Goal: Task Accomplishment & Management: Complete application form

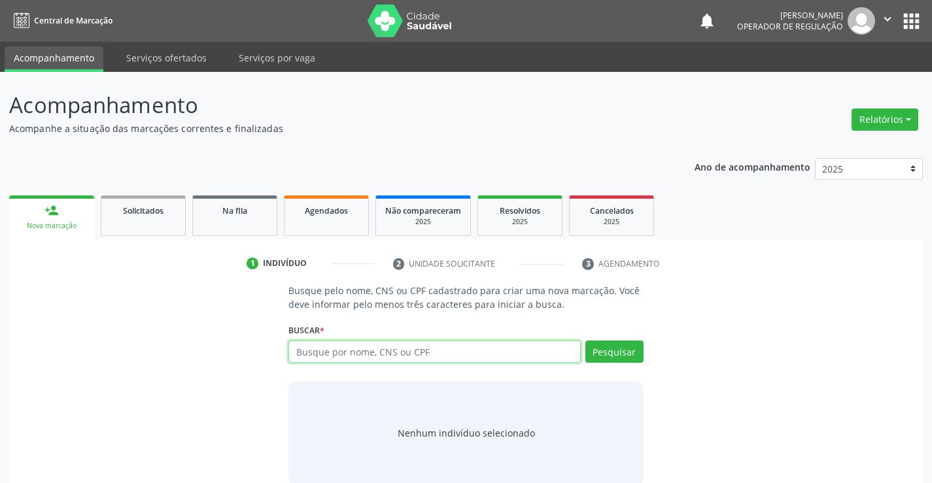
click at [340, 350] on input "text" at bounding box center [434, 352] width 292 height 22
type input "703209650842699"
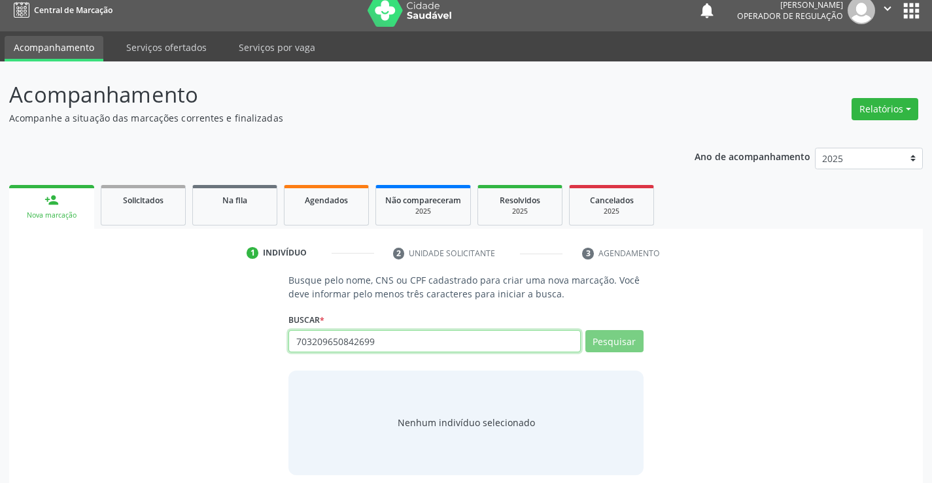
scroll to position [21, 0]
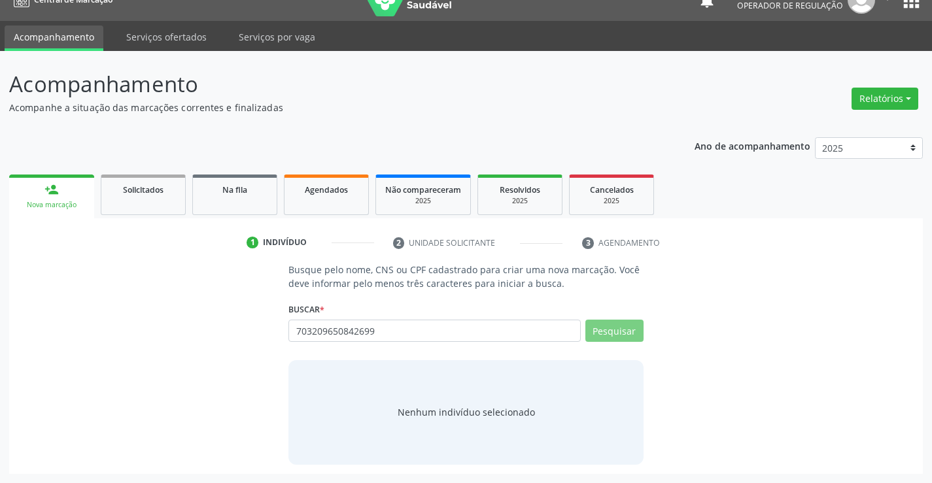
click at [832, 277] on div "Busque pelo nome, CNS ou CPF cadastrado para criar uma nova marcação. Você deve…" at bounding box center [465, 363] width 895 height 201
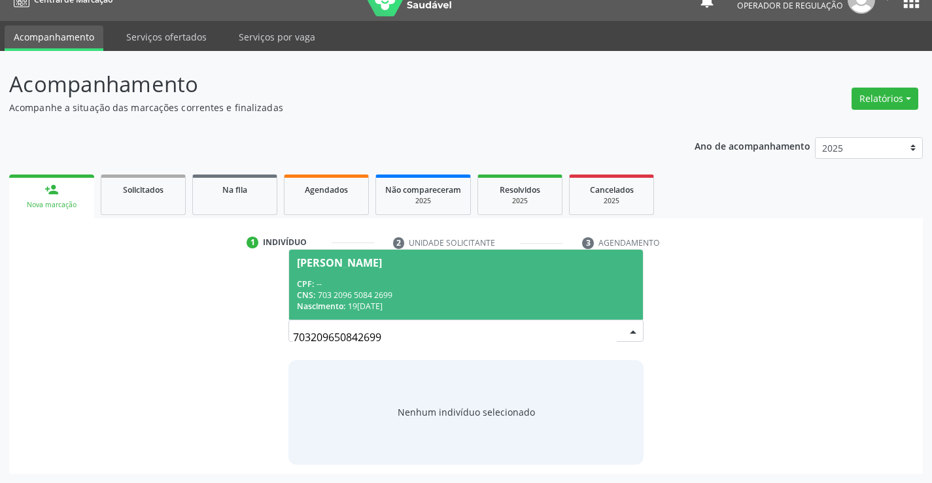
click at [511, 284] on div "CPF: --" at bounding box center [465, 284] width 337 height 11
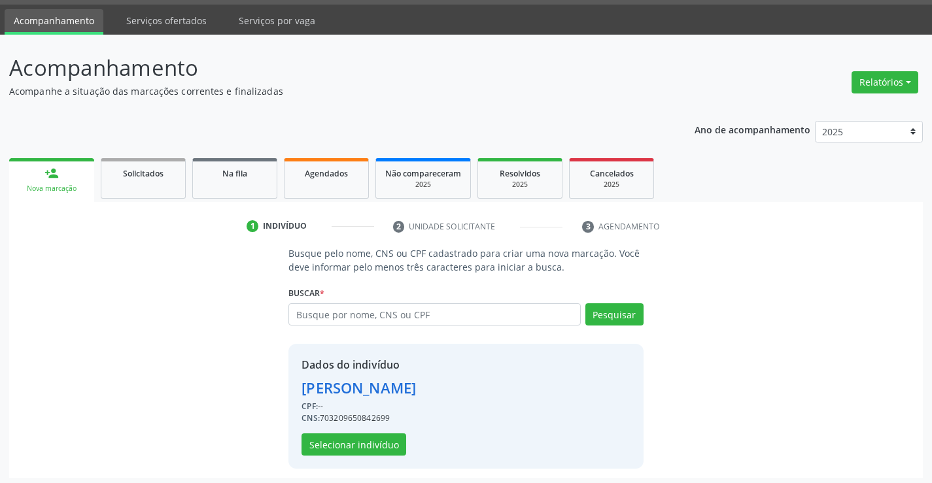
scroll to position [41, 0]
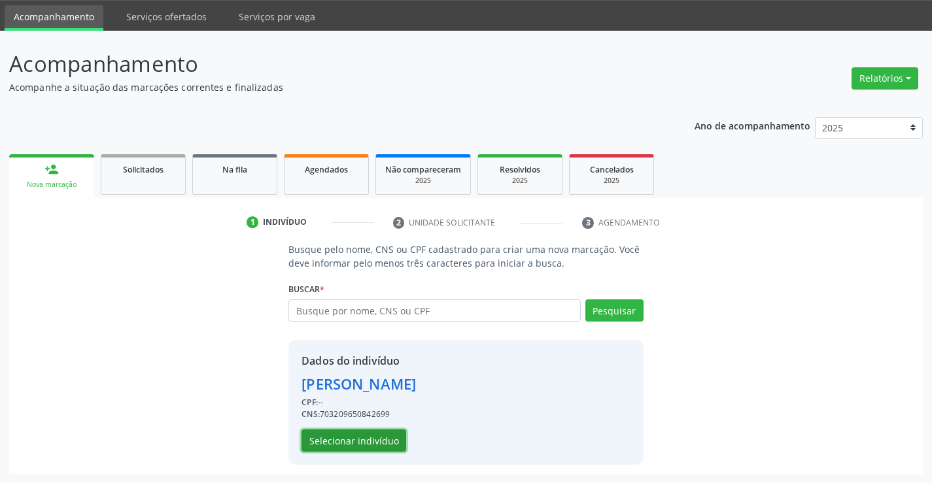
click at [363, 441] on button "Selecionar indivíduo" at bounding box center [353, 441] width 105 height 22
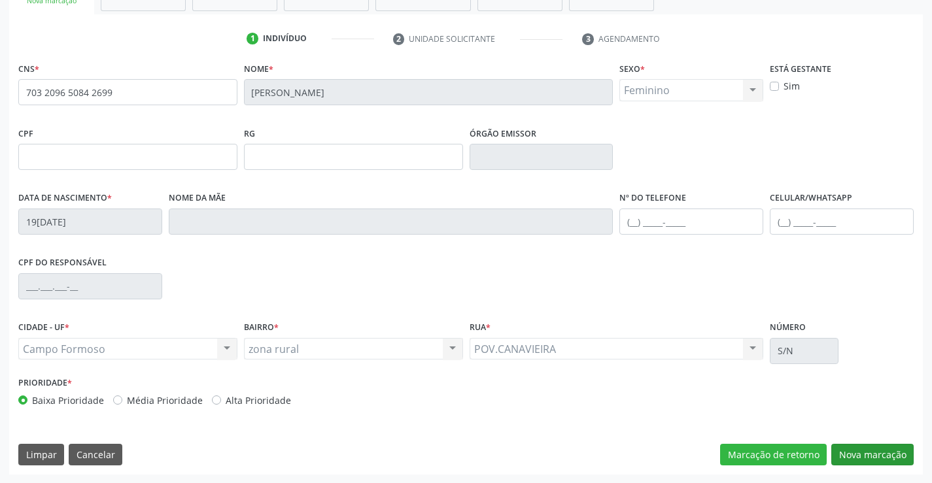
scroll to position [226, 0]
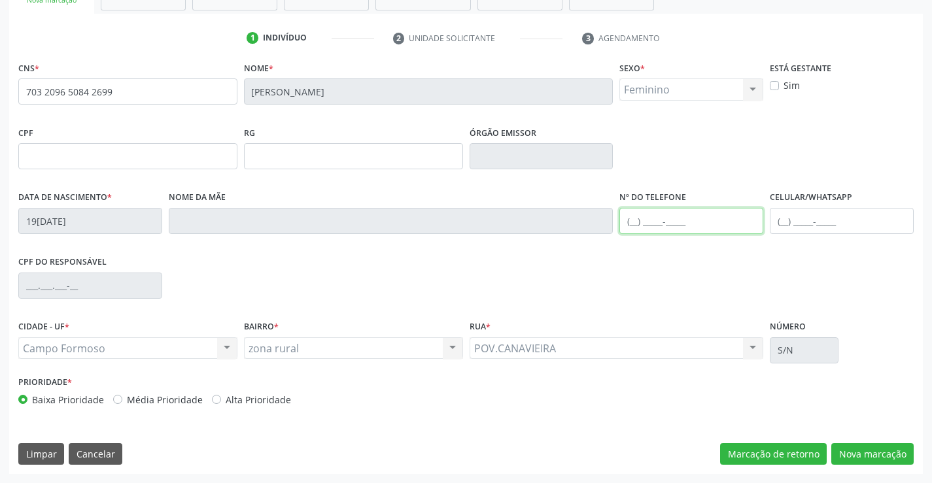
click at [672, 215] on input "text" at bounding box center [691, 221] width 144 height 26
type input "(74"
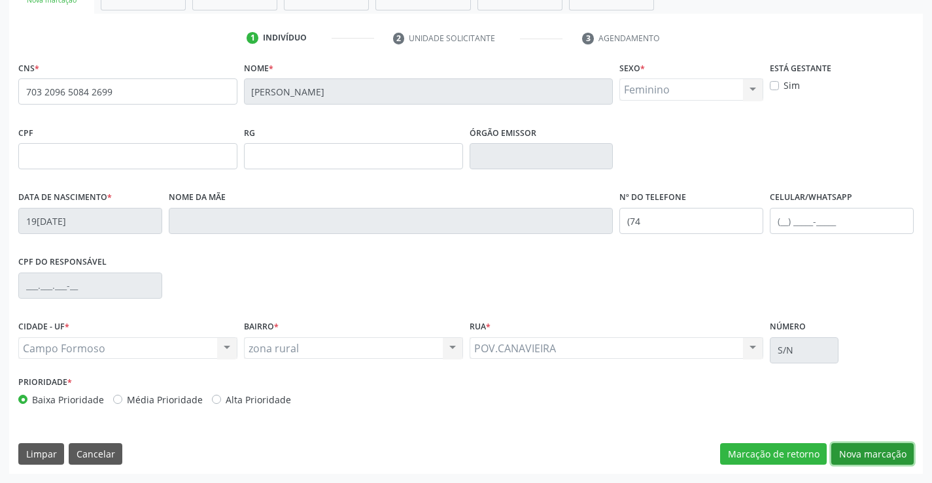
click at [887, 453] on button "Nova marcação" at bounding box center [872, 454] width 82 height 22
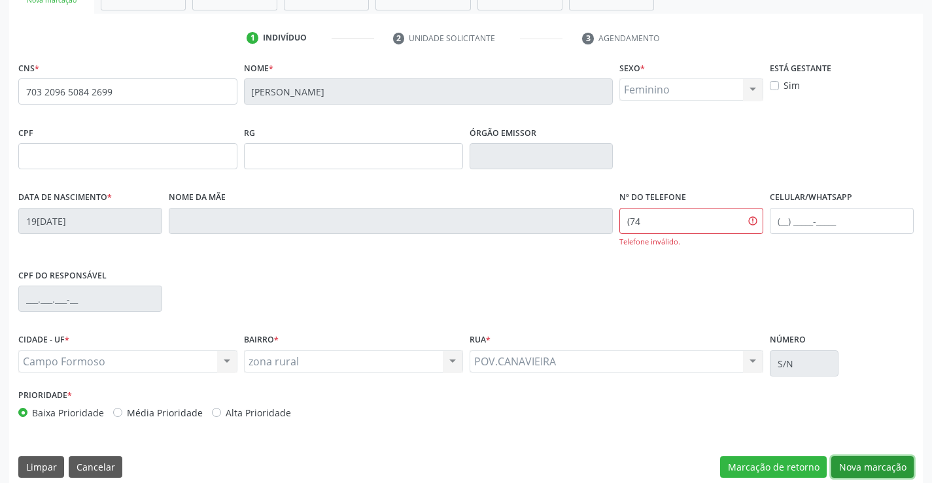
click at [900, 458] on button "Nova marcação" at bounding box center [872, 467] width 82 height 22
click at [604, 230] on div "Data de nascimento * 19/11/2000 Nome da mãe Nº do Telefone (74 Telefone inválid…" at bounding box center [466, 227] width 902 height 78
click at [866, 467] on button "Nova marcação" at bounding box center [872, 467] width 82 height 22
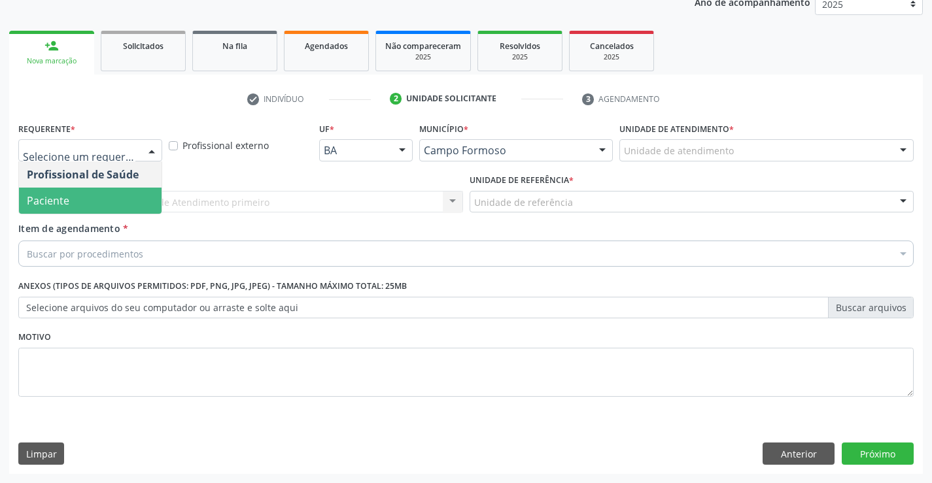
click at [84, 205] on span "Paciente" at bounding box center [90, 201] width 143 height 26
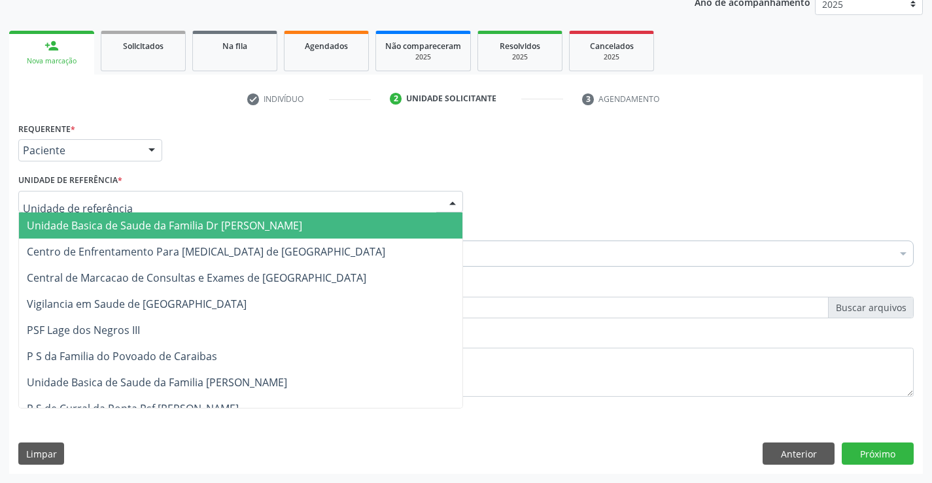
click at [126, 209] on div at bounding box center [240, 202] width 445 height 22
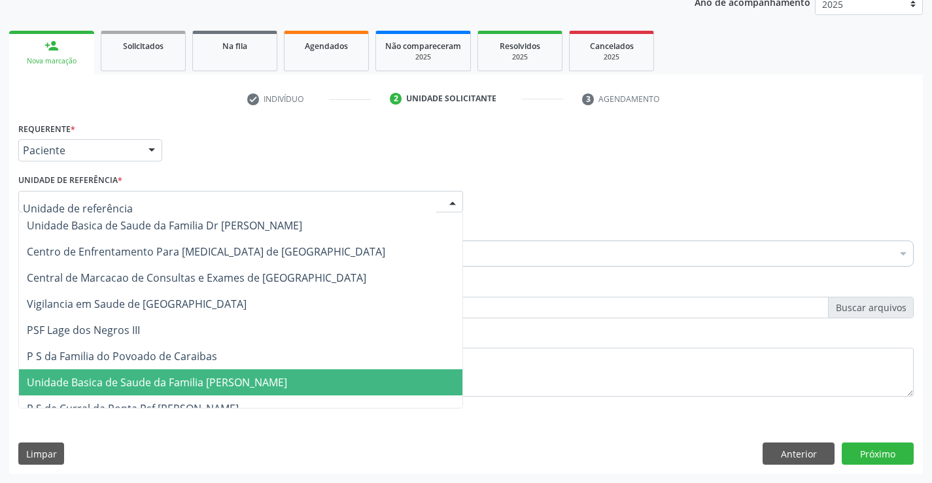
click at [133, 383] on span "Unidade Basica de Saude da Familia [PERSON_NAME]" at bounding box center [157, 382] width 260 height 14
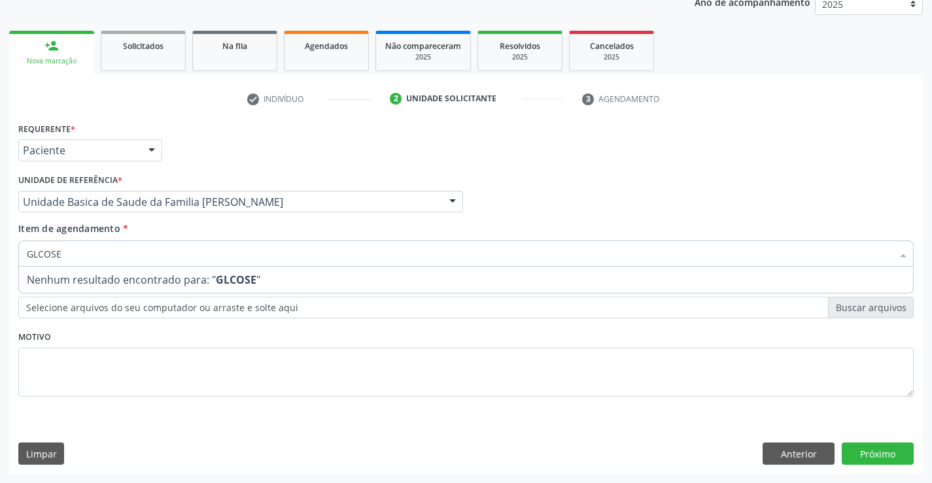
click at [39, 254] on input "GLCOSE" at bounding box center [459, 254] width 865 height 26
type input "GLICOSE"
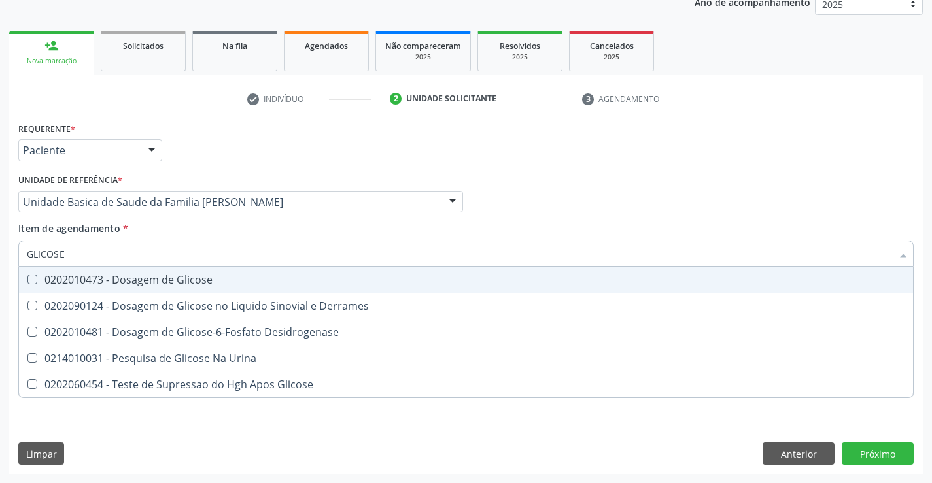
click at [74, 284] on div "0202010473 - Dosagem de Glicose" at bounding box center [466, 280] width 878 height 10
checkbox Glicose "true"
type input "GLICOSE"
click at [213, 139] on div "Requerente * Paciente Profissional de Saúde Paciente Nenhum resultado encontrad…" at bounding box center [466, 144] width 902 height 51
checkbox Derrames "true"
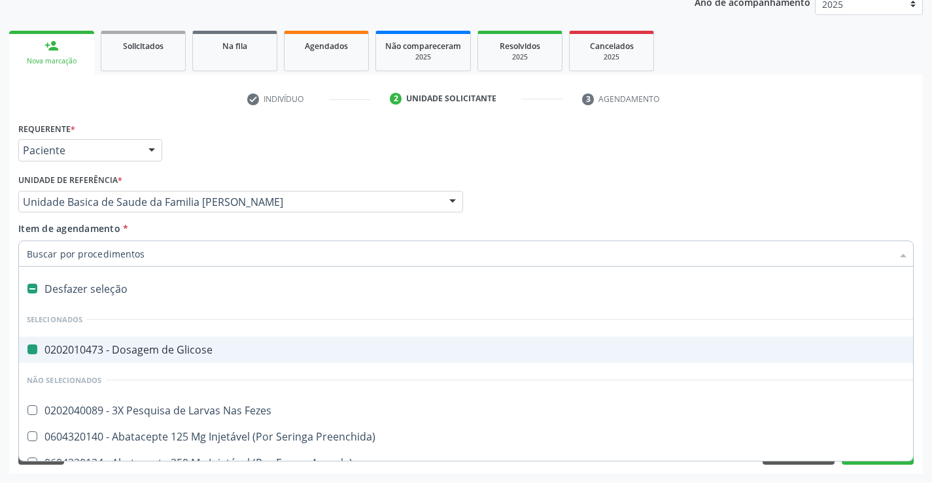
type input "F"
checkbox Glicose "false"
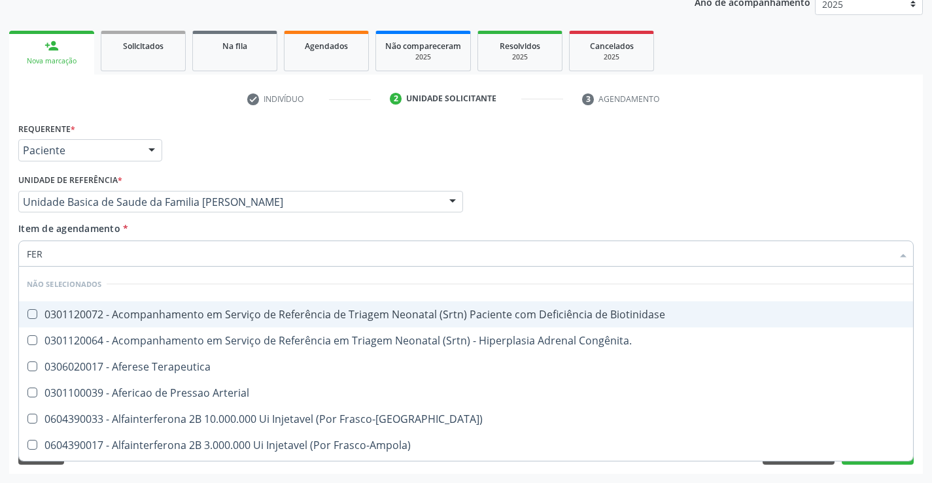
type input "FERR"
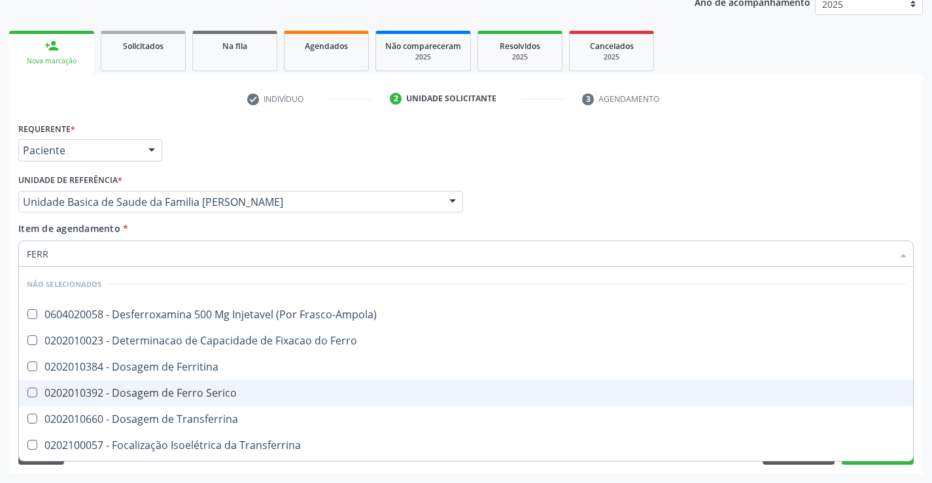
click at [135, 397] on div "0202010392 - Dosagem de Ferro Serico" at bounding box center [466, 393] width 878 height 10
checkbox Serico "true"
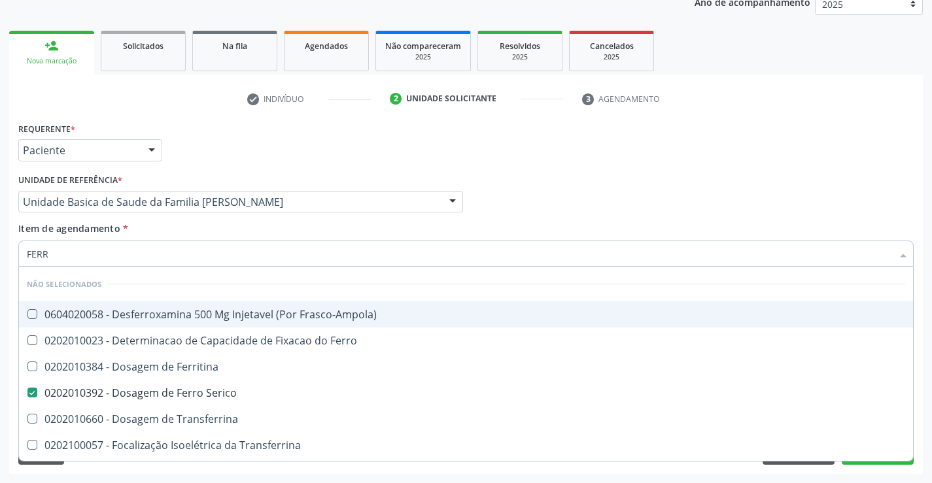
type input "FERR"
click at [838, 191] on div "Profissional Solicitante Por favor, selecione a Unidade de Atendimento primeiro…" at bounding box center [466, 196] width 902 height 51
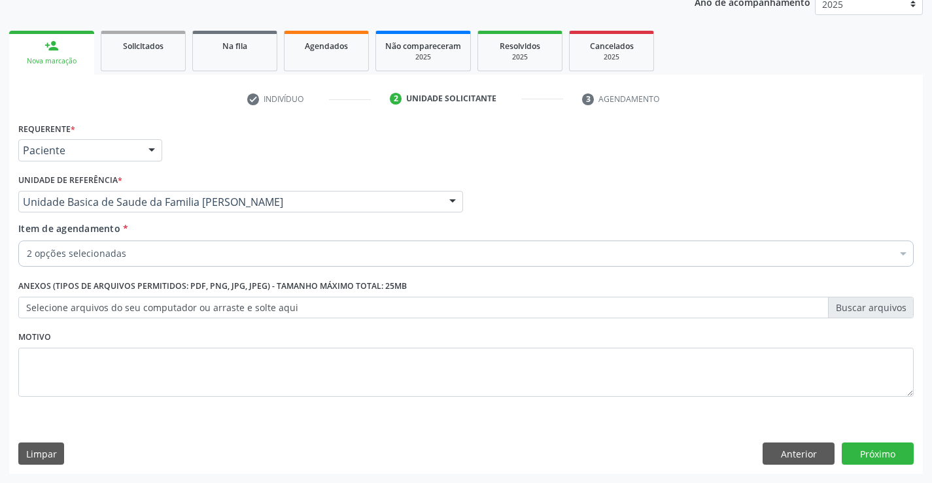
checkbox Glicose "true"
checkbox Fezes "false"
checkbox Serico "true"
click at [798, 458] on button "Anterior" at bounding box center [798, 454] width 72 height 22
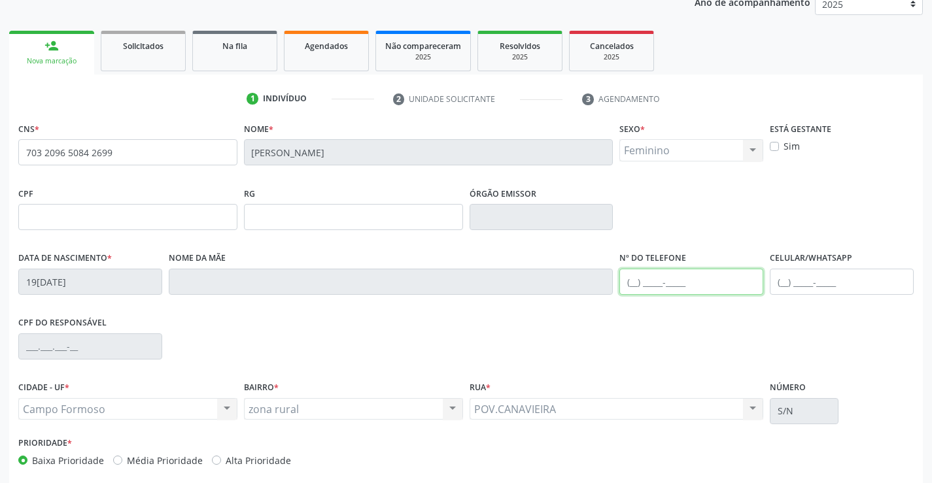
click at [699, 278] on input "text" at bounding box center [691, 282] width 144 height 26
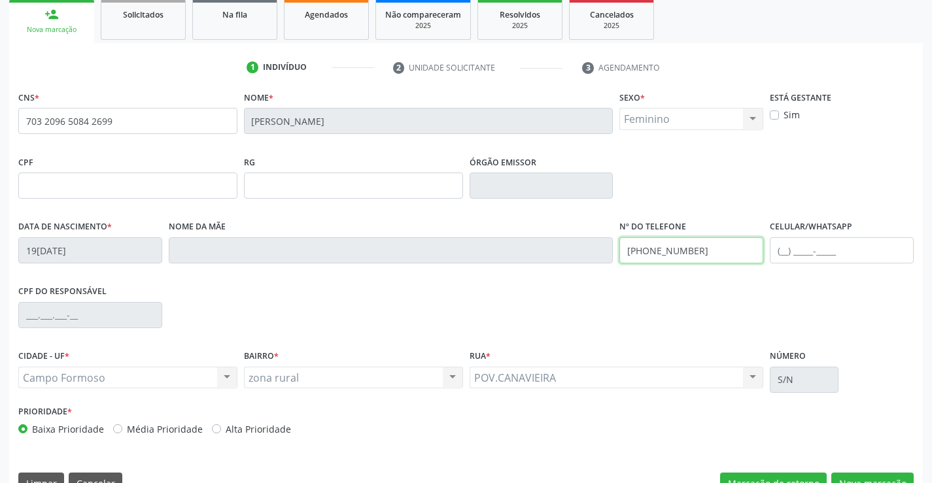
scroll to position [226, 0]
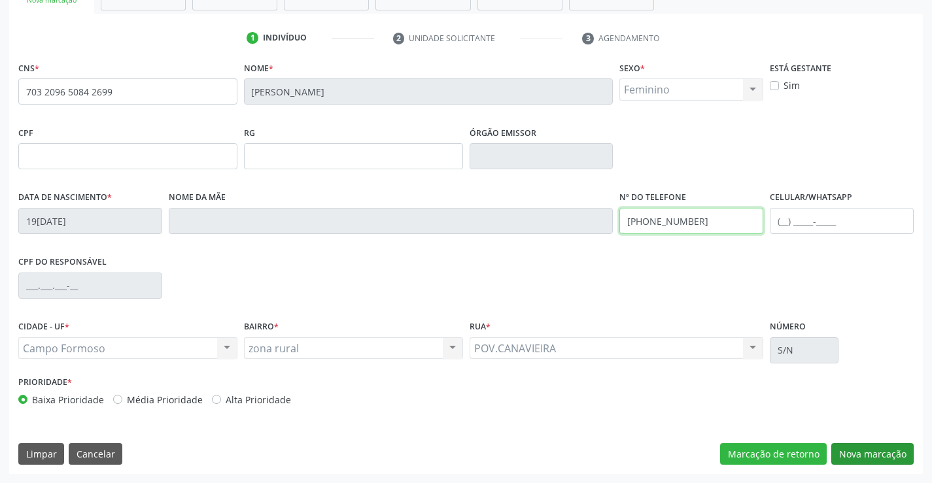
type input "(74) 99109-8140"
click at [865, 445] on button "Nova marcação" at bounding box center [872, 454] width 82 height 22
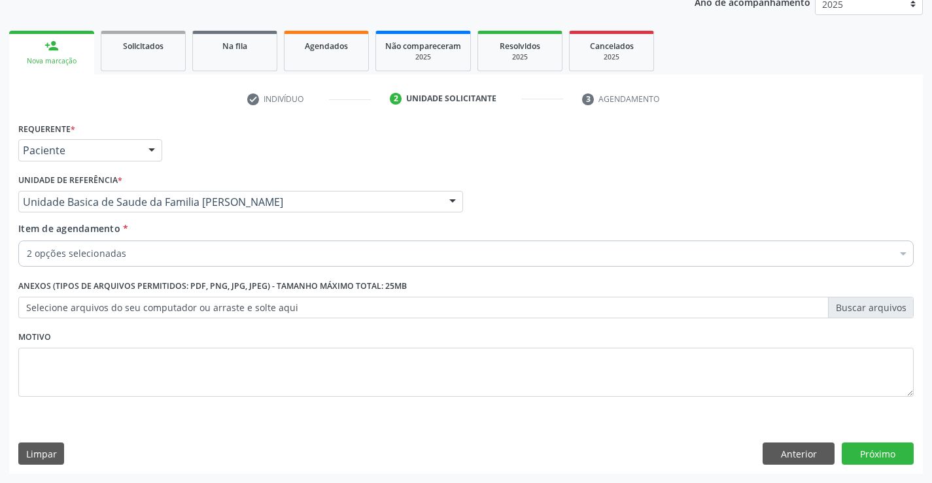
scroll to position [165, 0]
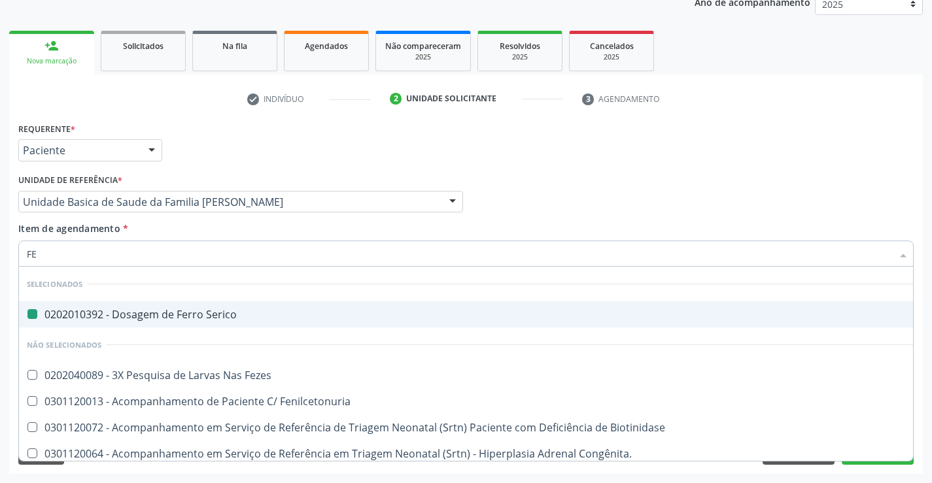
type input "FEZ"
checkbox Serico "false"
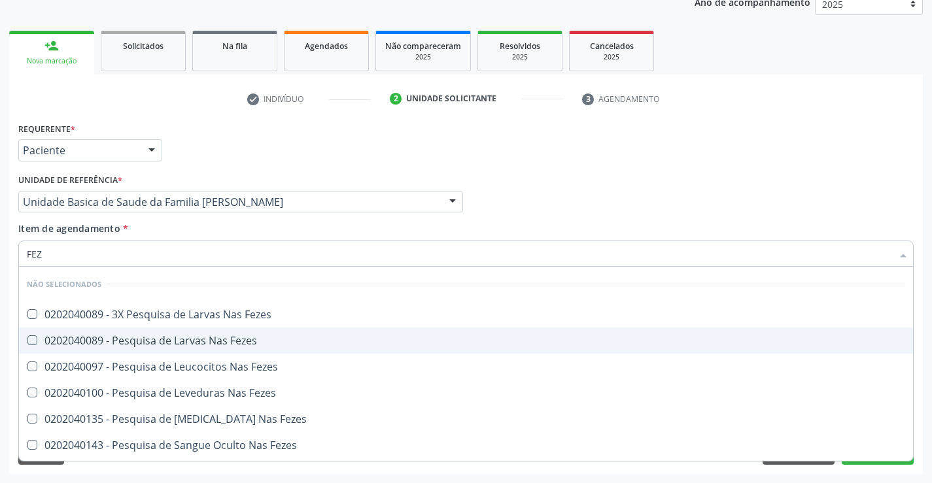
click at [190, 343] on div "0202040089 - Pesquisa de Larvas Nas Fezes" at bounding box center [466, 340] width 878 height 10
checkbox Fezes "true"
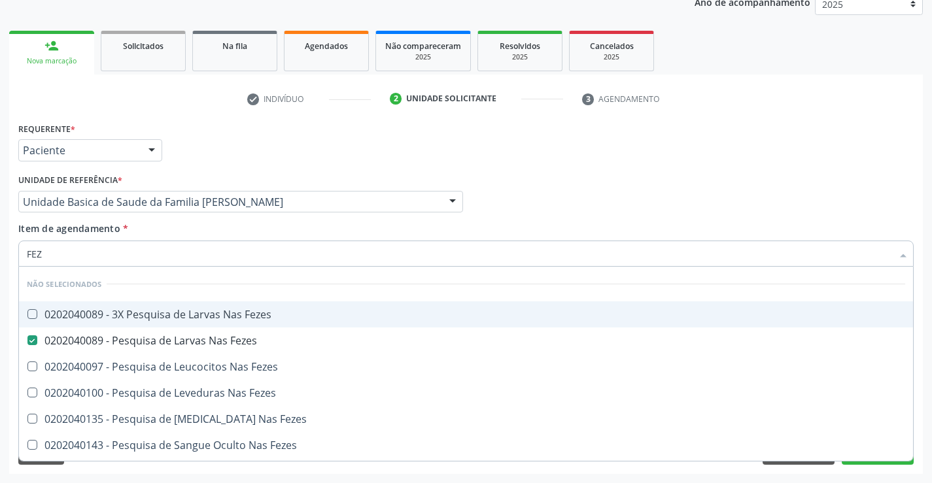
type input "FEZ"
click at [273, 135] on div "Requerente * Paciente Profissional de Saúde Paciente Nenhum resultado encontrad…" at bounding box center [466, 144] width 902 height 51
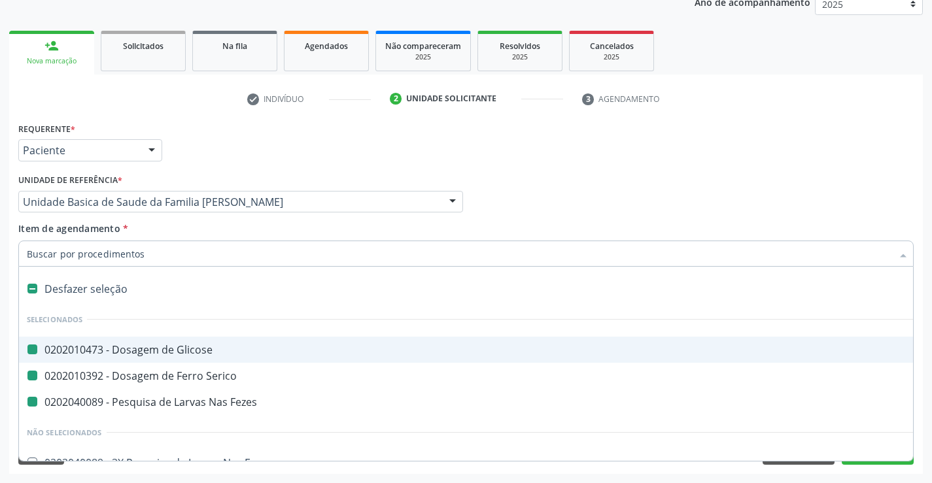
type input "H"
checkbox Glicose "false"
checkbox Fezes "false"
checkbox Serico "false"
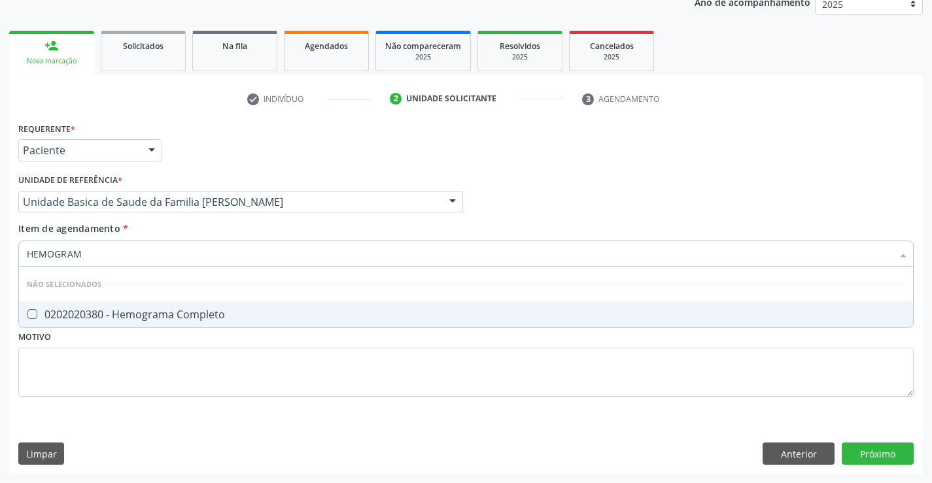
type input "HEMOGRAMA"
click at [116, 316] on div "0202020380 - Hemograma Completo" at bounding box center [466, 314] width 878 height 10
checkbox Completo "true"
type input "HEMOGRAMA"
click at [213, 129] on div "Requerente * Paciente Profissional de Saúde Paciente Nenhum resultado encontrad…" at bounding box center [466, 144] width 902 height 51
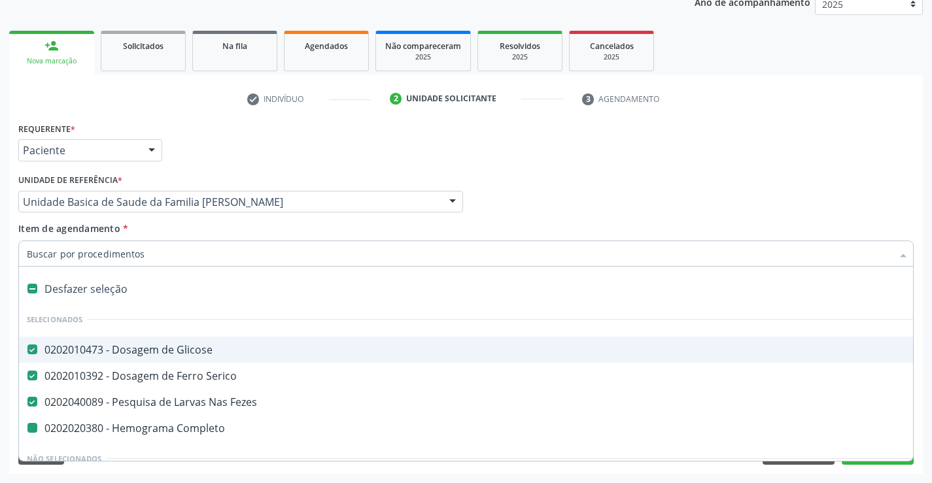
type input "P"
checkbox Completo "false"
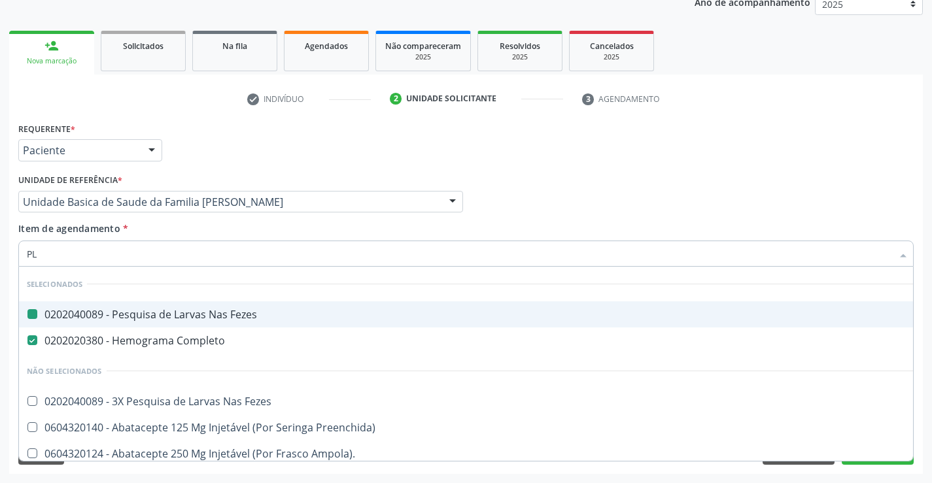
type input "PLA"
checkbox Fezes "false"
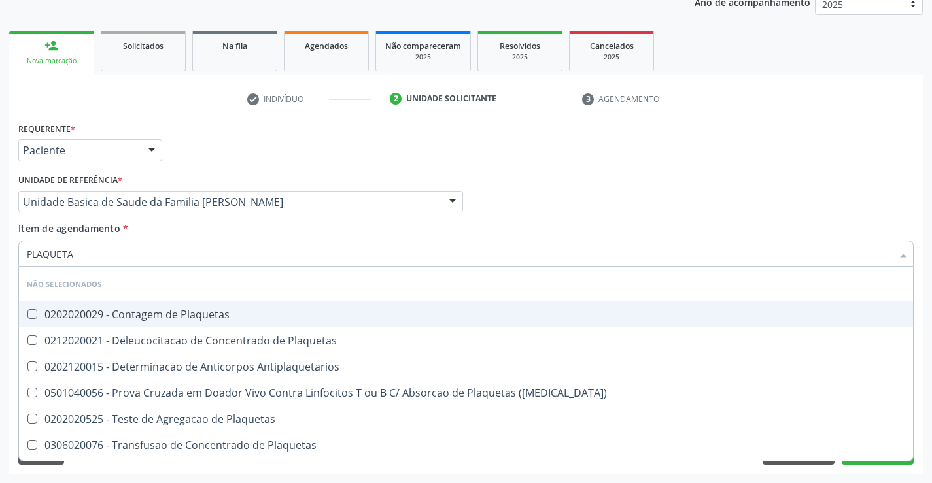
type input "PLAQUETAS"
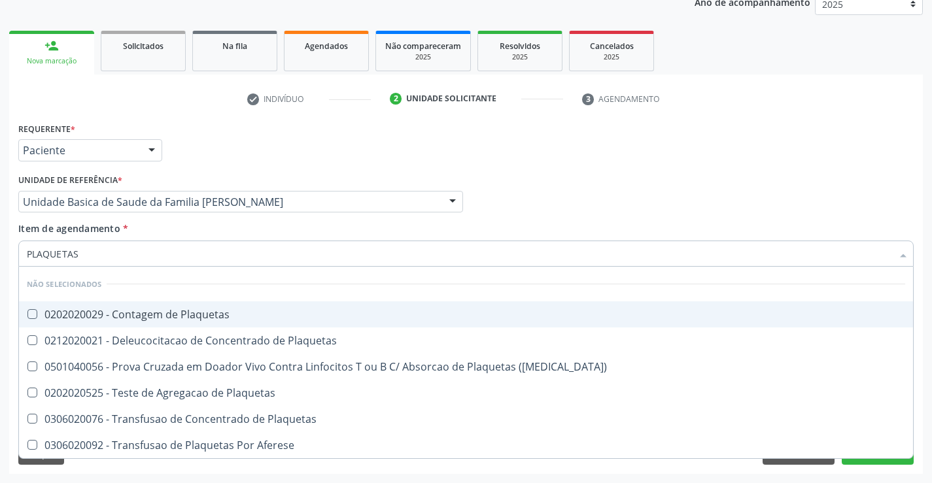
click at [127, 319] on div "0202020029 - Contagem de Plaquetas" at bounding box center [466, 314] width 878 height 10
checkbox Plaquetas "true"
click at [250, 111] on div "check Indivíduo 2 Unidade solicitante 3 Agendamento CNS * 703 2096 5084 2699 No…" at bounding box center [465, 281] width 913 height 386
checkbox Plaquetas "true"
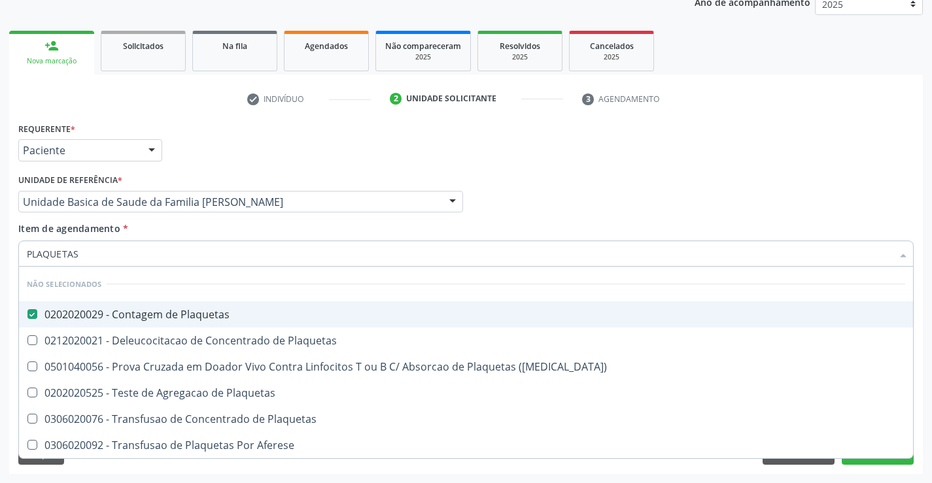
checkbox Plaquetas "true"
checkbox Match\) "true"
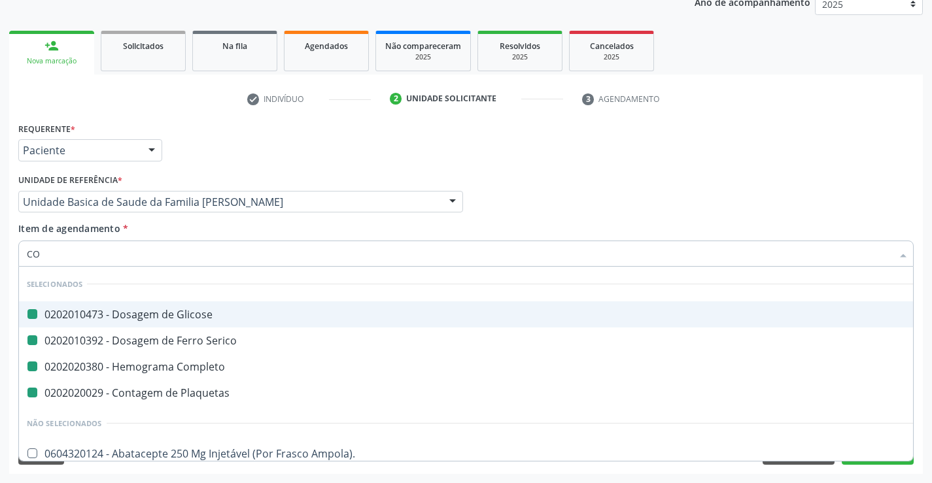
type input "COL"
checkbox Glicose "false"
checkbox Plaquetas "false"
checkbox Serico "false"
checkbox Completo "false"
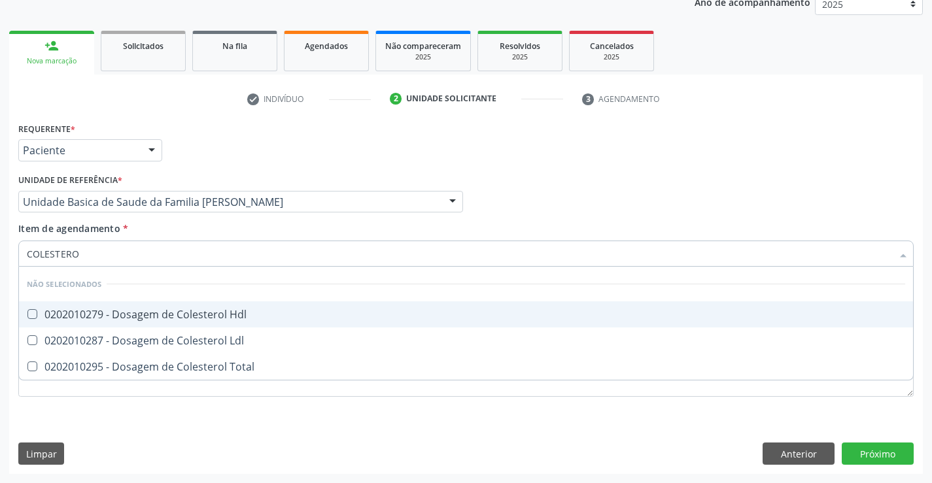
type input "COLESTEROL"
click at [114, 320] on div "0202010279 - Dosagem de Colesterol Hdl" at bounding box center [466, 314] width 878 height 10
checkbox Hdl "true"
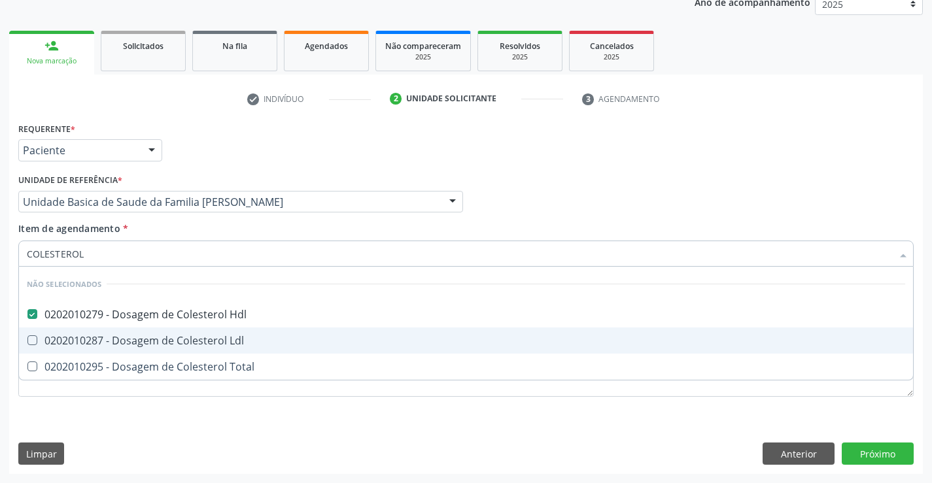
click at [107, 341] on div "0202010287 - Dosagem de Colesterol Ldl" at bounding box center [466, 340] width 878 height 10
checkbox Ldl "true"
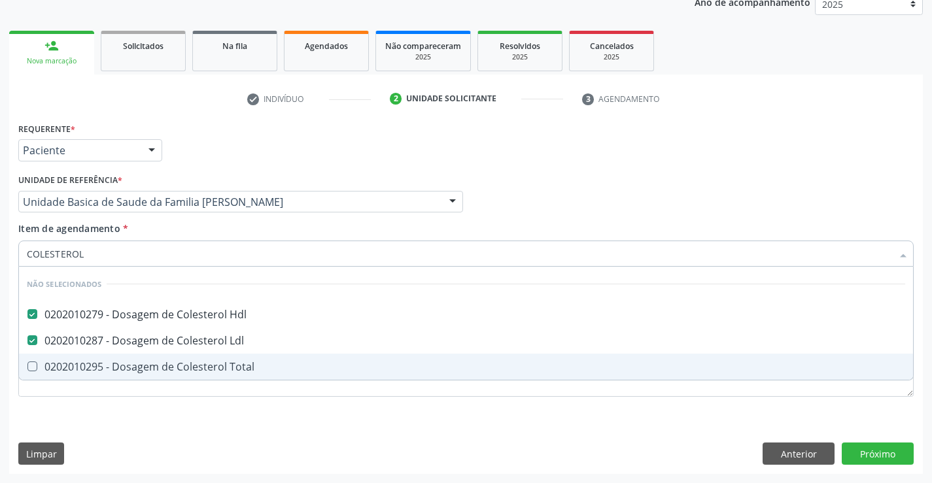
click at [95, 372] on div "0202010295 - Dosagem de Colesterol Total" at bounding box center [466, 367] width 878 height 10
checkbox Total "true"
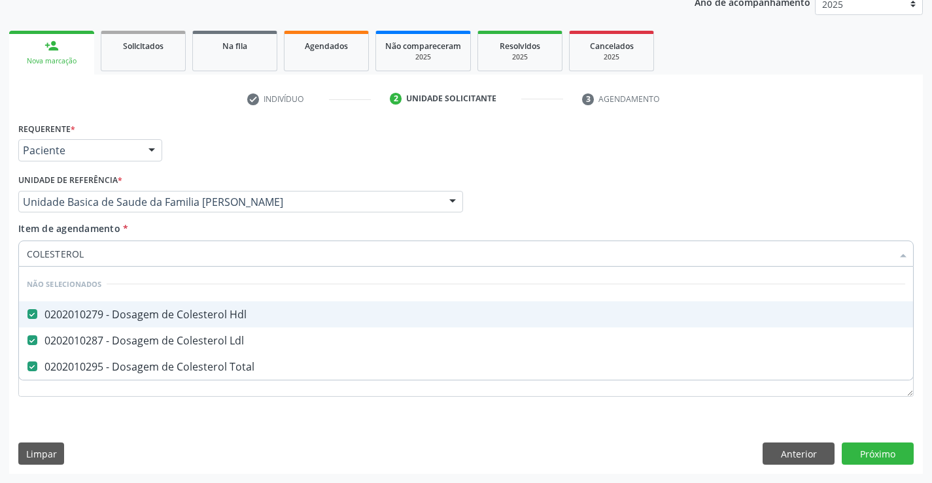
click at [194, 158] on div "Requerente * Paciente Profissional de Saúde Paciente Nenhum resultado encontrad…" at bounding box center [466, 144] width 902 height 51
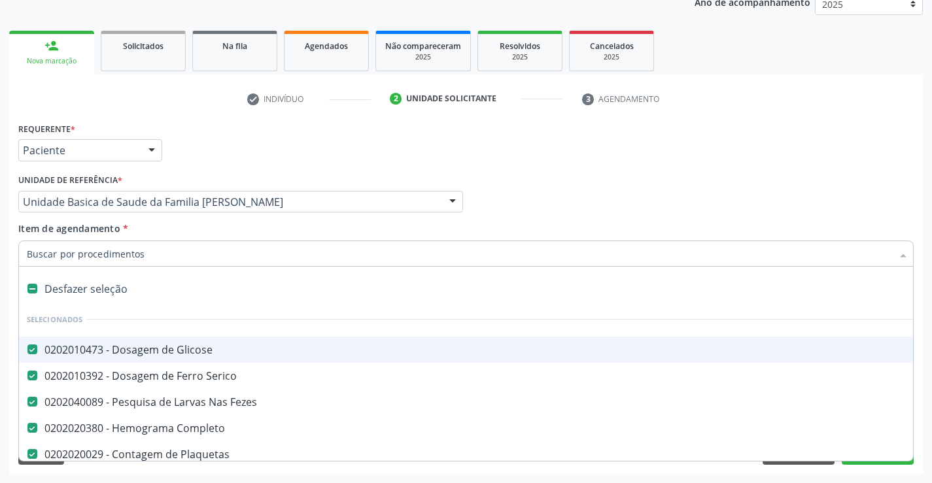
type input "T"
checkbox Ldl "false"
checkbox Total "false"
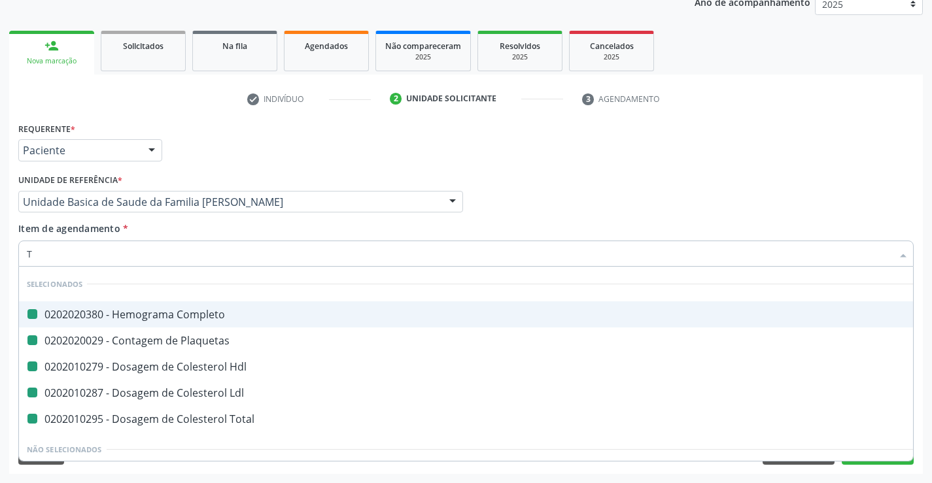
type input "TR"
checkbox Completo "false"
checkbox Plaquetas "false"
checkbox Hdl "false"
checkbox Ldl "false"
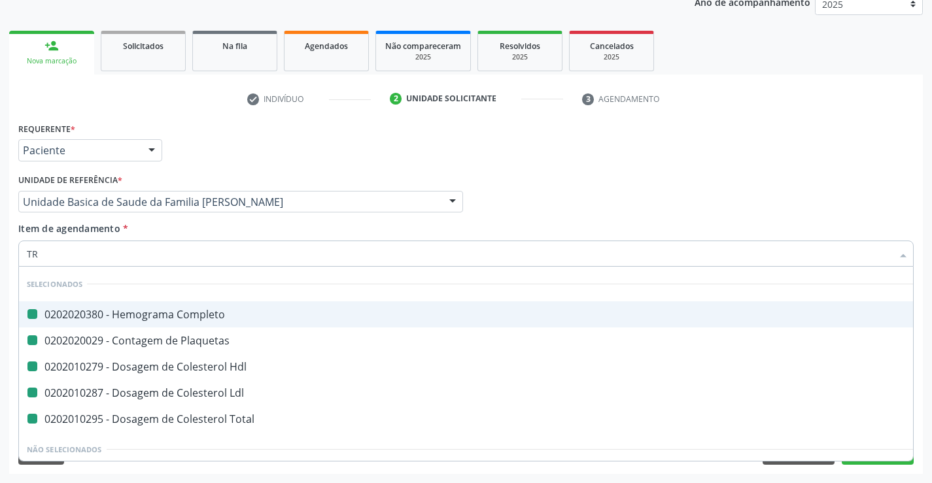
checkbox Total "false"
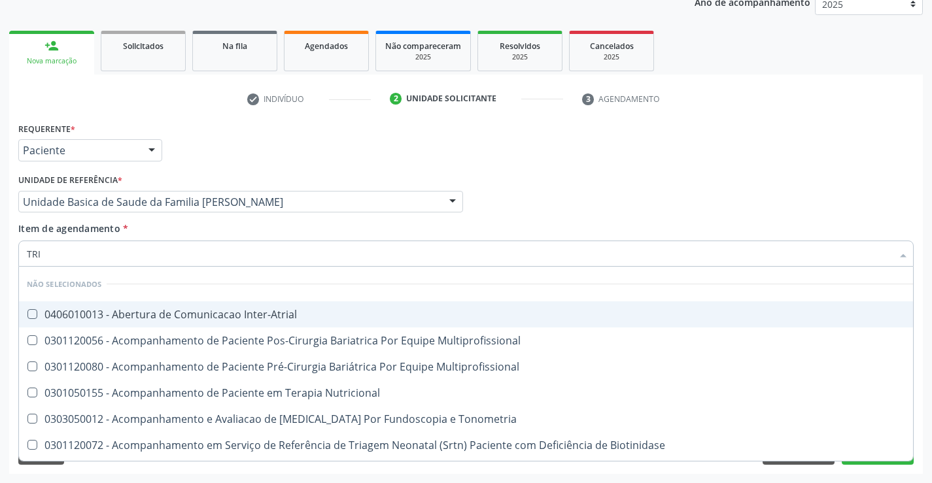
type input "TRIG"
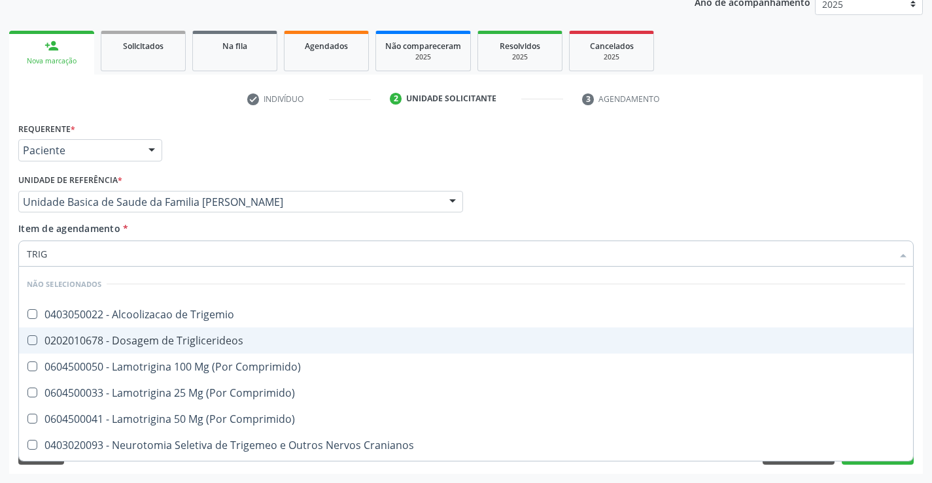
click at [143, 345] on div "0202010678 - Dosagem de Triglicerideos" at bounding box center [466, 340] width 878 height 10
checkbox Triglicerideos "true"
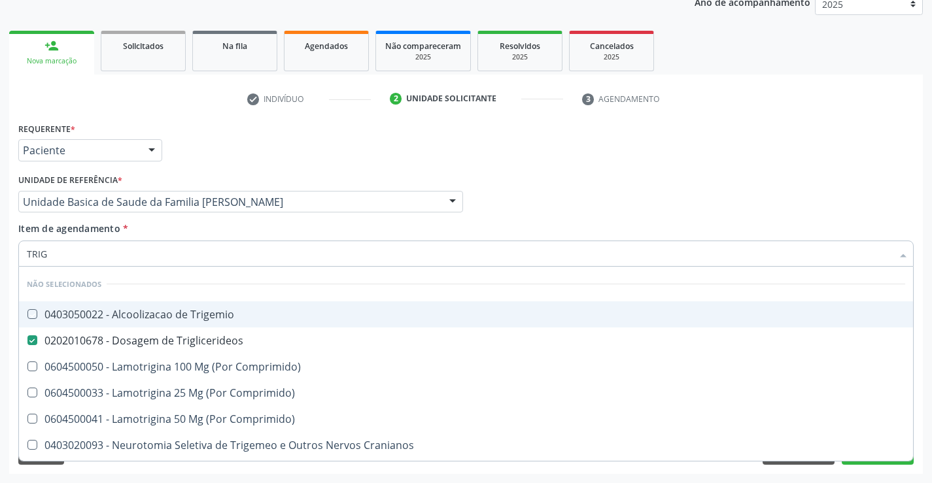
click at [252, 161] on div "Requerente * Paciente Profissional de Saúde Paciente Nenhum resultado encontrad…" at bounding box center [466, 144] width 902 height 51
checkbox Trigemio "true"
checkbox Comprimido\) "true"
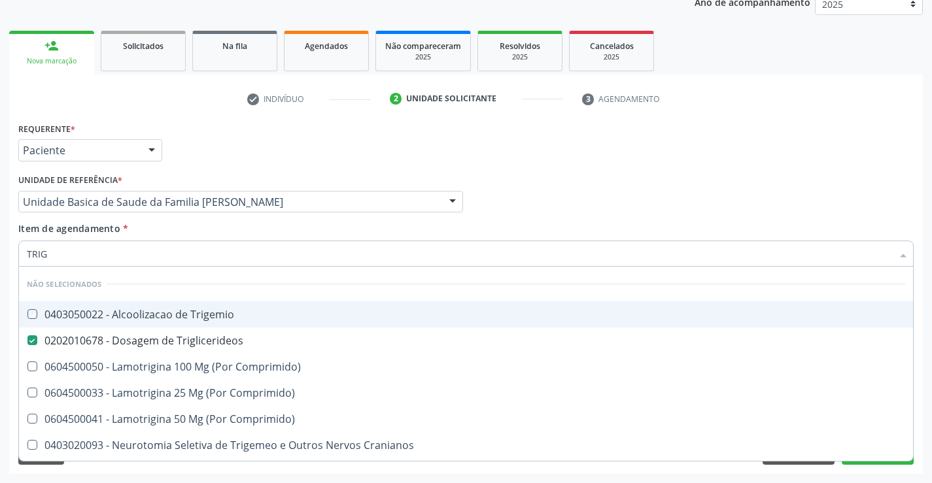
checkbox Espinal "true"
checkbox Cranianos "true"
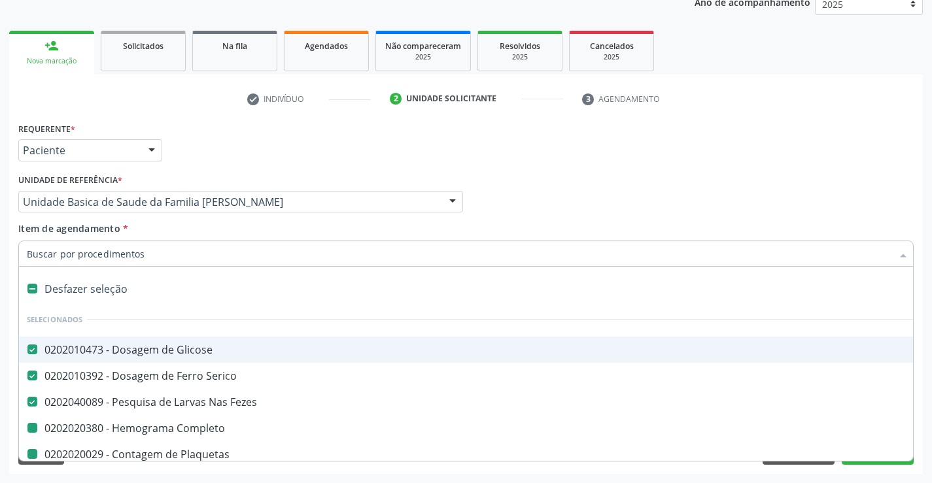
type input "U"
checkbox Completo "false"
checkbox Plaquetas "false"
checkbox Ldl "false"
checkbox Hdl "false"
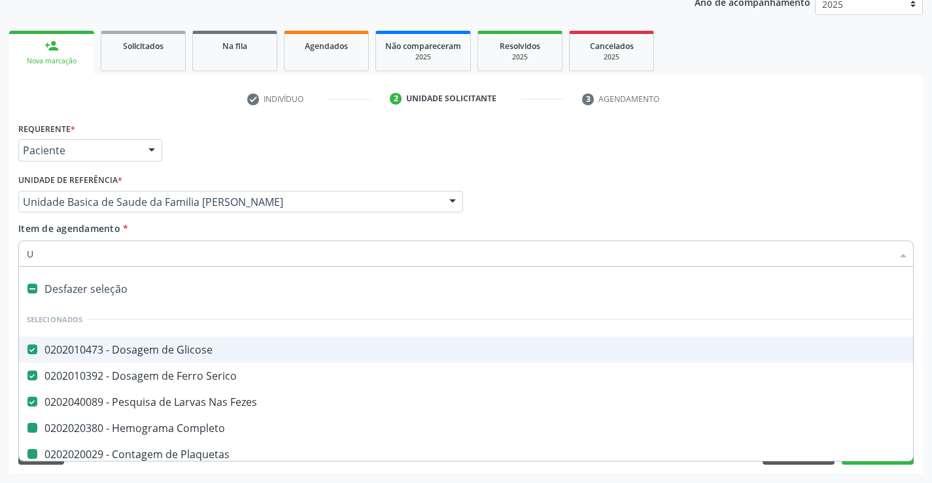
checkbox Total "false"
checkbox Triglicerideos "false"
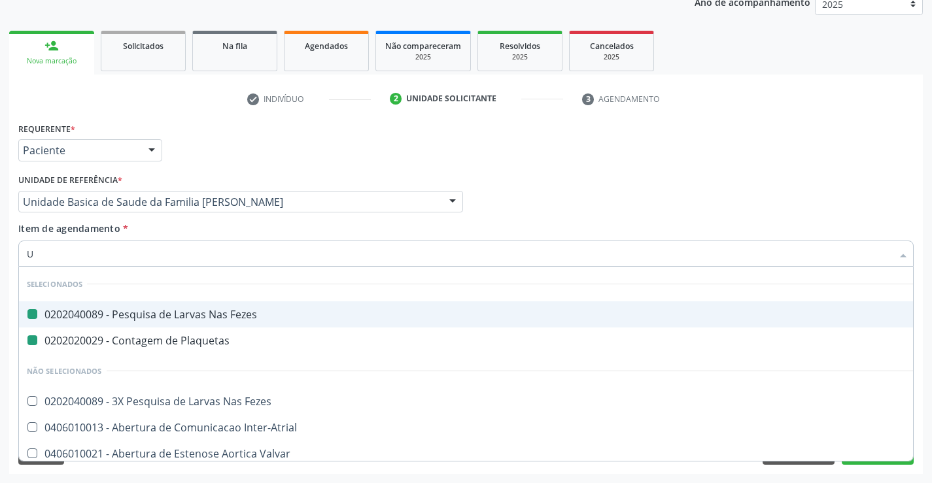
type input "UR"
checkbox Fezes "false"
checkbox Plaquetas "false"
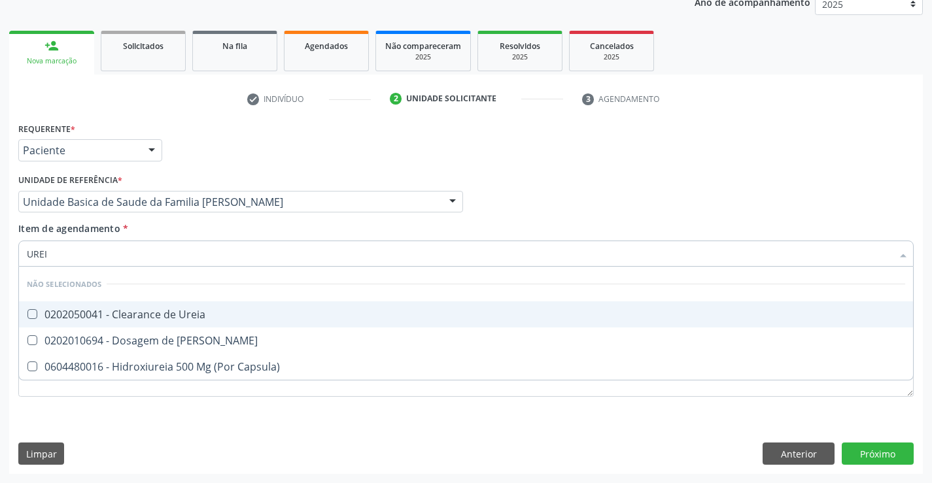
type input "UREIA"
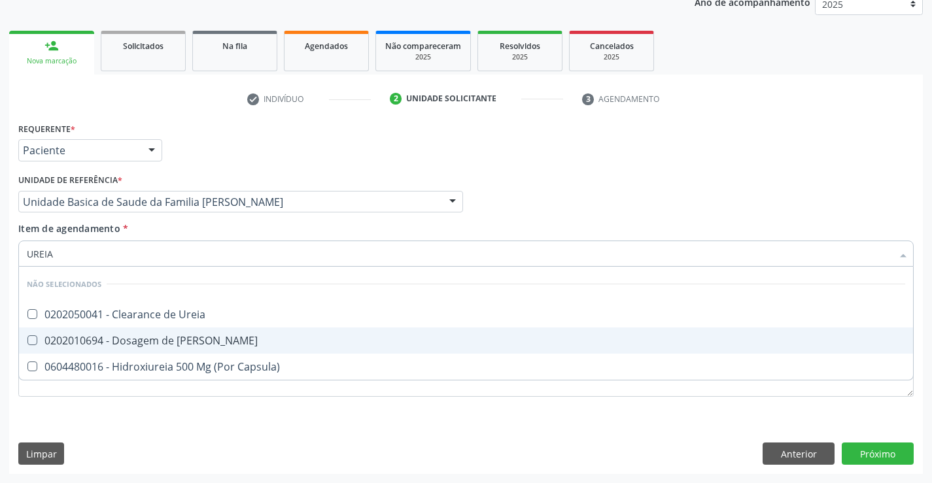
click at [97, 351] on span "0202010694 - Dosagem de [PERSON_NAME]" at bounding box center [466, 341] width 894 height 26
checkbox Ureia "true"
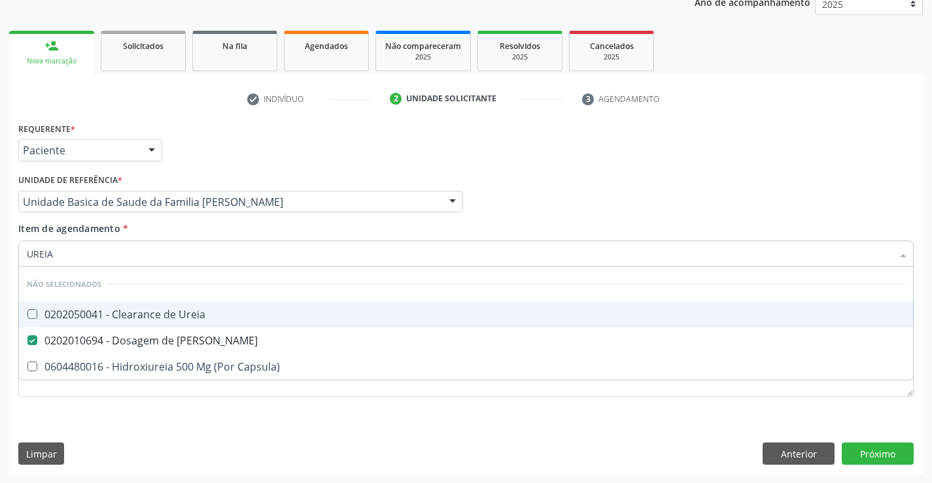
click at [171, 126] on div "Requerente * Paciente Profissional de Saúde Paciente Nenhum resultado encontrad…" at bounding box center [466, 144] width 902 height 51
checkbox Ureia "true"
checkbox Capsula\) "true"
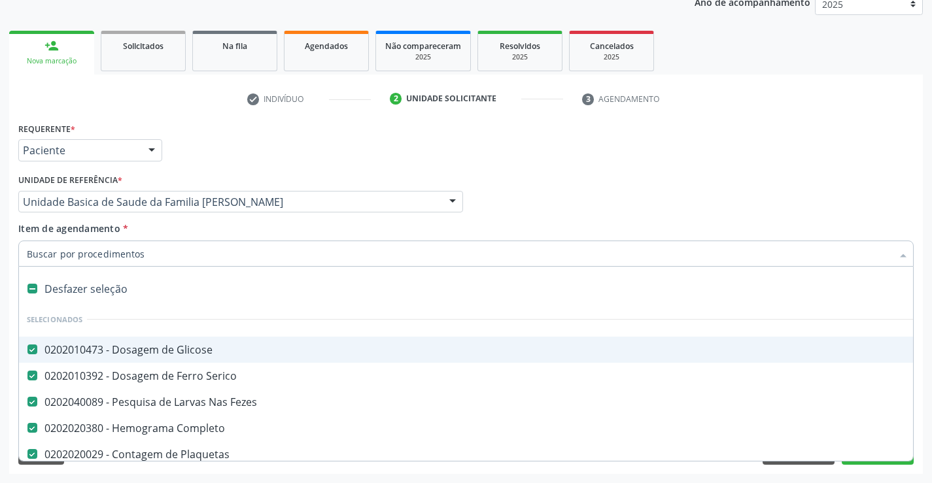
type input "C"
checkbox Ureia "false"
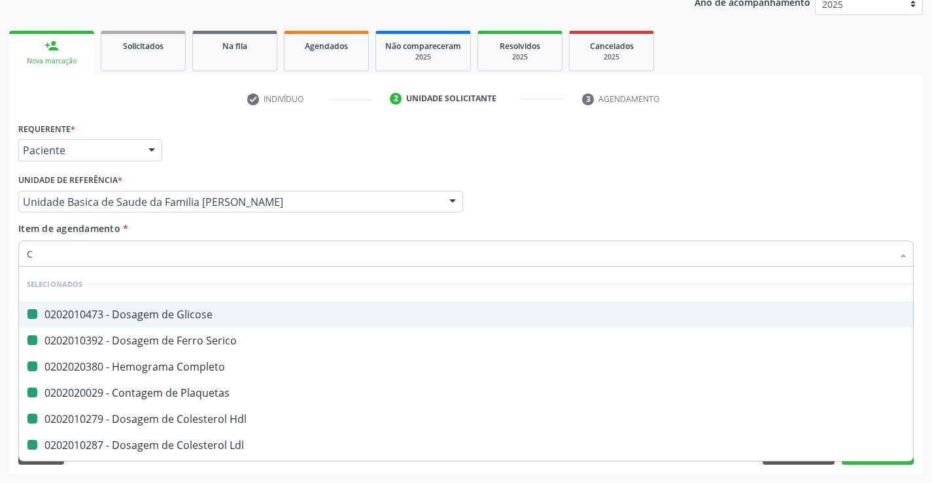
type input "CR"
checkbox Glicose "false"
checkbox Serico "false"
checkbox Completo "false"
checkbox Plaquetas "false"
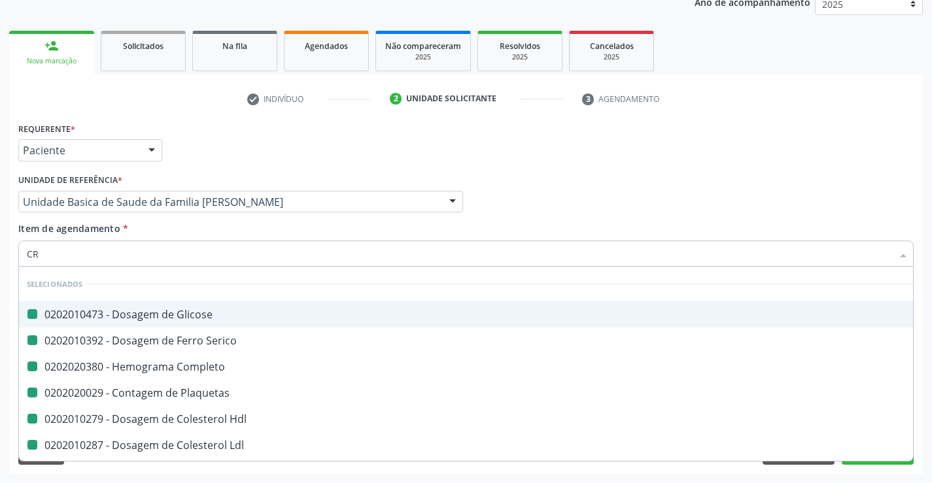
checkbox Hdl "false"
checkbox Ldl "false"
checkbox Total "false"
checkbox Triglicerideos "false"
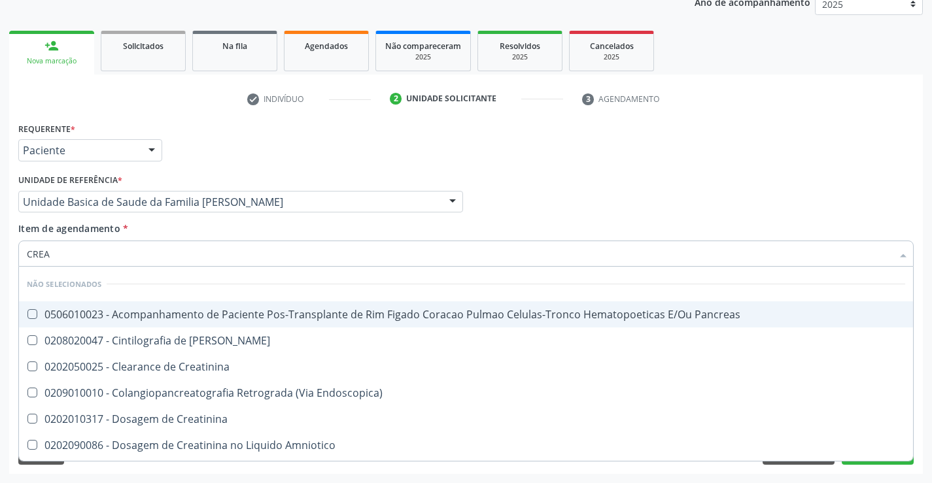
type input "CREAT"
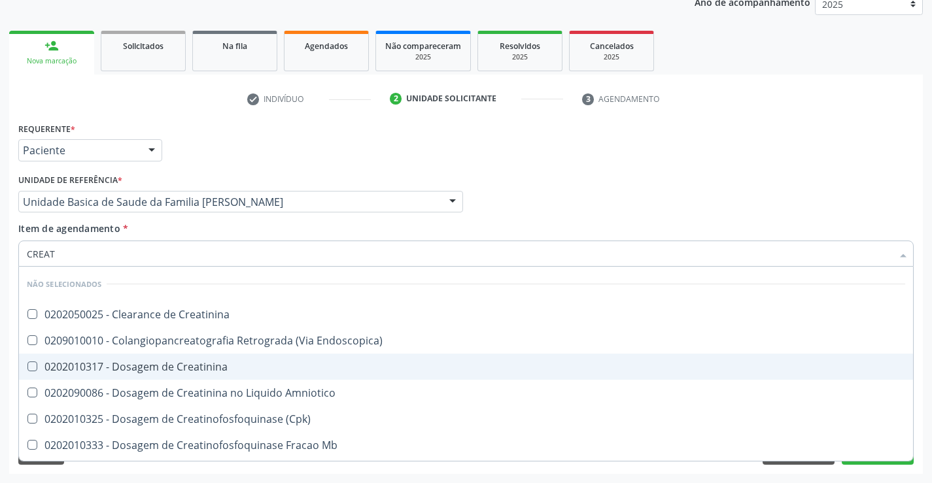
click at [165, 377] on span "0202010317 - Dosagem de Creatinina" at bounding box center [466, 367] width 894 height 26
checkbox Creatinina "true"
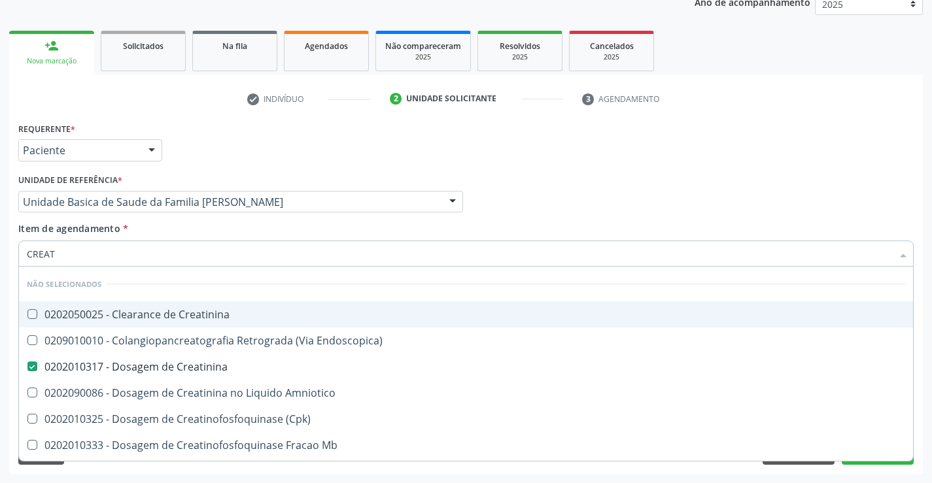
click at [272, 144] on div "Requerente * Paciente Profissional de Saúde Paciente Nenhum resultado encontrad…" at bounding box center [466, 144] width 902 height 51
checkbox Creatinina "true"
checkbox Endoscopica\) "true"
checkbox Amniotico "true"
checkbox \(Cpk\) "true"
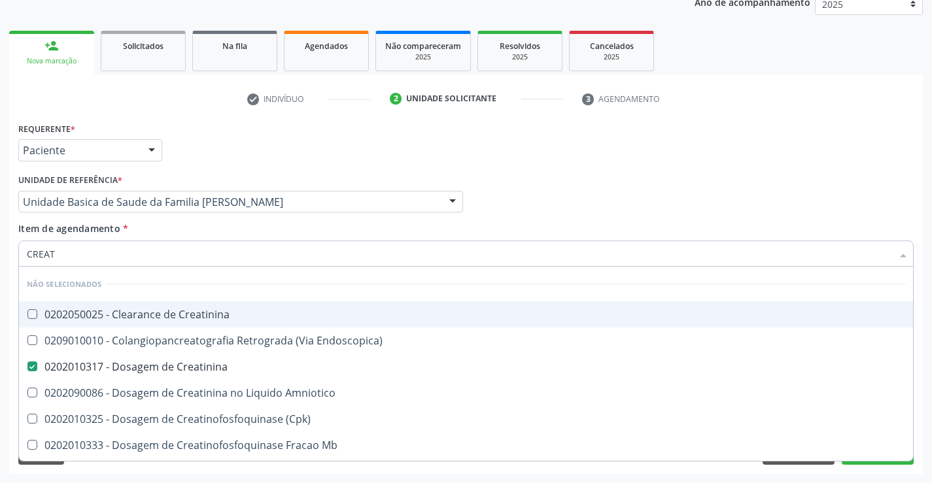
checkbox Mb "true"
checkbox Oncologia "true"
checkbox Parcial "true"
checkbox Videolaparoscopica "true"
checkbox Capsula\) "true"
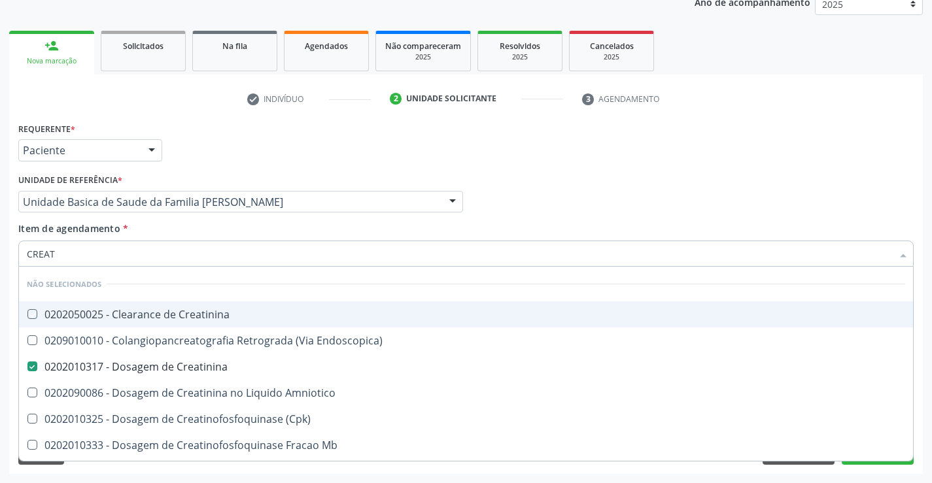
checkbox Oncologia "true"
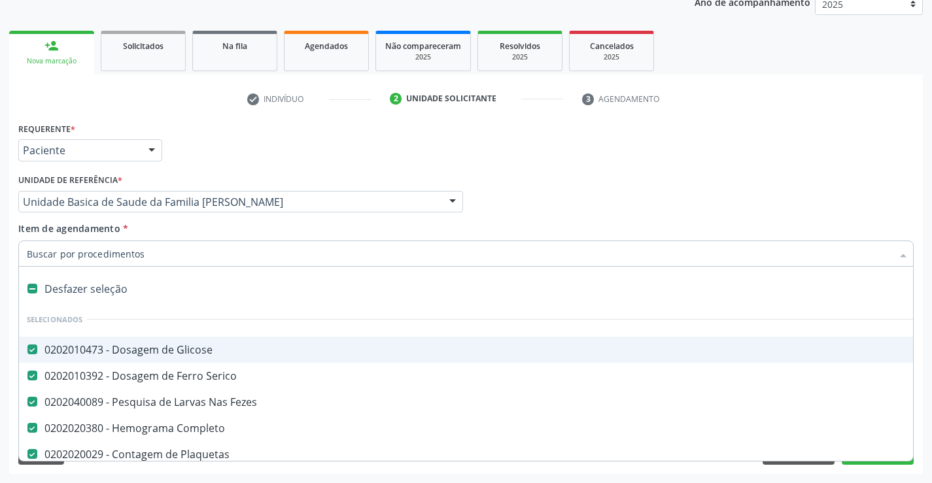
type input "R"
checkbox Creatinina "false"
type input "RI"
checkbox Completo "false"
checkbox Plaquetas "false"
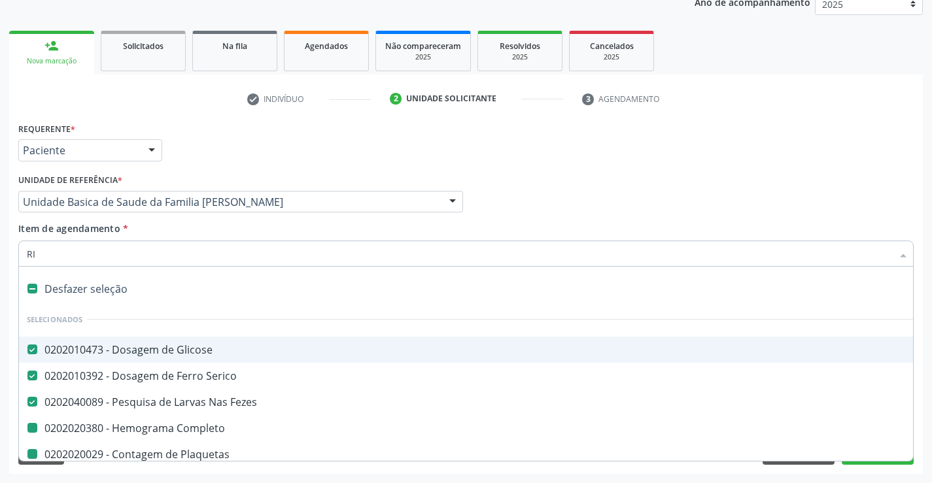
checkbox Hdl "false"
checkbox Ldl "false"
checkbox Total "false"
checkbox Triglicerideos "false"
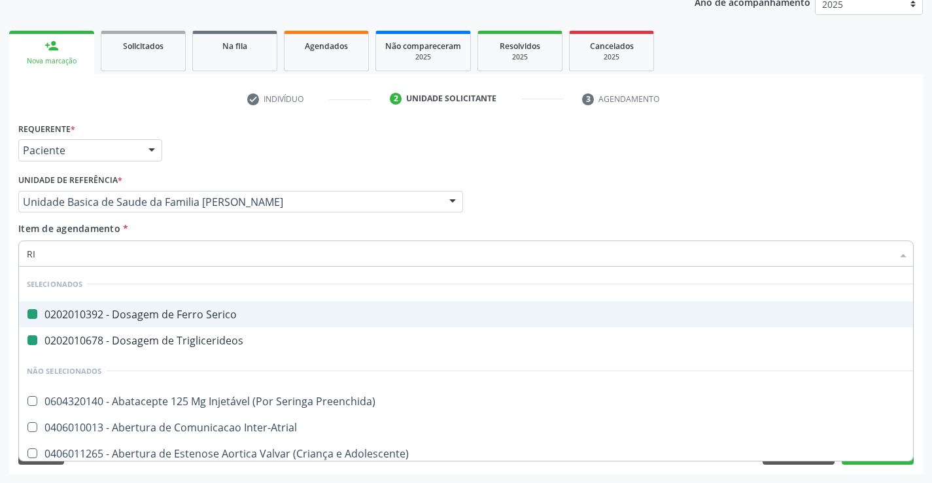
type input "RIN"
checkbox Serico "false"
checkbox Triglicerideos "false"
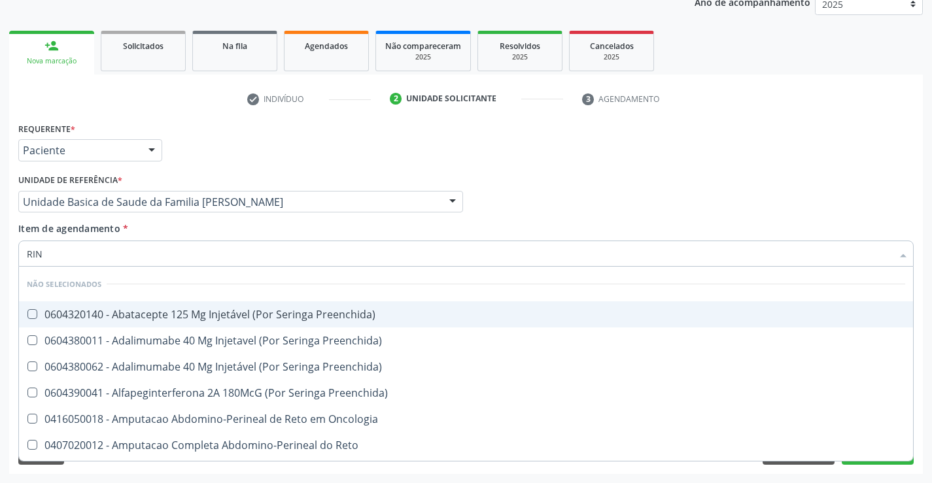
type input "RINA"
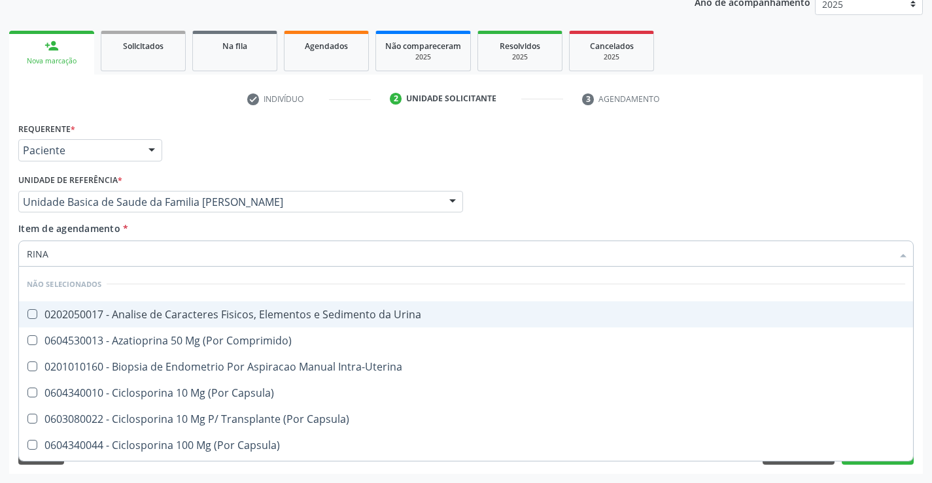
click at [126, 318] on div "0202050017 - Analise de Caracteres Fisicos, Elementos e Sedimento da Urina" at bounding box center [466, 314] width 878 height 10
checkbox Urina "true"
click at [231, 145] on div "Requerente * Paciente Profissional de Saúde Paciente Nenhum resultado encontrad…" at bounding box center [466, 144] width 902 height 51
checkbox Comprimido\) "true"
checkbox Capsula\) "true"
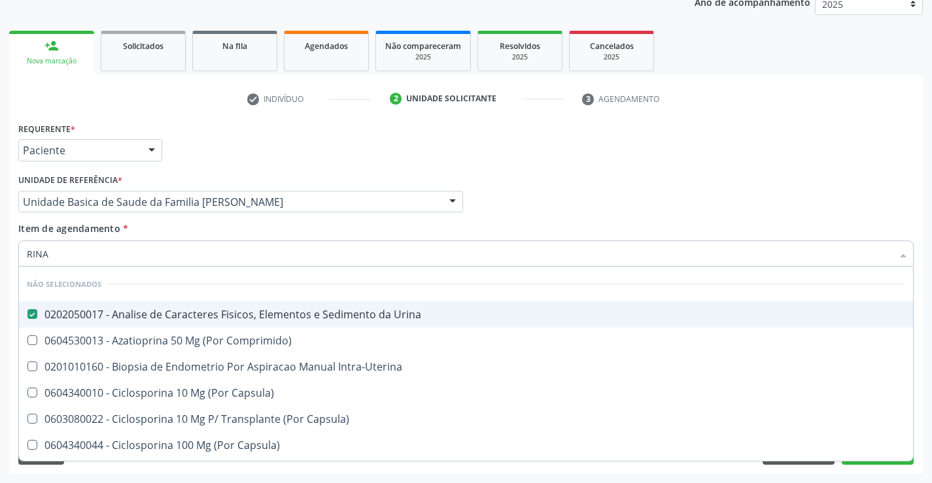
checkbox Capsula\) "true"
checkbox Ml\) "true"
checkbox Capsula\) "true"
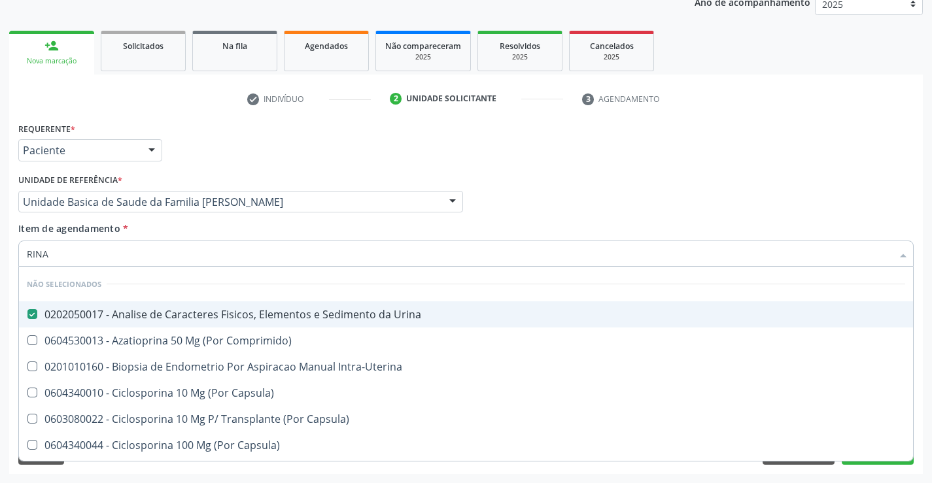
checkbox Capsula\) "true"
checkbox Oral "true"
checkbox Capsula\) "true"
checkbox Intra-Uterina "true"
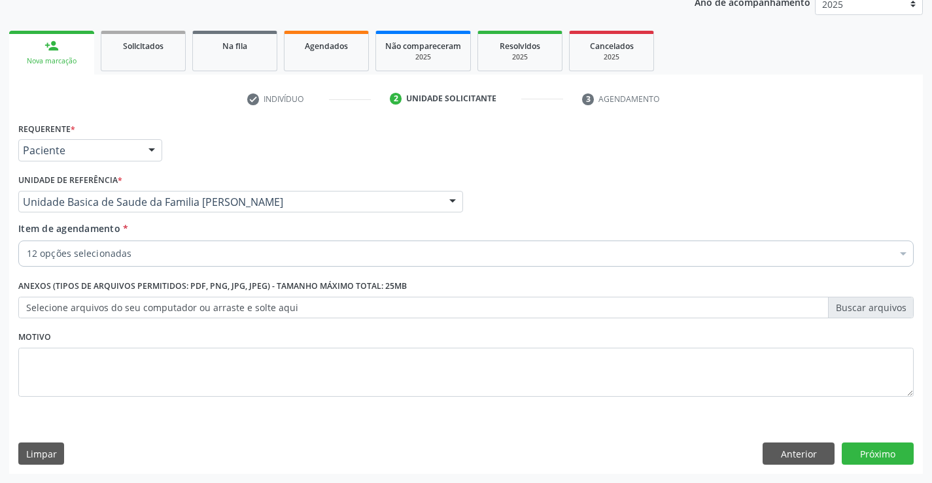
click at [109, 264] on div "12 opções selecionadas" at bounding box center [465, 254] width 895 height 26
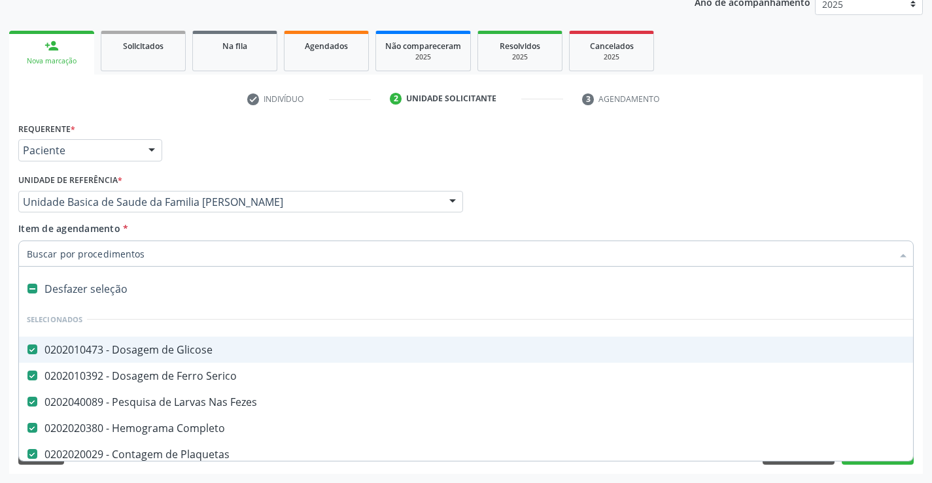
type input "T"
checkbox Creatinina "false"
checkbox Ureia "false"
checkbox Urina "false"
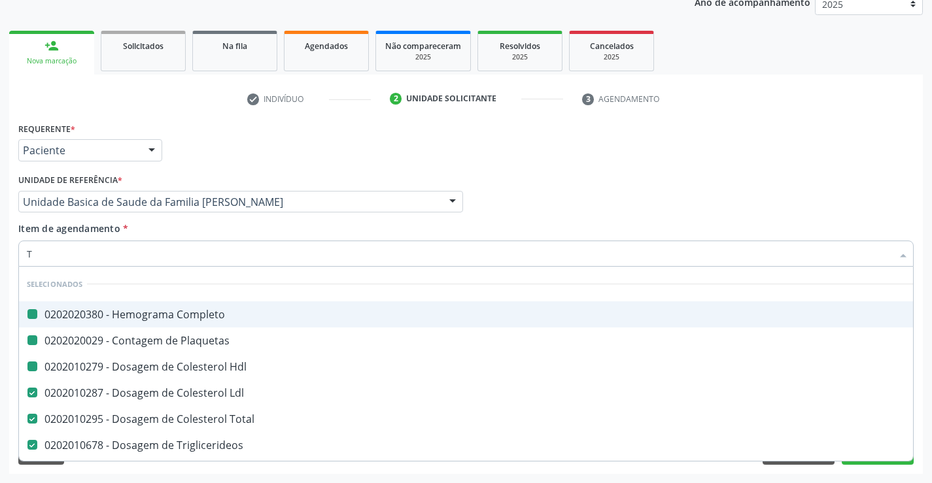
type input "TG"
checkbox Completo "false"
checkbox Plaquetas "false"
checkbox Hdl "false"
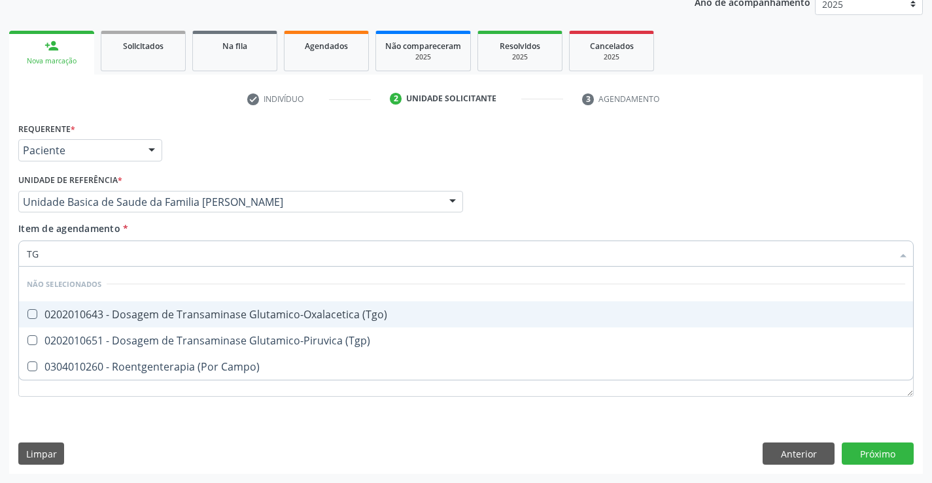
click at [122, 313] on div "0202010643 - Dosagem de Transaminase Glutamico-Oxalacetica (Tgo)" at bounding box center [466, 314] width 878 height 10
checkbox \(Tgo\) "true"
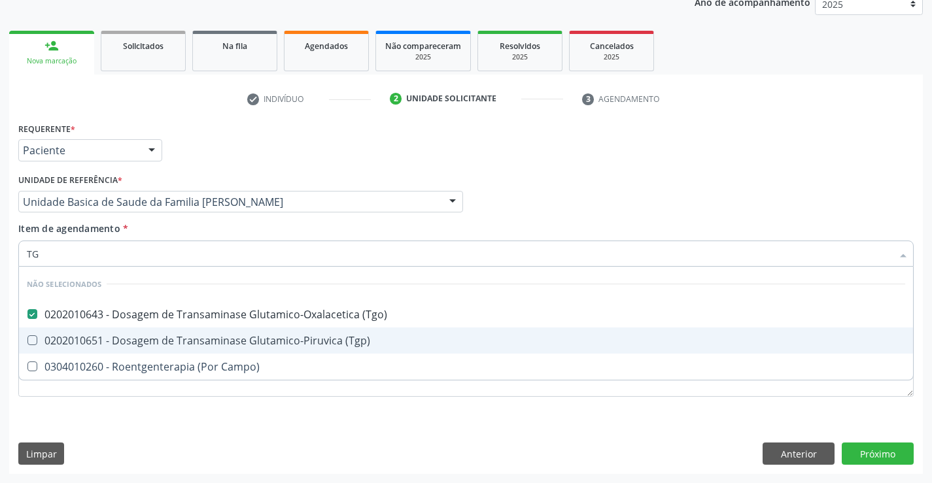
click at [114, 338] on div "0202010651 - Dosagem de Transaminase Glutamico-Piruvica (Tgp)" at bounding box center [466, 340] width 878 height 10
checkbox \(Tgp\) "true"
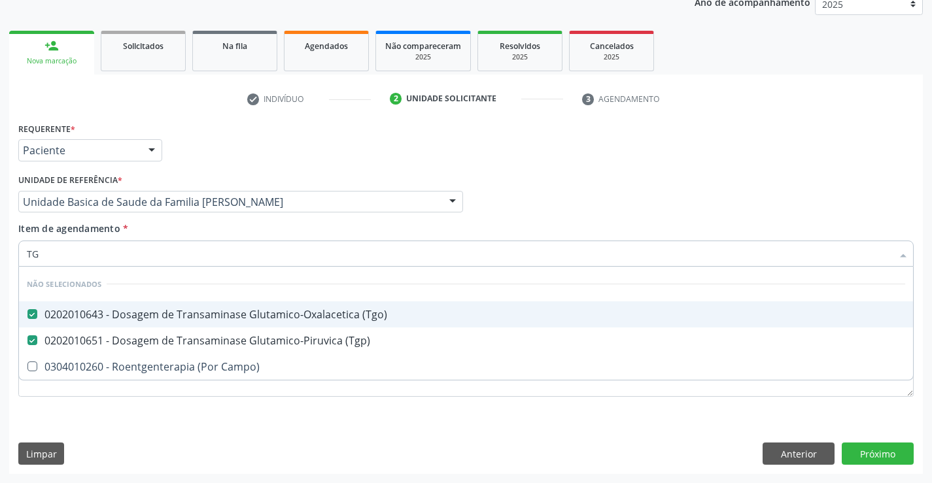
click at [196, 171] on div "Unidade de referência * Unidade Basica de Saude da Familia [PERSON_NAME] Unidad…" at bounding box center [240, 192] width 445 height 42
checkbox Campo\) "true"
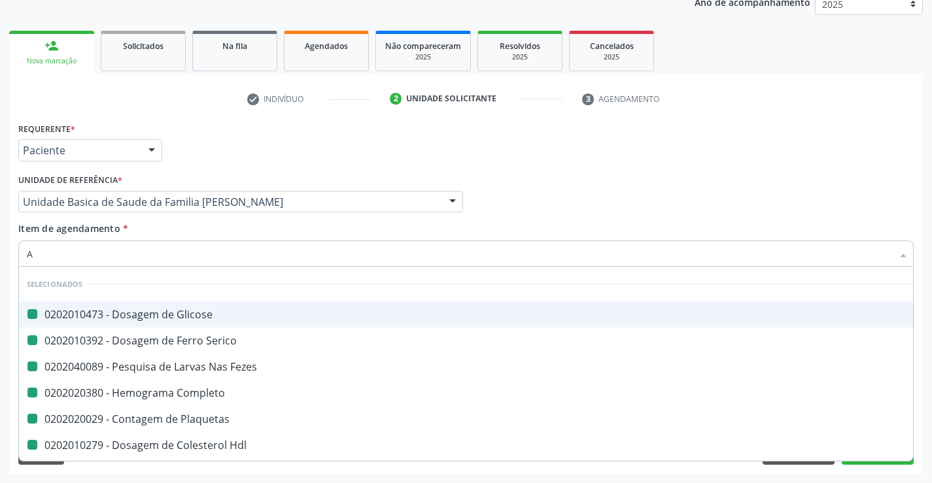
type input "AI"
checkbox Glicose "false"
checkbox Serico "false"
checkbox Fezes "false"
checkbox Completo "false"
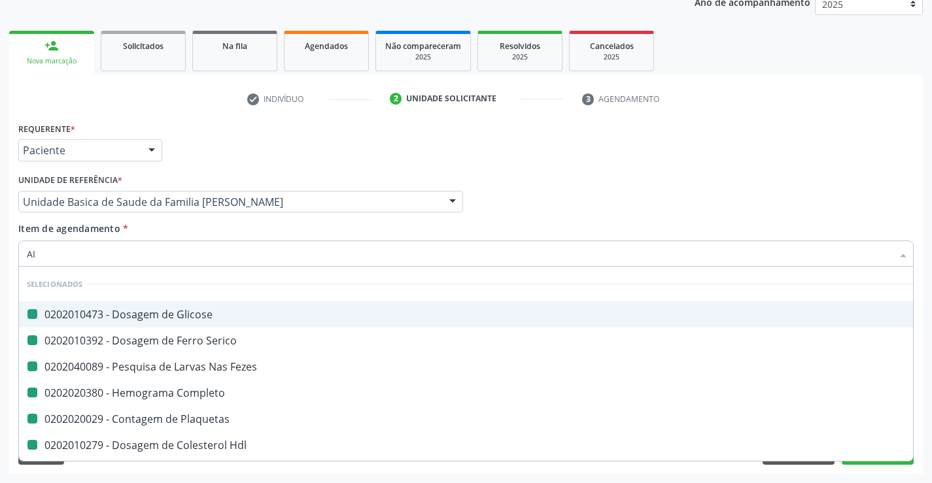
checkbox Plaquetas "false"
checkbox Hdl "false"
checkbox Ldl "false"
checkbox Total "false"
checkbox Triglicerideos "false"
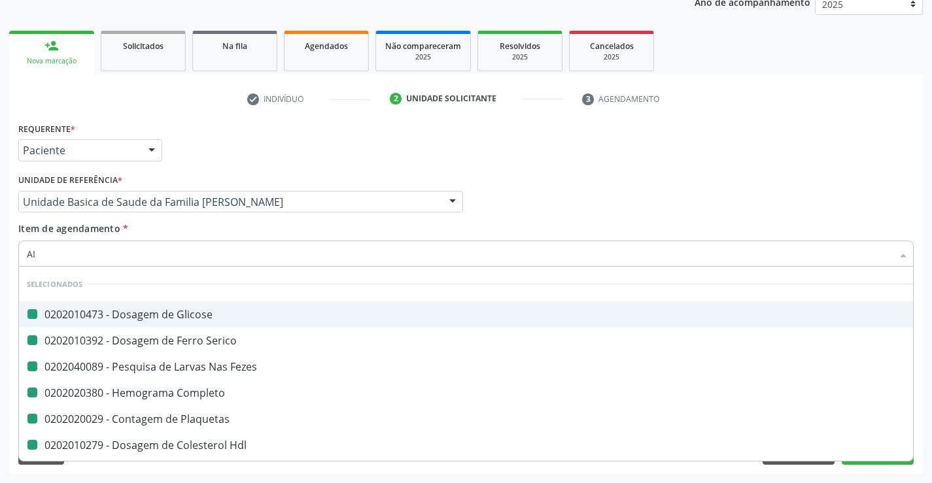
checkbox Ureia "false"
checkbox Creatinina "false"
checkbox Urina "false"
checkbox \(Tgo\) "false"
checkbox \(Tgp\) "false"
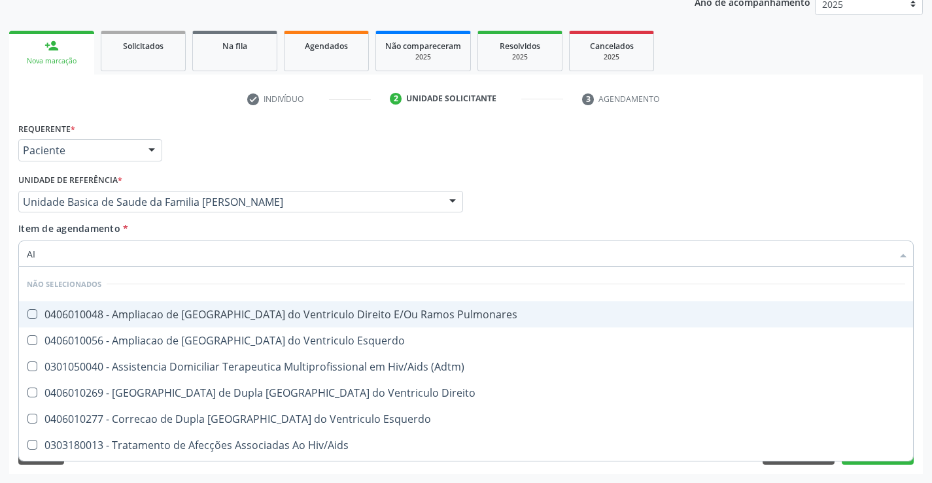
type input "A"
checkbox Pulmonares "true"
checkbox Esquerdo "true"
checkbox \(Adtm\) "true"
checkbox Direito "true"
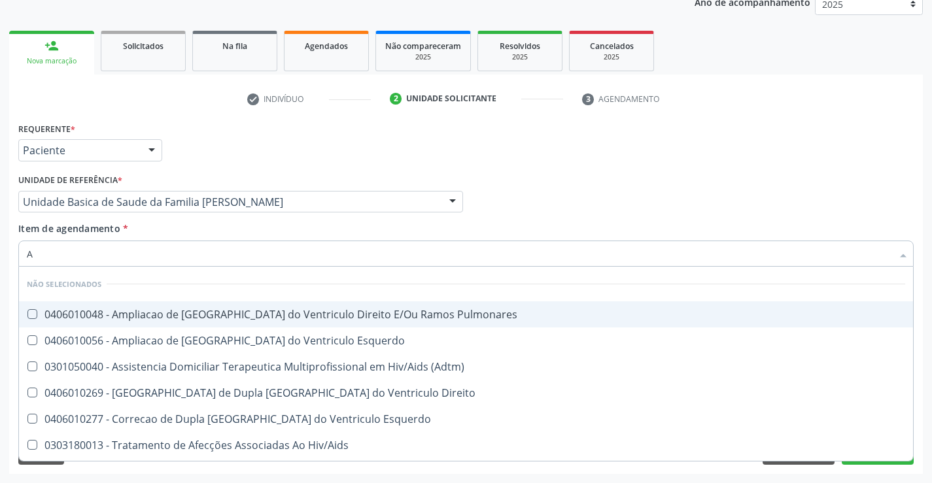
checkbox Esquerdo "true"
checkbox Hiv\/Aids "true"
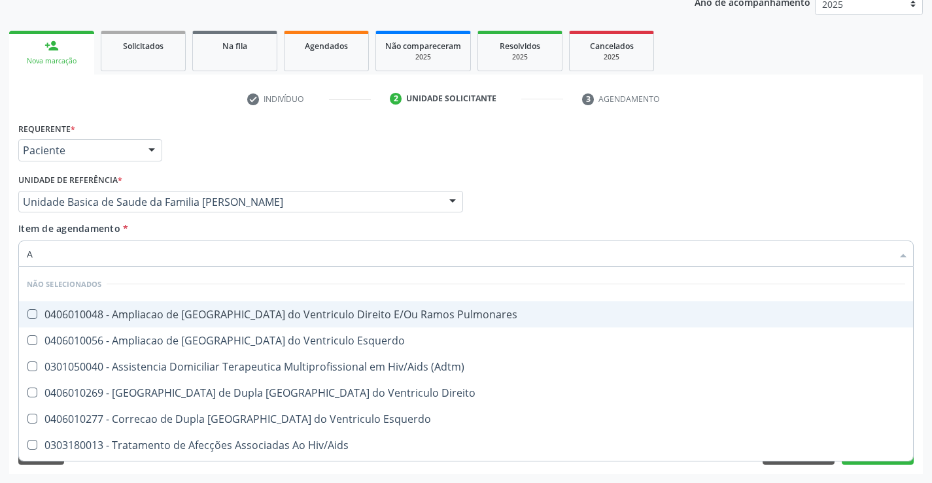
checkbox Aids "true"
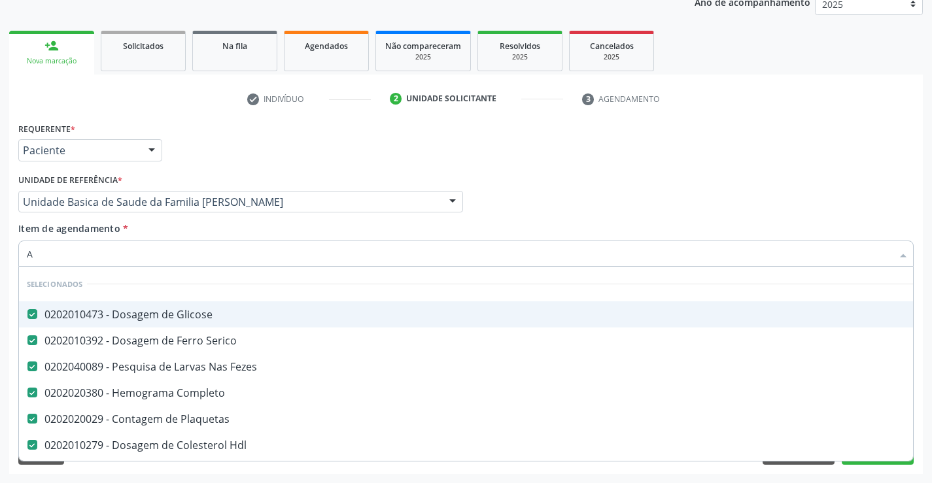
type input "AC"
checkbox Completo "false"
checkbox Plaquetas "false"
checkbox Hdl "false"
checkbox Ldl "false"
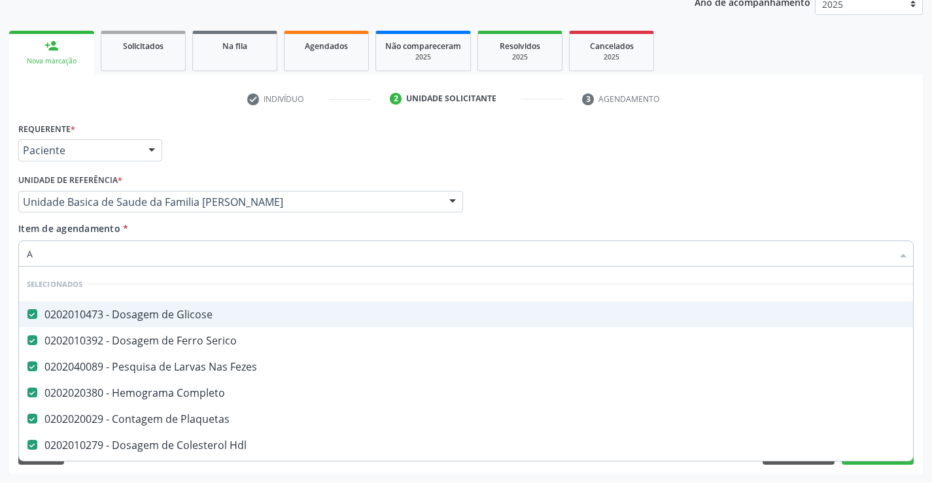
checkbox Total "false"
checkbox Triglicerideos "false"
checkbox Ureia "false"
checkbox Creatinina "false"
checkbox Urina "false"
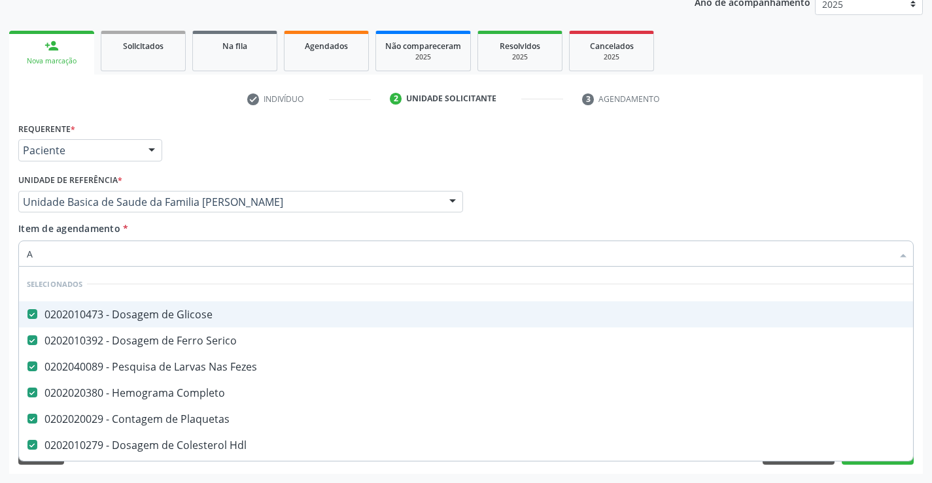
checkbox \(Tgo\) "false"
checkbox \(Tgp\) "false"
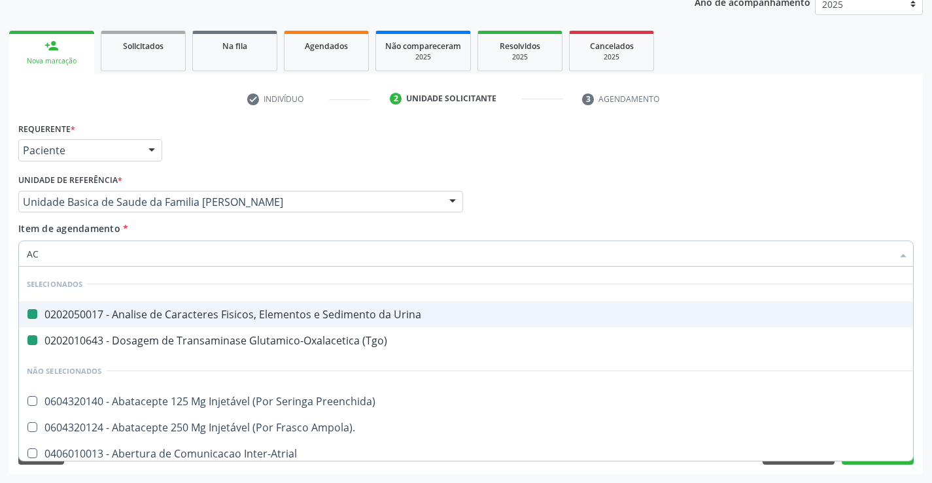
type input "ACI"
checkbox Urina "false"
checkbox \(Tgo\) "false"
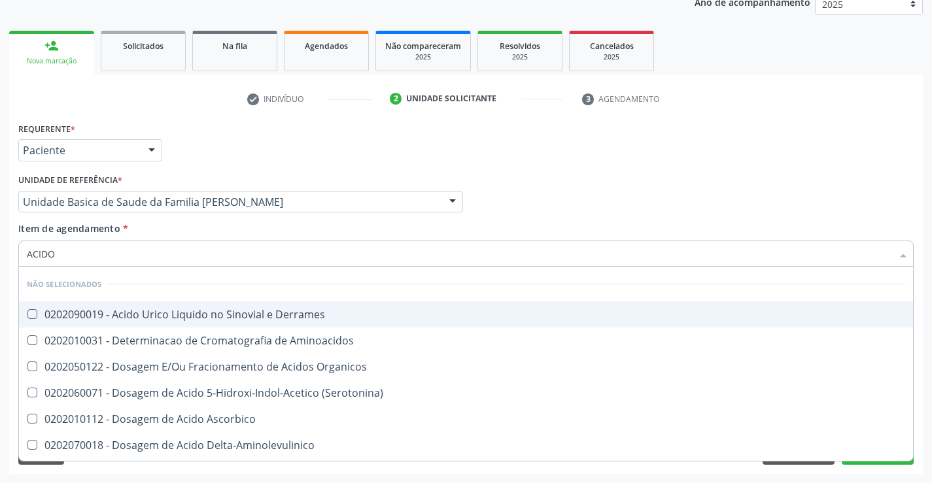
type input "ACIDO U"
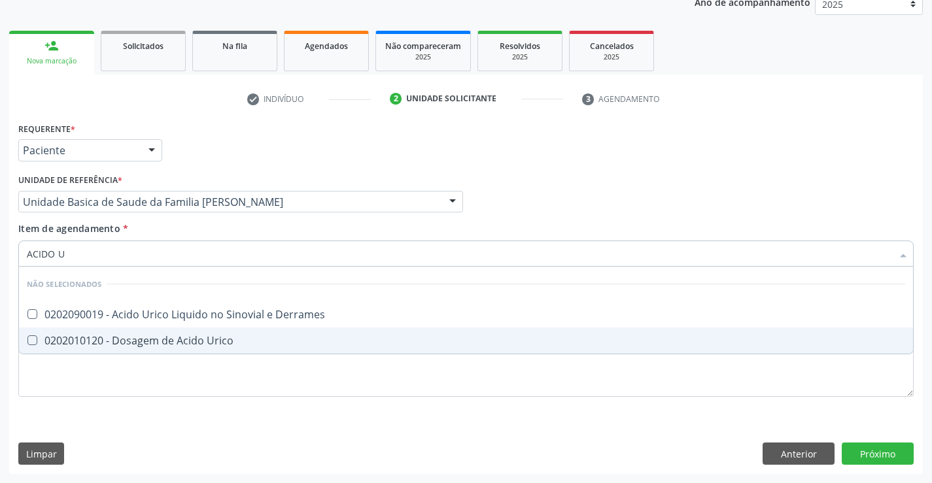
click at [148, 342] on div "0202010120 - Dosagem de Acido Urico" at bounding box center [466, 340] width 878 height 10
checkbox Urico "true"
click at [861, 454] on div "Requerente * Paciente Profissional de Saúde Paciente Nenhum resultado encontrad…" at bounding box center [465, 296] width 913 height 355
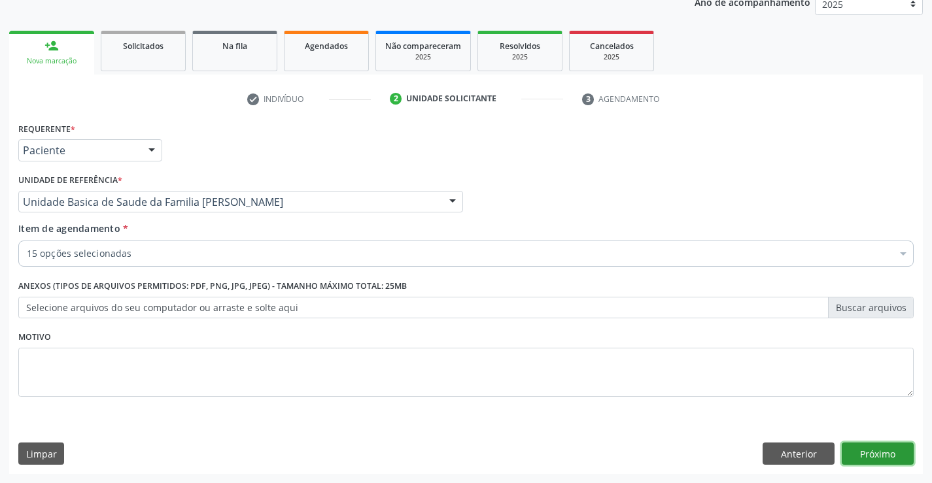
click at [884, 452] on button "Próximo" at bounding box center [878, 454] width 72 height 22
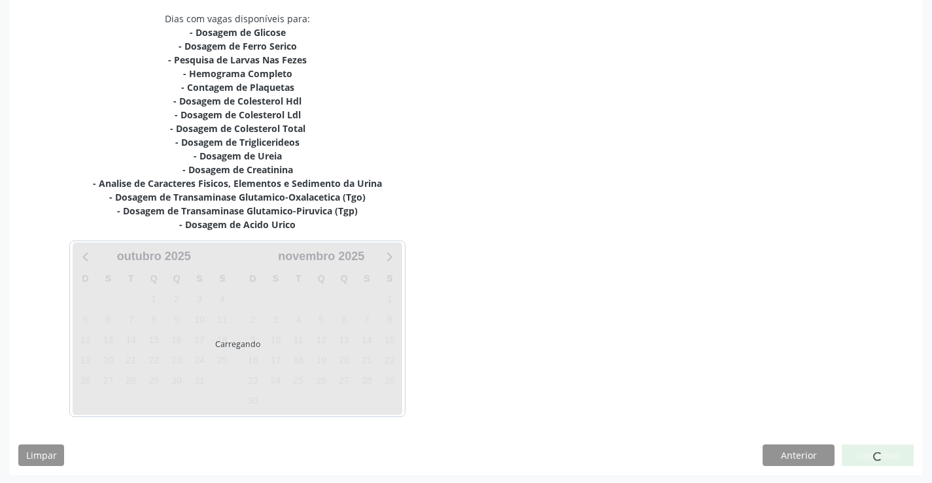
scroll to position [278, 0]
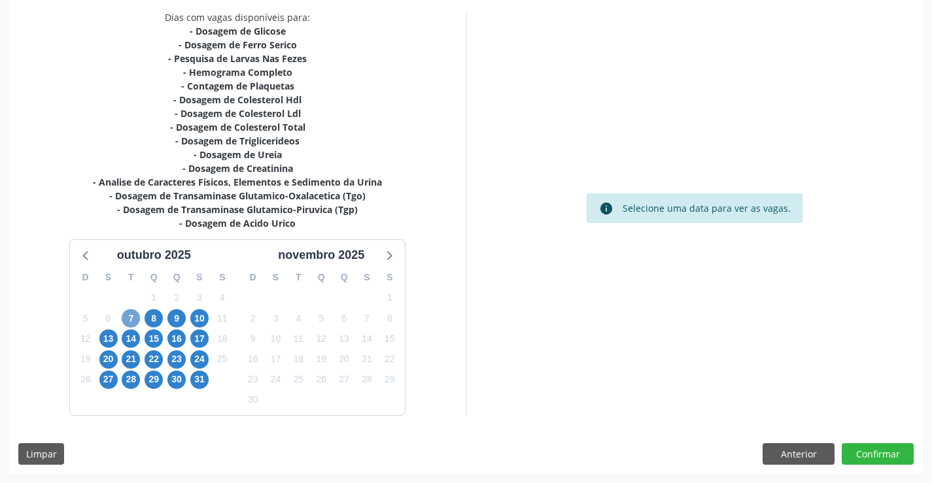
click at [134, 320] on span "7" at bounding box center [131, 318] width 18 height 18
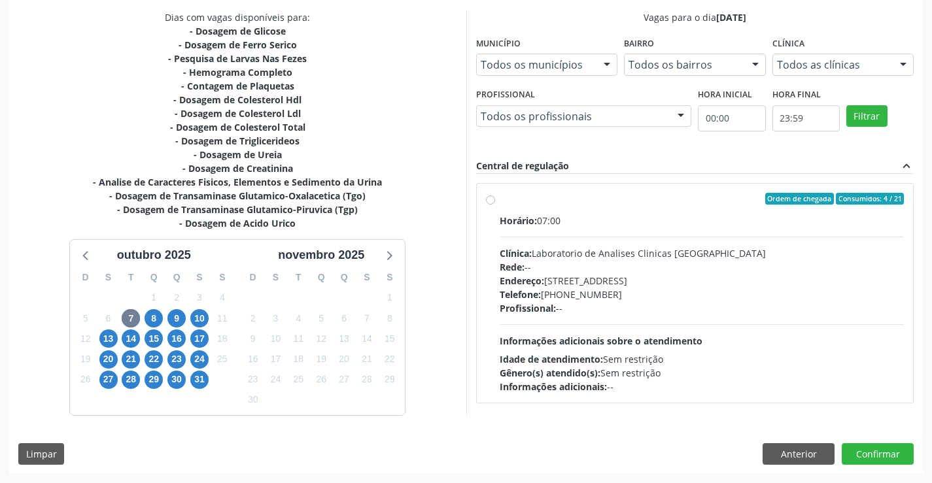
click at [691, 303] on div "Profissional: --" at bounding box center [702, 308] width 405 height 14
click at [495, 205] on input "Ordem de chegada Consumidos: 4 / 21 Horário: 07:00 Clínica: Laboratorio de Anal…" at bounding box center [490, 199] width 9 height 12
radio input "true"
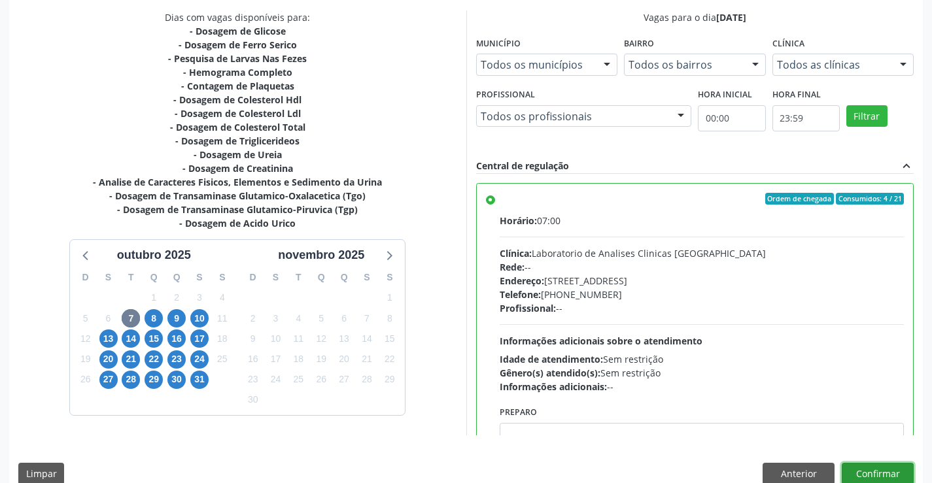
click at [862, 471] on button "Confirmar" at bounding box center [878, 474] width 72 height 22
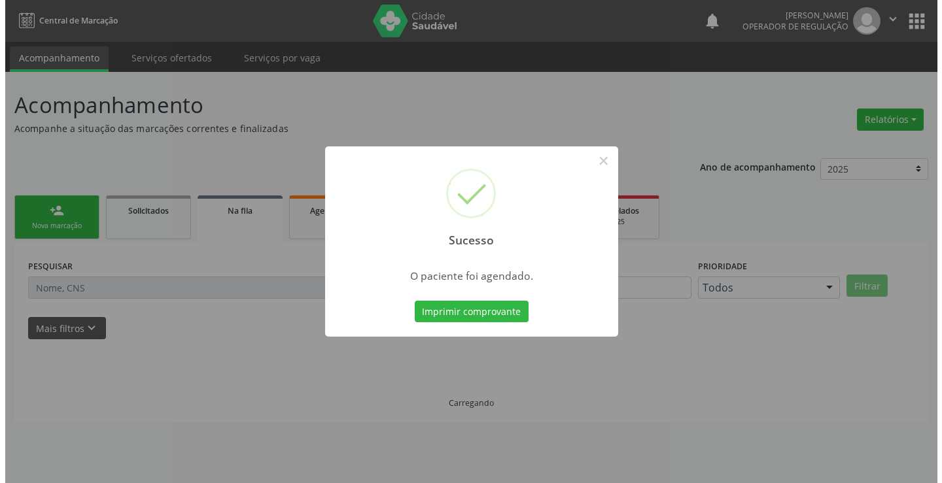
scroll to position [0, 0]
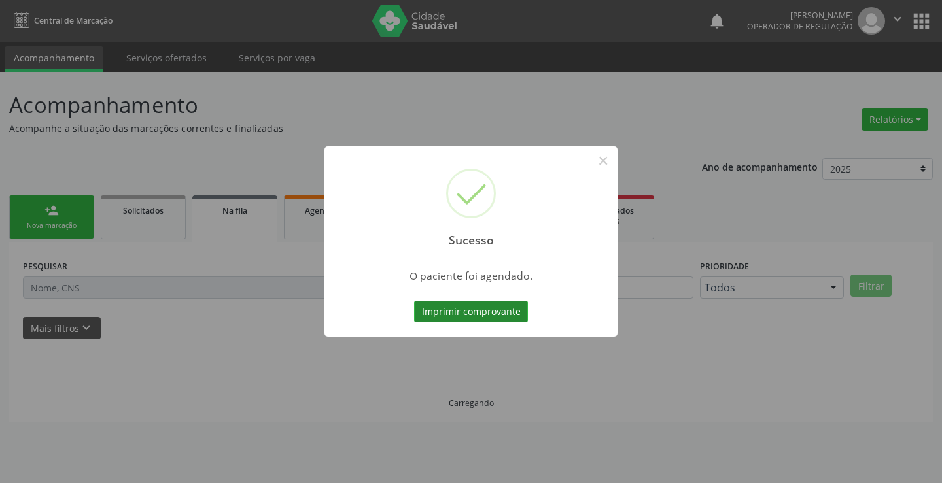
click at [455, 317] on button "Imprimir comprovante" at bounding box center [471, 312] width 114 height 22
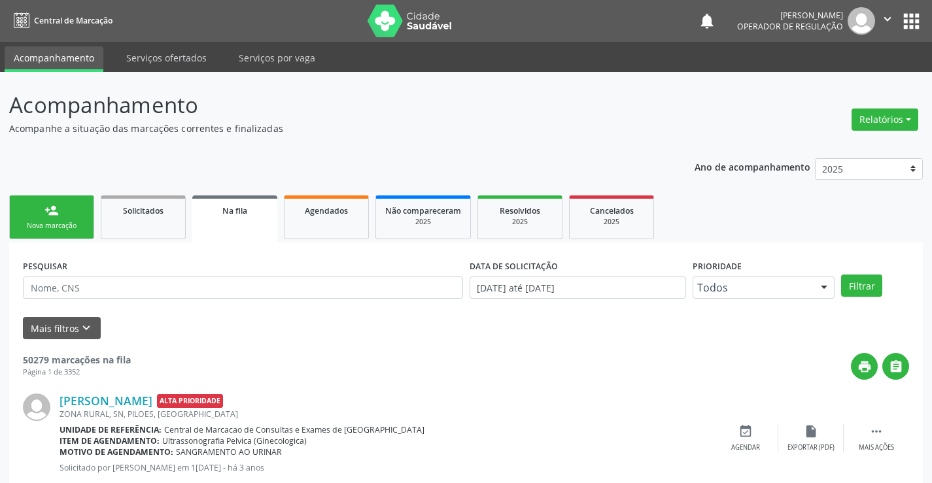
click at [67, 219] on link "person_add Nova marcação" at bounding box center [51, 218] width 85 height 44
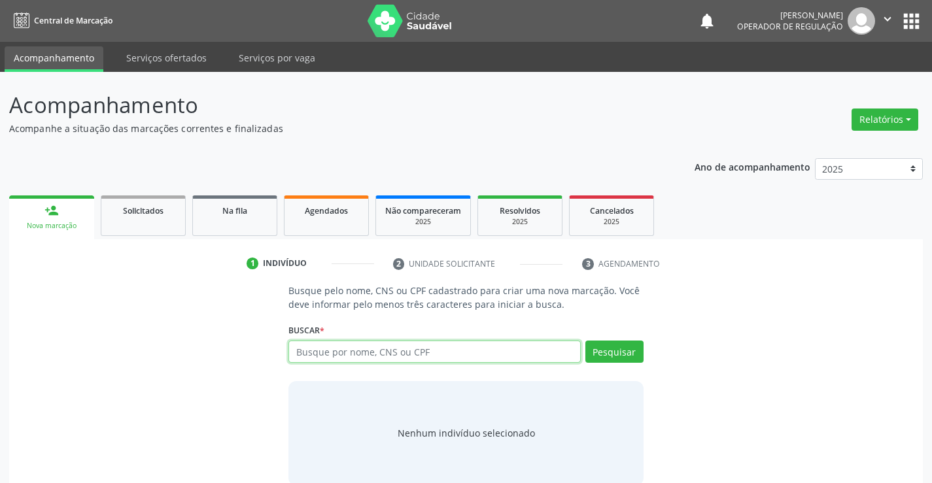
click at [333, 357] on input "text" at bounding box center [434, 352] width 292 height 22
type input "0208144096515"
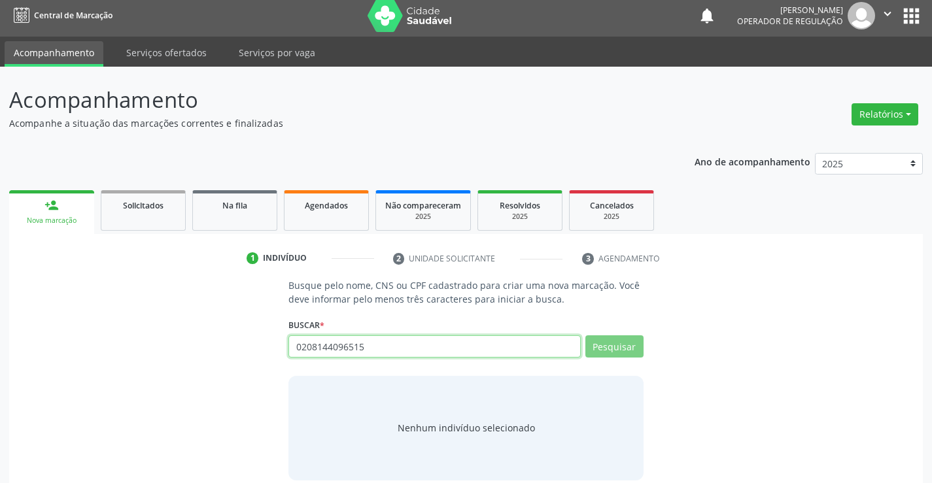
scroll to position [21, 0]
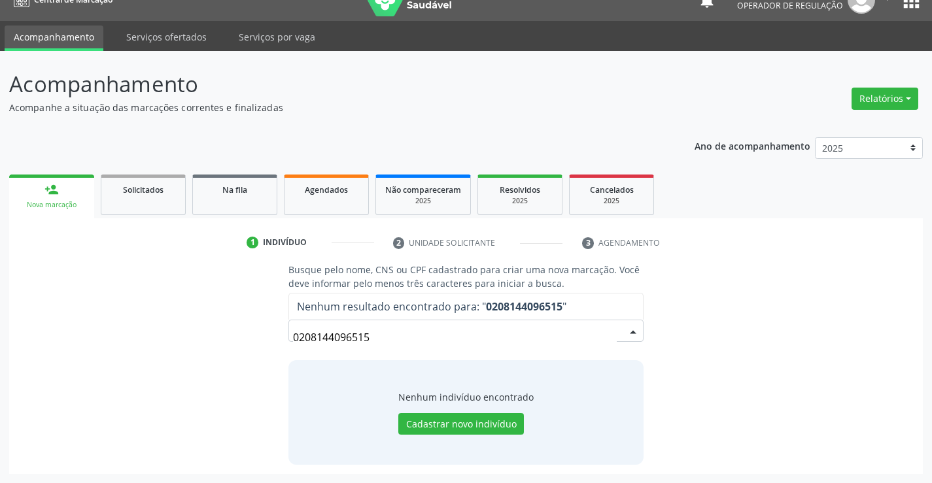
drag, startPoint x: 394, startPoint y: 336, endPoint x: 184, endPoint y: 357, distance: 210.9
click at [184, 357] on div "Busque pelo nome, CNS ou CPF cadastrado para criar uma nova marcação. Você deve…" at bounding box center [465, 363] width 895 height 201
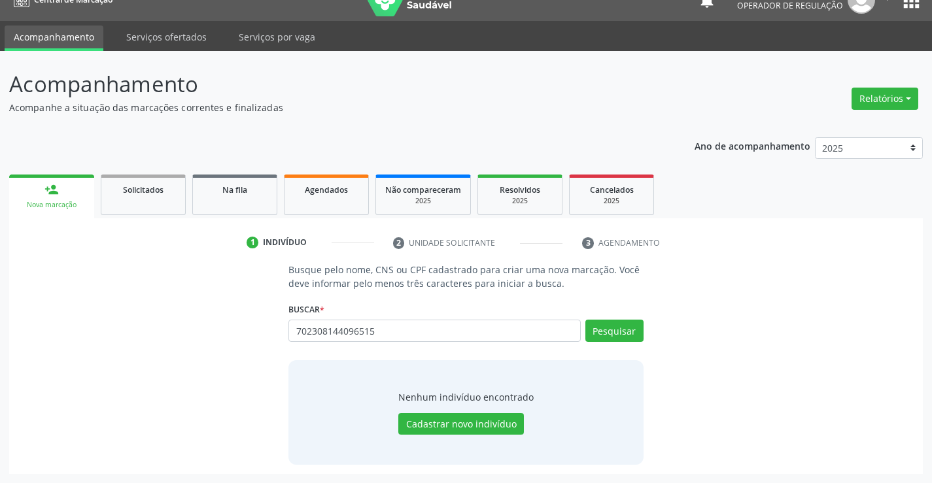
type input "702308144096515"
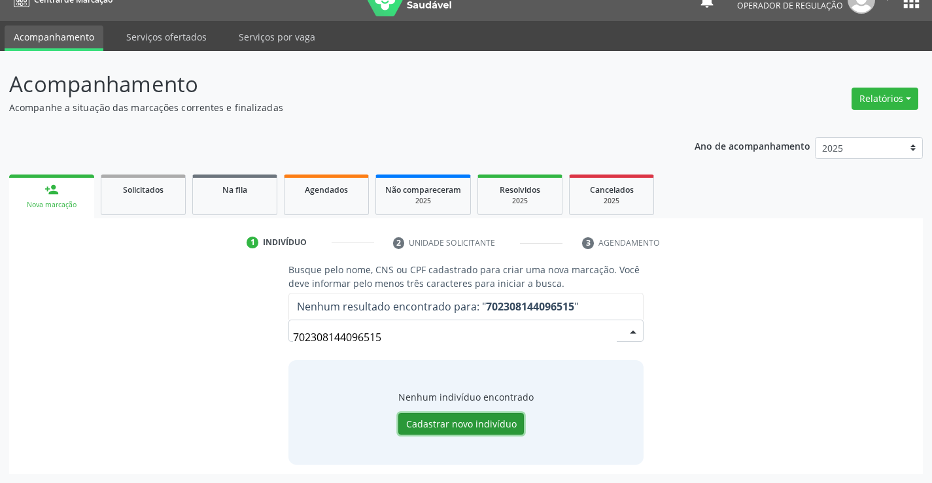
click at [451, 427] on button "Cadastrar novo indivíduo" at bounding box center [461, 424] width 126 height 22
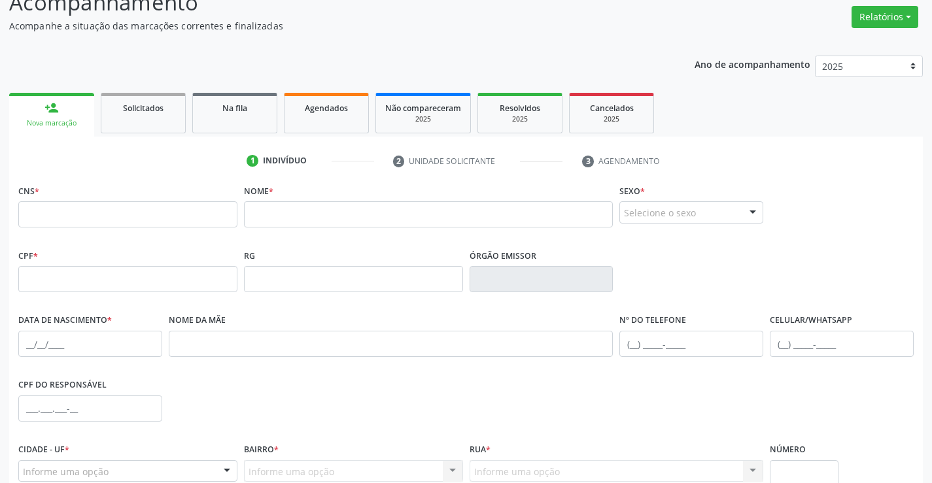
scroll to position [226, 0]
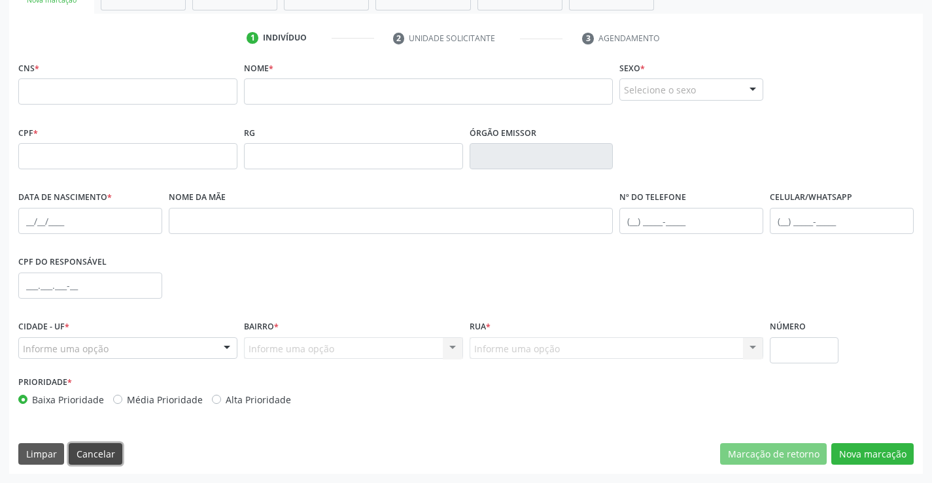
click at [103, 454] on button "Cancelar" at bounding box center [96, 454] width 54 height 22
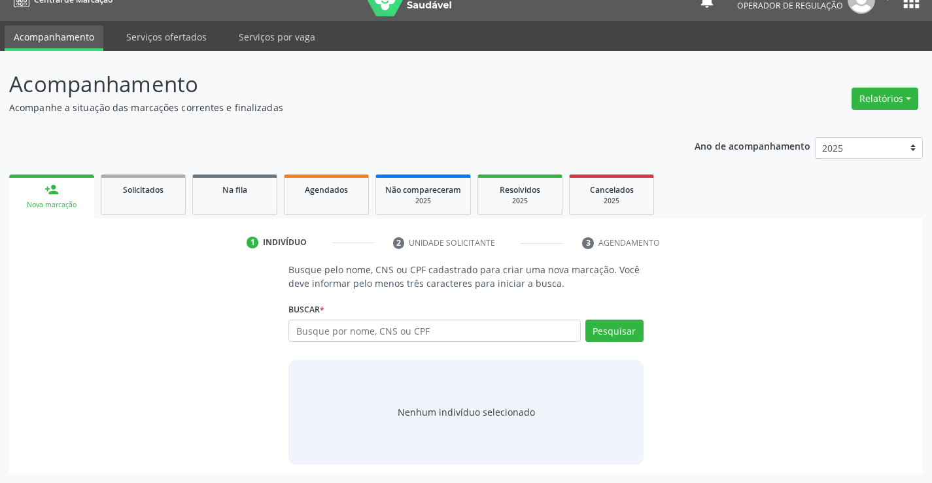
scroll to position [21, 0]
click at [384, 331] on input "text" at bounding box center [434, 331] width 292 height 22
click at [336, 332] on input "maria da onceicao" at bounding box center [434, 331] width 292 height 22
type input "[PERSON_NAME]"
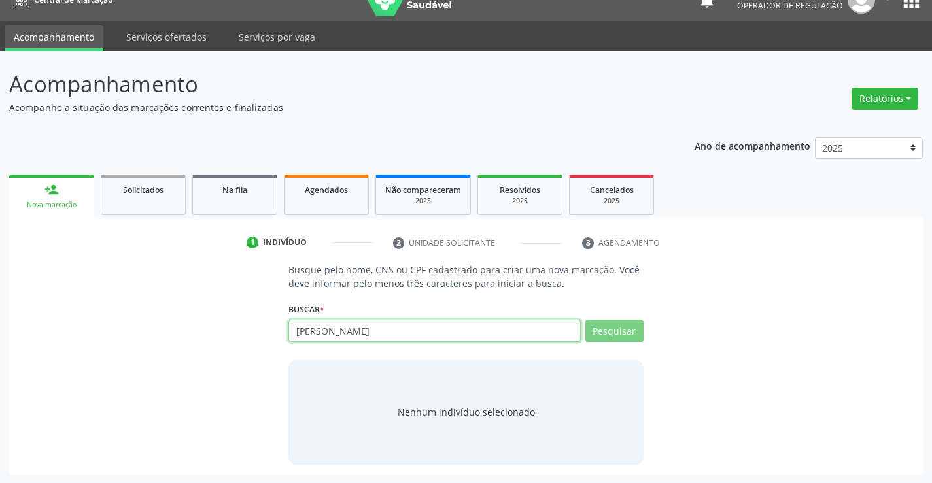
drag, startPoint x: 418, startPoint y: 339, endPoint x: 282, endPoint y: 339, distance: 136.0
click at [282, 339] on div "Busque pelo nome, CNS ou CPF cadastrado para criar uma nova marcação. Você deve…" at bounding box center [465, 363] width 373 height 201
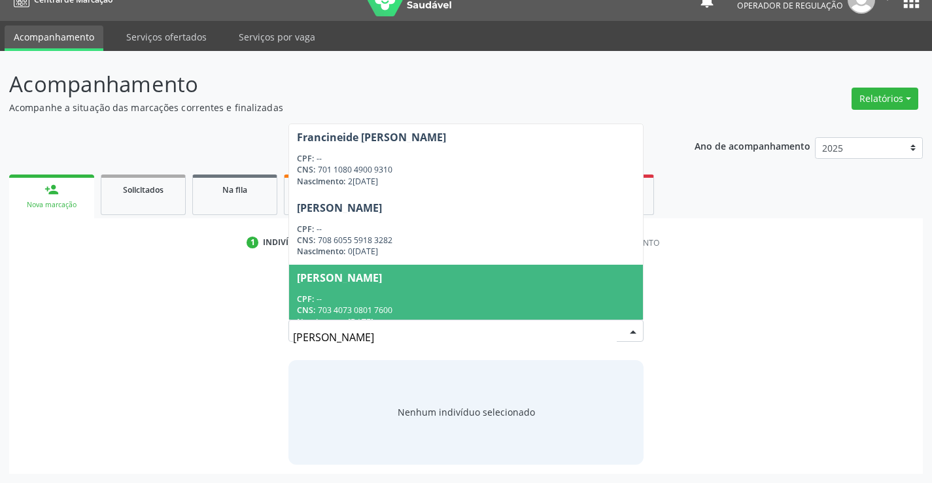
click at [358, 365] on div "Nenhum indivíduo selecionado" at bounding box center [465, 412] width 354 height 105
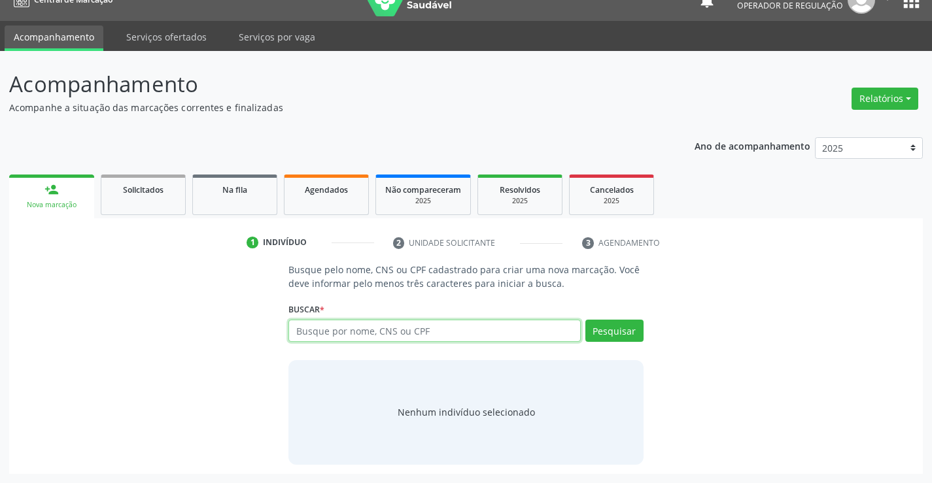
click at [400, 332] on input "text" at bounding box center [434, 331] width 292 height 22
type input "702308144096515"
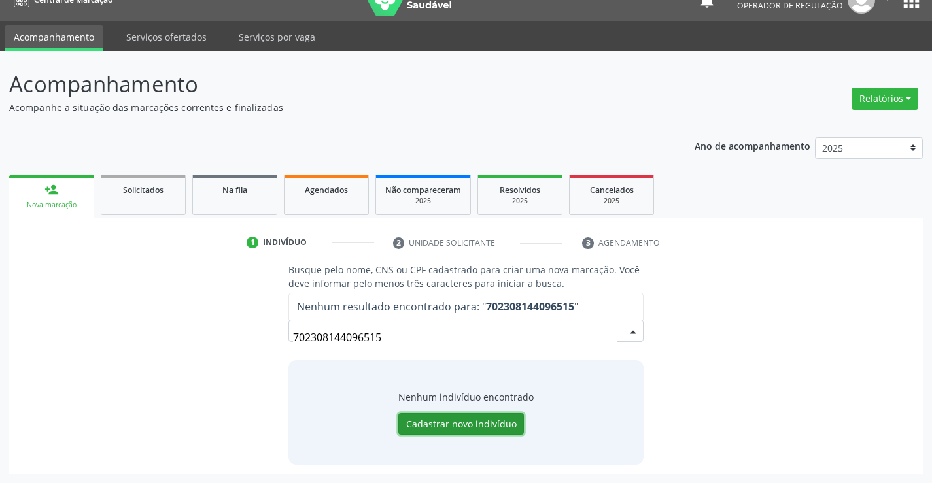
click at [439, 429] on button "Cadastrar novo indivíduo" at bounding box center [461, 424] width 126 height 22
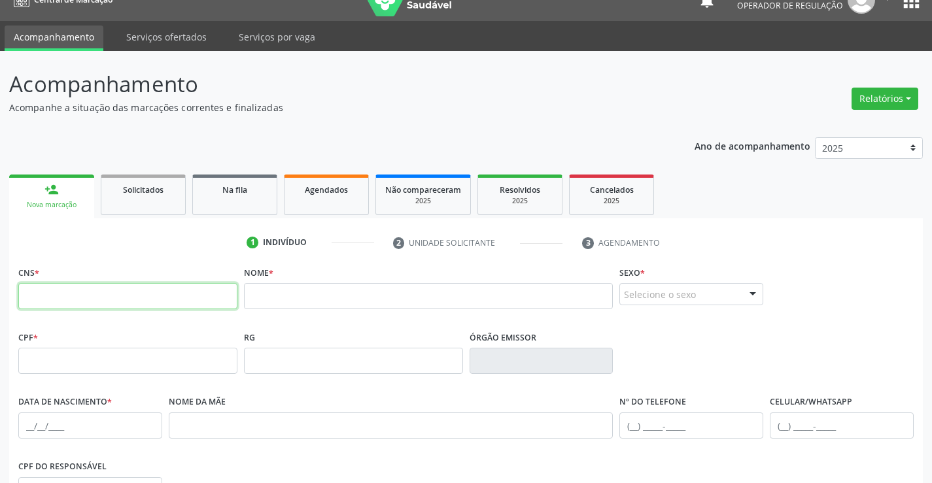
click at [223, 301] on input "text" at bounding box center [127, 296] width 219 height 26
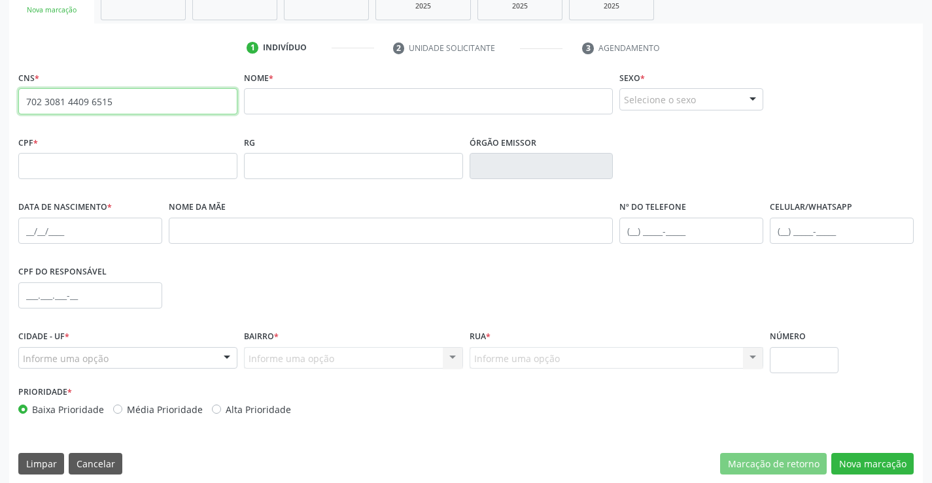
scroll to position [217, 0]
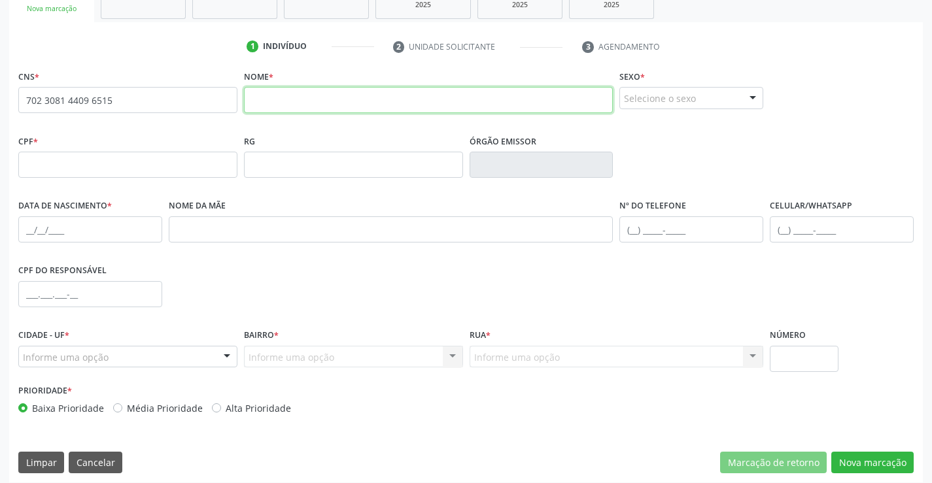
click at [302, 103] on input "text" at bounding box center [428, 100] width 369 height 26
type input "702 3081 4409 6515"
type input "[PERSON_NAME]"
click at [730, 104] on div "Selecione o sexo" at bounding box center [691, 98] width 144 height 22
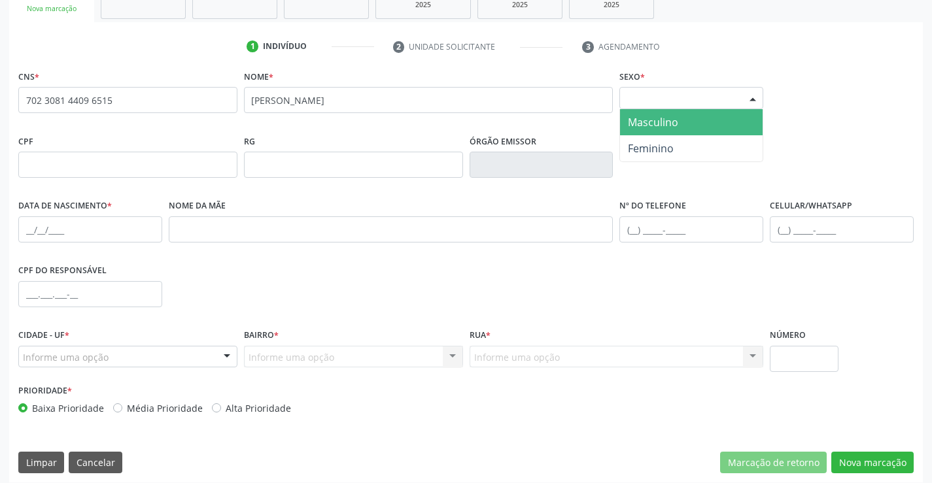
click at [704, 131] on span "Masculino" at bounding box center [691, 122] width 143 height 26
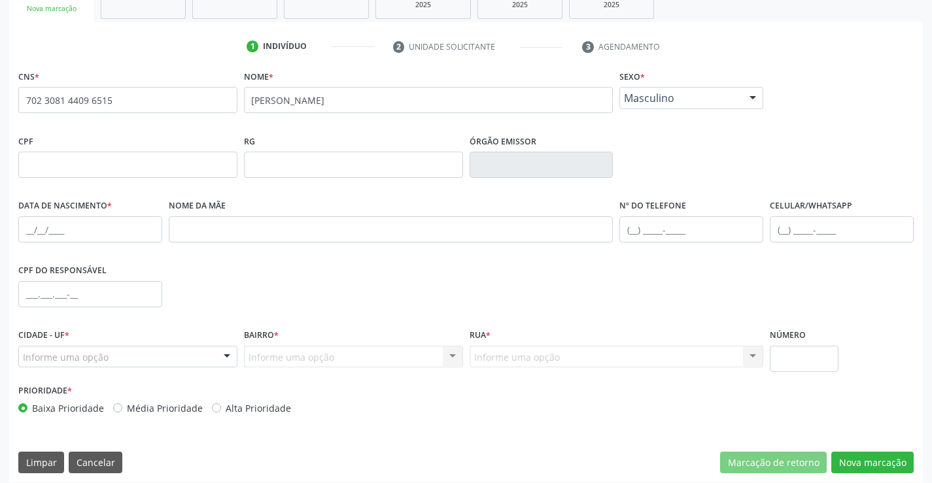
click at [660, 247] on fieldset "Nº do Telefone" at bounding box center [691, 224] width 144 height 56
click at [673, 224] on input "text" at bounding box center [691, 229] width 144 height 26
type input "("
type input "[PHONE_NUMBER]"
click at [78, 237] on input "text" at bounding box center [90, 229] width 144 height 26
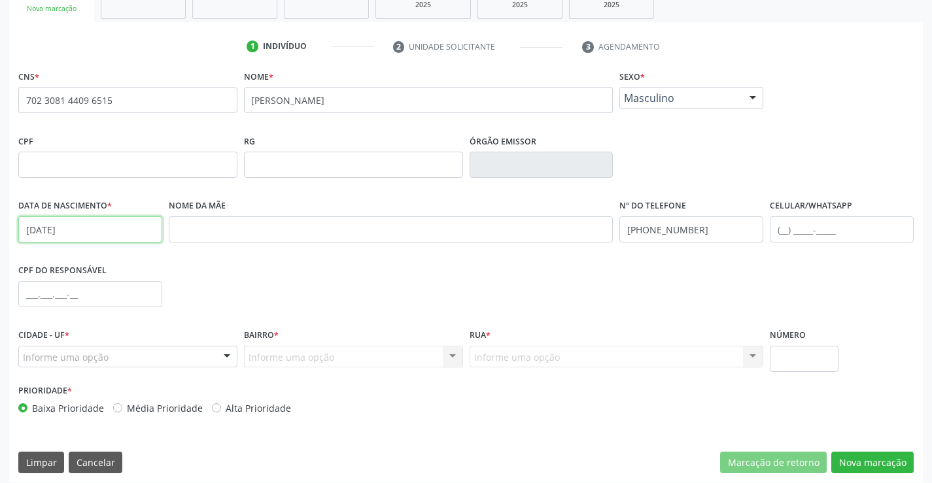
type input "[DATE]"
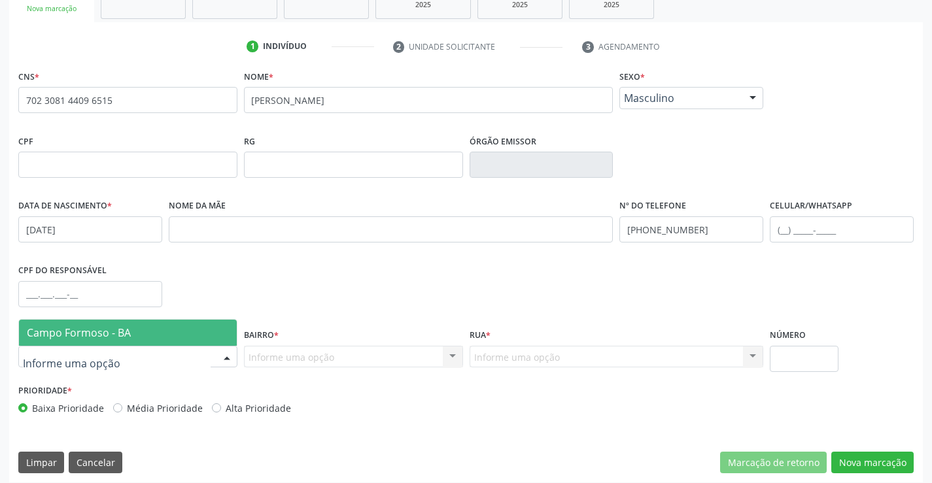
click at [169, 359] on div at bounding box center [127, 357] width 219 height 22
click at [132, 322] on span "Campo Formoso - BA" at bounding box center [128, 333] width 218 height 26
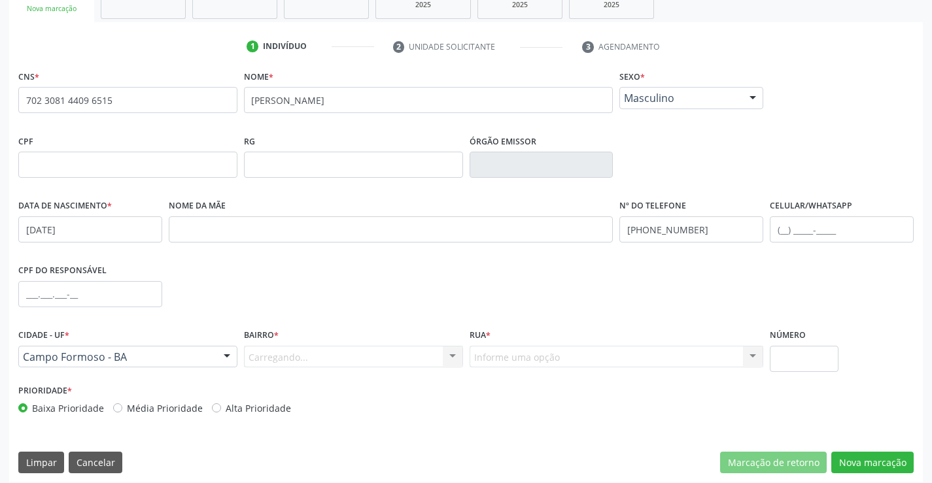
click at [360, 354] on div "Carregando... Nenhum resultado encontrado para: " " Nenhuma opção encontrada. D…" at bounding box center [353, 357] width 219 height 22
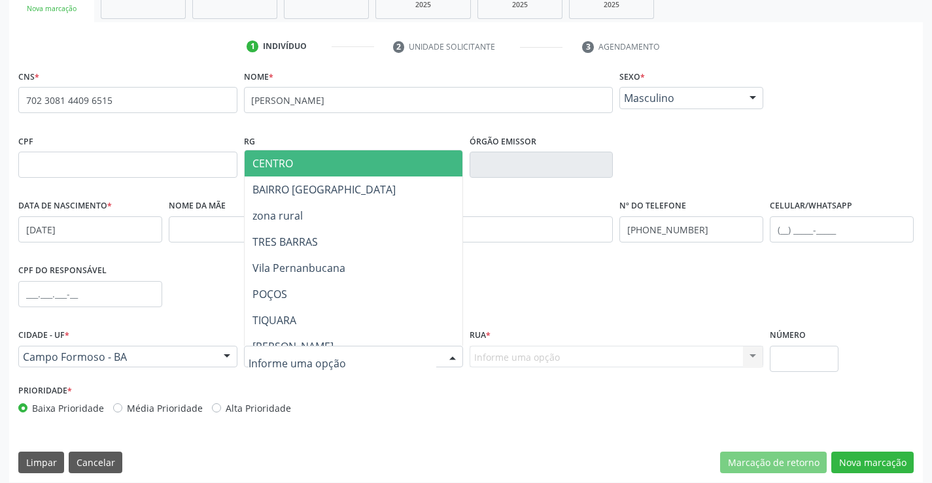
drag, startPoint x: 397, startPoint y: 353, endPoint x: 418, endPoint y: 358, distance: 22.1
click at [400, 354] on div at bounding box center [353, 357] width 219 height 22
type input "zona"
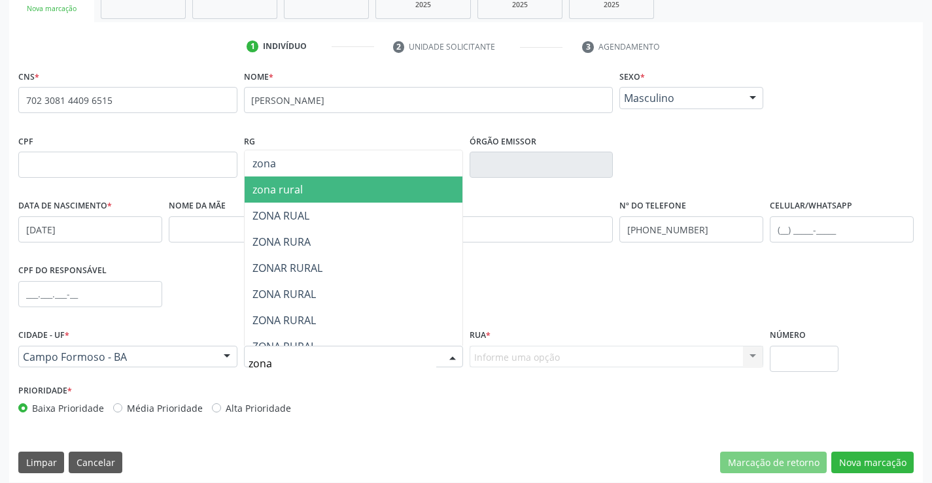
click at [292, 186] on span "zona rural" at bounding box center [277, 189] width 50 height 14
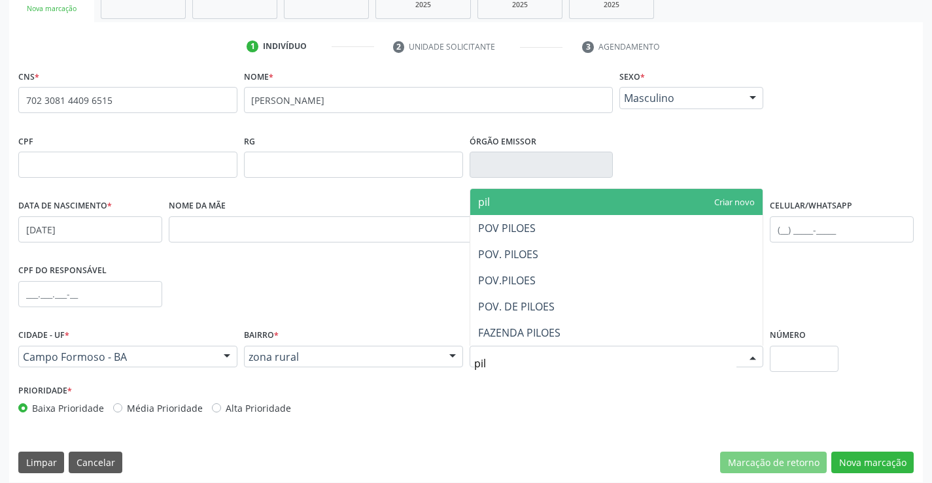
type input "pilo"
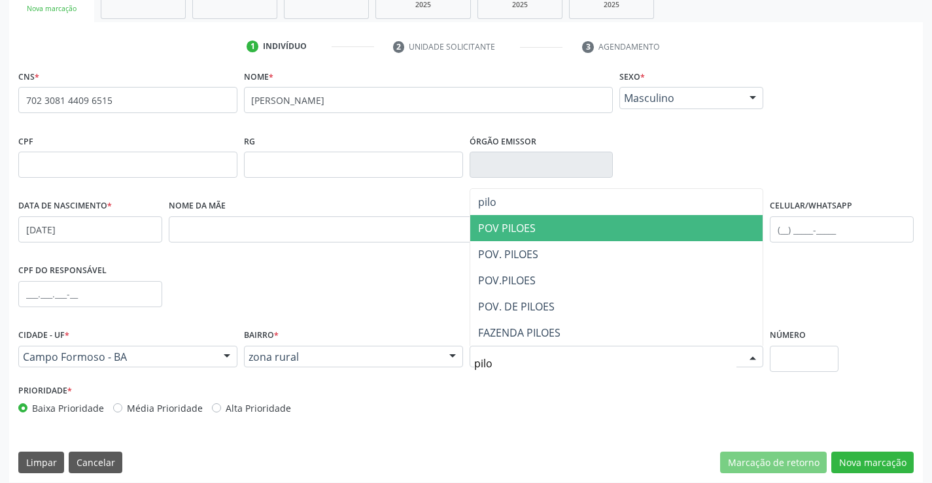
click at [515, 228] on span "POV PILOES" at bounding box center [507, 228] width 58 height 14
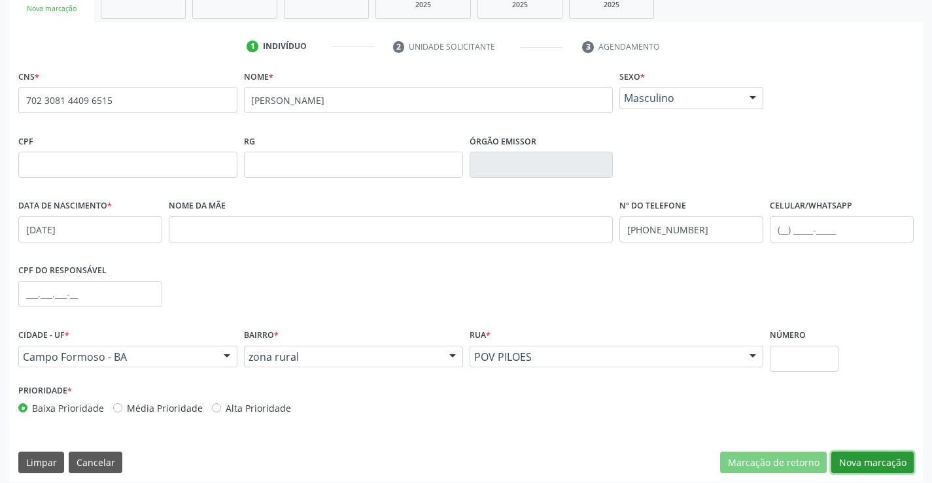
click at [864, 471] on button "Nova marcação" at bounding box center [872, 463] width 82 height 22
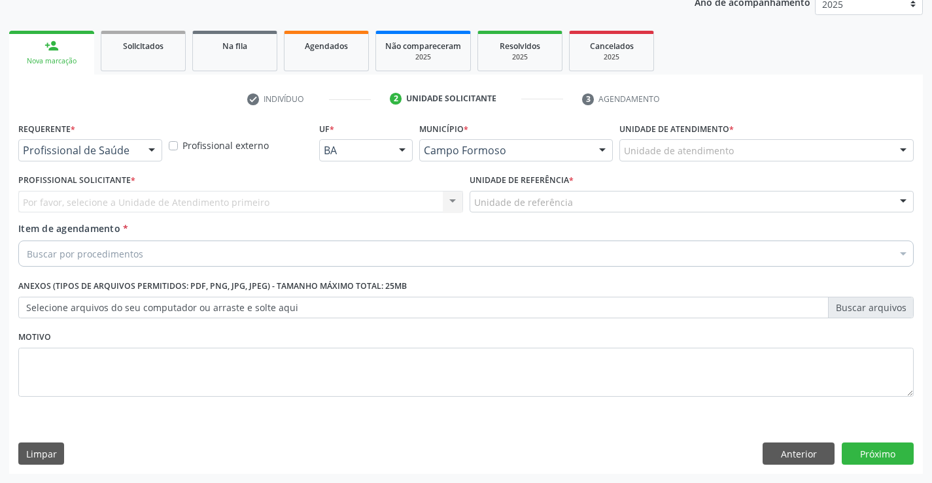
scroll to position [165, 0]
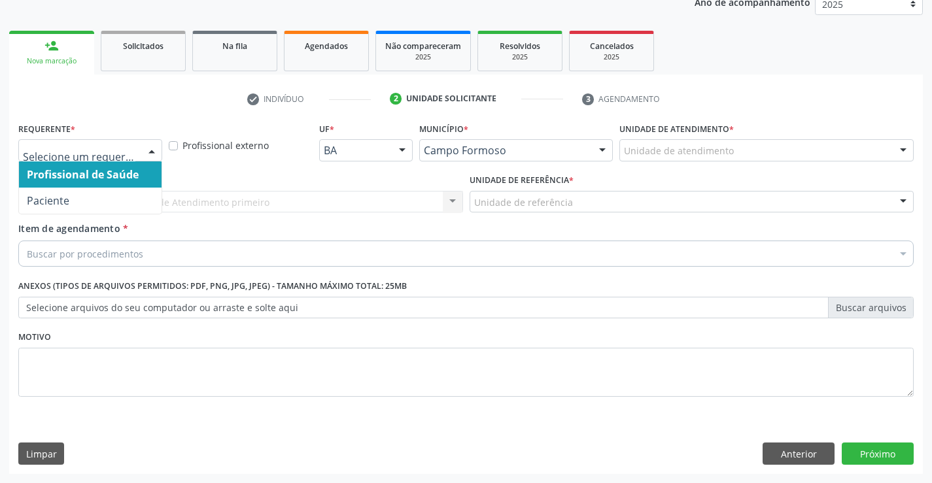
click at [143, 150] on div at bounding box center [152, 151] width 20 height 22
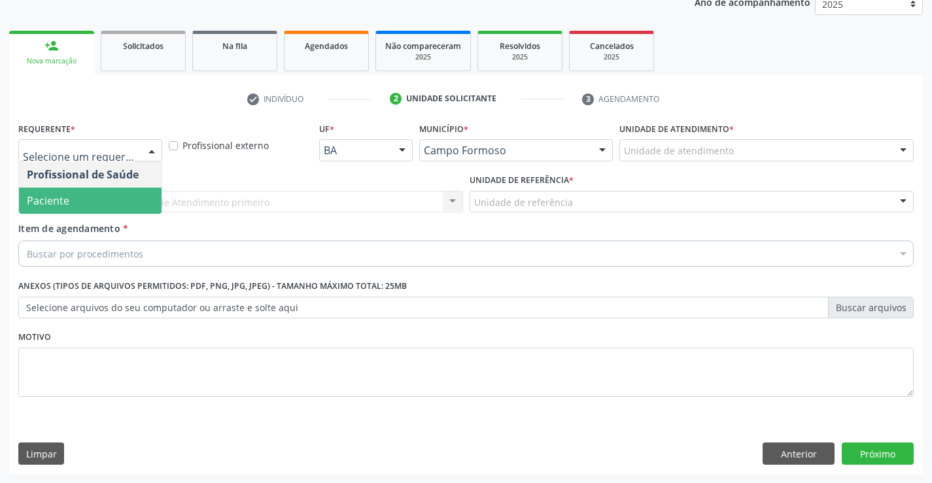
click at [81, 204] on span "Paciente" at bounding box center [90, 201] width 143 height 26
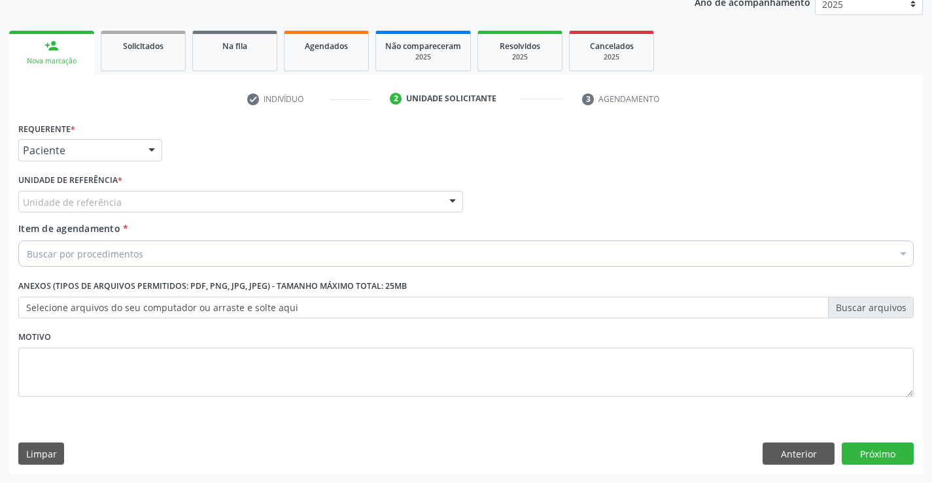
click at [141, 193] on div "Unidade de referência" at bounding box center [240, 202] width 445 height 22
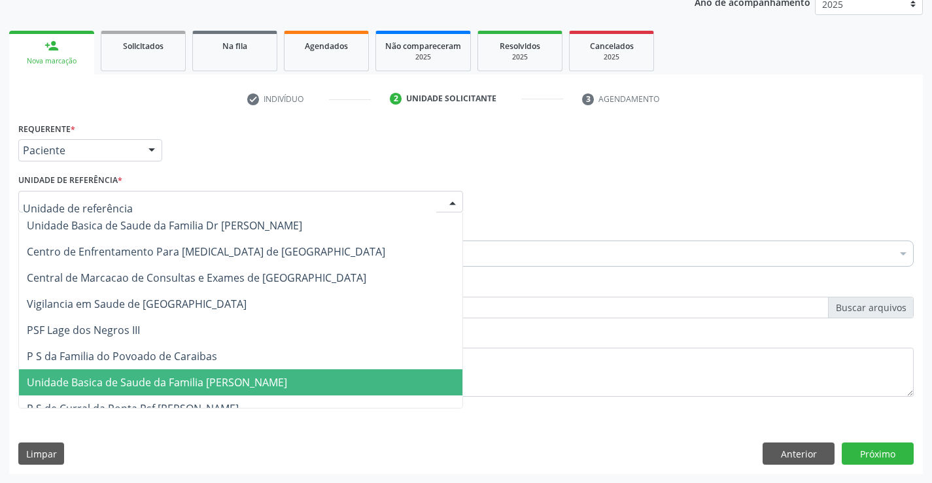
click at [140, 377] on span "Unidade Basica de Saude da Familia [PERSON_NAME]" at bounding box center [157, 382] width 260 height 14
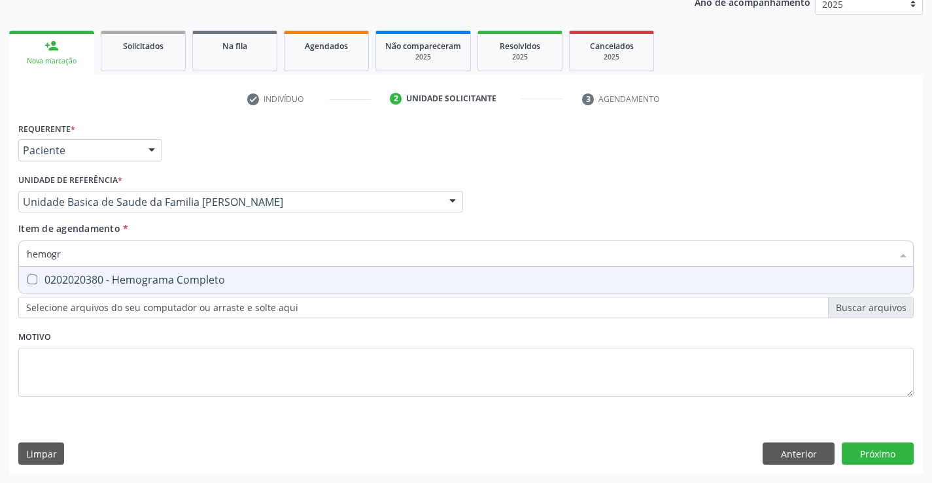
type input "hemogra"
click at [112, 277] on div "0202020380 - Hemograma Completo" at bounding box center [466, 280] width 878 height 10
checkbox Completo "true"
click at [216, 151] on div "Requerente * Paciente Profissional de Saúde Paciente Nenhum resultado encontrad…" at bounding box center [466, 144] width 902 height 51
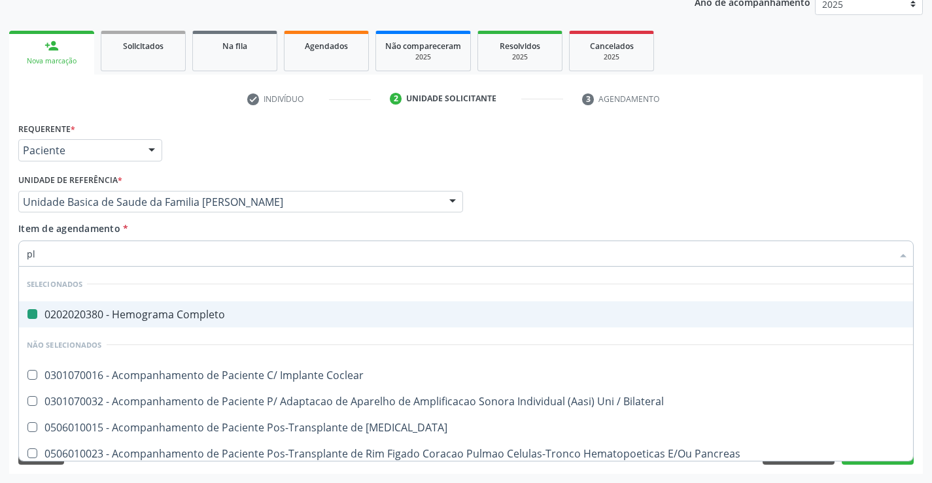
type input "pla"
checkbox Completo "false"
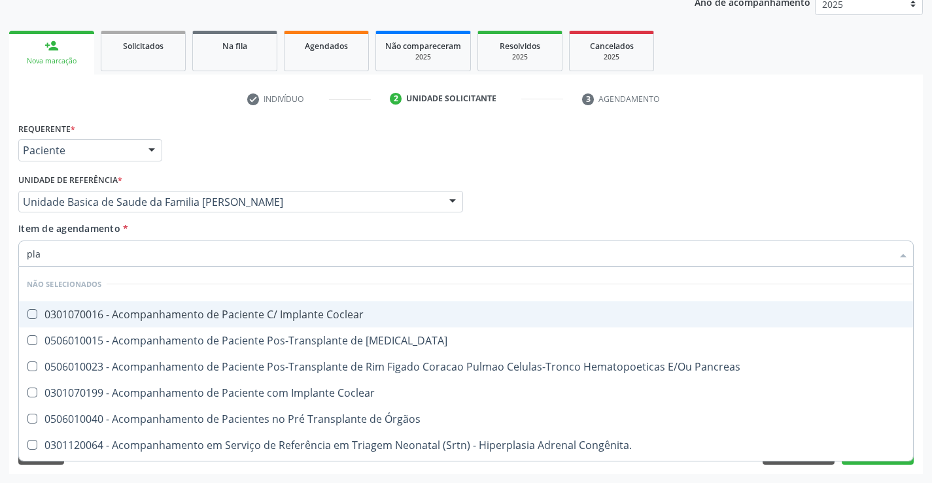
type input "plaq"
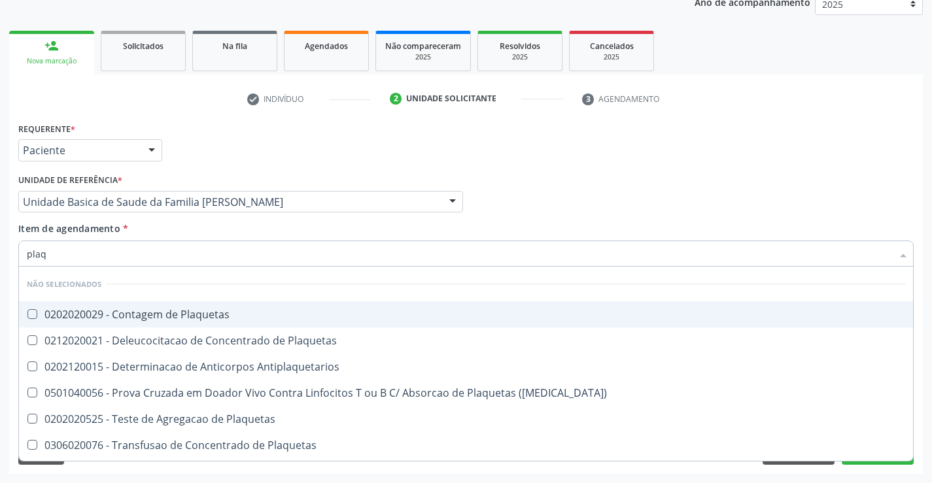
click at [114, 317] on div "0202020029 - Contagem de Plaquetas" at bounding box center [466, 314] width 878 height 10
checkbox Plaquetas "true"
type input "plaq"
click at [231, 142] on div "Requerente * Paciente Profissional de Saúde Paciente Nenhum resultado encontrad…" at bounding box center [466, 144] width 902 height 51
checkbox Plaquetas "true"
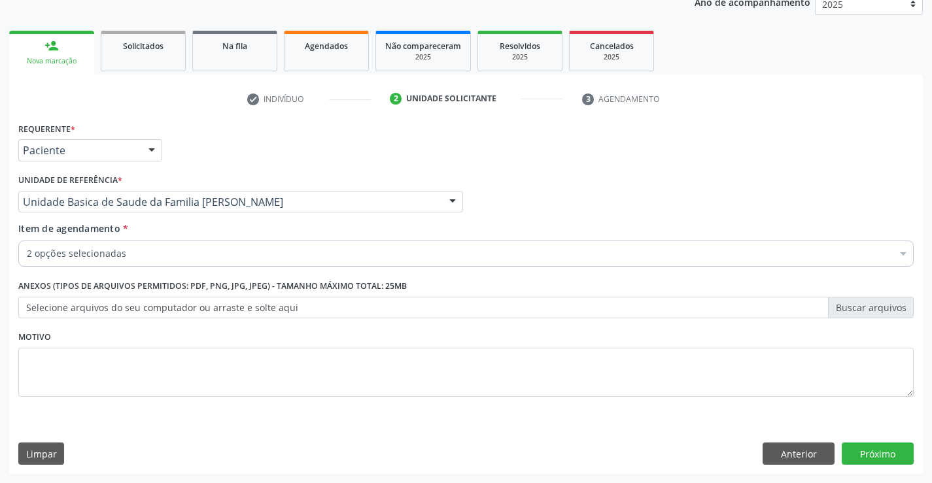
click at [84, 242] on div "2 opções selecionadas" at bounding box center [465, 254] width 895 height 26
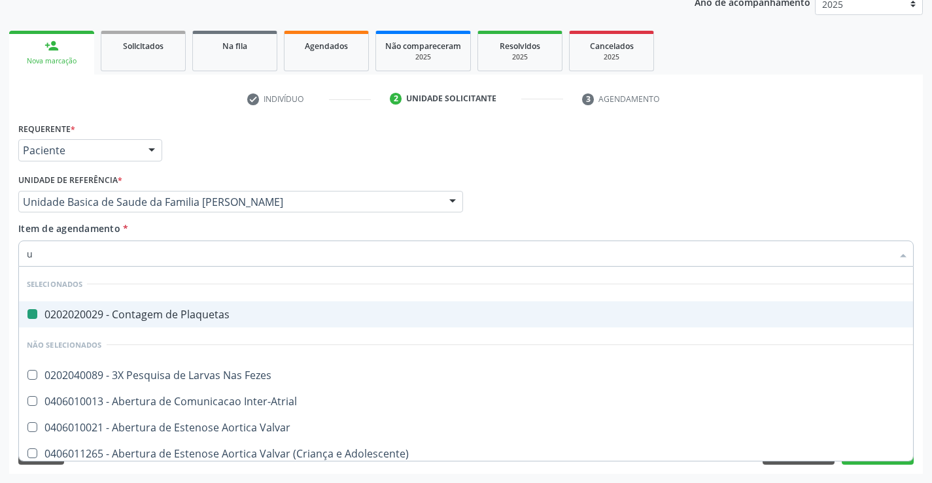
type input "ur"
checkbox Plaquetas "false"
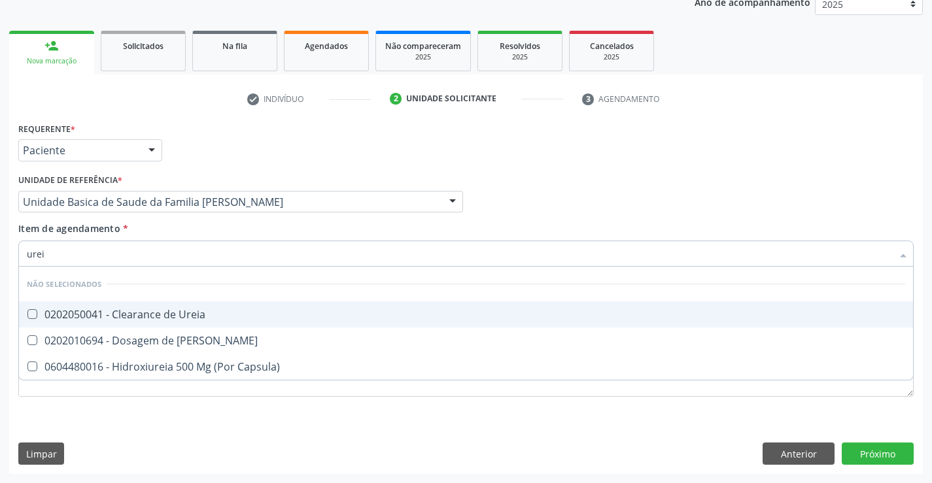
type input "ureia"
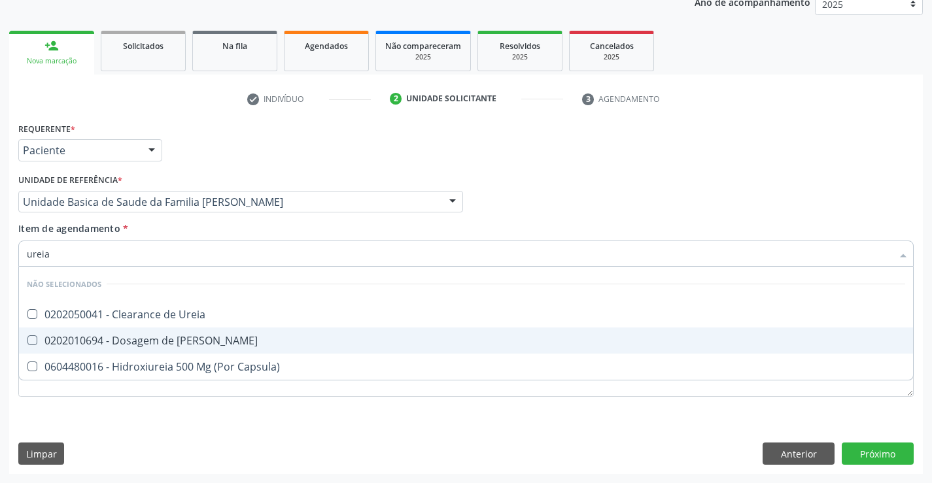
click at [89, 335] on div "0202010694 - Dosagem de [PERSON_NAME]" at bounding box center [466, 340] width 878 height 10
checkbox Ureia "true"
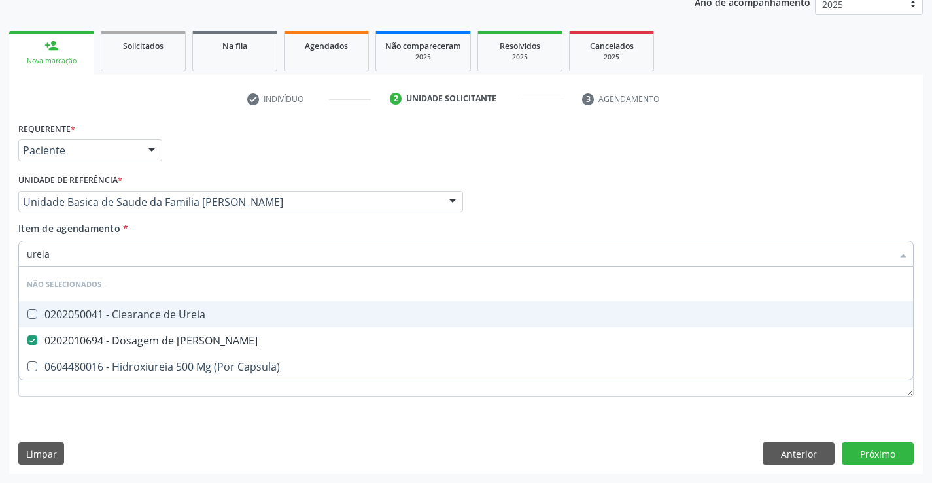
click at [177, 149] on div "Requerente * Paciente Profissional de Saúde Paciente Nenhum resultado encontrad…" at bounding box center [466, 144] width 902 height 51
checkbox Ureia "true"
checkbox Capsula\) "true"
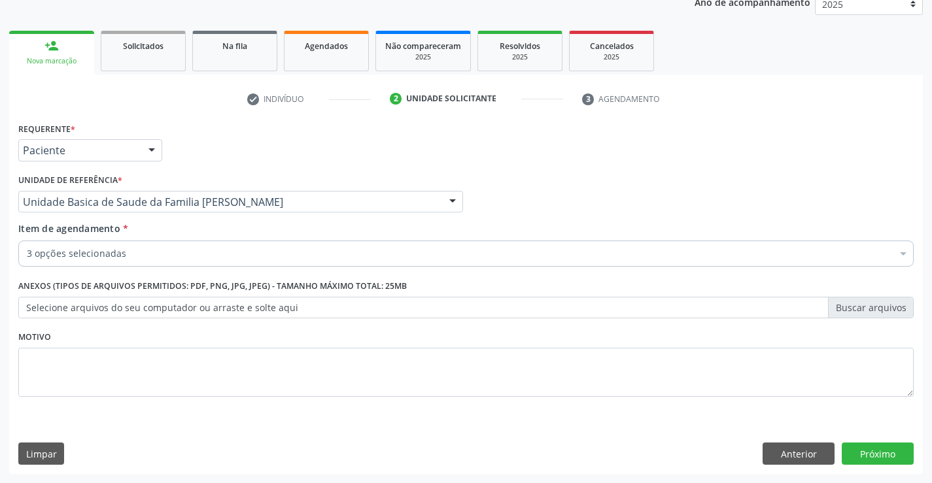
click at [138, 245] on div "3 opções selecionadas" at bounding box center [465, 254] width 895 height 26
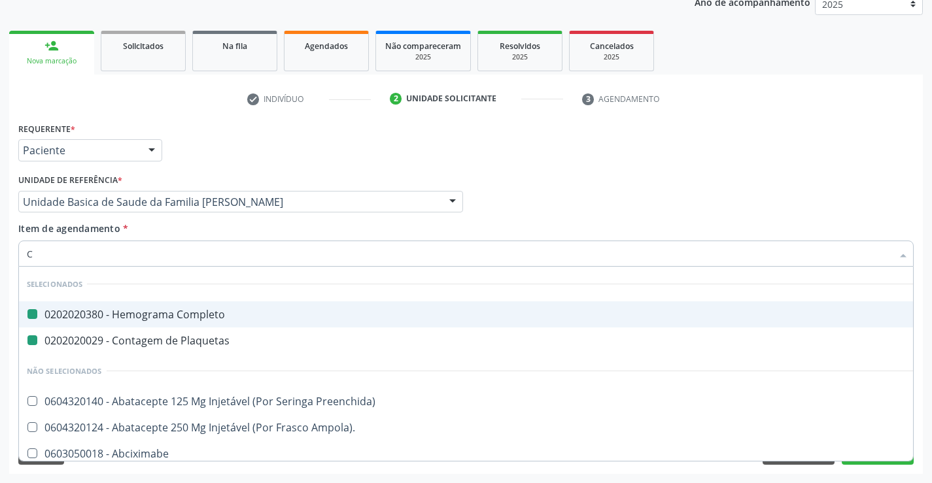
type input "CR"
checkbox Completo "false"
checkbox Plaquetas "false"
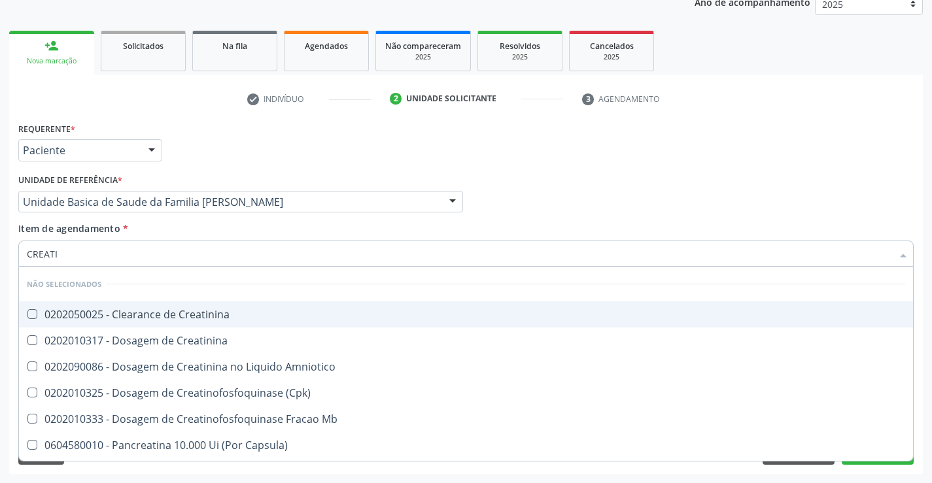
type input "CREATIN"
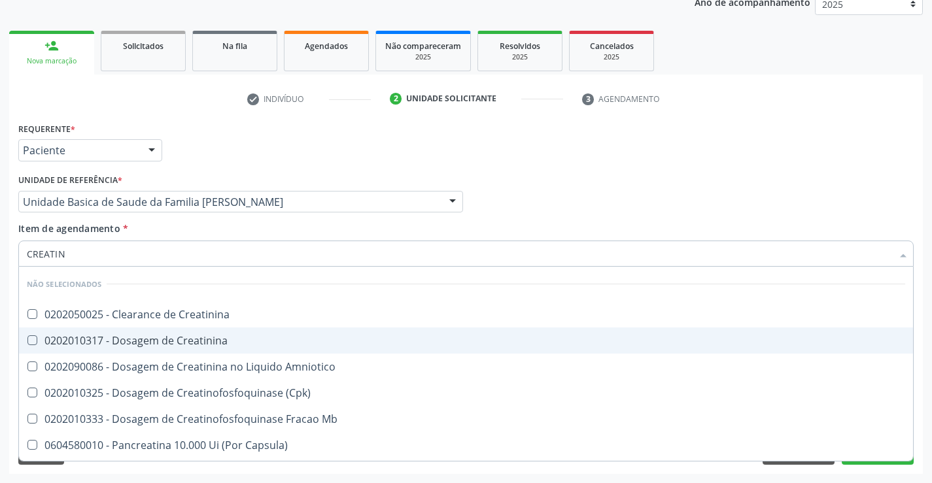
click at [80, 341] on div "0202010317 - Dosagem de Creatinina" at bounding box center [466, 340] width 878 height 10
checkbox Creatinina "true"
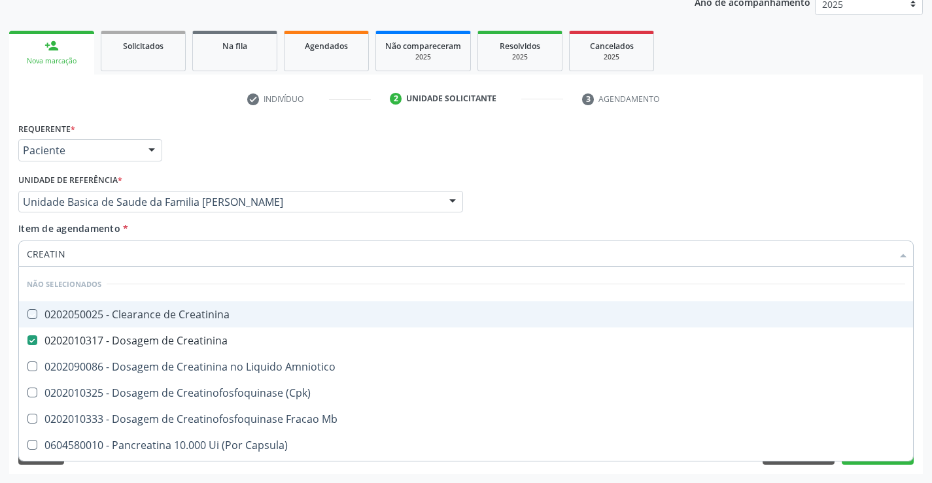
click at [224, 146] on div "Requerente * Paciente Profissional de Saúde Paciente Nenhum resultado encontrad…" at bounding box center [466, 144] width 902 height 51
checkbox Creatinina "true"
checkbox Amniotico "true"
checkbox \(Cpk\) "true"
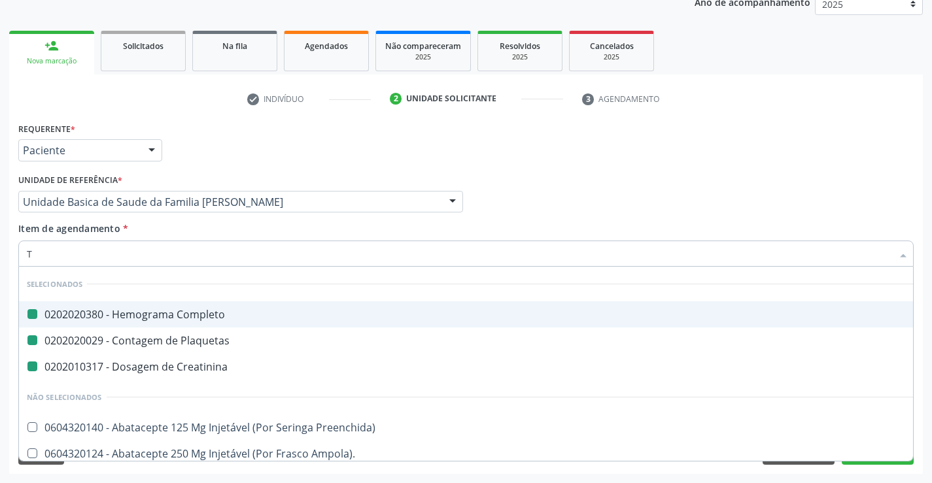
type input "TG"
checkbox Completo "false"
checkbox Plaquetas "false"
checkbox Creatinina "false"
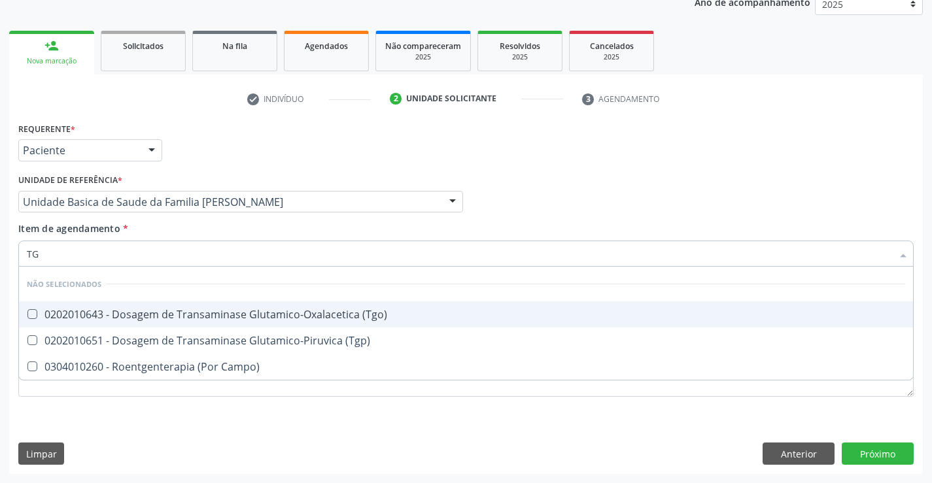
click at [257, 318] on div "0202010643 - Dosagem de Transaminase Glutamico-Oxalacetica (Tgo)" at bounding box center [466, 314] width 878 height 10
checkbox \(Tgo\) "true"
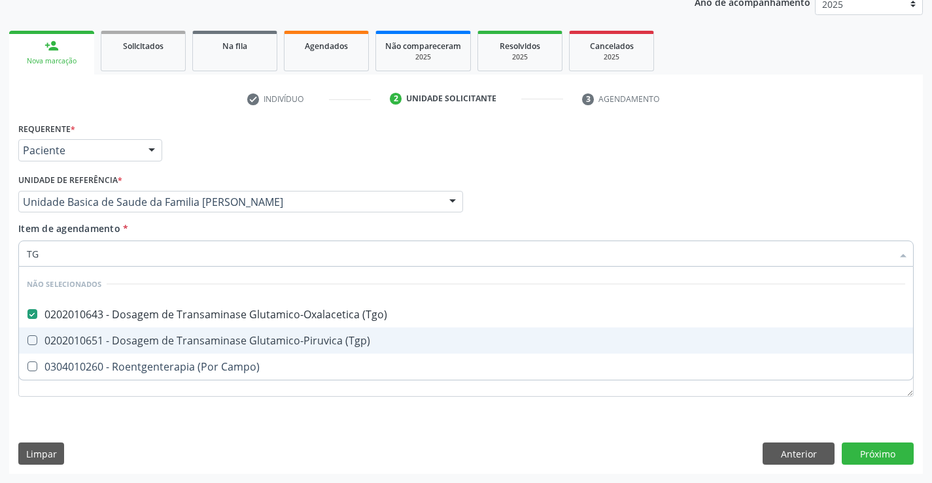
click at [247, 337] on div "0202010651 - Dosagem de Transaminase Glutamico-Piruvica (Tgp)" at bounding box center [466, 340] width 878 height 10
checkbox \(Tgp\) "true"
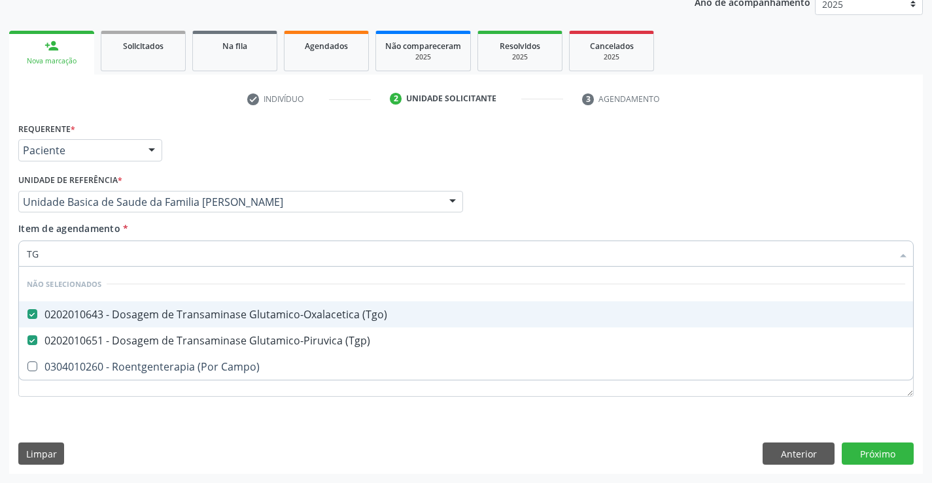
click at [278, 180] on div "Unidade de referência * Unidade Basica de Saude da Familia [PERSON_NAME] Unidad…" at bounding box center [240, 192] width 445 height 42
checkbox Campo\) "true"
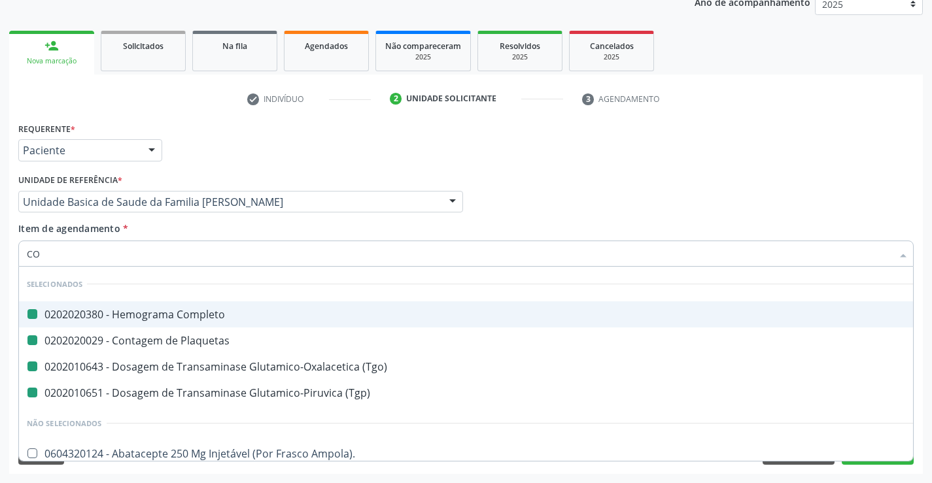
type input "COL"
checkbox Completo "false"
checkbox Plaquetas "false"
checkbox \(Tgo\) "false"
checkbox \(Tgp\) "false"
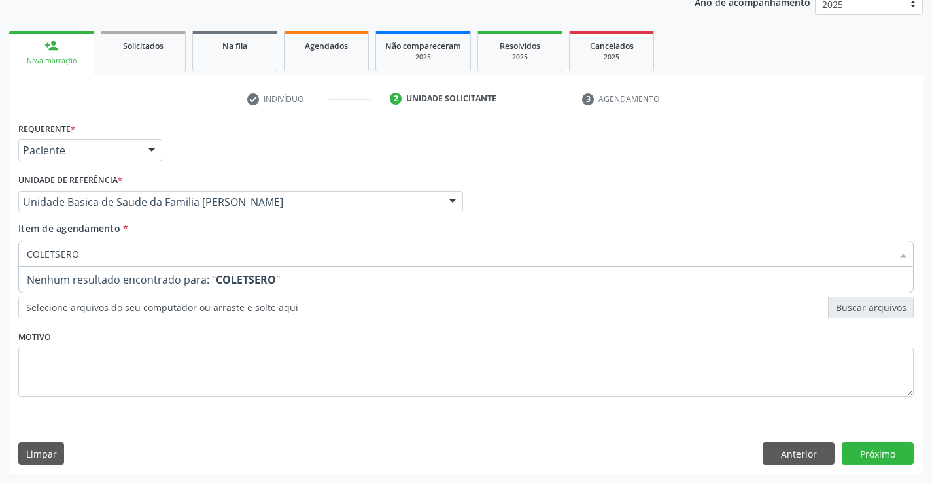
drag, startPoint x: 115, startPoint y: 256, endPoint x: 0, endPoint y: 260, distance: 115.2
click at [0, 260] on div "Acompanhamento Acompanhe a situação das marcações correntes e finalizadas Relat…" at bounding box center [466, 195] width 932 height 576
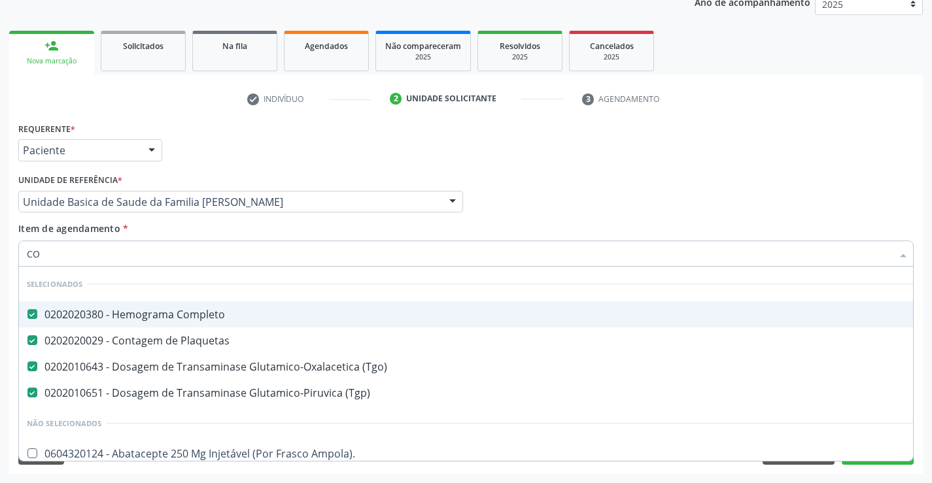
type input "COL"
checkbox Completo "false"
checkbox Plaquetas "false"
checkbox \(Tgo\) "false"
checkbox \(Tgp\) "false"
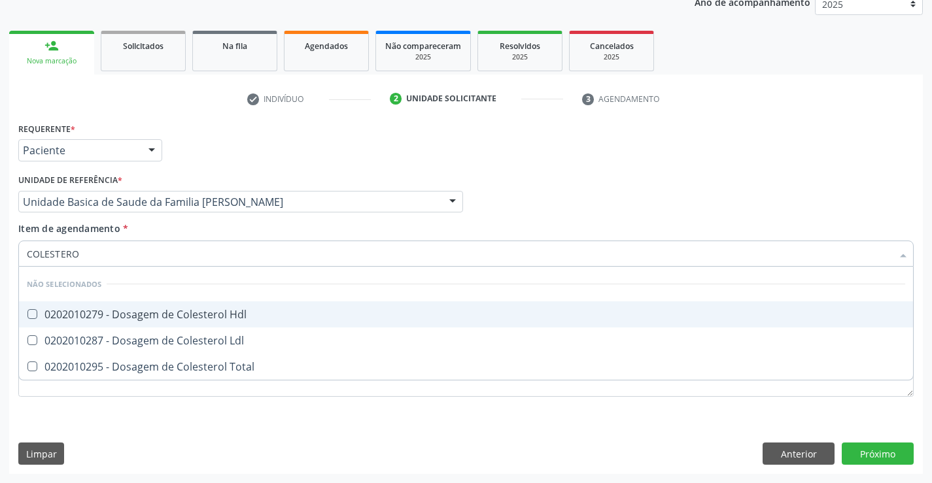
type input "COLESTEROL"
click at [56, 315] on div "0202010279 - Dosagem de Colesterol Hdl" at bounding box center [466, 314] width 878 height 10
checkbox Hdl "true"
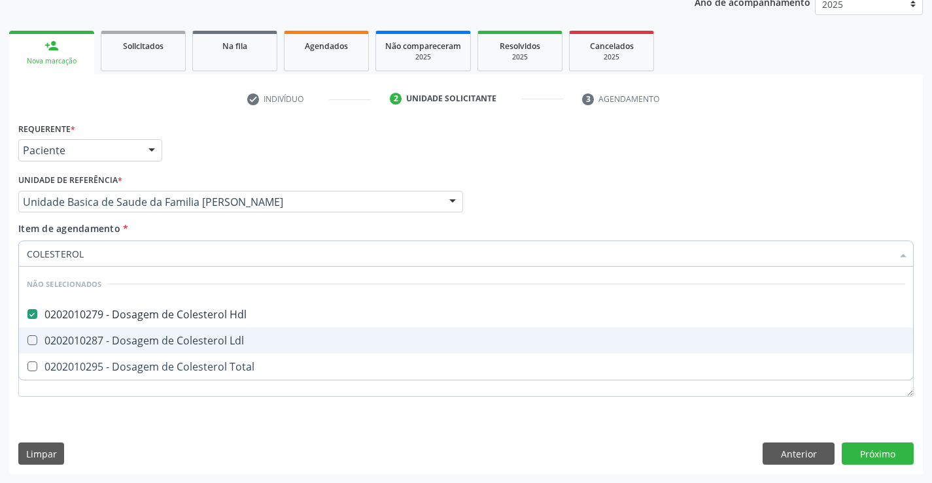
click at [52, 339] on div "0202010287 - Dosagem de Colesterol Ldl" at bounding box center [466, 340] width 878 height 10
checkbox Ldl "true"
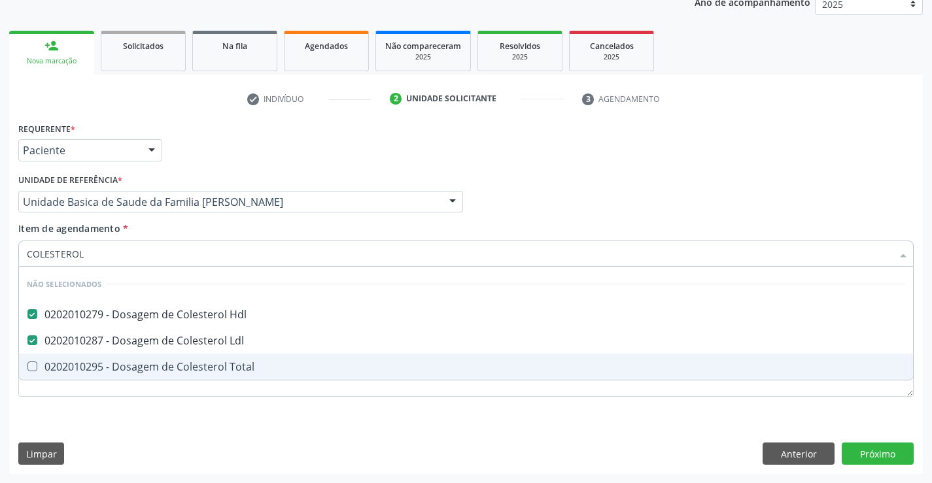
click at [52, 374] on span "0202010295 - Dosagem de Colesterol Total" at bounding box center [466, 367] width 894 height 26
checkbox Total "true"
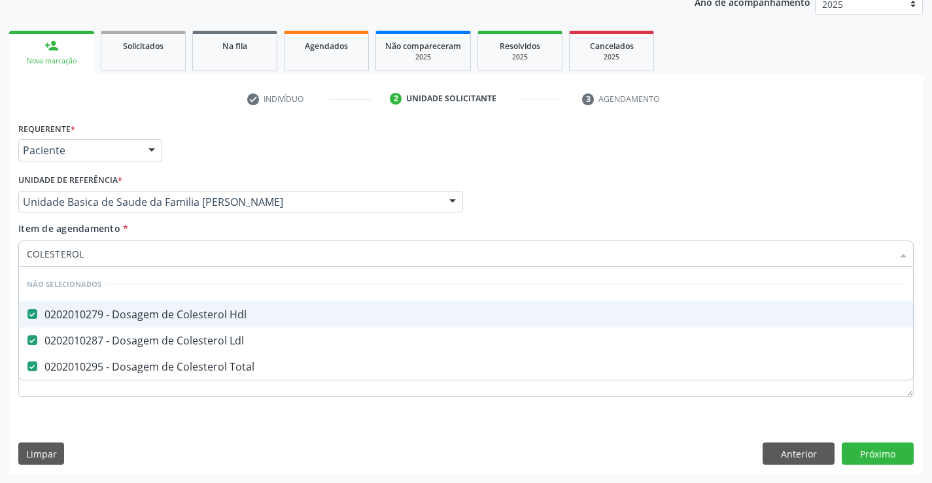
click at [232, 150] on div "Requerente * Paciente Profissional de Saúde Paciente Nenhum resultado encontrad…" at bounding box center [466, 144] width 902 height 51
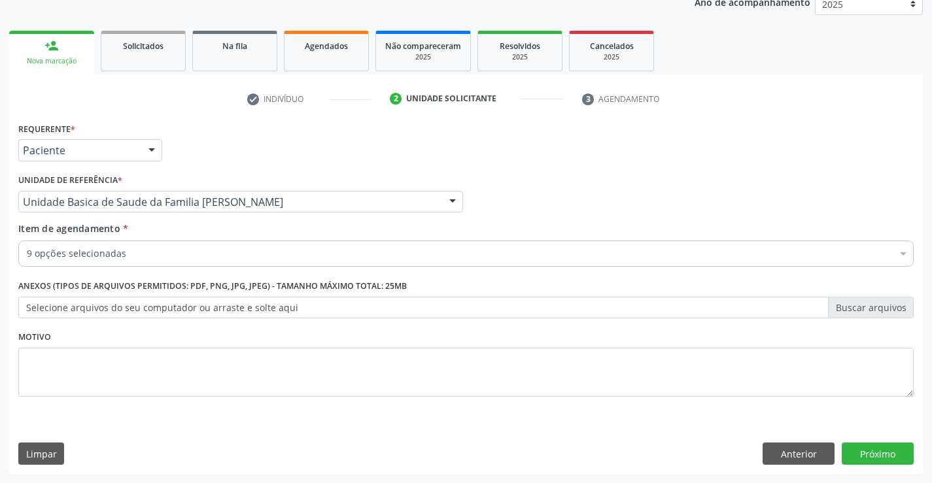
click at [99, 261] on div "9 opções selecionadas" at bounding box center [465, 254] width 895 height 26
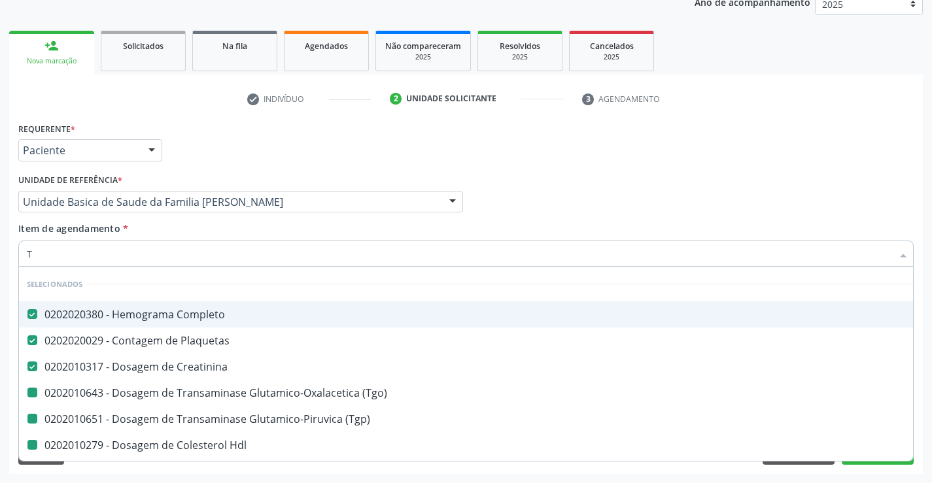
type input "TR"
checkbox \(Tgo\) "false"
checkbox \(Tgp\) "false"
checkbox Hdl "false"
checkbox Ldl "false"
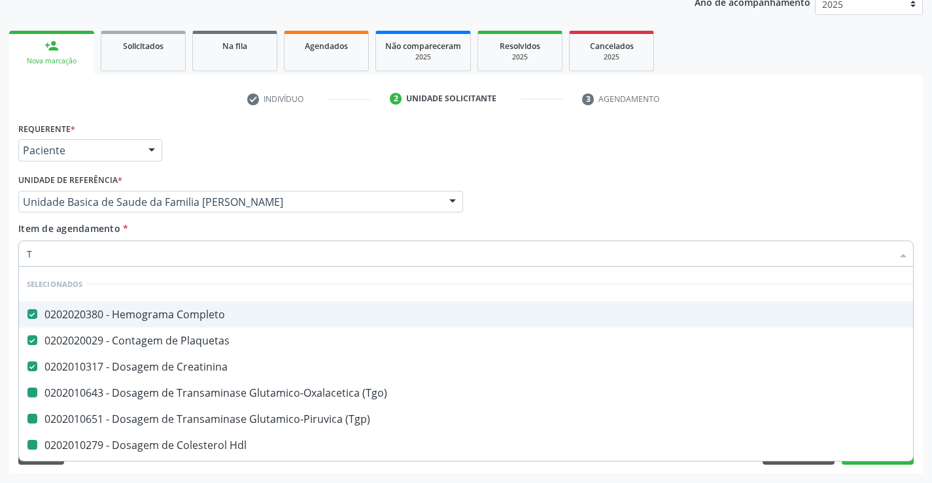
checkbox Total "false"
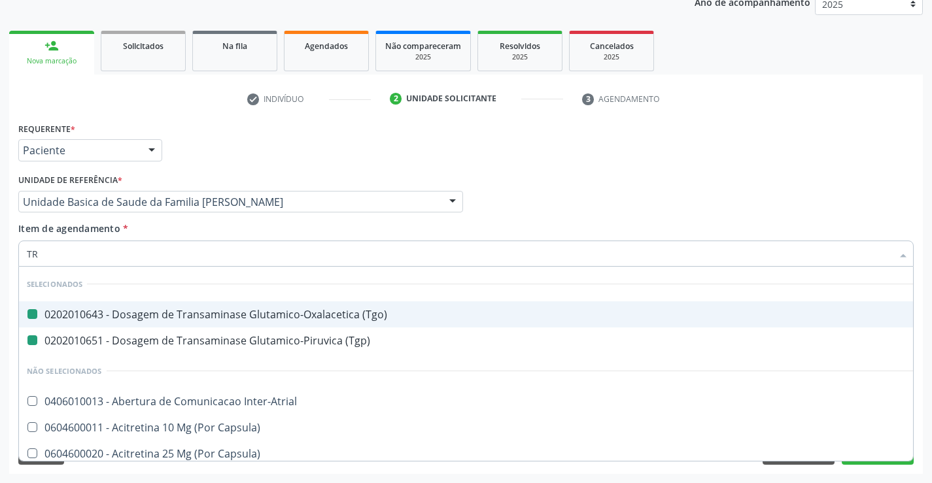
type input "TRI"
checkbox \(Tgo\) "false"
checkbox \(Tgp\) "false"
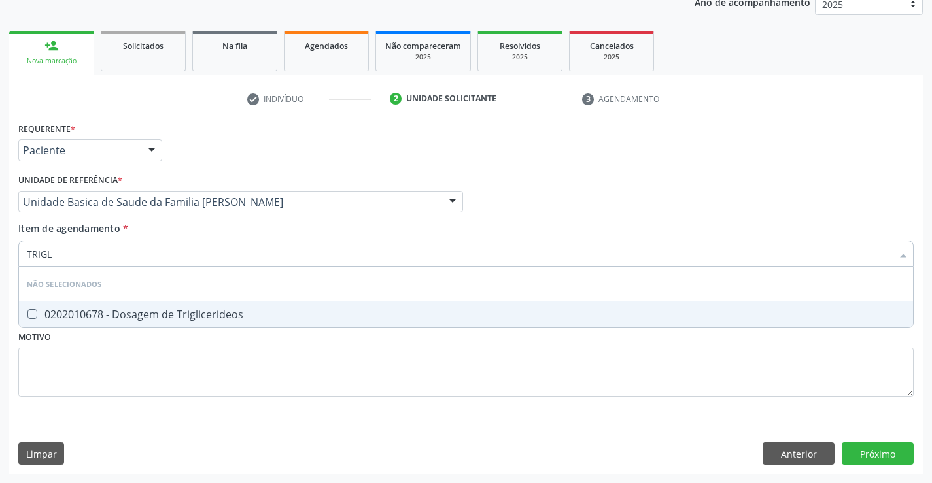
type input "TRIGLI"
drag, startPoint x: 105, startPoint y: 314, endPoint x: 140, endPoint y: 239, distance: 82.5
click at [105, 313] on div "0202010678 - Dosagem de Triglicerideos" at bounding box center [466, 314] width 878 height 10
checkbox Triglicerideos "true"
click at [196, 163] on div "Requerente * Paciente Profissional de Saúde Paciente Nenhum resultado encontrad…" at bounding box center [466, 144] width 902 height 51
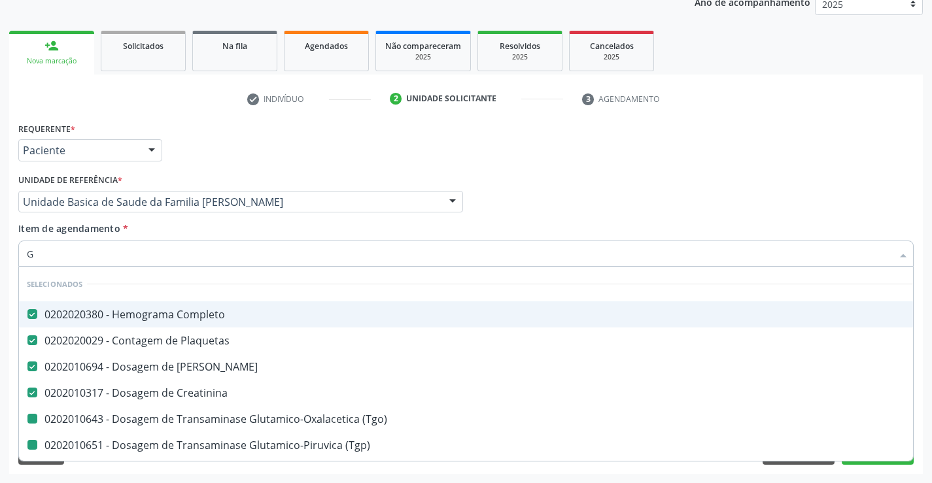
type input "GL"
checkbox \(Tgo\) "false"
checkbox \(Tgp\) "false"
checkbox Hdl "false"
checkbox Ldl "false"
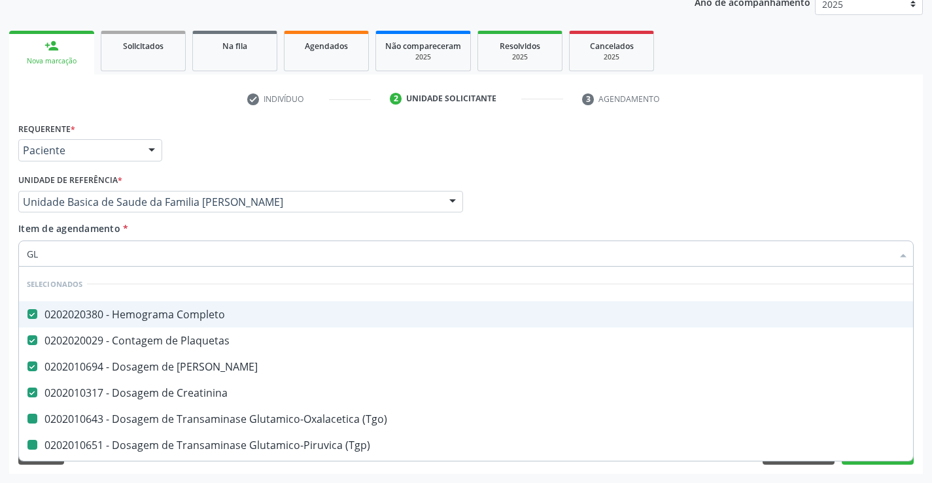
checkbox Total "false"
checkbox Triglicerideos "false"
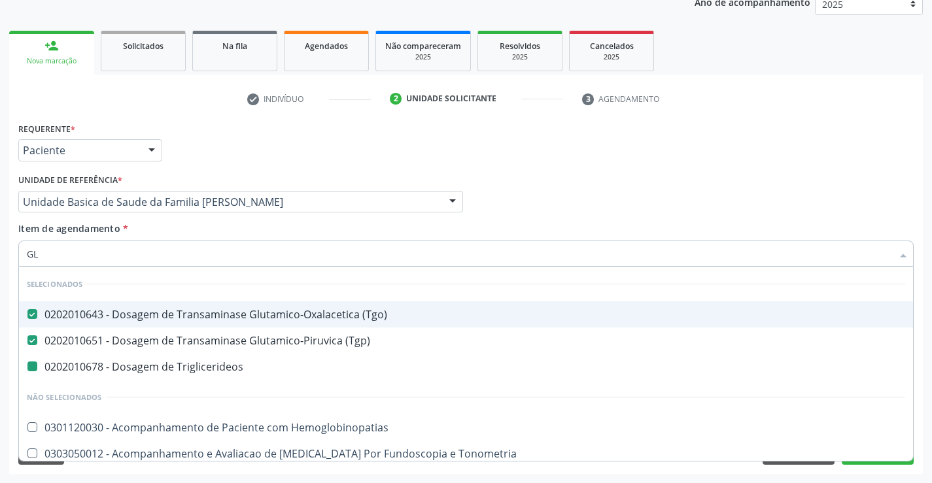
type input "GLI"
checkbox Triglicerideos "false"
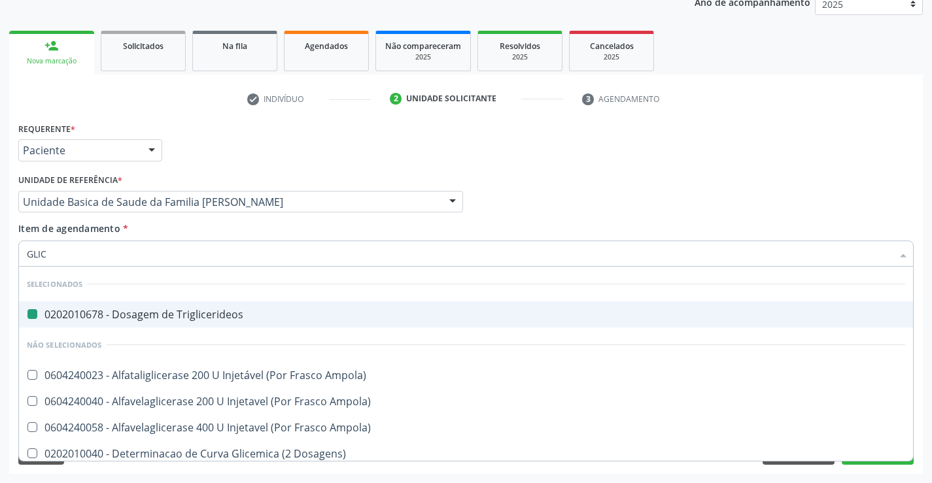
type input "GLICO"
checkbox Triglicerideos "false"
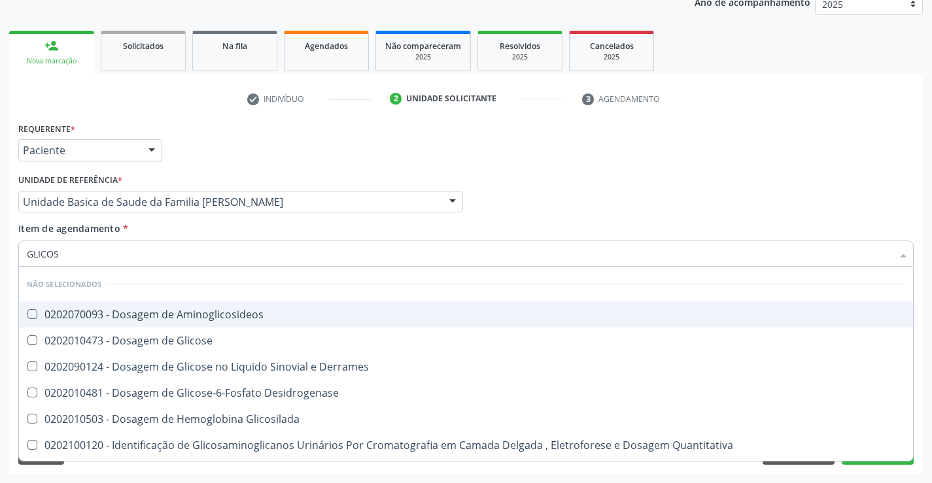
type input "GLICOSE"
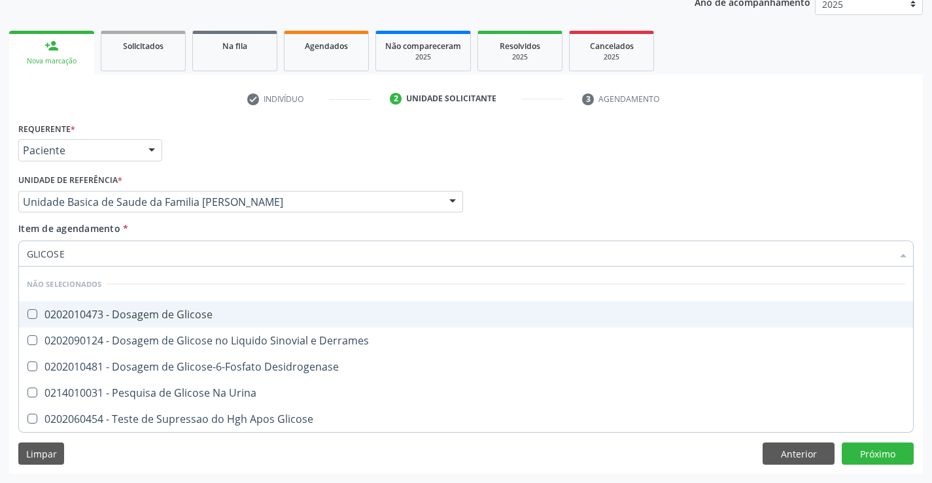
click at [103, 313] on div "0202010473 - Dosagem de Glicose" at bounding box center [466, 314] width 878 height 10
checkbox Glicose "true"
click at [189, 137] on div "Requerente * Paciente Profissional de Saúde Paciente Nenhum resultado encontrad…" at bounding box center [466, 144] width 902 height 51
checkbox Desidrogenase "true"
checkbox Glicose "true"
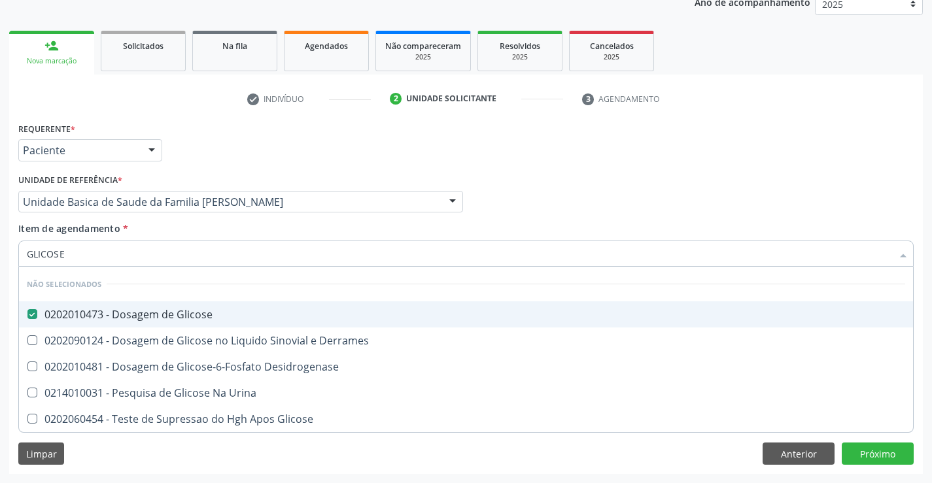
checkbox Urina "true"
checkbox Derrames "true"
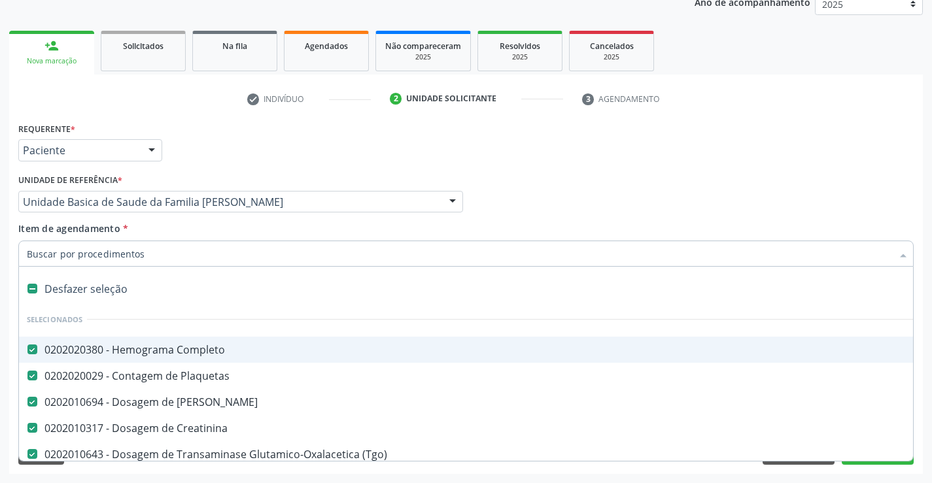
type input "U"
checkbox \(Tgp\) "false"
checkbox Hdl "false"
checkbox Ldl "false"
checkbox Total "false"
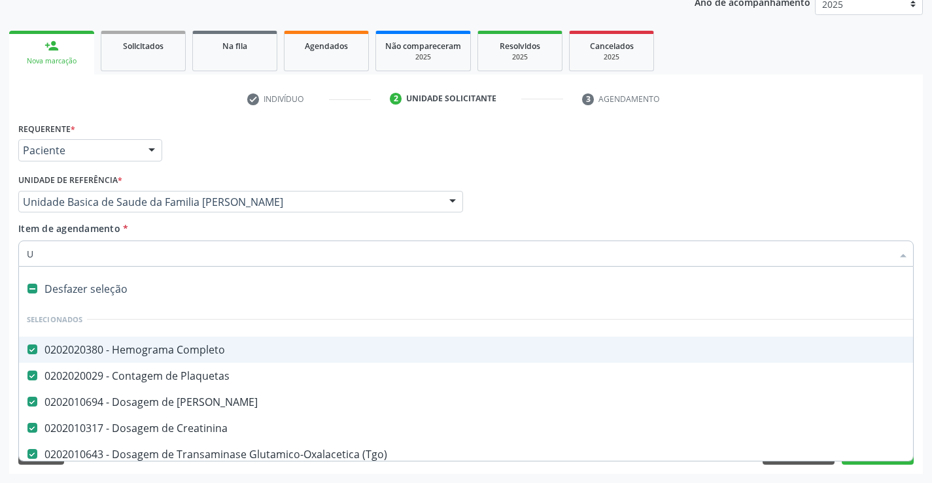
checkbox Triglicerideos "false"
checkbox Glicose "false"
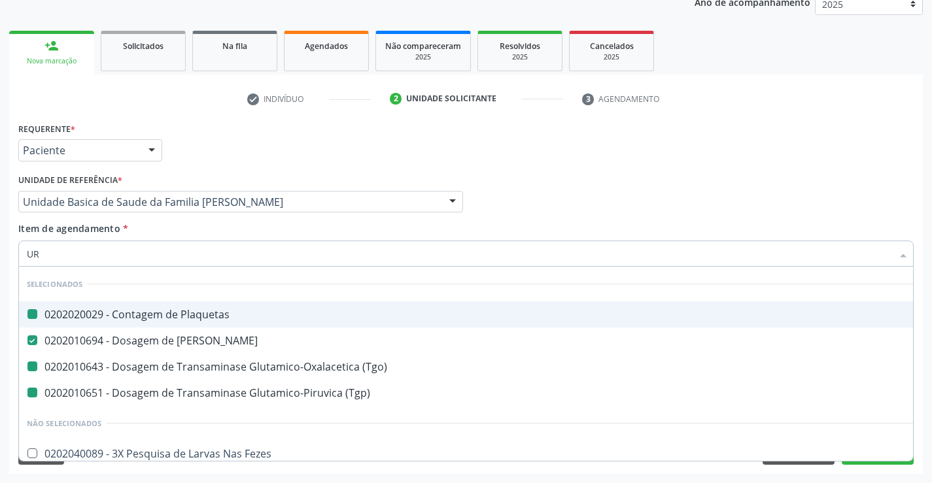
type input "URI"
checkbox Plaquetas "false"
checkbox \(Tgo\) "false"
checkbox \(Tgp\) "false"
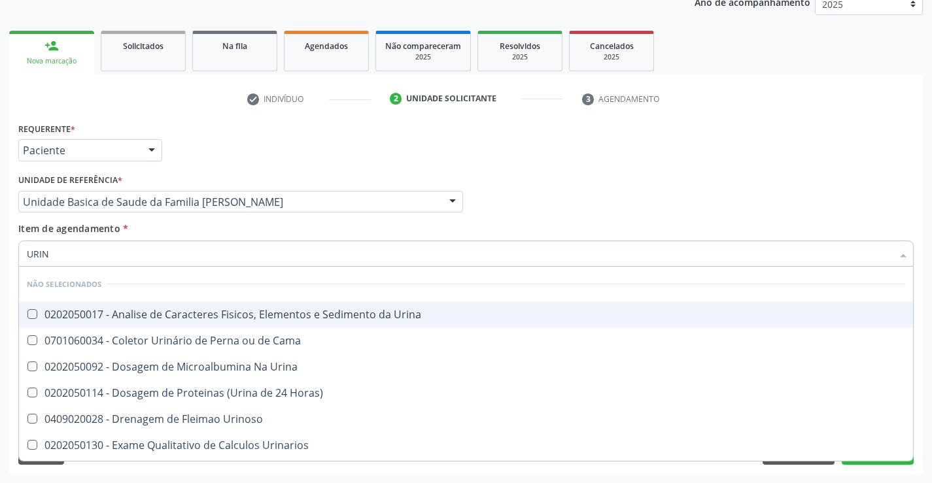
type input "URINA"
click at [135, 315] on div "0202050017 - Analise de Caracteres Fisicos, Elementos e Sedimento da Urina" at bounding box center [466, 314] width 878 height 10
checkbox Urina "true"
click at [293, 104] on li "check Indivíduo" at bounding box center [308, 99] width 143 height 22
checkbox Horas\) "true"
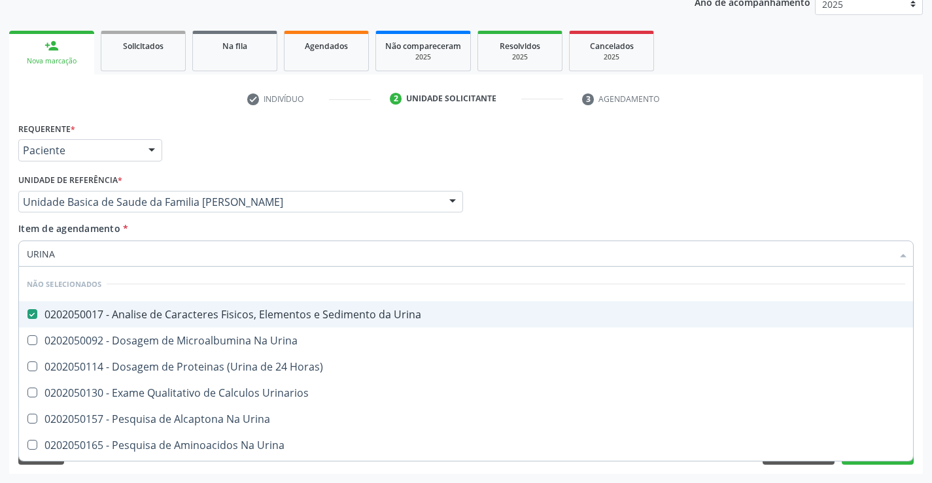
checkbox Urinarios "true"
checkbox Urina "true"
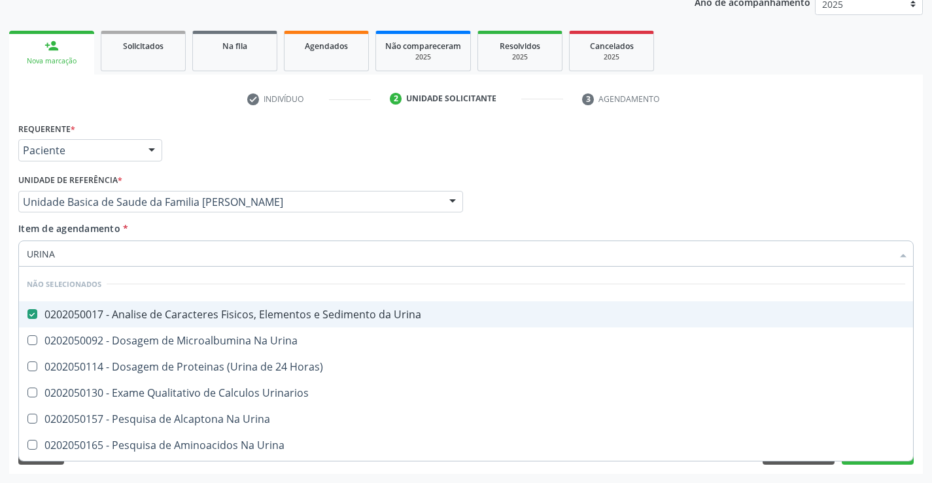
checkbox Urina "true"
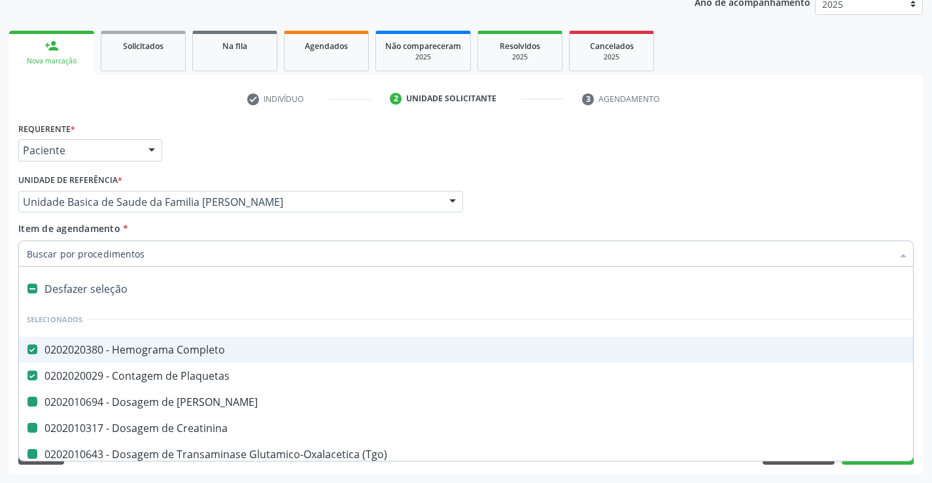
type input "F"
checkbox Ureia "false"
checkbox Creatinina "false"
checkbox \(Tgp\) "false"
checkbox Hdl "false"
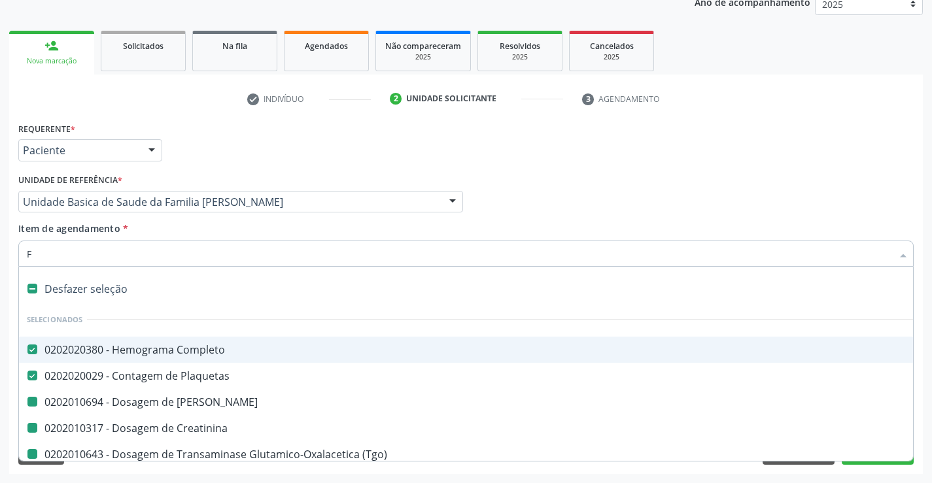
checkbox Ldl "false"
checkbox Total "false"
checkbox Triglicerideos "false"
checkbox Glicose "false"
checkbox Urina "false"
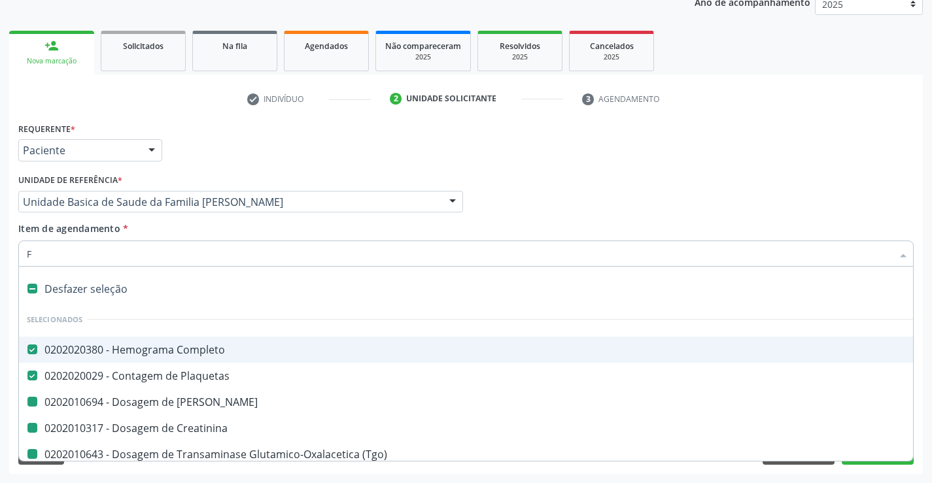
checkbox \(Tgo\) "false"
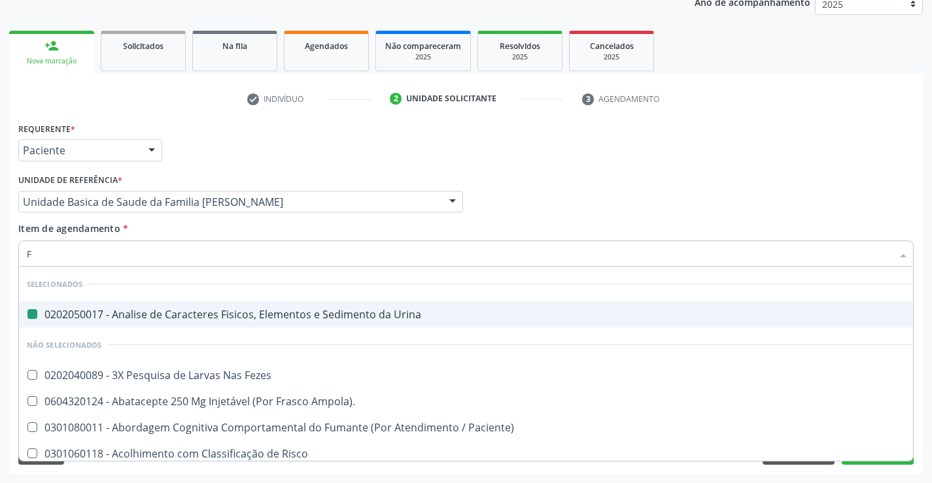
type input "FE"
checkbox Urina "false"
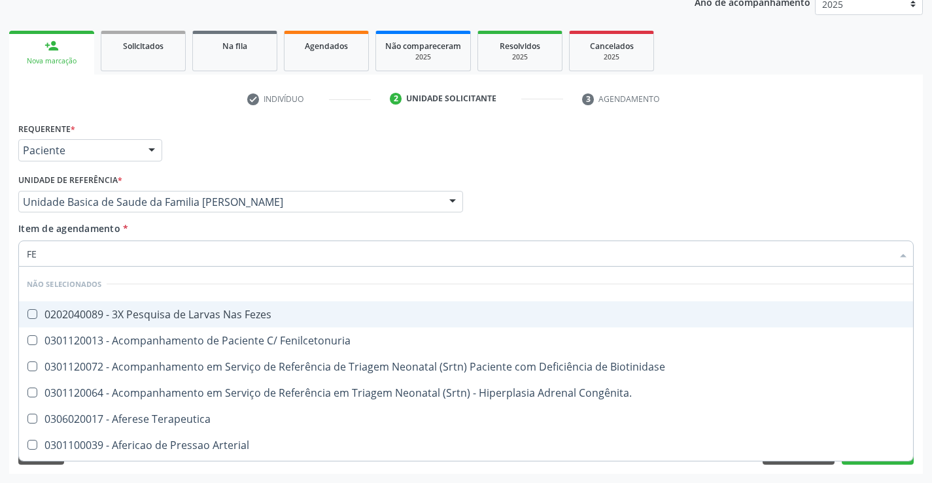
type input "FEZ"
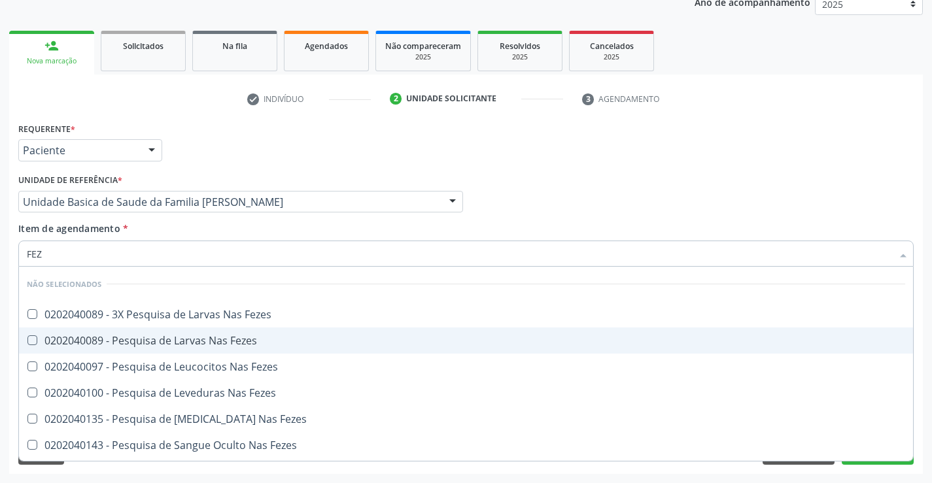
click at [193, 342] on div "0202040089 - Pesquisa de Larvas Nas Fezes" at bounding box center [466, 340] width 878 height 10
checkbox Fezes "true"
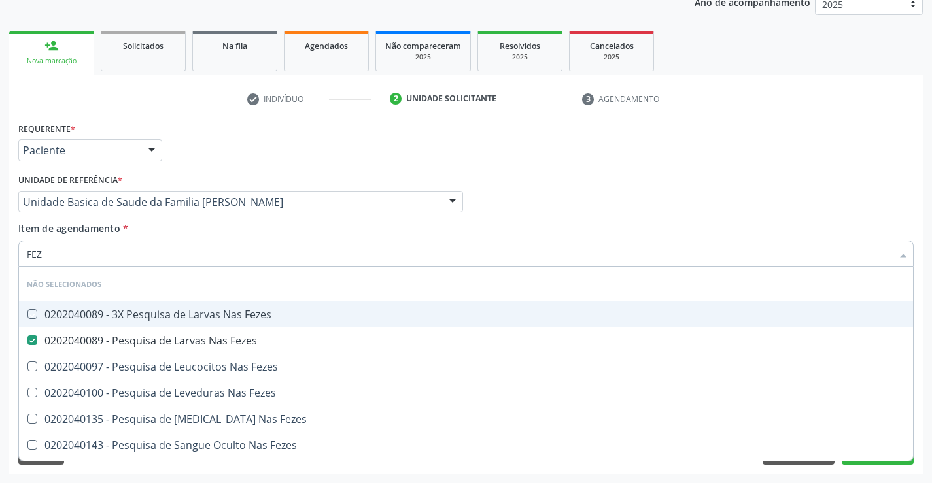
click at [539, 181] on div "Profissional Solicitante Por favor, selecione a Unidade de Atendimento primeiro…" at bounding box center [466, 196] width 902 height 51
checkbox Fezes "true"
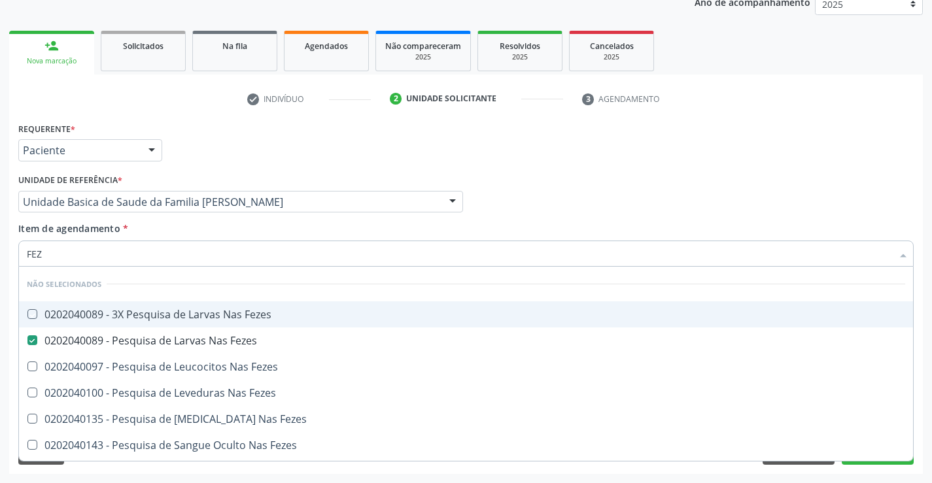
checkbox Fezes "true"
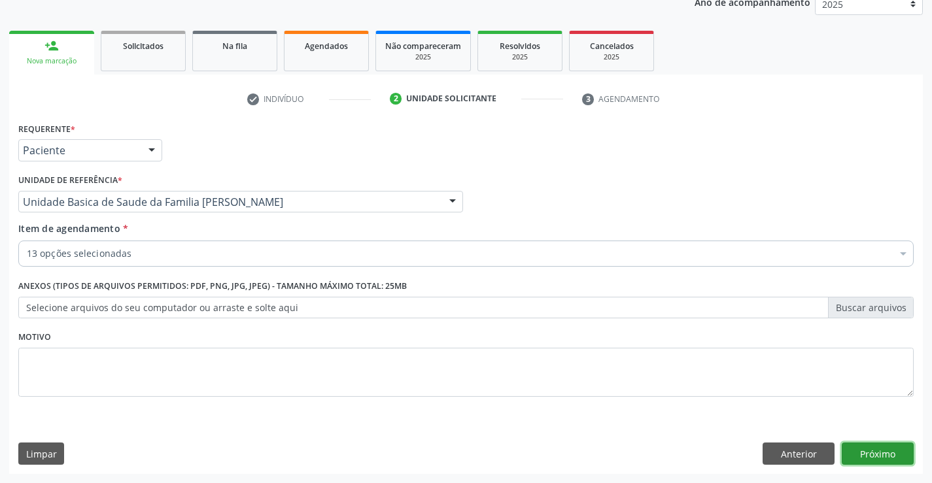
click at [869, 456] on button "Próximo" at bounding box center [878, 454] width 72 height 22
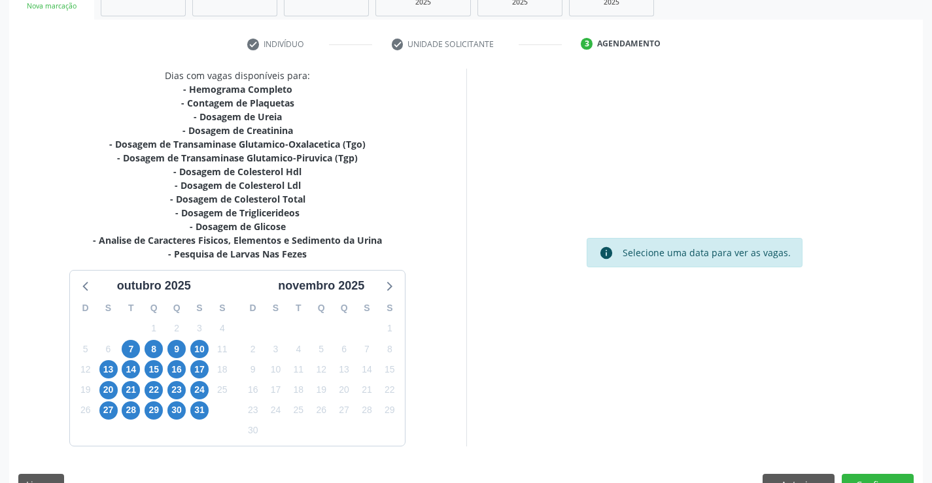
scroll to position [250, 0]
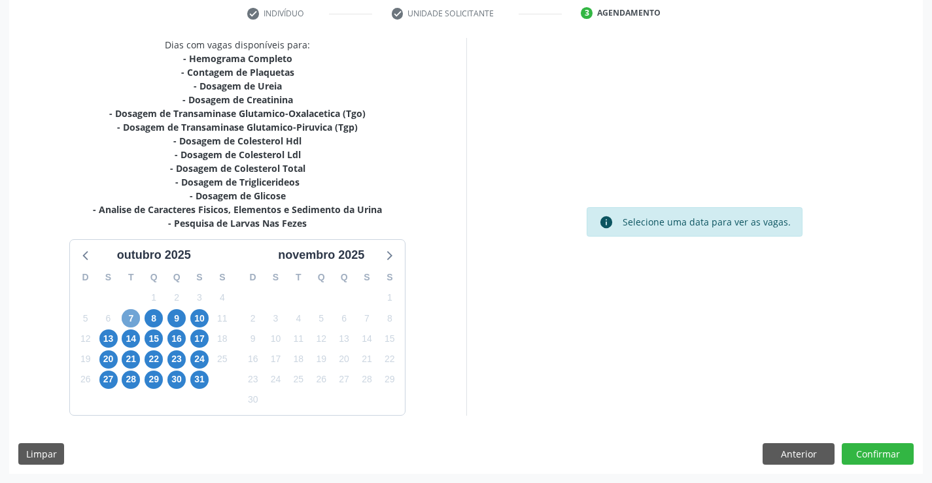
click at [134, 316] on span "7" at bounding box center [131, 318] width 18 height 18
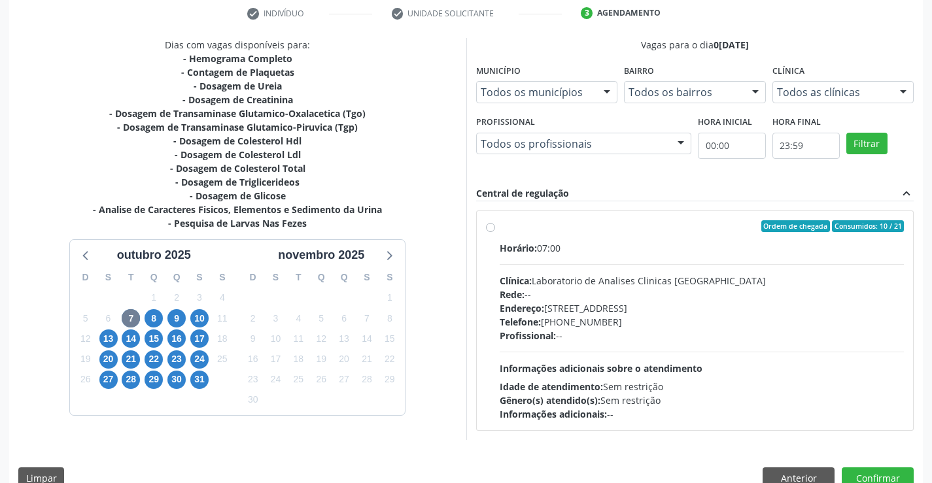
click at [745, 341] on div "Profissional: --" at bounding box center [702, 336] width 405 height 14
click at [495, 232] on input "Ordem de chegada Consumidos: 10 / 21 Horário: 07:00 Clínica: Laboratorio de Ana…" at bounding box center [490, 226] width 9 height 12
radio input "true"
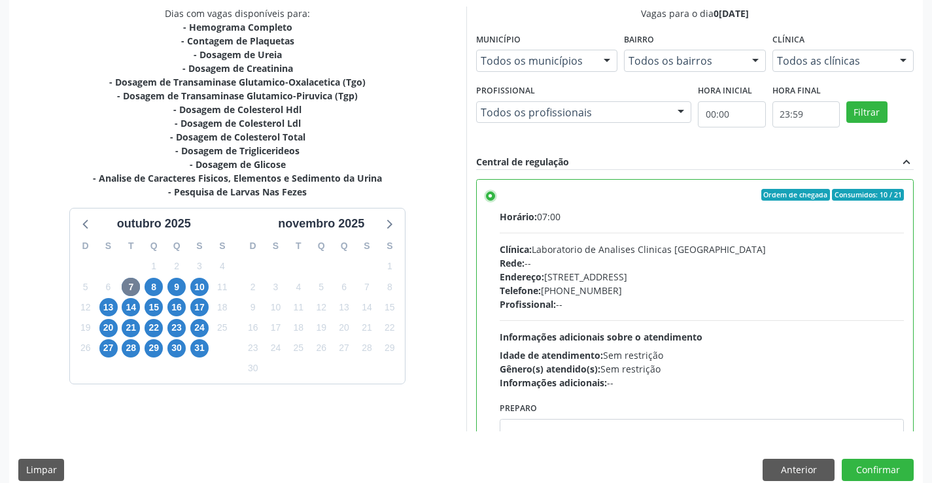
scroll to position [298, 0]
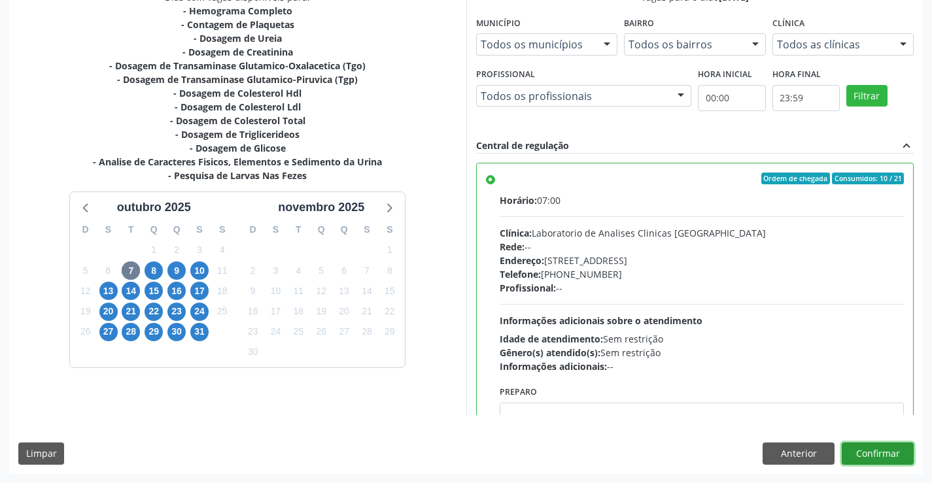
click at [874, 443] on button "Confirmar" at bounding box center [878, 454] width 72 height 22
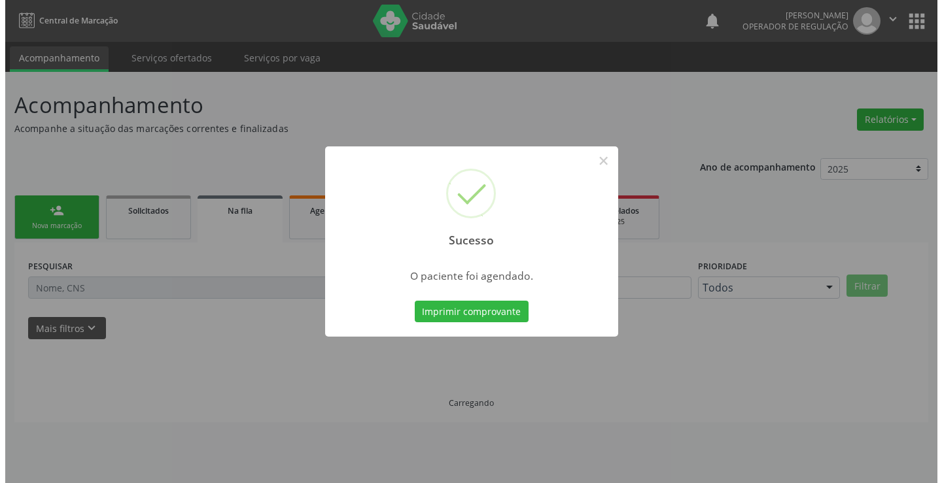
scroll to position [0, 0]
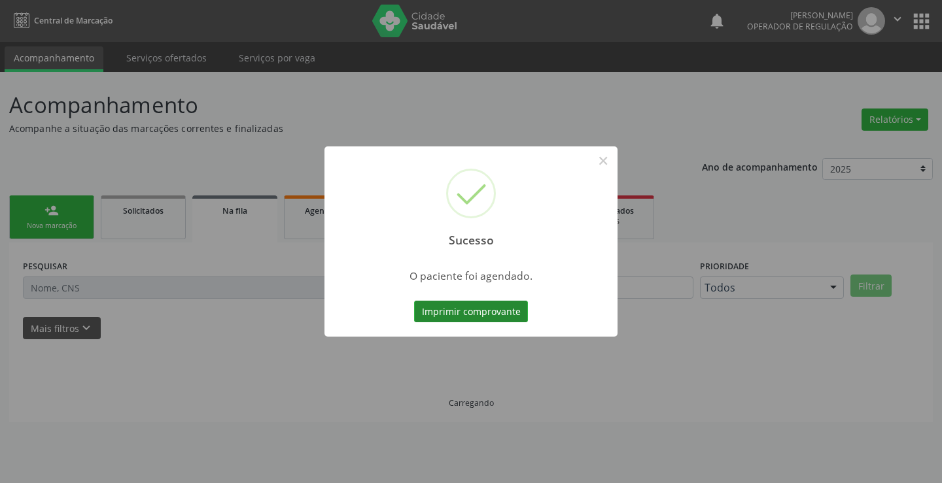
click at [488, 321] on button "Imprimir comprovante" at bounding box center [471, 312] width 114 height 22
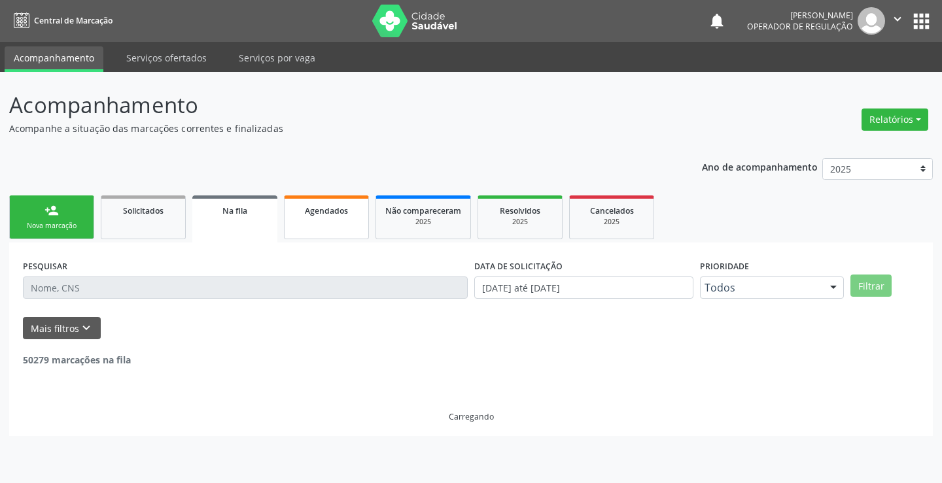
click at [331, 209] on span "Agendados" at bounding box center [326, 210] width 43 height 11
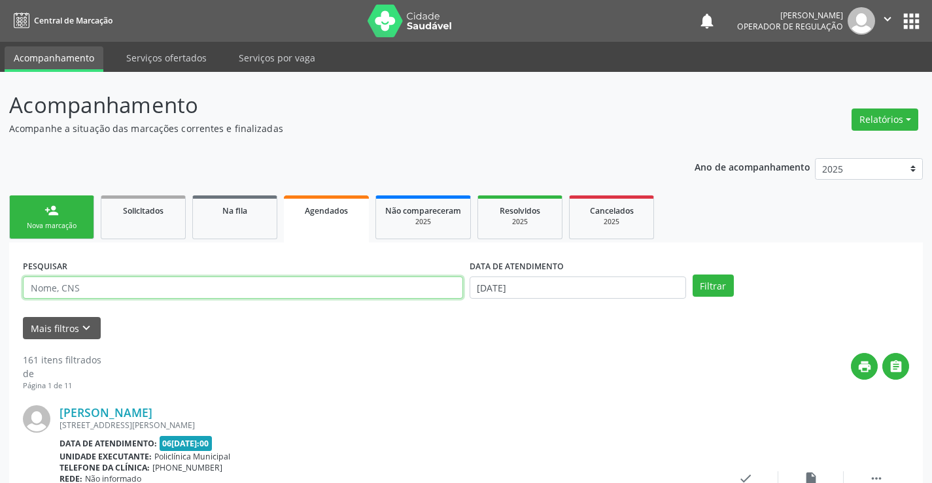
drag, startPoint x: 119, startPoint y: 291, endPoint x: 75, endPoint y: 296, distance: 44.1
click at [83, 296] on input "text" at bounding box center [243, 288] width 440 height 22
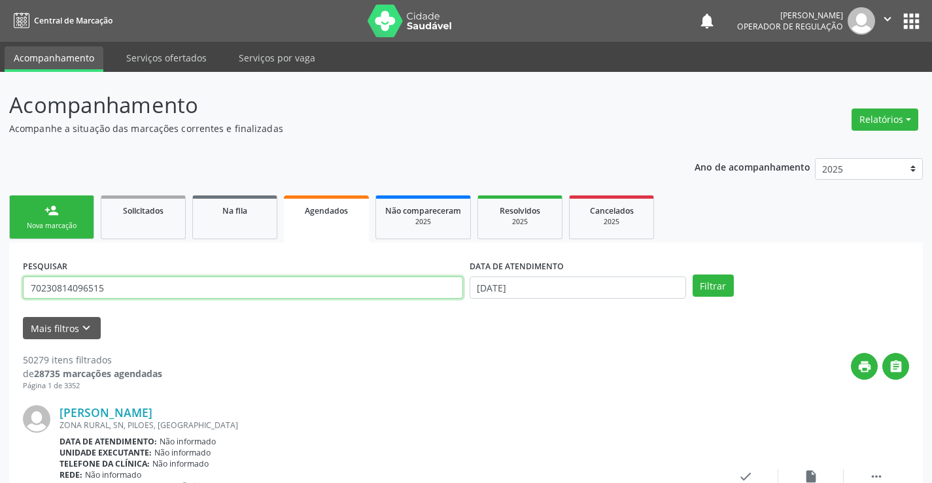
type input "70230814096515"
click at [692, 275] on button "Filtrar" at bounding box center [712, 286] width 41 height 22
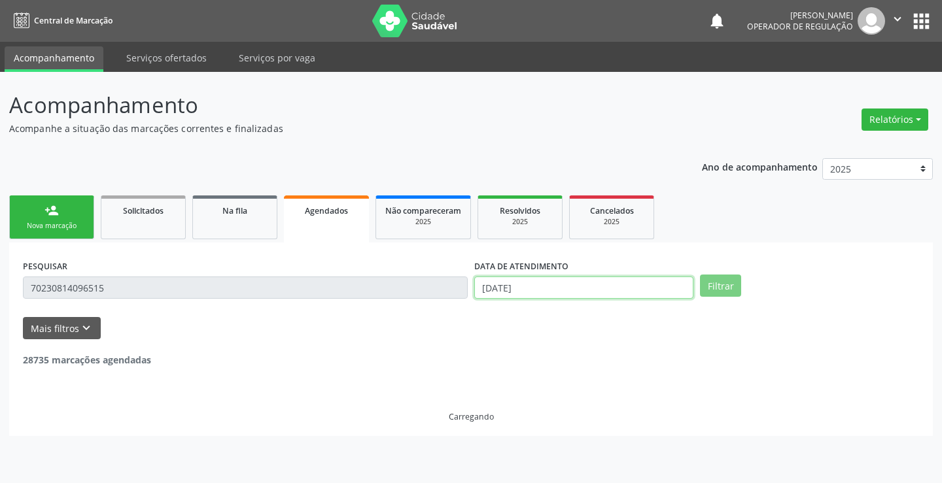
click at [520, 296] on input "06/10/2025" at bounding box center [583, 288] width 219 height 22
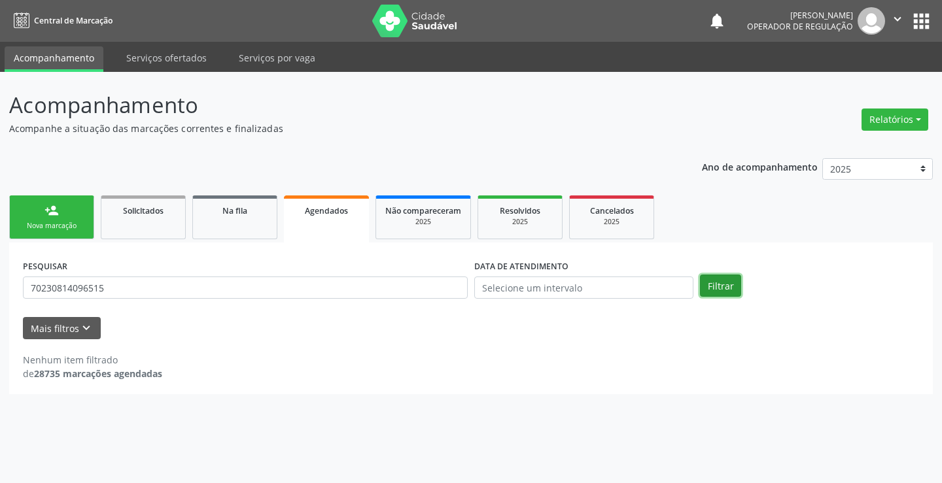
click at [725, 285] on button "Filtrar" at bounding box center [720, 286] width 41 height 22
click at [714, 282] on button "Filtrar" at bounding box center [720, 286] width 41 height 22
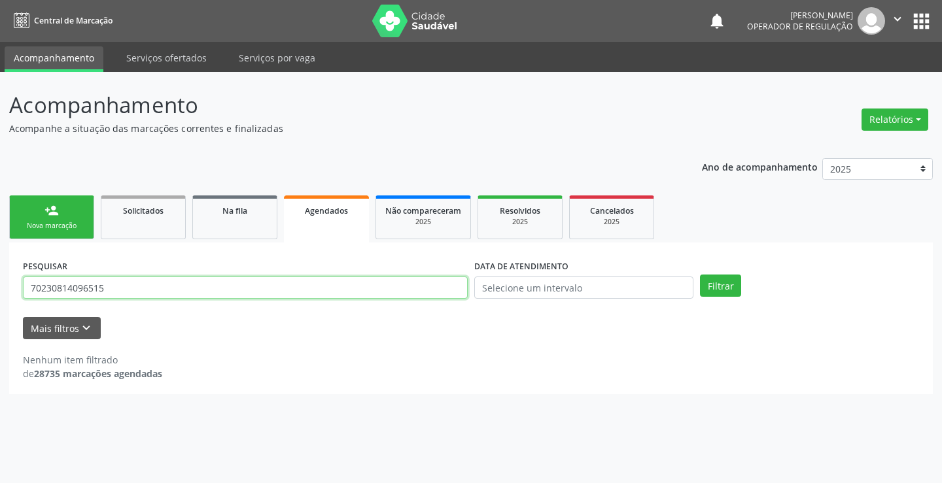
click at [0, 284] on div "Acompanhamento Acompanhe a situação das marcações correntes e finalizadas Relat…" at bounding box center [471, 277] width 942 height 411
type input "702308144096515"
click at [700, 275] on button "Filtrar" at bounding box center [720, 286] width 41 height 22
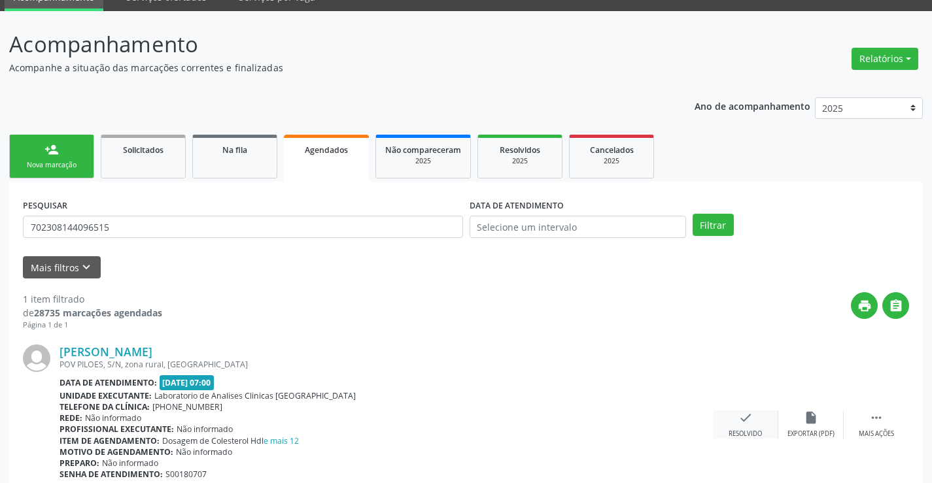
scroll to position [119, 0]
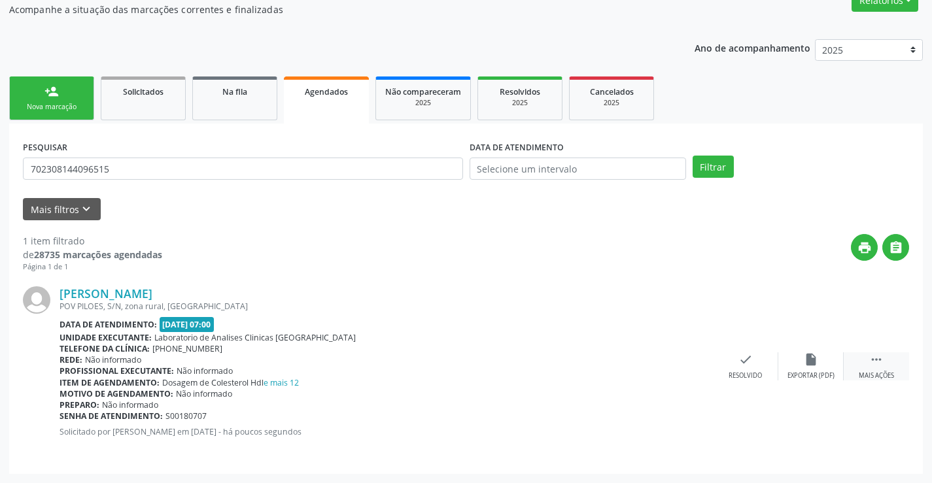
click at [889, 363] on div " Mais ações" at bounding box center [876, 366] width 65 height 28
click at [811, 360] on icon "edit" at bounding box center [811, 359] width 14 height 14
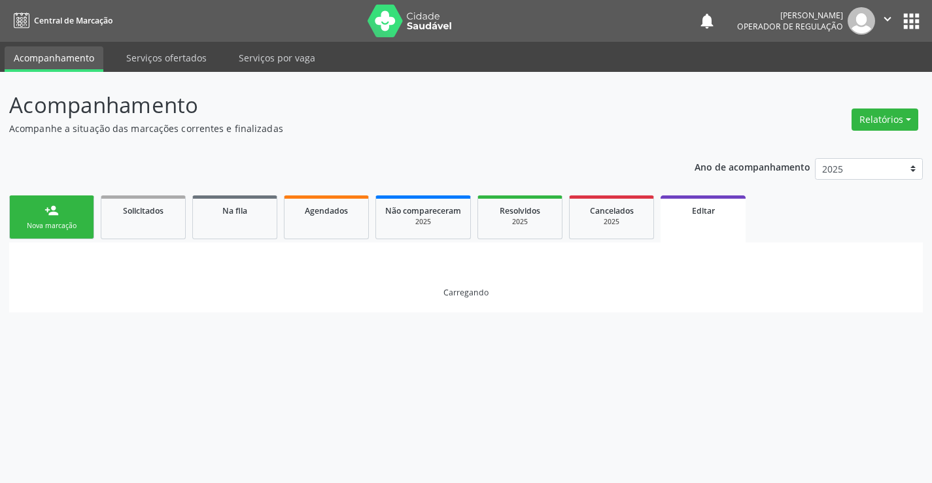
scroll to position [0, 0]
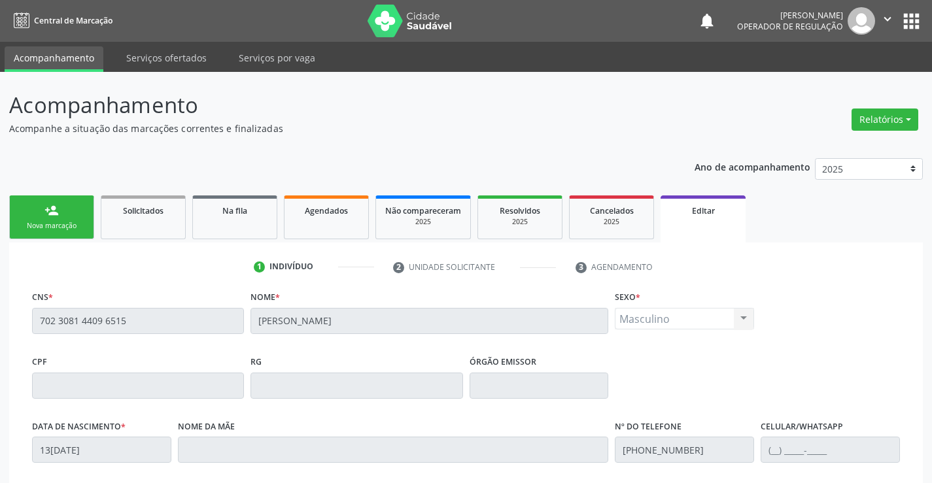
click at [742, 330] on fieldset "Sexo * Masculino Masculino Feminino Nenhum resultado encontrado para: " " Não h…" at bounding box center [684, 313] width 139 height 51
click at [742, 323] on div "Masculino Masculino Feminino Nenhum resultado encontrado para: " " Não há nenhu…" at bounding box center [684, 319] width 139 height 22
drag, startPoint x: 742, startPoint y: 323, endPoint x: 732, endPoint y: 323, distance: 9.8
click at [735, 323] on div "Masculino Masculino Feminino Nenhum resultado encontrado para: " " Não há nenhu…" at bounding box center [684, 319] width 139 height 22
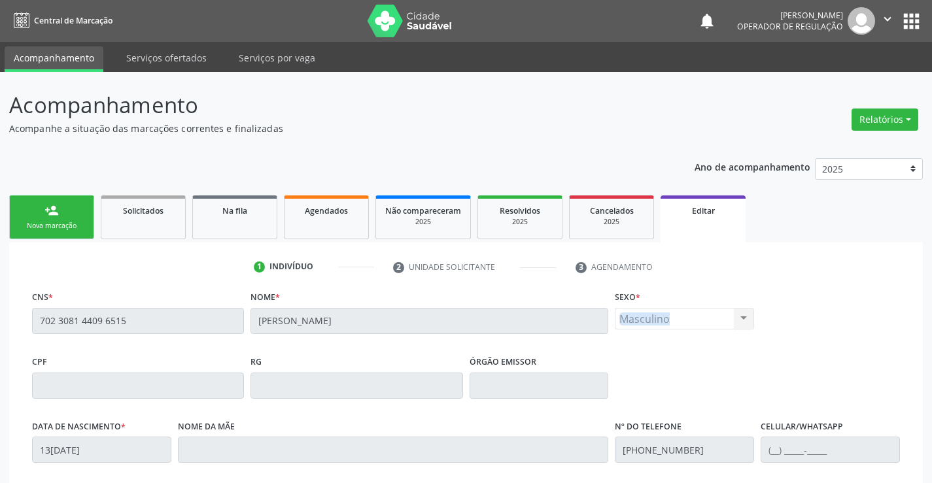
click at [716, 319] on div "Masculino Masculino Feminino Nenhum resultado encontrado para: " " Não há nenhu…" at bounding box center [684, 319] width 139 height 22
click at [684, 325] on div "Masculino Masculino Feminino Nenhum resultado encontrado para: " " Não há nenhu…" at bounding box center [684, 319] width 139 height 22
drag, startPoint x: 730, startPoint y: 316, endPoint x: 753, endPoint y: 322, distance: 24.1
click at [741, 320] on div "Masculino Masculino Feminino Nenhum resultado encontrado para: " " Não há nenhu…" at bounding box center [684, 319] width 139 height 22
click at [758, 324] on div "CNS * 702 3081 4409 6515 Nome * Maria da Conceicao de Souza Cruz Sexo * Masculi…" at bounding box center [466, 320] width 874 height 65
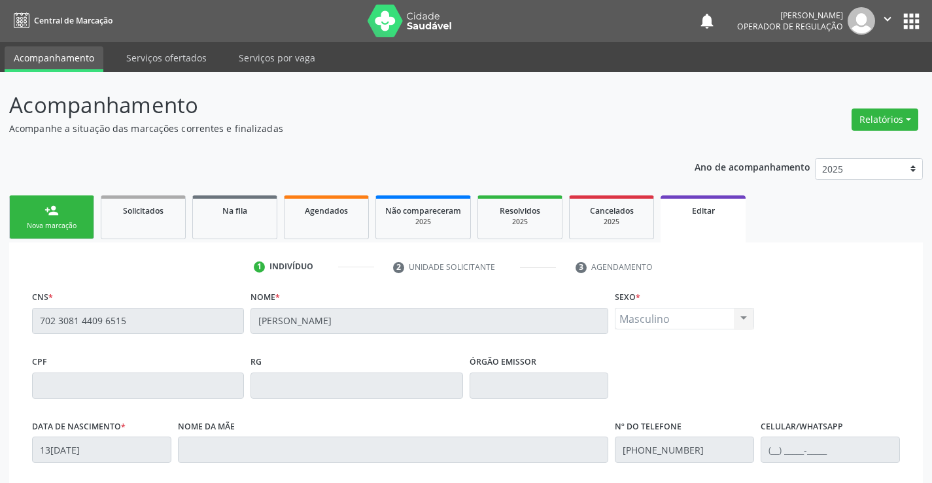
click at [732, 315] on div "Masculino Masculino Feminino Nenhum resultado encontrado para: " " Não há nenhu…" at bounding box center [684, 319] width 139 height 22
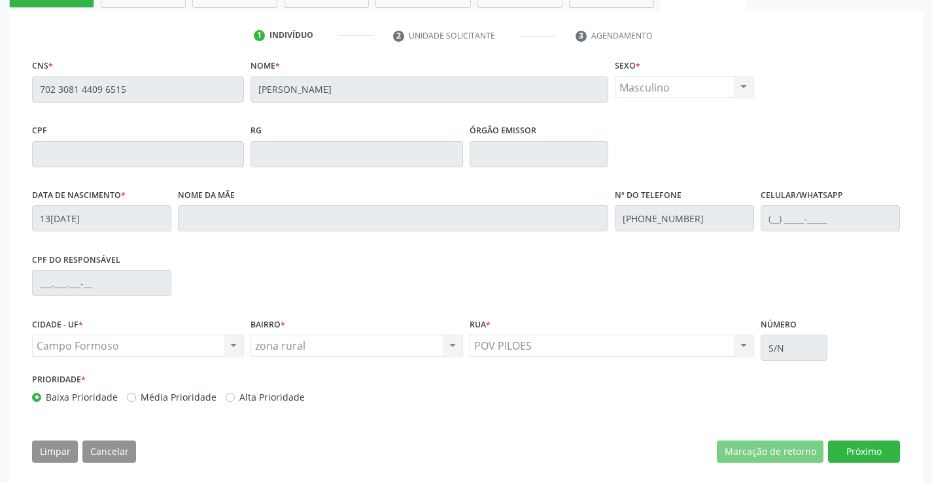
scroll to position [243, 0]
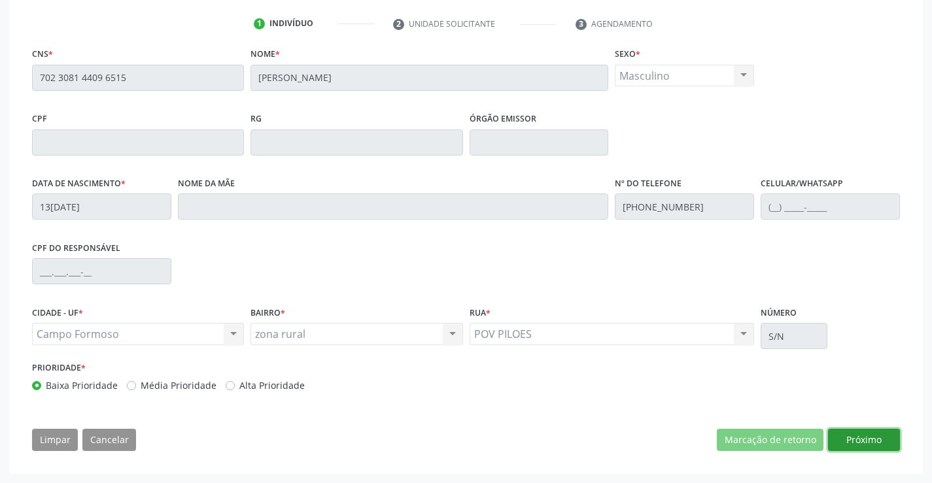
click at [860, 443] on button "Próximo" at bounding box center [864, 440] width 72 height 22
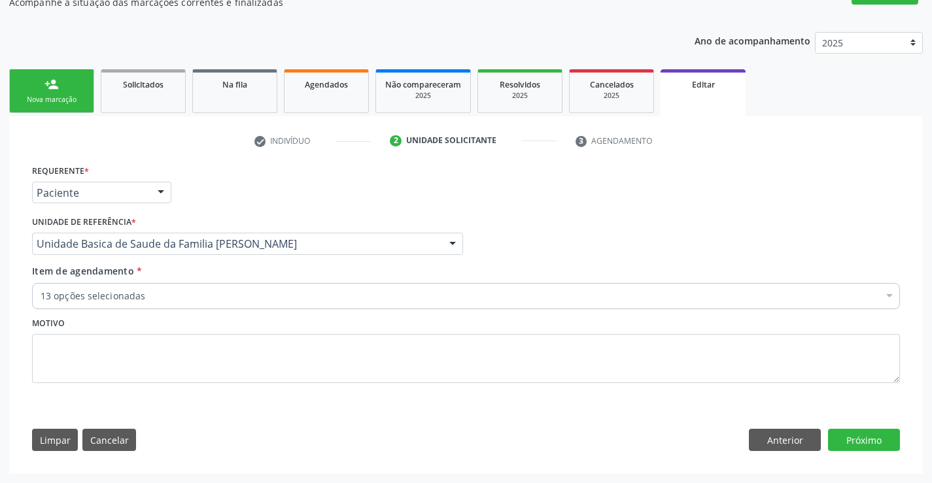
scroll to position [126, 0]
click at [871, 443] on button "Próximo" at bounding box center [864, 440] width 72 height 22
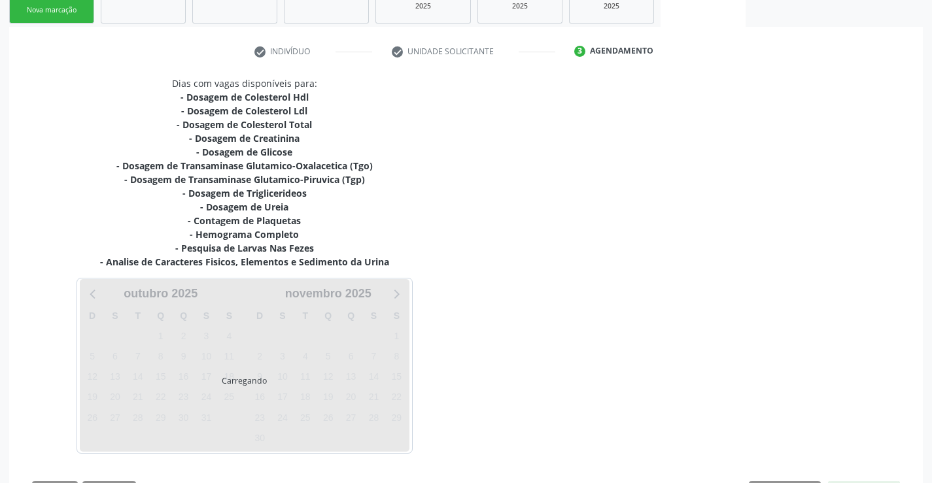
scroll to position [267, 0]
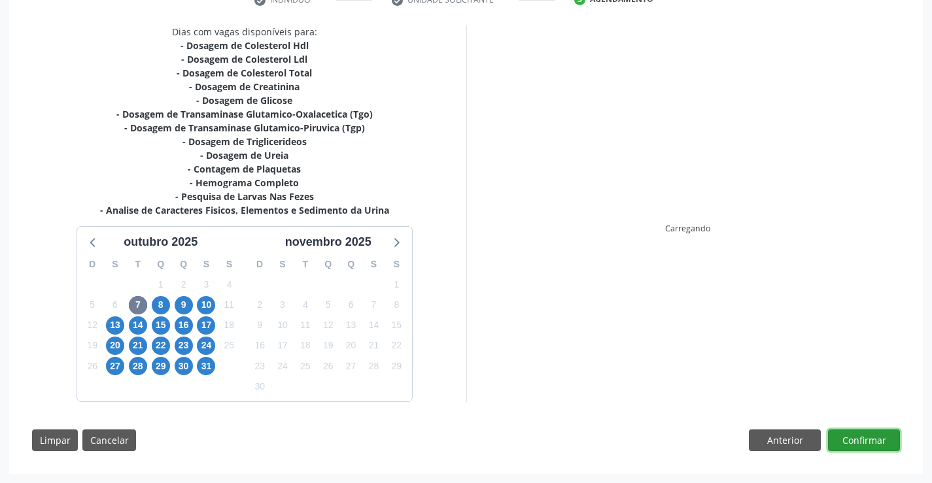
click at [868, 436] on button "Confirmar" at bounding box center [864, 441] width 72 height 22
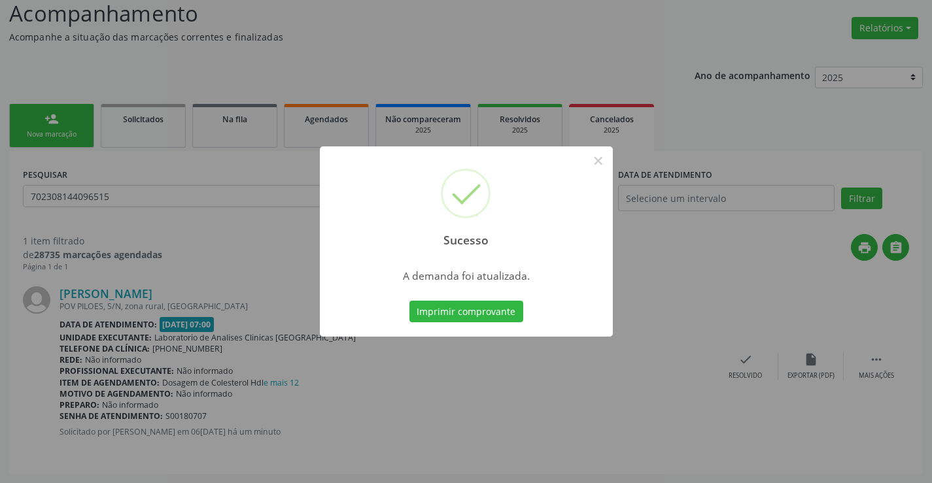
scroll to position [0, 0]
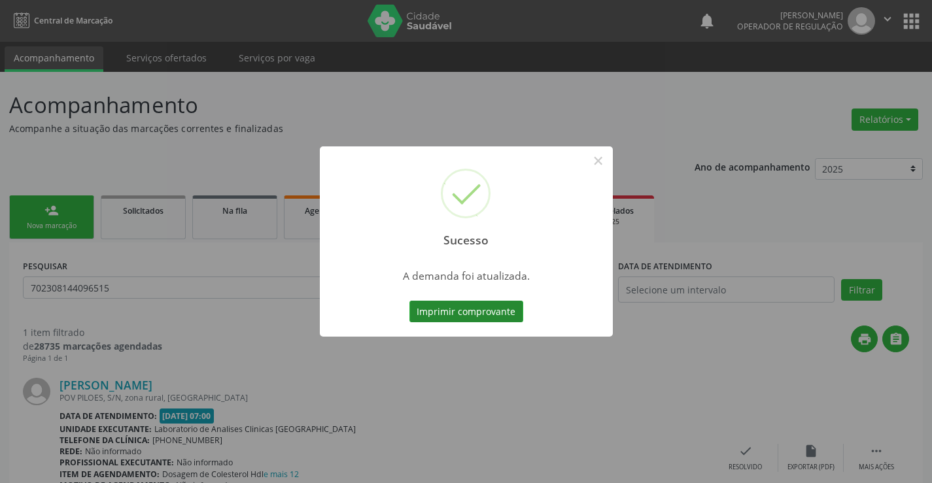
click at [459, 310] on button "Imprimir comprovante" at bounding box center [466, 312] width 114 height 22
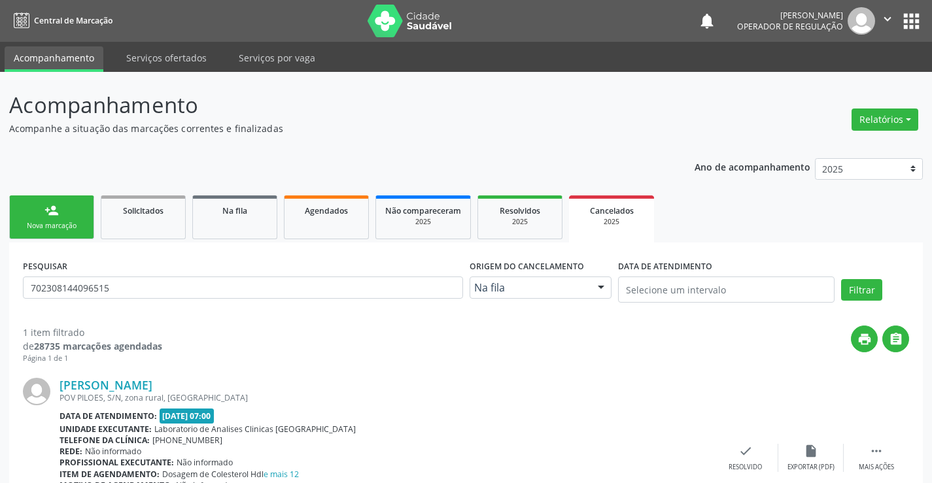
click at [48, 209] on div "person_add" at bounding box center [51, 210] width 14 height 14
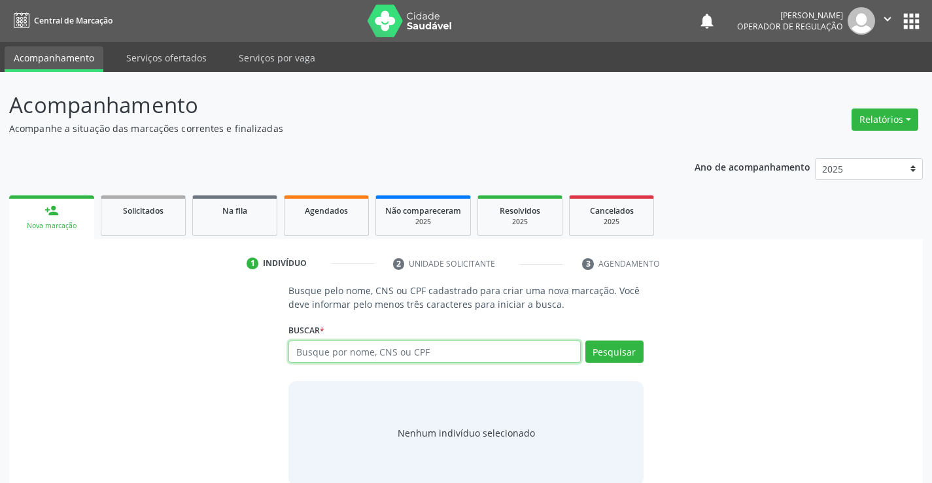
click at [329, 354] on input "text" at bounding box center [434, 352] width 292 height 22
type input "705007628100657"
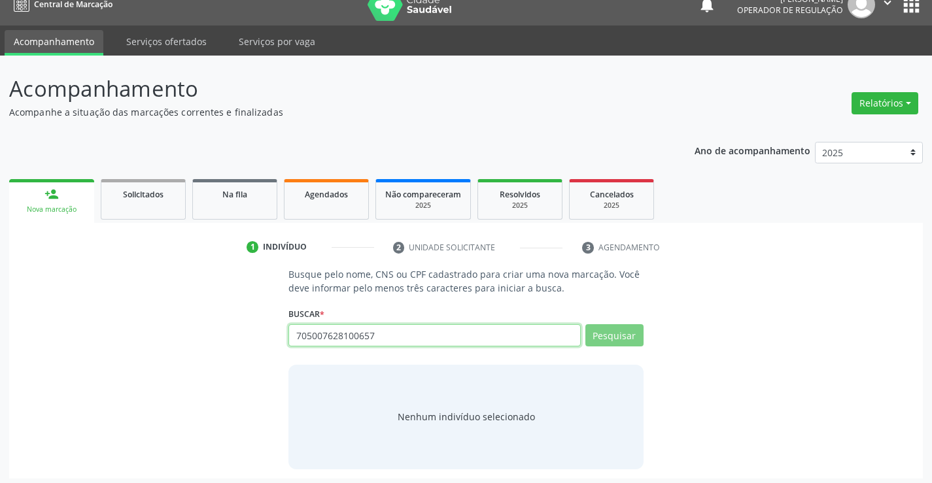
scroll to position [21, 0]
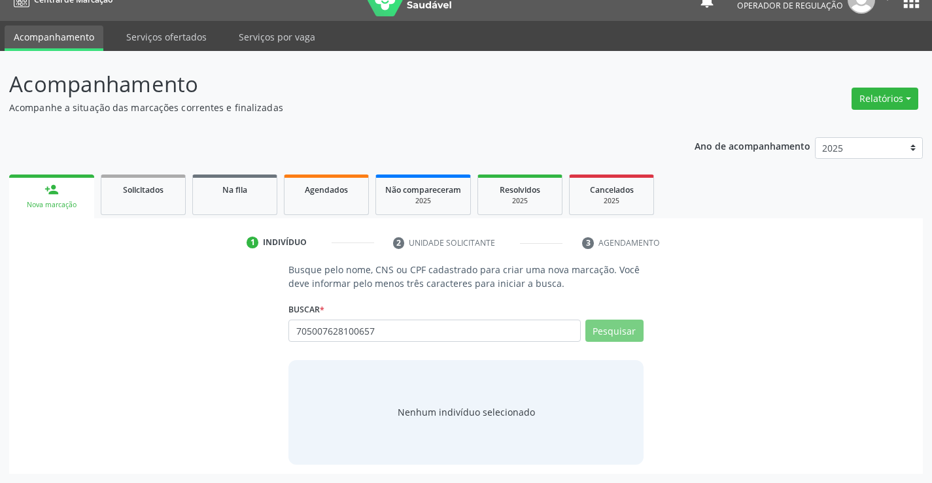
click at [0, 0] on input "705007628100657" at bounding box center [0, 0] width 0 height 0
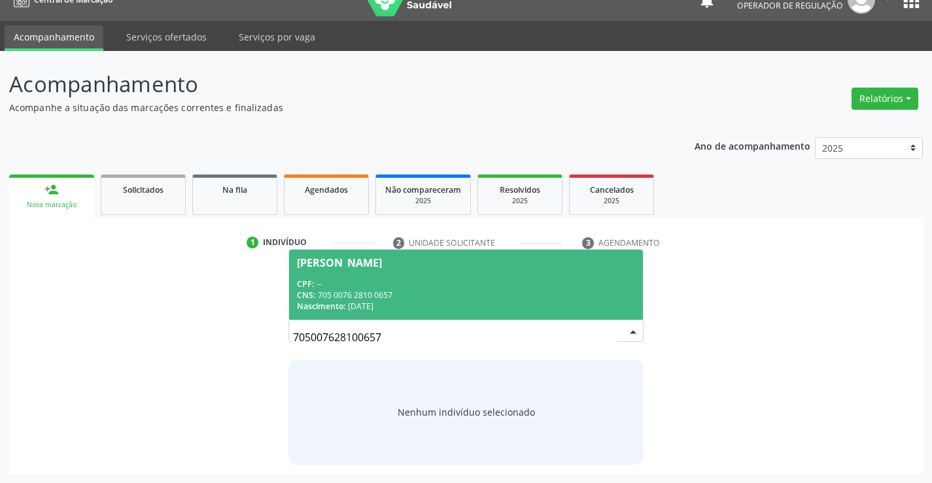
click at [373, 267] on div "Jeferson Souza" at bounding box center [339, 263] width 85 height 10
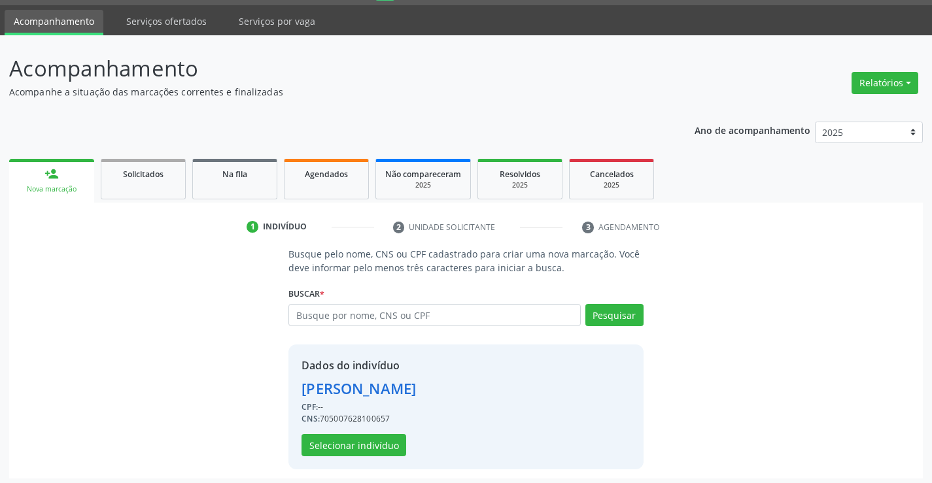
scroll to position [41, 0]
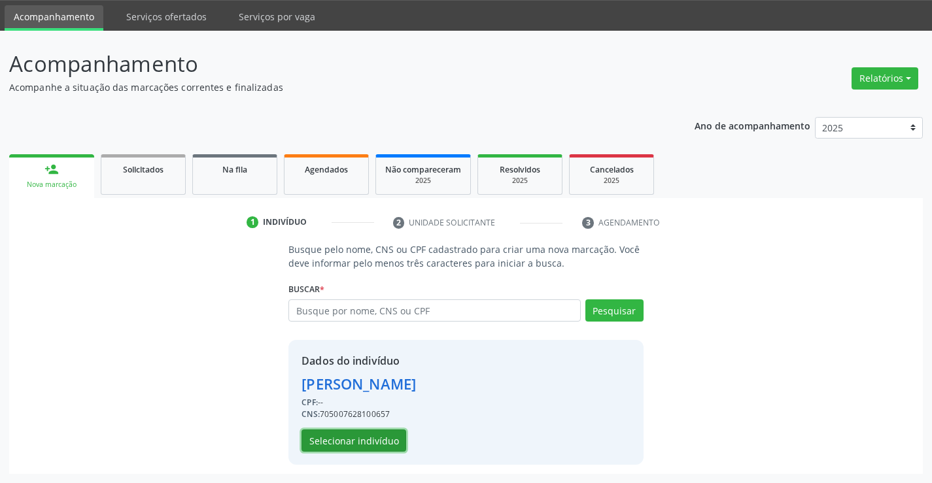
click at [371, 439] on button "Selecionar indivíduo" at bounding box center [353, 441] width 105 height 22
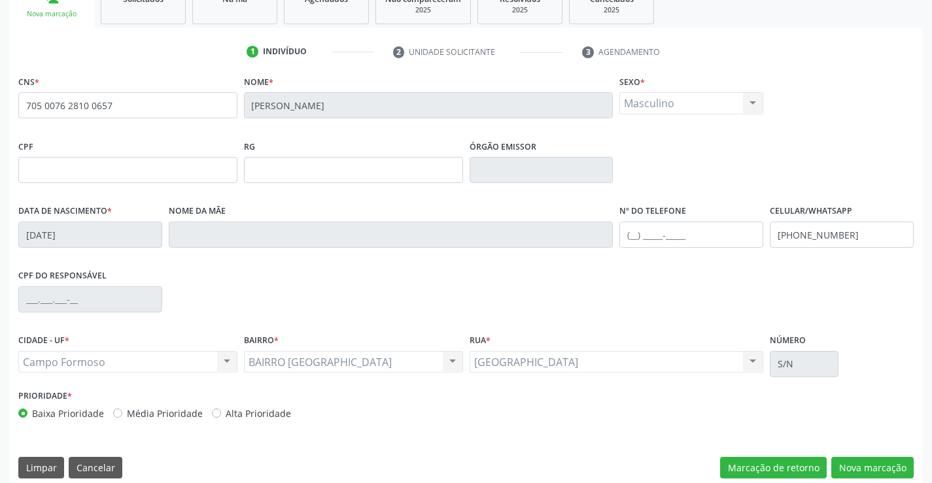
scroll to position [226, 0]
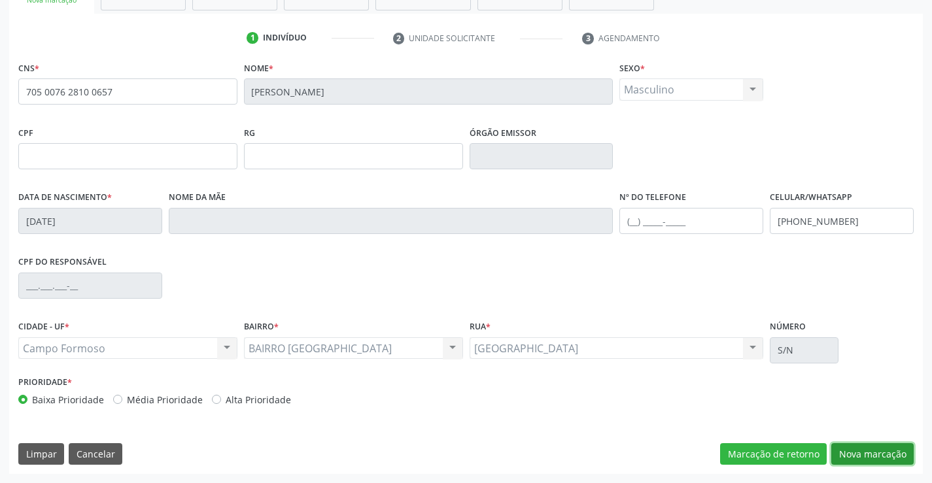
click at [873, 450] on button "Nova marcação" at bounding box center [872, 454] width 82 height 22
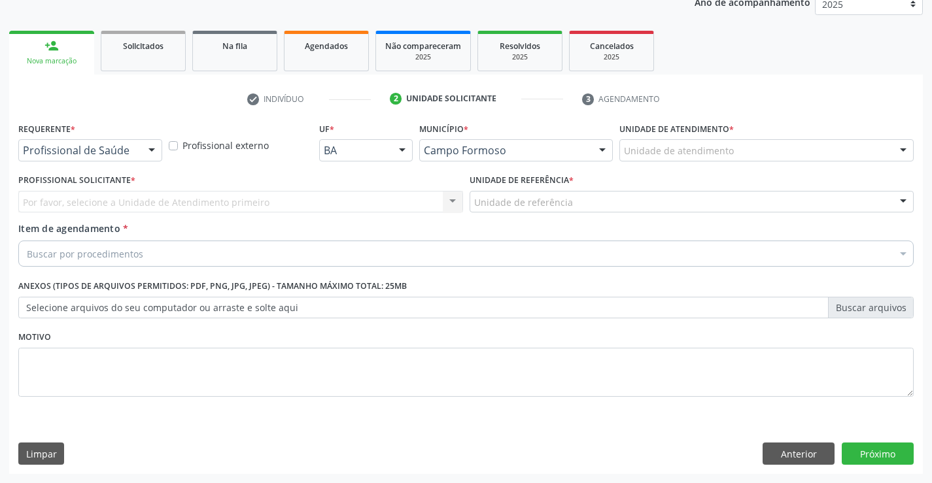
scroll to position [165, 0]
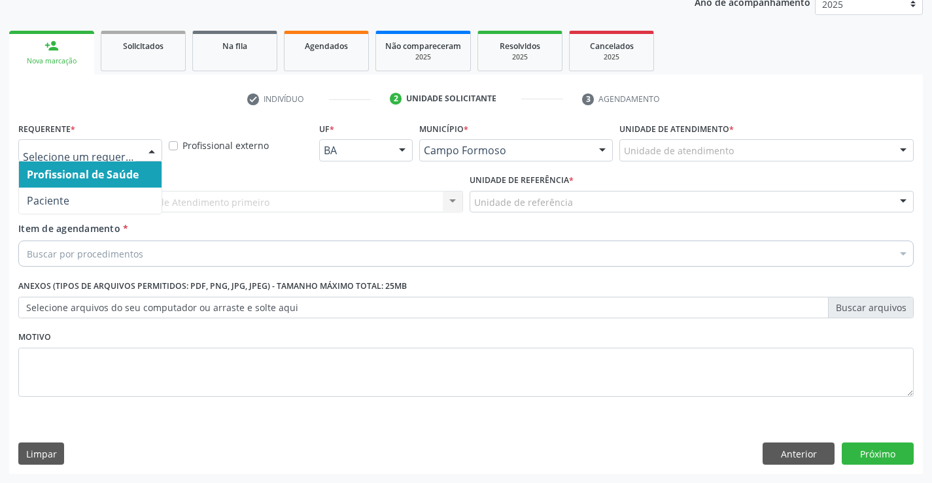
click at [138, 156] on div at bounding box center [90, 150] width 144 height 22
click at [101, 180] on span "Profissional de Saúde" at bounding box center [83, 174] width 112 height 14
click at [143, 150] on div at bounding box center [152, 151] width 20 height 22
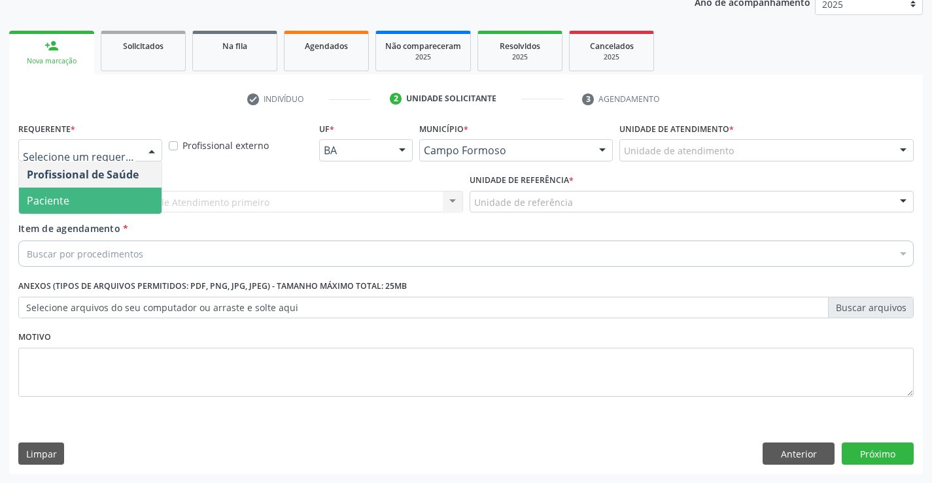
click at [63, 199] on span "Paciente" at bounding box center [48, 201] width 43 height 14
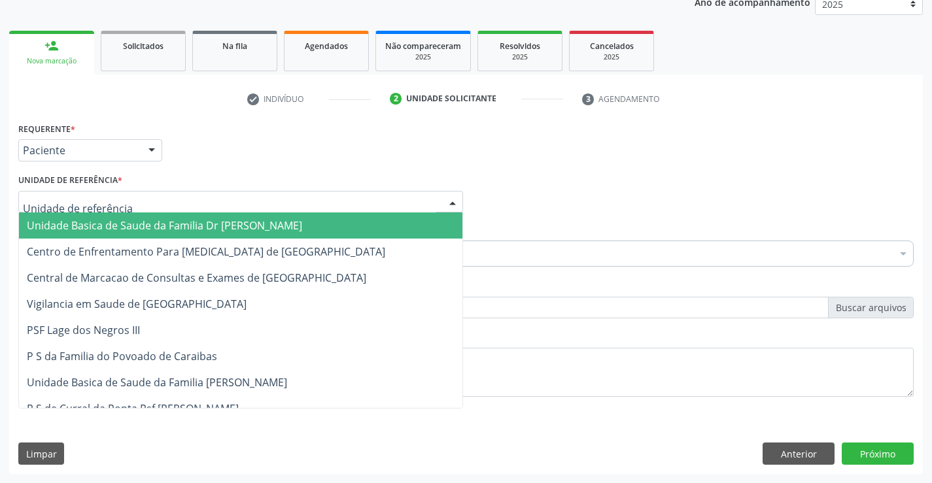
click at [146, 197] on div at bounding box center [240, 202] width 445 height 22
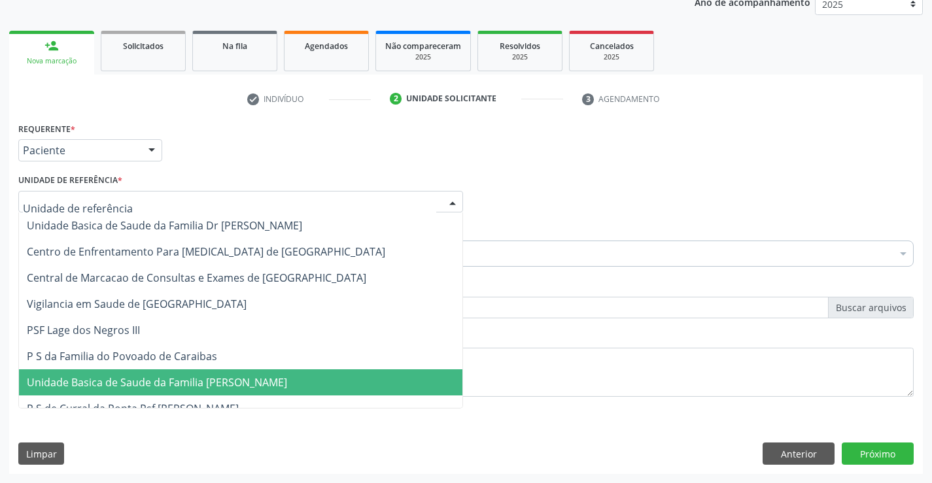
click at [267, 388] on span "Unidade Basica de Saude da Familia [PERSON_NAME]" at bounding box center [157, 382] width 260 height 14
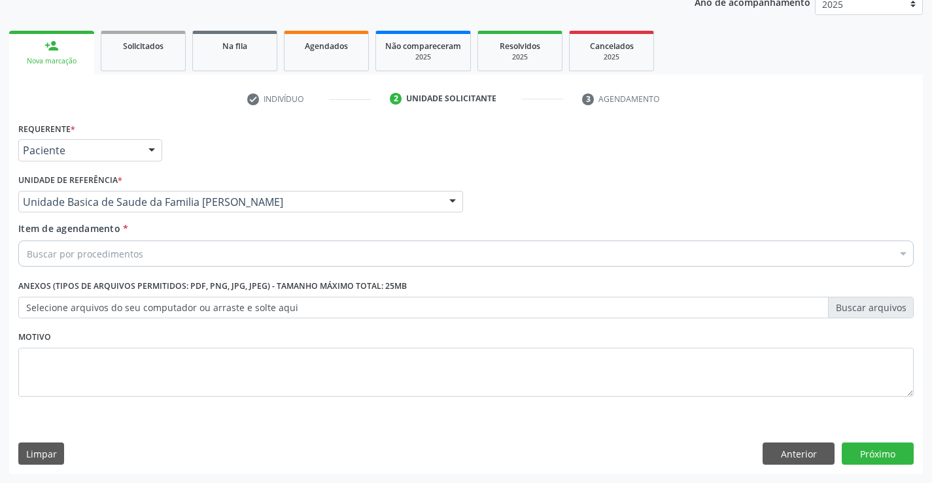
click at [147, 254] on div "Buscar por procedimentos" at bounding box center [465, 254] width 895 height 26
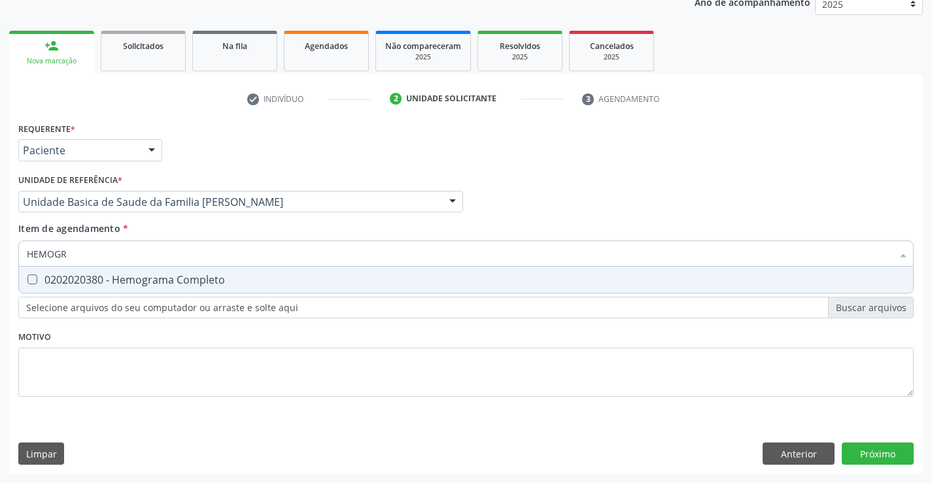
type input "HEMOGRA"
click at [150, 273] on span "0202020380 - Hemograma Completo" at bounding box center [466, 280] width 894 height 26
checkbox Completo "true"
type input "HEMOGRA"
click at [213, 169] on div "Requerente * Paciente Profissional de Saúde Paciente Nenhum resultado encontrad…" at bounding box center [466, 144] width 902 height 51
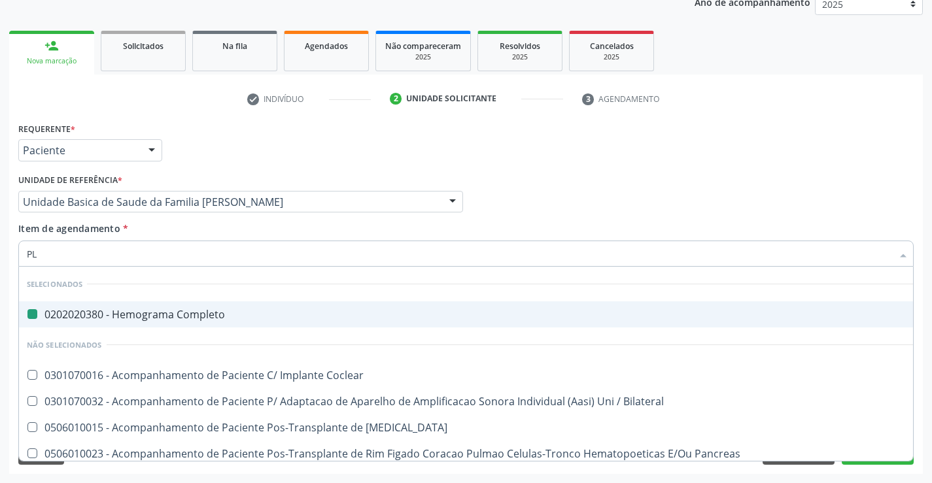
type input "PLA"
checkbox Completo "false"
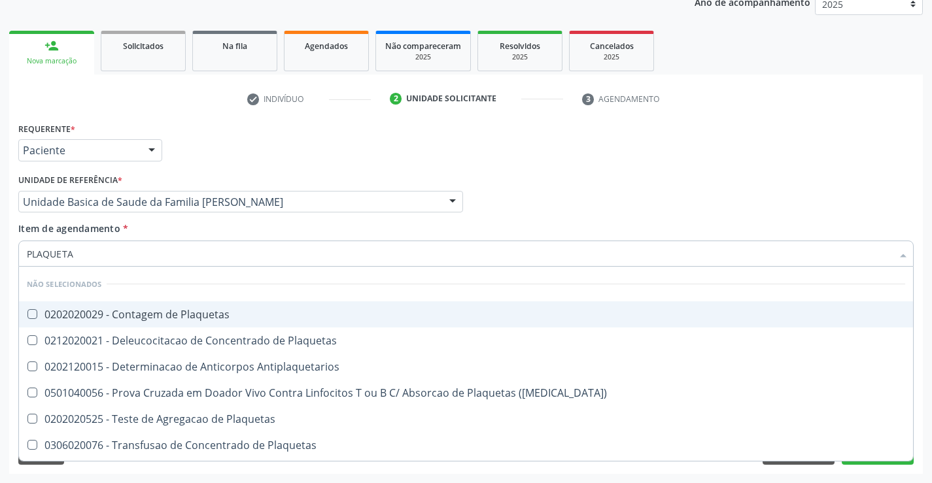
type input "PLAQUETAS"
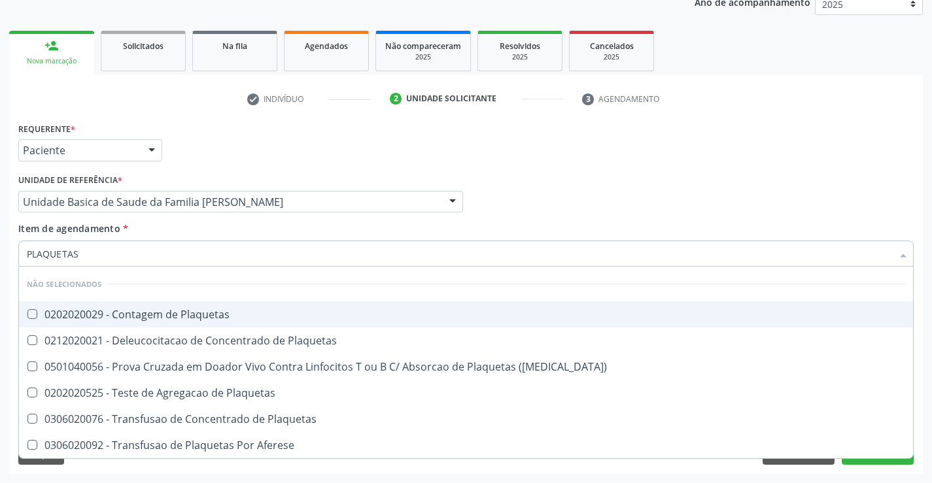
click at [146, 318] on div "0202020029 - Contagem de Plaquetas" at bounding box center [466, 314] width 878 height 10
checkbox Plaquetas "true"
type input "PLAQUETAS"
drag, startPoint x: 263, startPoint y: 156, endPoint x: 115, endPoint y: 227, distance: 163.8
click at [264, 156] on div "Requerente * Paciente Profissional de Saúde Paciente Nenhum resultado encontrad…" at bounding box center [466, 144] width 902 height 51
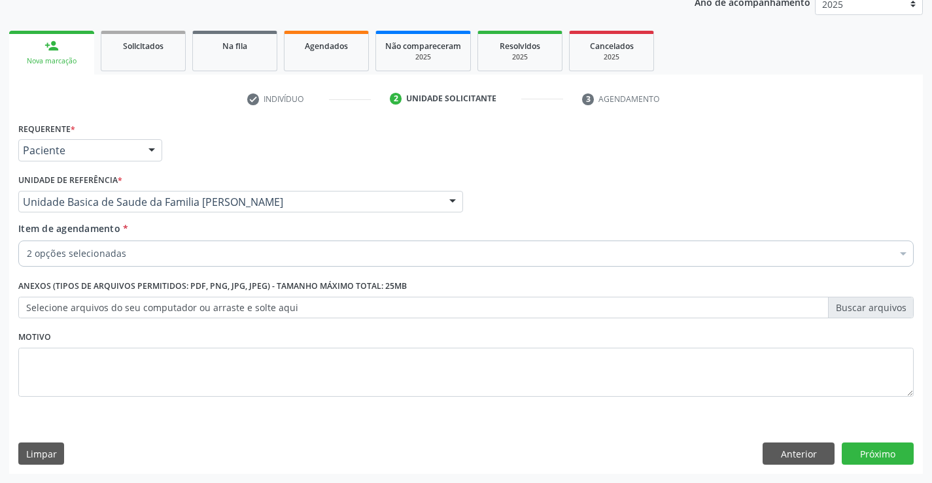
checkbox Plaquetas "true"
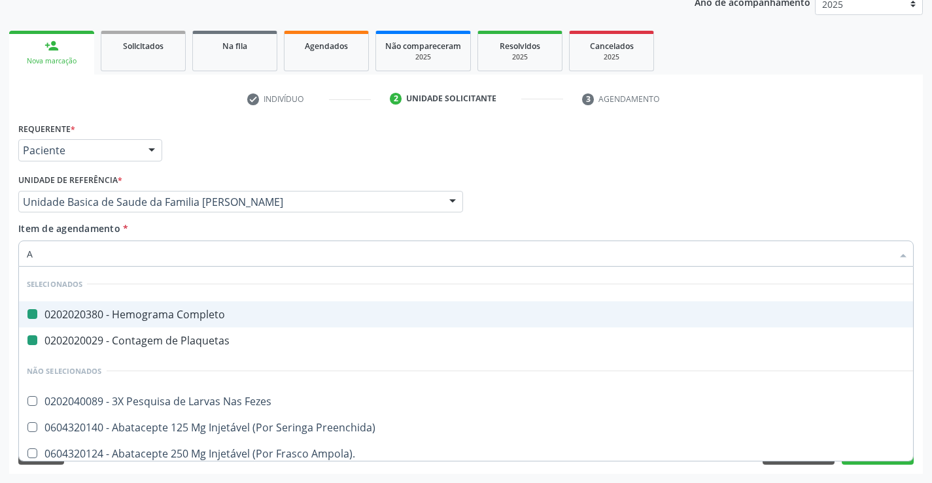
type input "AL"
checkbox Completo "false"
checkbox Plaquetas "false"
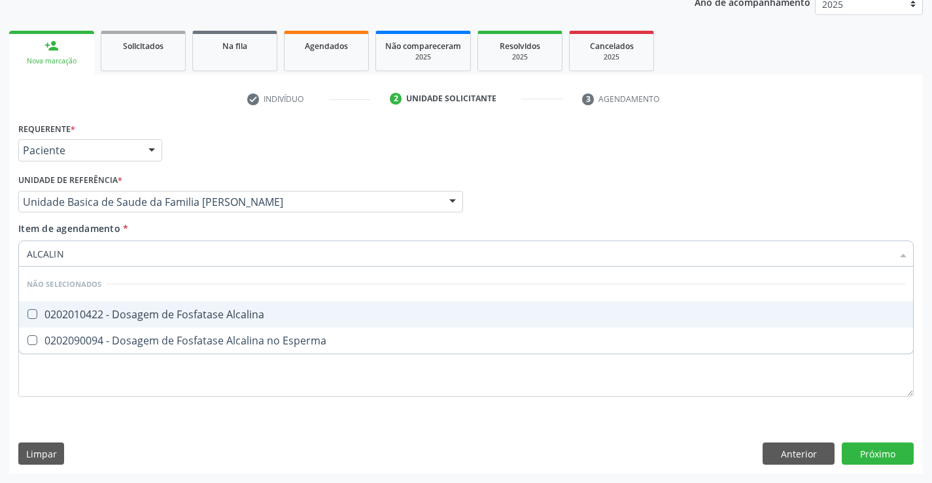
type input "ALCALINA"
click at [145, 311] on div "0202010422 - Dosagem de Fosfatase Alcalina" at bounding box center [466, 314] width 878 height 10
checkbox Alcalina "true"
click at [236, 151] on div "Requerente * Paciente Profissional de Saúde Paciente Nenhum resultado encontrad…" at bounding box center [466, 144] width 902 height 51
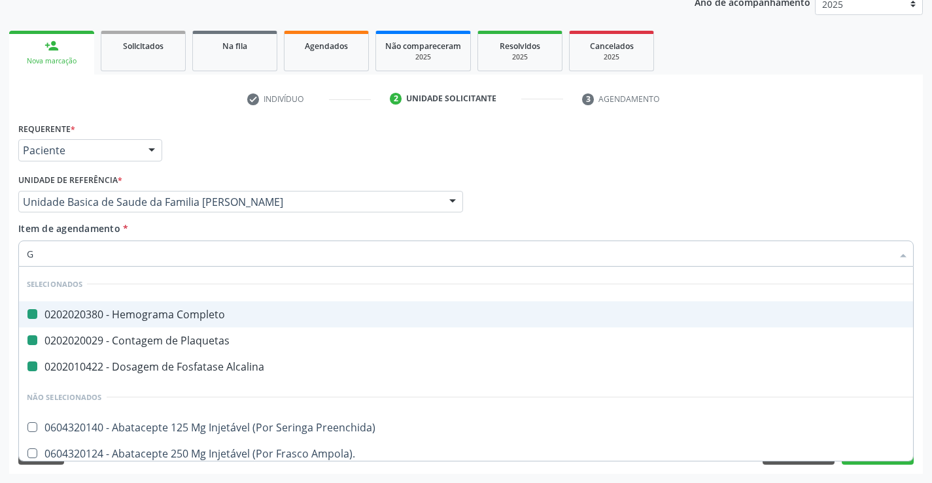
type input "GA"
checkbox Completo "false"
checkbox Plaquetas "false"
checkbox Alcalina "false"
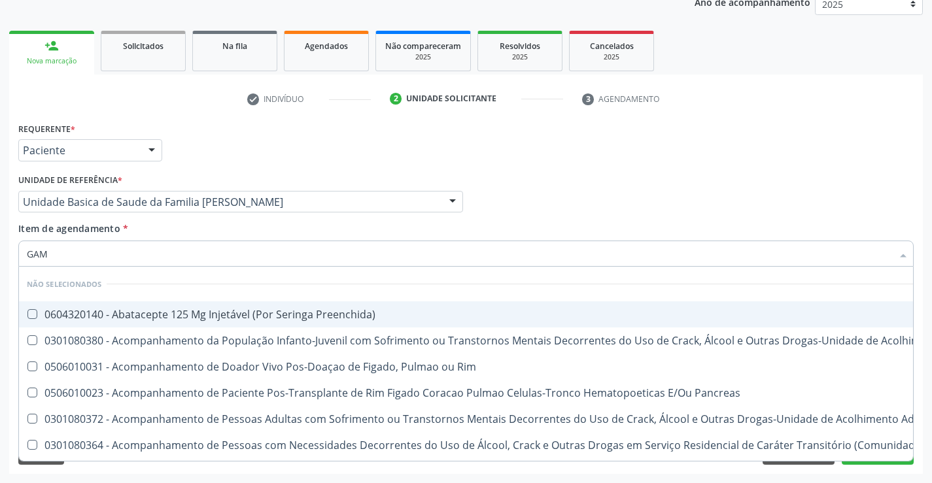
type input "GAMA"
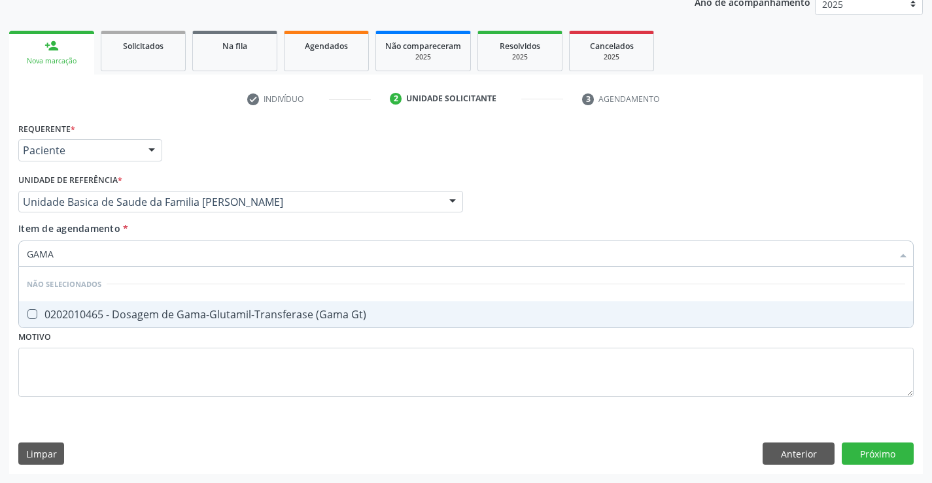
click at [107, 320] on div "0202010465 - Dosagem de Gama-Glutamil-Transferase (Gama Gt)" at bounding box center [466, 314] width 878 height 10
checkbox Gt\) "true"
click at [180, 158] on div "Requerente * Paciente Profissional de Saúde Paciente Nenhum resultado encontrad…" at bounding box center [466, 144] width 902 height 51
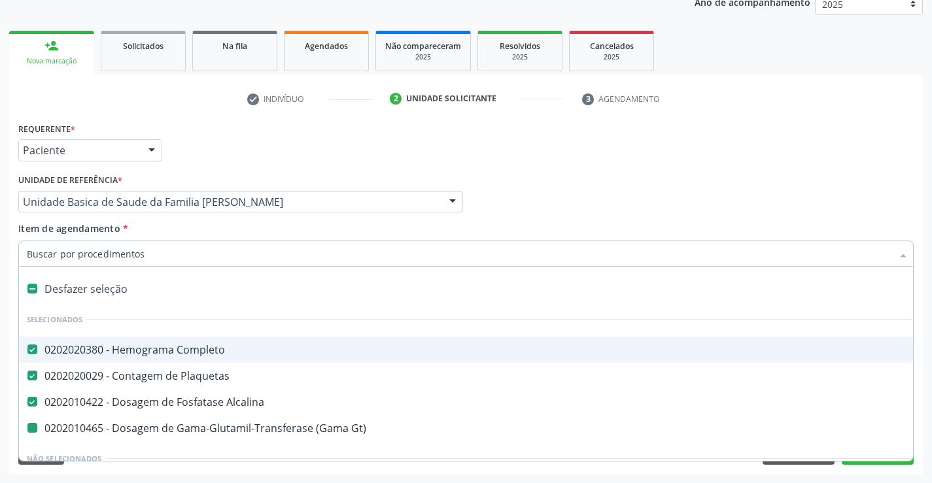
type input "U"
checkbox Gt\) "false"
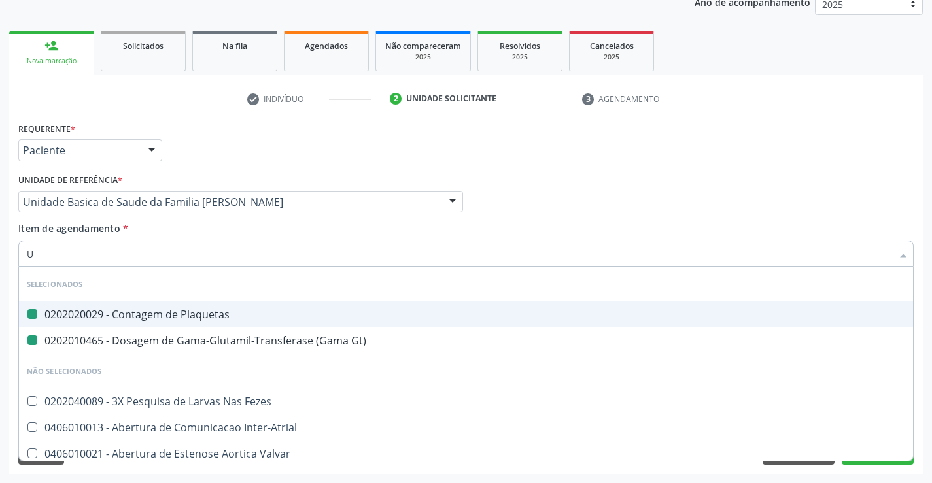
type input "UR"
checkbox Plaquetas "false"
checkbox Gt\) "false"
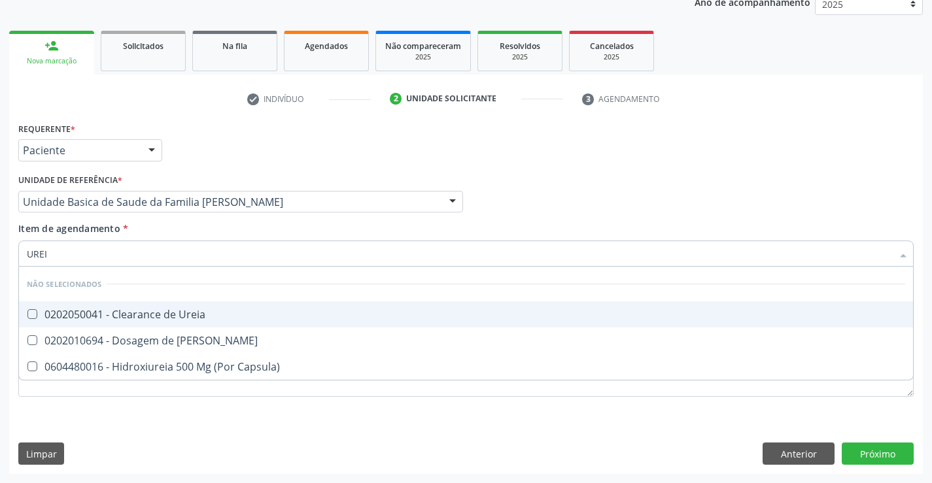
type input "UREIA"
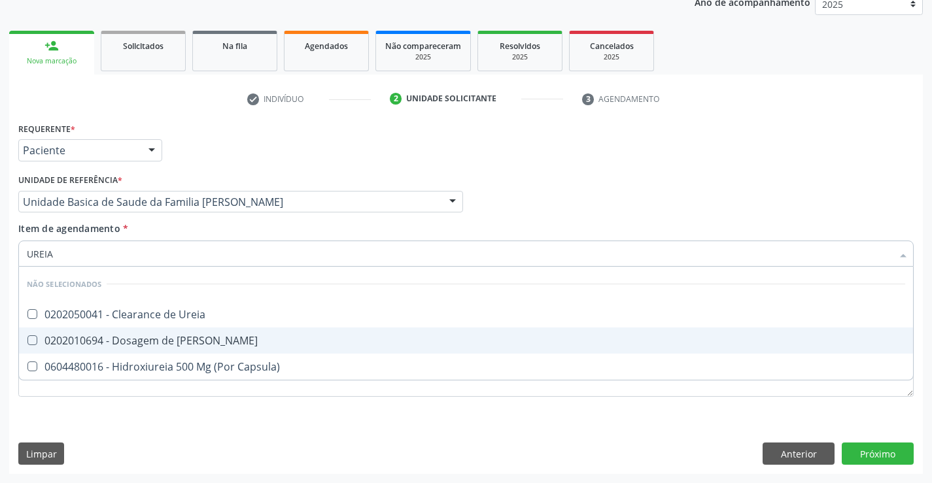
click at [89, 339] on div "0202010694 - Dosagem de [PERSON_NAME]" at bounding box center [466, 340] width 878 height 10
checkbox Ureia "true"
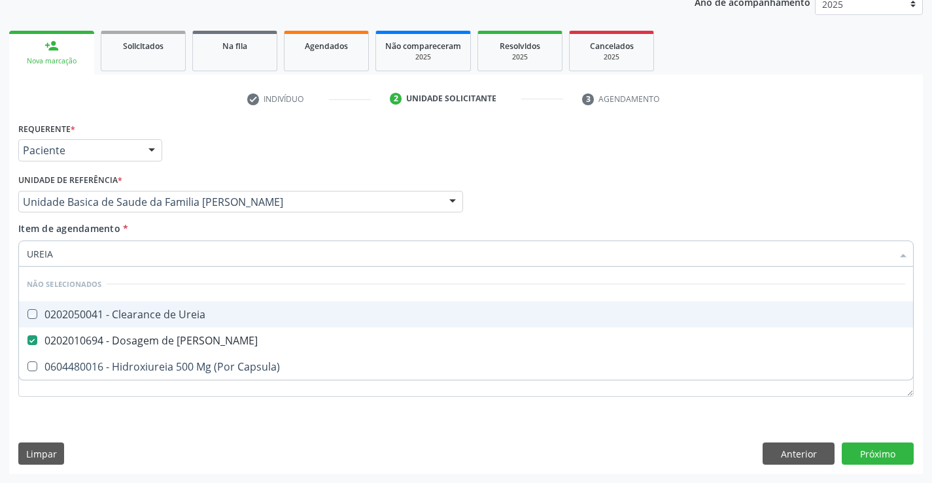
click at [190, 157] on div "Requerente * Paciente Profissional de Saúde Paciente Nenhum resultado encontrad…" at bounding box center [466, 144] width 902 height 51
checkbox Ureia "true"
checkbox Capsula\) "true"
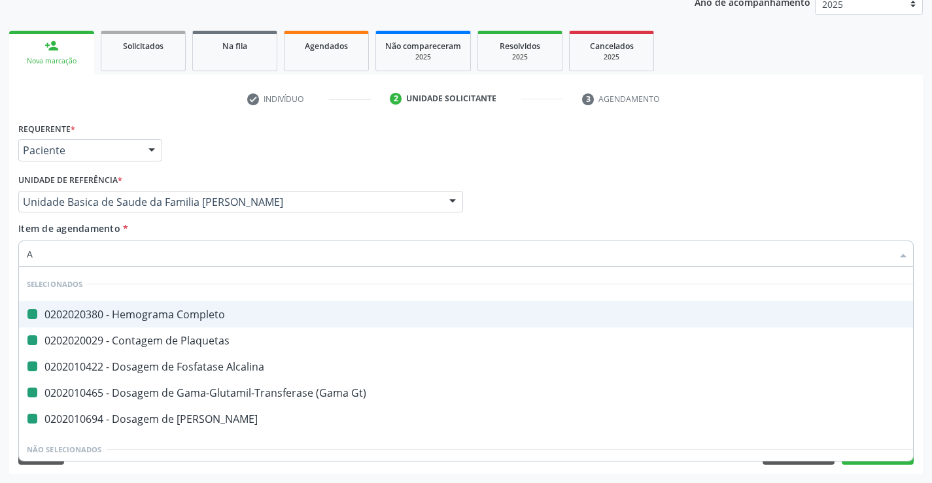
type input "AC"
checkbox Completo "false"
checkbox Plaquetas "false"
checkbox Alcalina "false"
checkbox Gt\) "false"
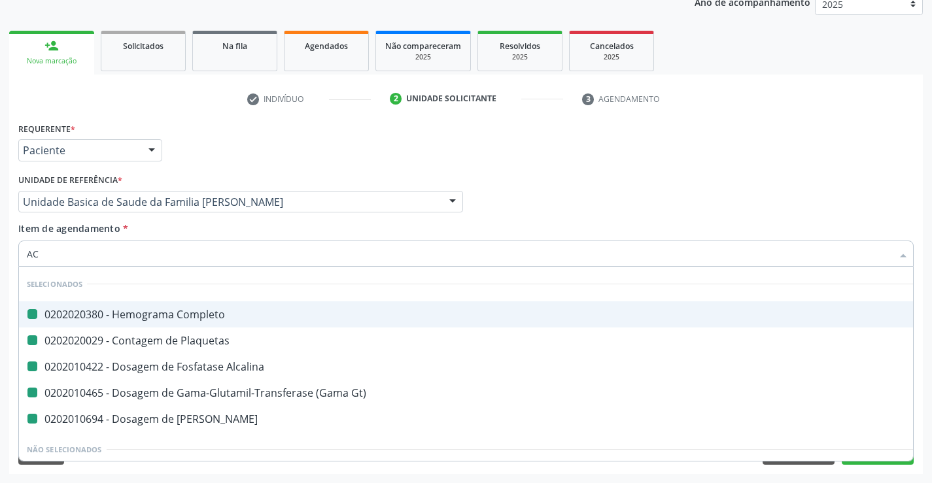
checkbox Ureia "false"
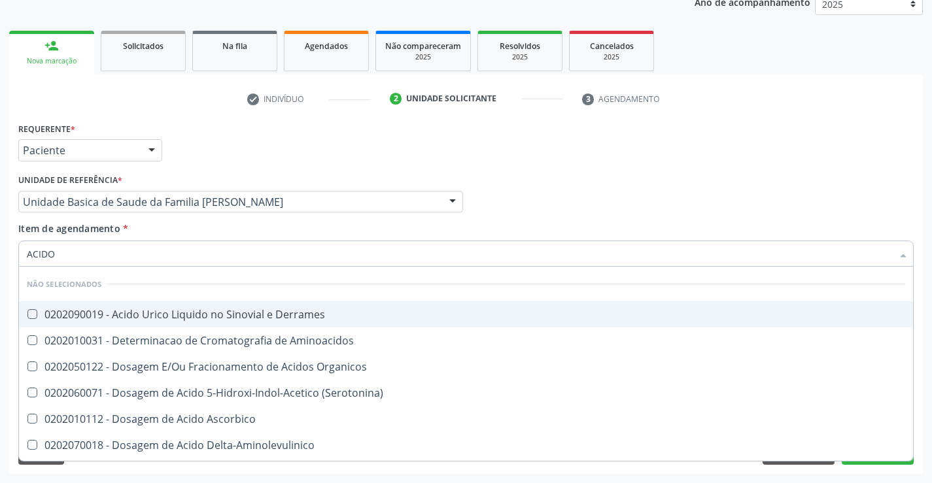
type input "ACIDO U"
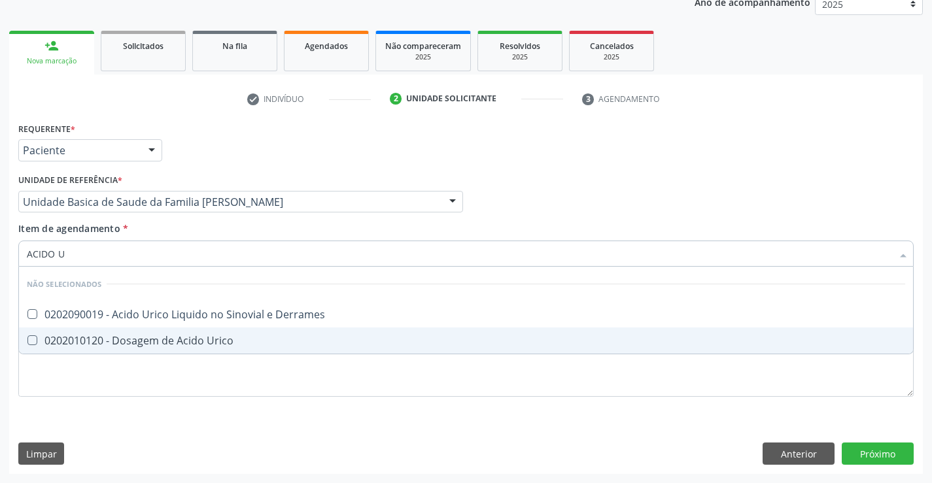
click at [123, 346] on div "0202010120 - Dosagem de Acido Urico" at bounding box center [466, 340] width 878 height 10
checkbox Urico "true"
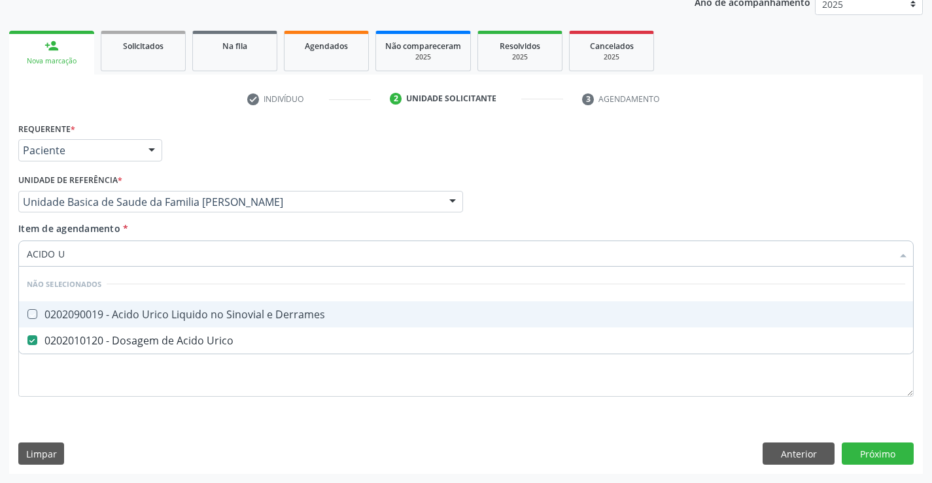
click at [356, 177] on div "Unidade de referência * Unidade Basica de Saude da Familia [PERSON_NAME] Unidad…" at bounding box center [240, 192] width 445 height 42
checkbox Derrames "true"
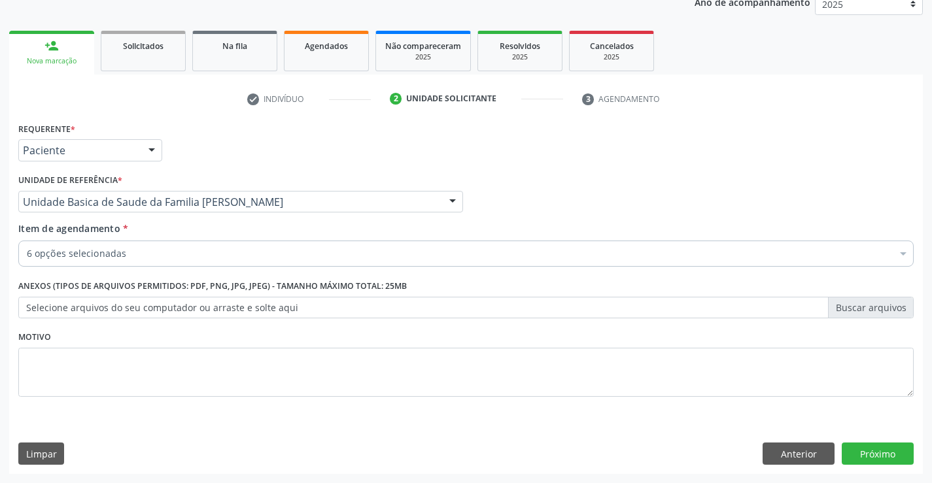
click at [104, 244] on div "6 opções selecionadas" at bounding box center [465, 254] width 895 height 26
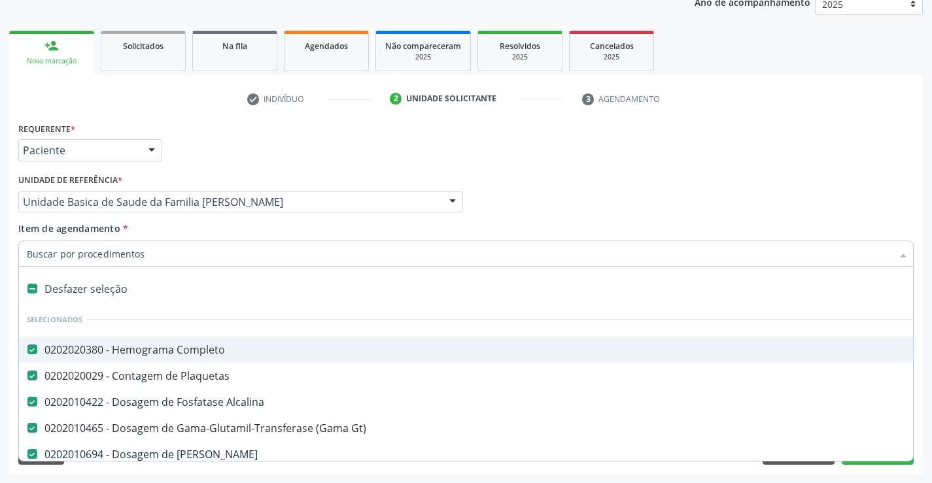
click at [108, 254] on input "Item de agendamento *" at bounding box center [459, 254] width 865 height 26
type input "C"
checkbox Urico "false"
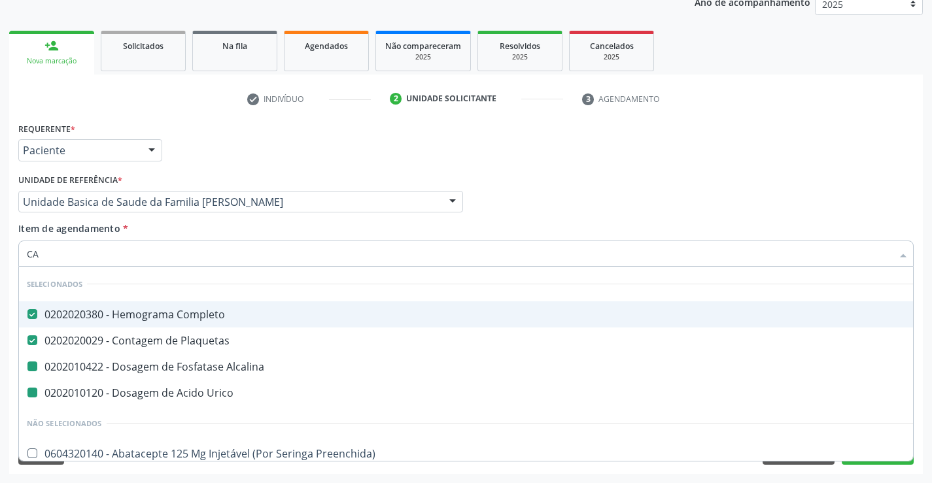
type input "CAL"
checkbox Alcalina "false"
checkbox Urico "false"
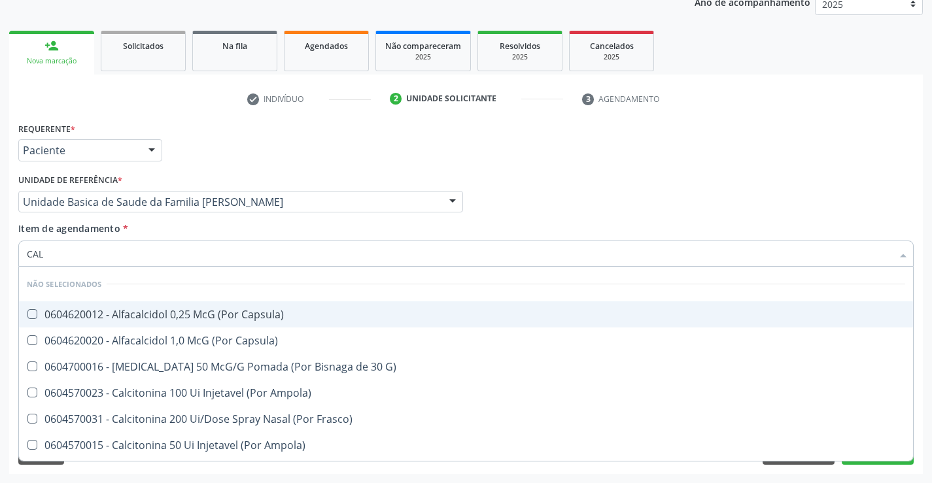
type input "CALC"
checkbox Capsula\) "false"
type input "CALCI"
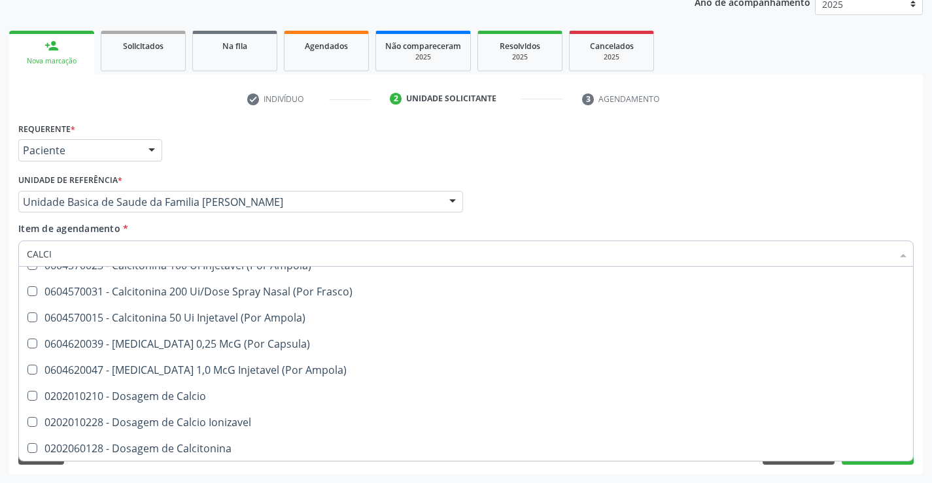
scroll to position [131, 0]
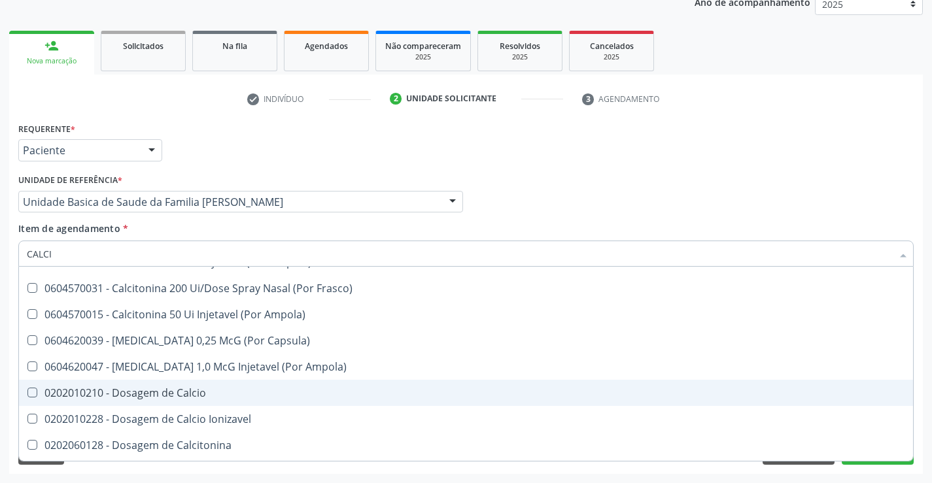
click at [165, 403] on span "0202010210 - Dosagem de Calcio" at bounding box center [466, 393] width 894 height 26
checkbox Calcio "true"
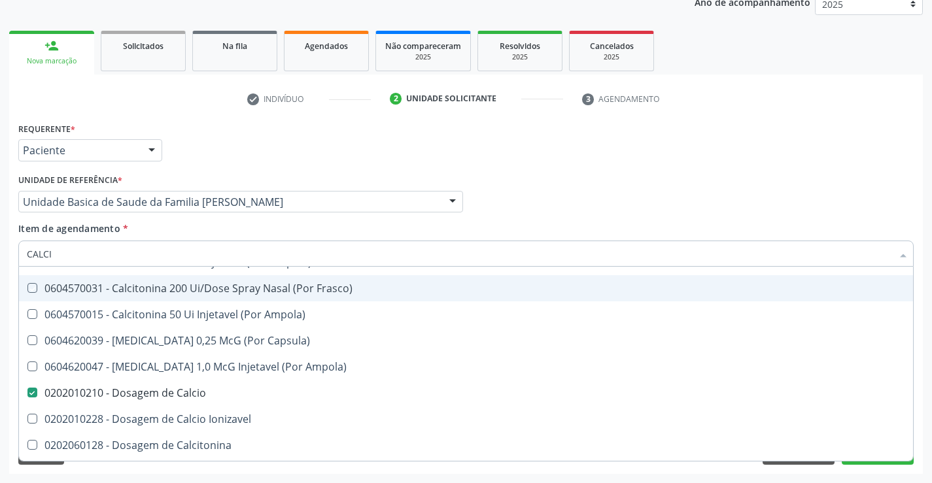
drag, startPoint x: 292, startPoint y: 138, endPoint x: 156, endPoint y: 243, distance: 171.6
click at [292, 141] on div "Requerente * Paciente Profissional de Saúde Paciente Nenhum resultado encontrad…" at bounding box center [466, 144] width 902 height 51
checkbox Capsula\) "true"
checkbox G\) "true"
checkbox Ampola\) "true"
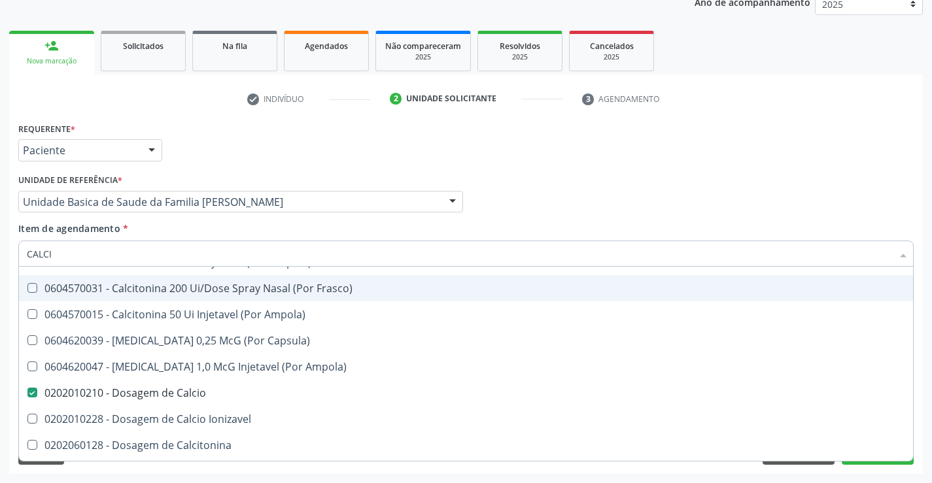
checkbox Ampola\) "true"
checkbox Calcio "false"
checkbox Capsula\) "true"
checkbox Frasco\) "true"
checkbox Capsula\) "true"
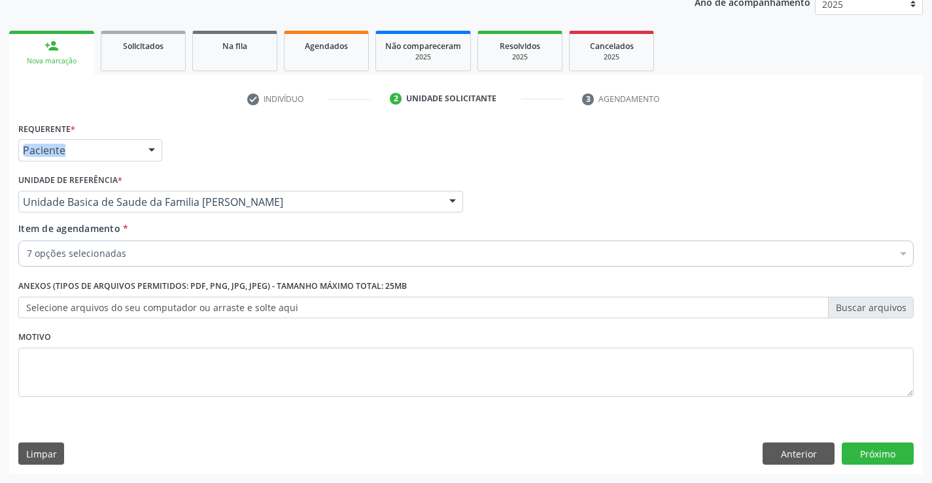
scroll to position [0, 0]
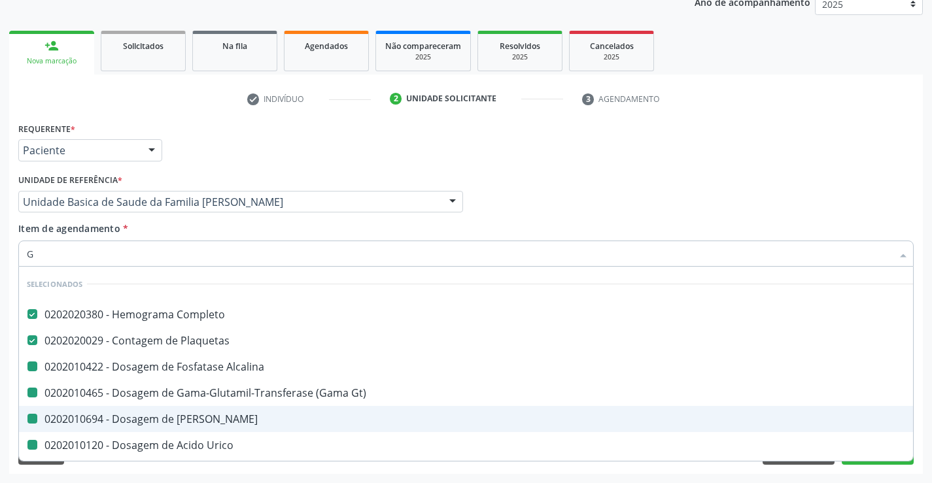
type input "GL"
checkbox Alcalina "false"
checkbox Gt\) "false"
checkbox Urico "false"
checkbox Calcio "false"
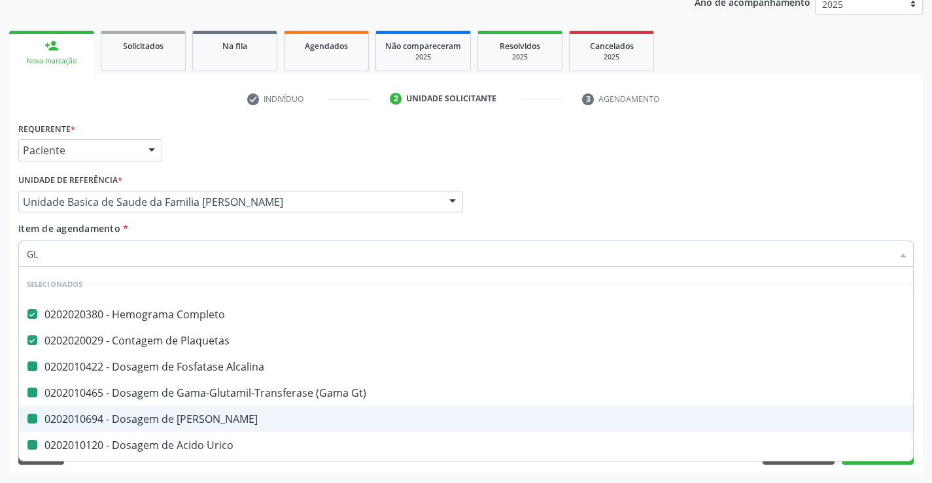
checkbox Ureia "false"
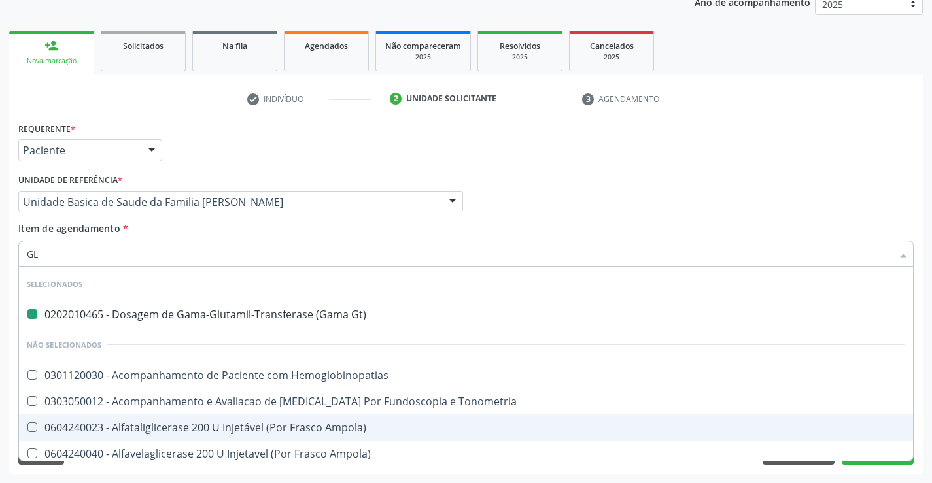
type input "GLI"
checkbox Gt\) "false"
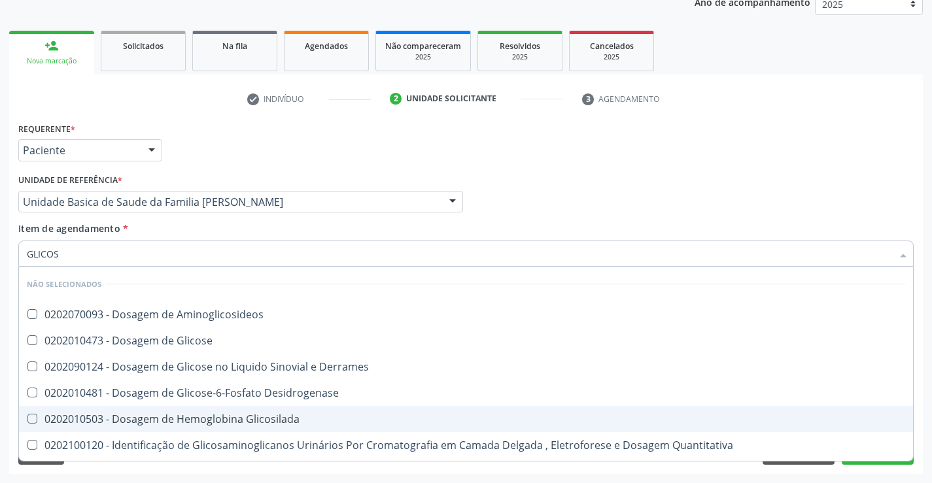
type input "GLICOSE"
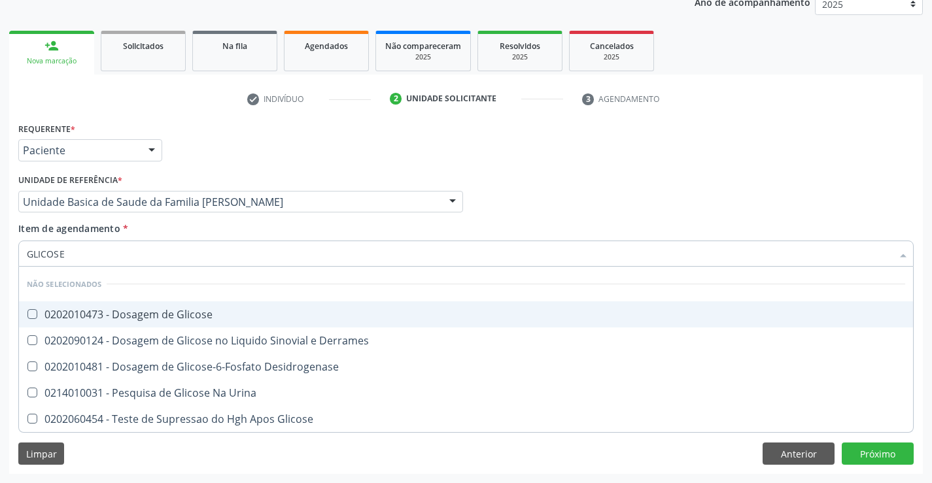
click at [139, 325] on span "0202010473 - Dosagem de Glicose" at bounding box center [466, 314] width 894 height 26
checkbox Glicose "true"
click at [250, 135] on div "Requerente * Paciente Profissional de Saúde Paciente Nenhum resultado encontrad…" at bounding box center [466, 144] width 902 height 51
checkbox Desidrogenase "true"
checkbox Urina "true"
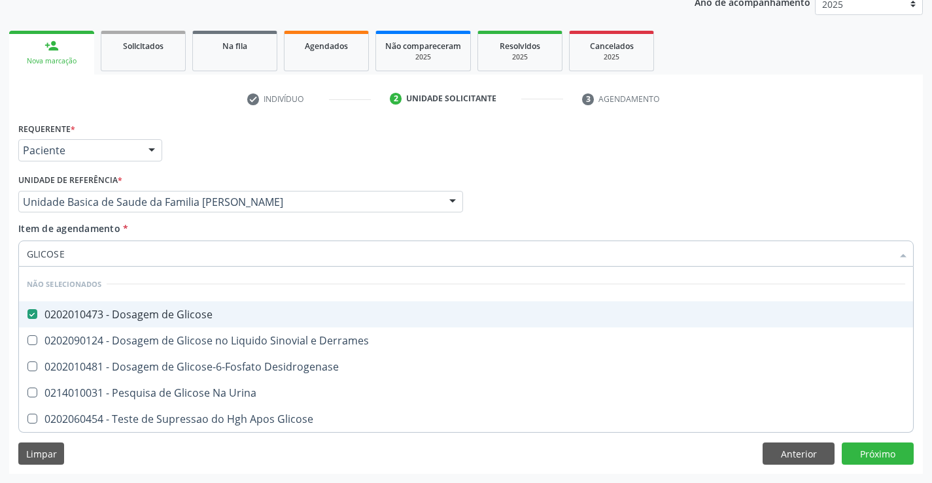
checkbox Glicose "true"
checkbox Derrames "true"
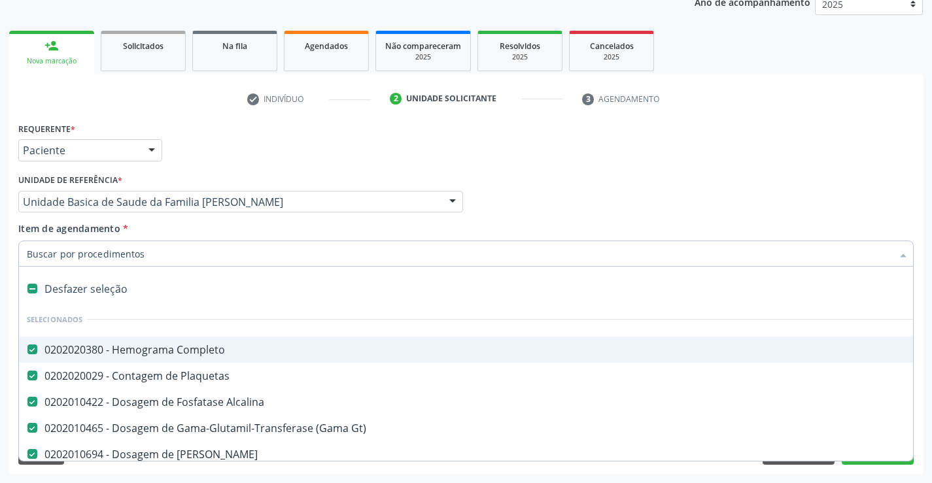
type input "C"
checkbox Glicose "false"
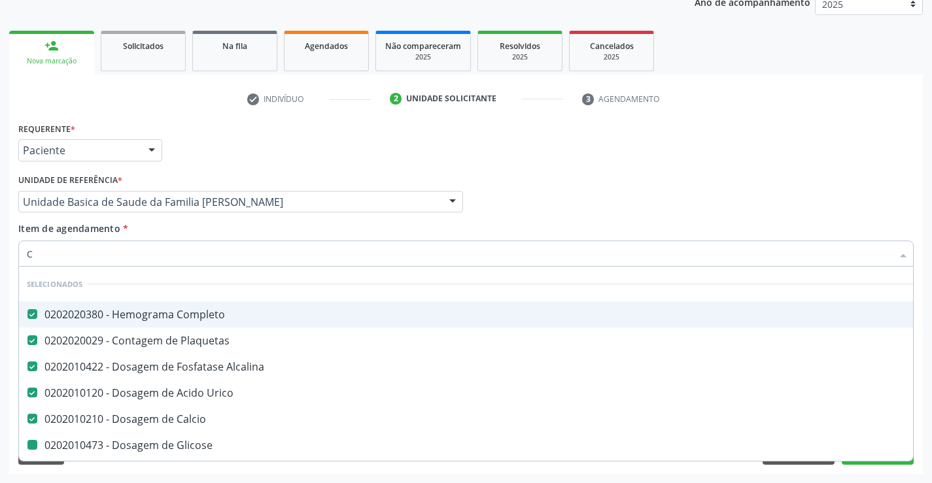
type input "CO"
checkbox Glicose "false"
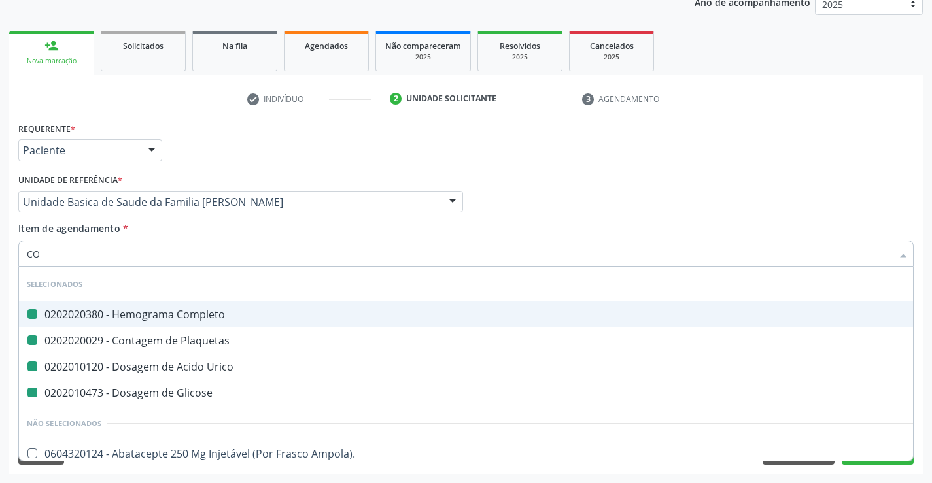
type input "COL"
checkbox Completo "false"
checkbox Urico "false"
checkbox Glicose "false"
checkbox Plaquetas "false"
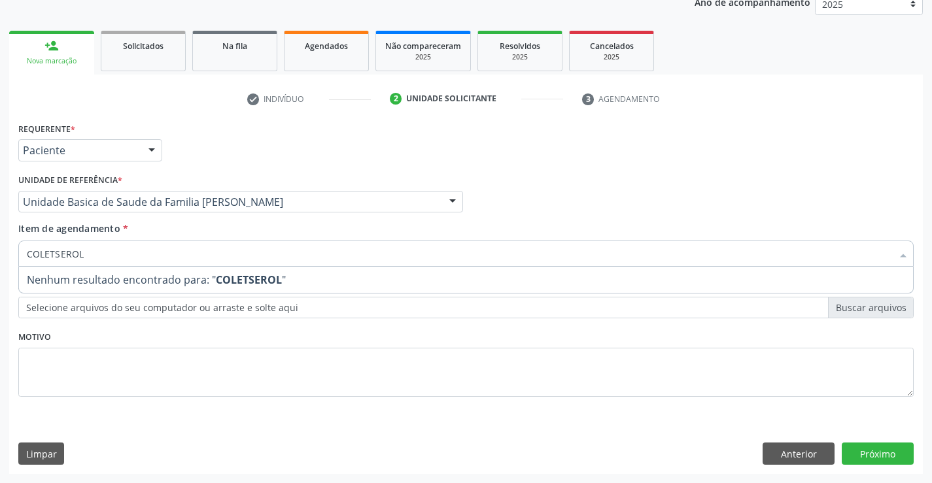
drag, startPoint x: 89, startPoint y: 258, endPoint x: 2, endPoint y: 246, distance: 87.8
click at [1, 247] on div "Acompanhamento Acompanhe a situação das marcações correntes e finalizadas Relat…" at bounding box center [466, 195] width 932 height 576
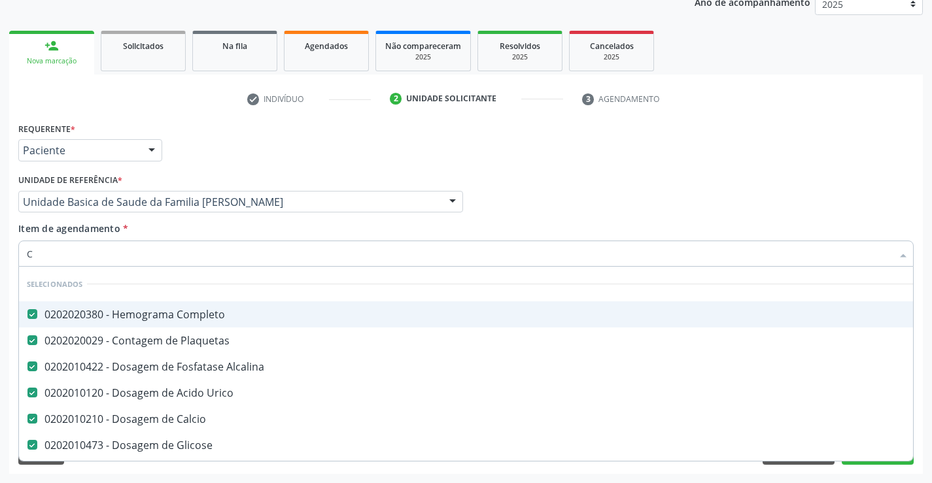
type input "CO"
checkbox Glicose "false"
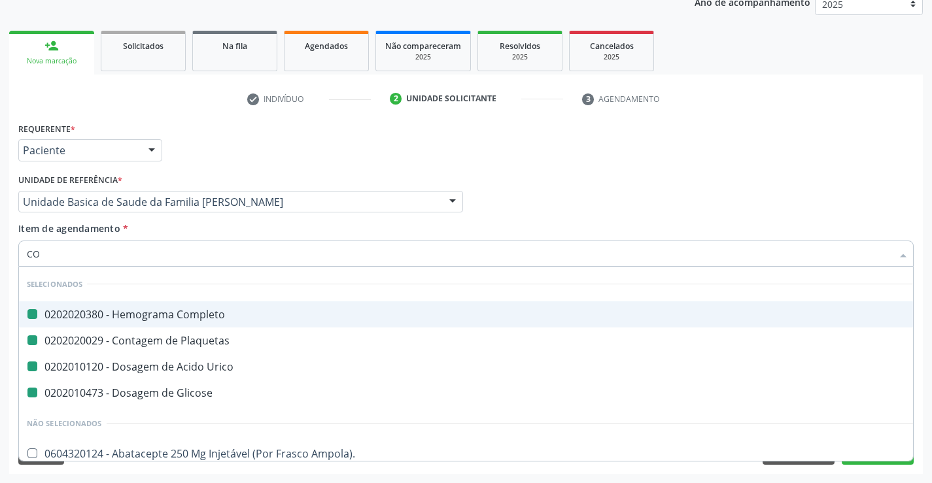
type input "COL"
checkbox Completo "false"
checkbox Plaquetas "false"
checkbox Urico "false"
checkbox Glicose "false"
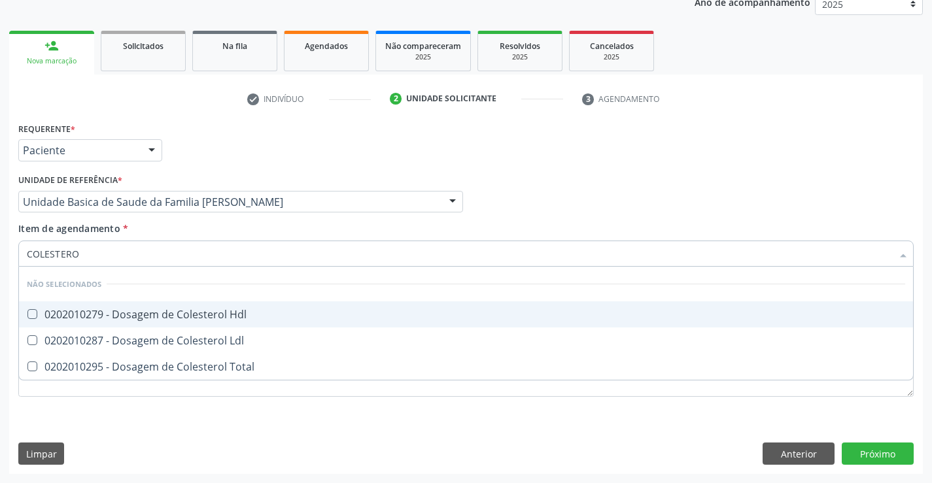
type input "COLESTEROL"
click at [40, 311] on div "0202010279 - Dosagem de Colesterol Hdl" at bounding box center [466, 314] width 878 height 10
checkbox Hdl "true"
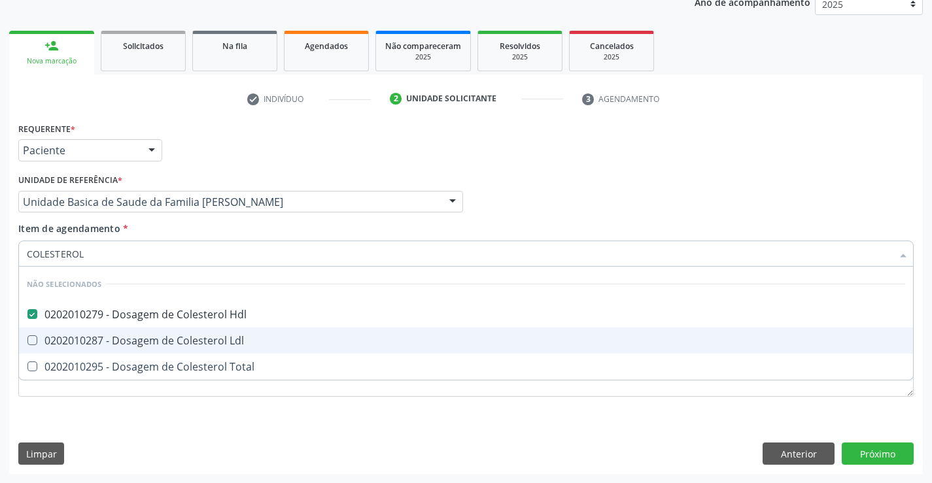
drag, startPoint x: 31, startPoint y: 337, endPoint x: 31, endPoint y: 347, distance: 9.2
click at [31, 338] on Ldl at bounding box center [32, 340] width 10 height 10
click at [27, 338] on Ldl "checkbox" at bounding box center [23, 340] width 9 height 9
checkbox Ldl "true"
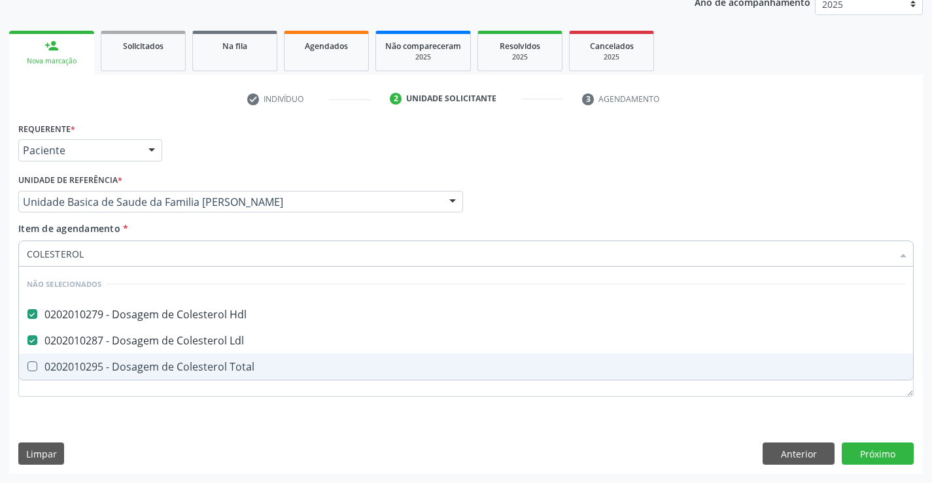
click at [31, 369] on Total at bounding box center [32, 367] width 10 height 10
click at [27, 369] on Total "checkbox" at bounding box center [23, 366] width 9 height 9
checkbox Total "true"
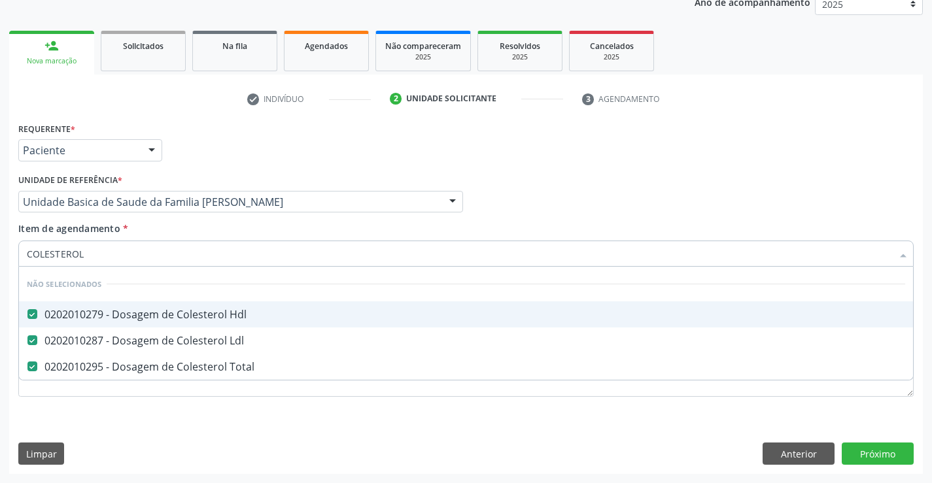
click at [172, 139] on div "Requerente * Paciente Profissional de Saúde Paciente Nenhum resultado encontrad…" at bounding box center [466, 144] width 902 height 51
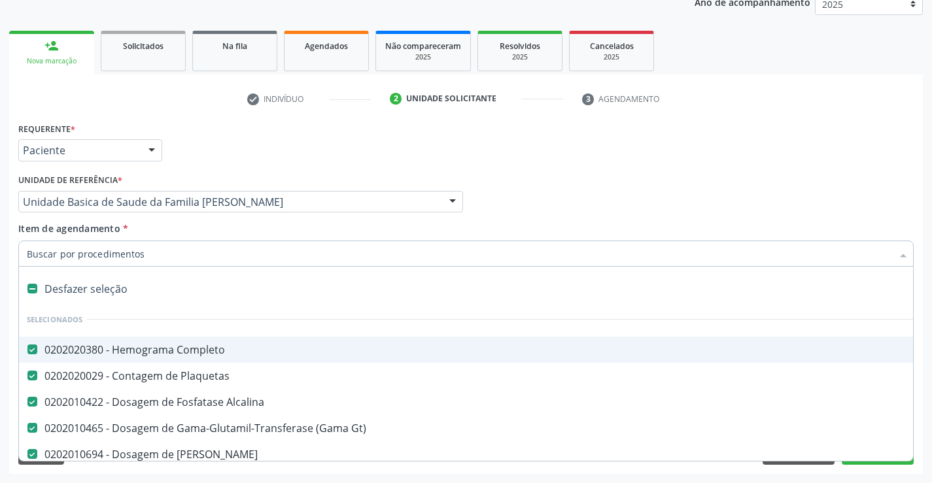
type input "T"
checkbox Hdl "false"
checkbox Ldl "false"
checkbox Total "false"
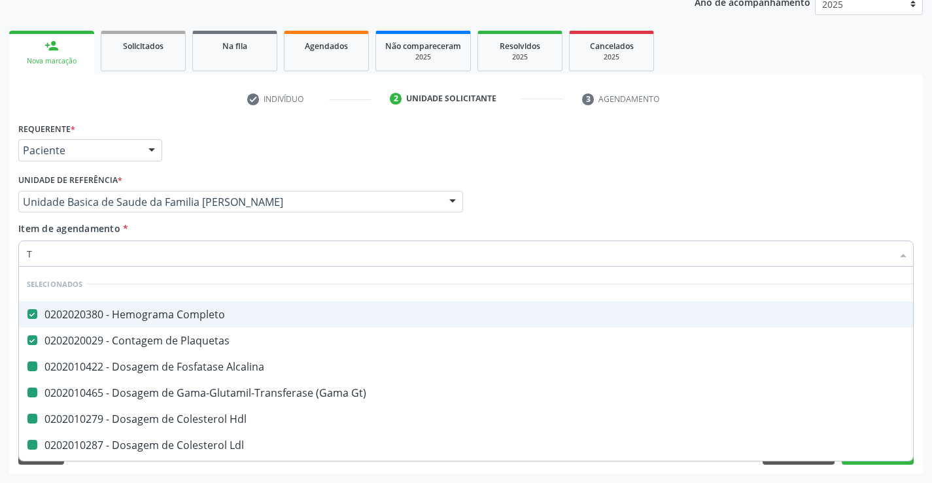
type input "TR"
checkbox Alcalina "false"
checkbox Gt\) "false"
checkbox Hdl "false"
checkbox Ldl "false"
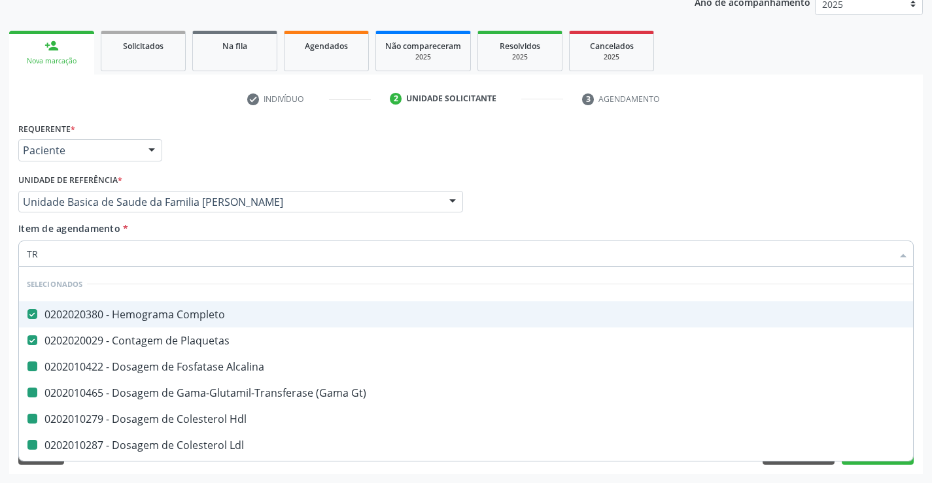
checkbox Total "false"
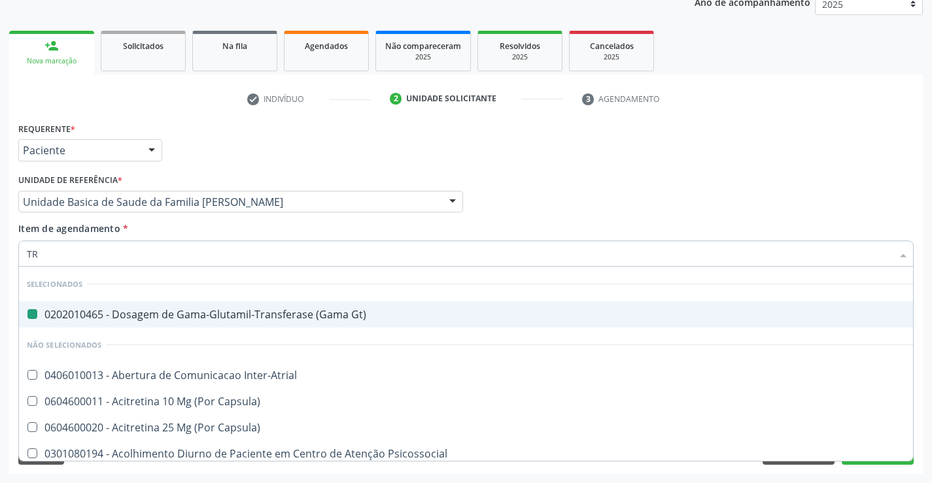
type input "TRI"
checkbox Gt\) "false"
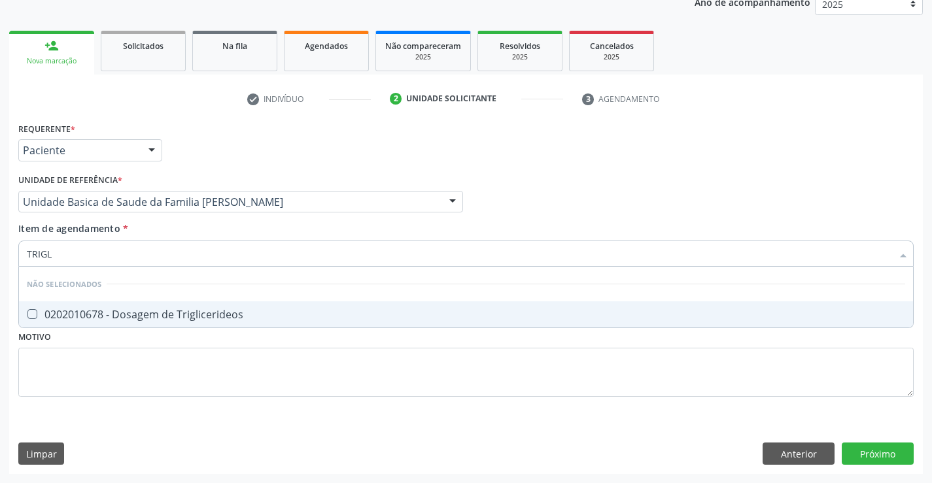
type input "TRIGLI"
click at [78, 313] on div "0202010678 - Dosagem de Triglicerideos" at bounding box center [466, 314] width 878 height 10
checkbox Triglicerideos "true"
click at [196, 139] on div "Requerente * Paciente Profissional de Saúde Paciente Nenhum resultado encontrad…" at bounding box center [466, 144] width 902 height 51
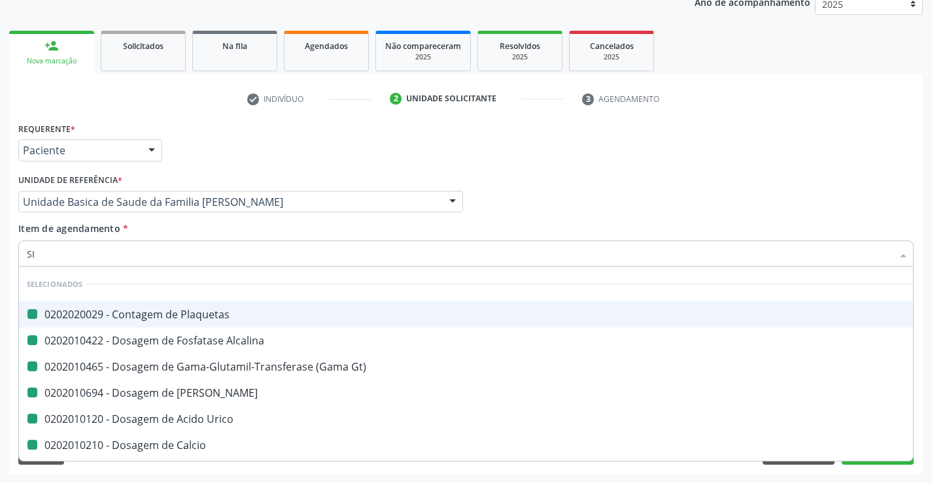
type input "SIF"
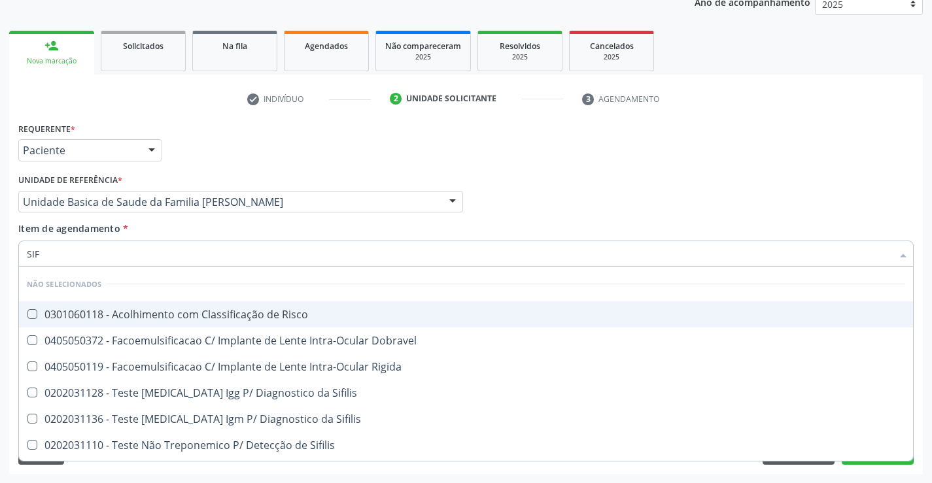
checkbox Risco "false"
checkbox Dobravel "false"
checkbox Rigida "false"
checkbox Sifilis "false"
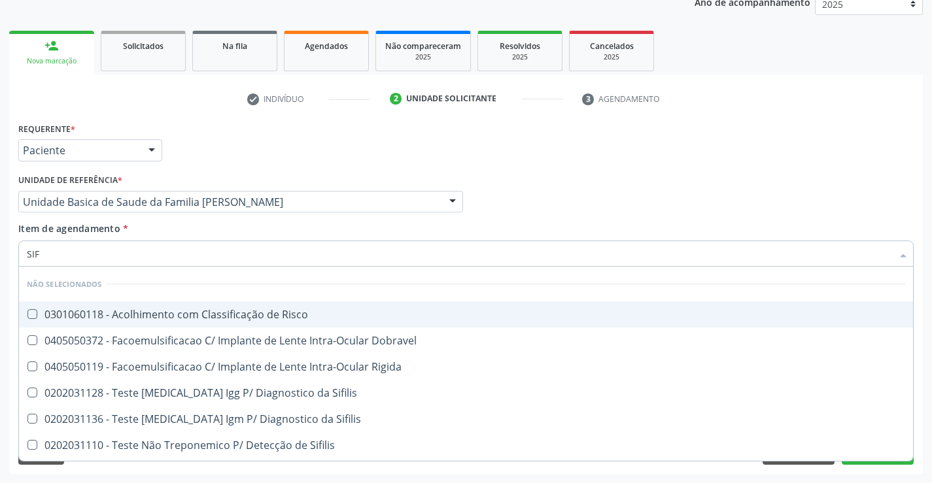
checkbox Sifilis "false"
checkbox Gestantes "false"
checkbox Sifilis "false"
checkbox Parte "false"
type input "SIFI"
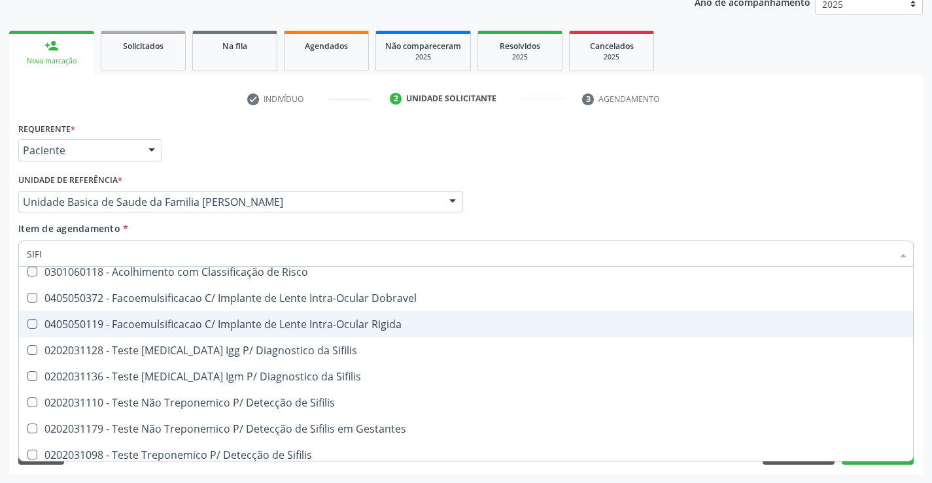
scroll to position [65, 0]
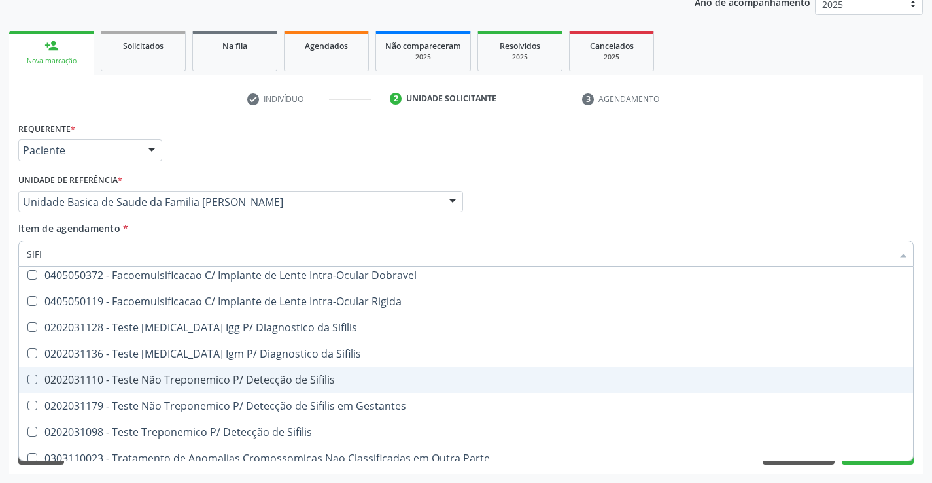
click at [341, 384] on div "0202031110 - Teste Não Treponemico P/ Detecção de Sifilis" at bounding box center [466, 380] width 878 height 10
checkbox Sifilis "true"
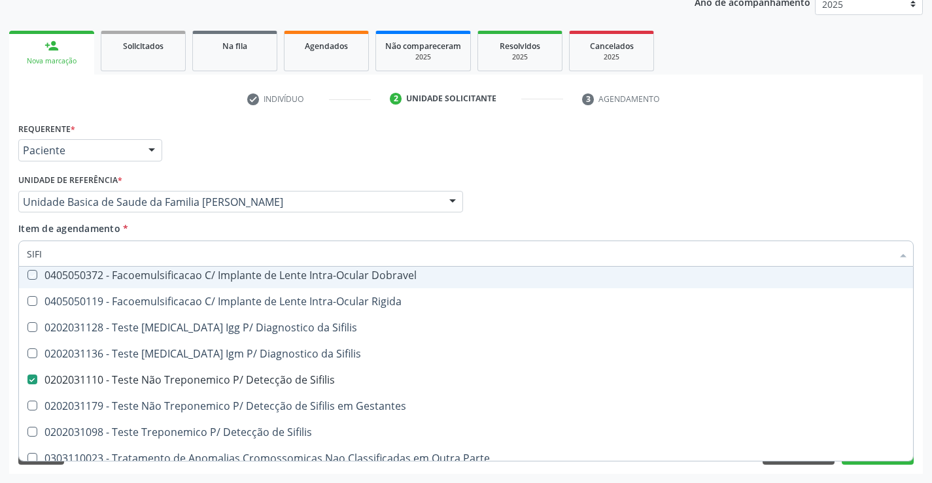
click at [800, 154] on div "Requerente * Paciente Profissional de Saúde Paciente Nenhum resultado encontrad…" at bounding box center [466, 144] width 902 height 51
checkbox Risco "true"
checkbox Dobravel "true"
checkbox Rigida "true"
checkbox Sifilis "true"
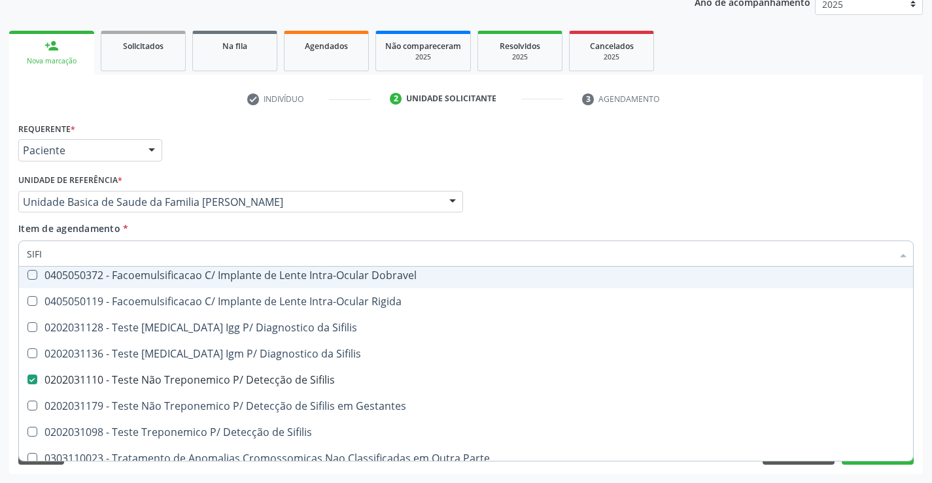
checkbox Sifilis "true"
checkbox Gestantes "true"
checkbox Sifilis "true"
checkbox Parte "true"
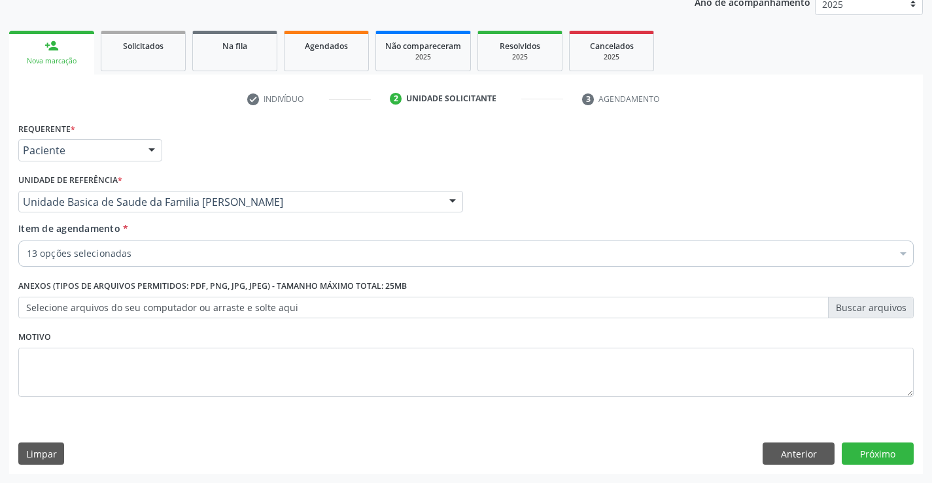
scroll to position [0, 0]
click at [899, 459] on button "Próximo" at bounding box center [878, 454] width 72 height 22
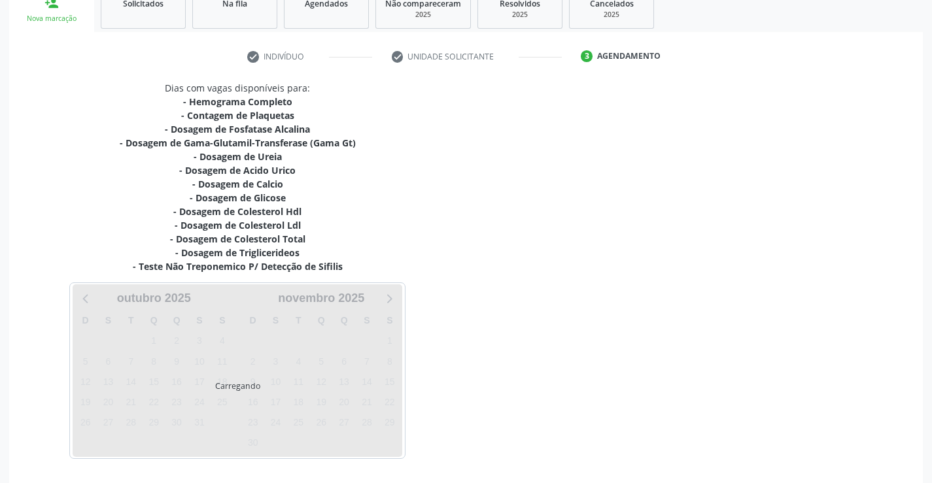
scroll to position [230, 0]
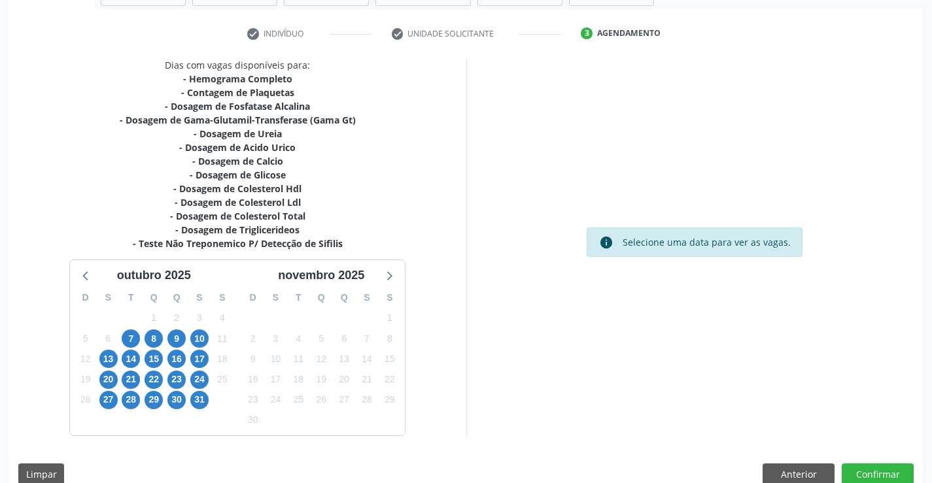
click at [558, 136] on div "info Selecione uma data para ver as vagas." at bounding box center [694, 246] width 457 height 377
click at [133, 341] on span "7" at bounding box center [131, 339] width 18 height 18
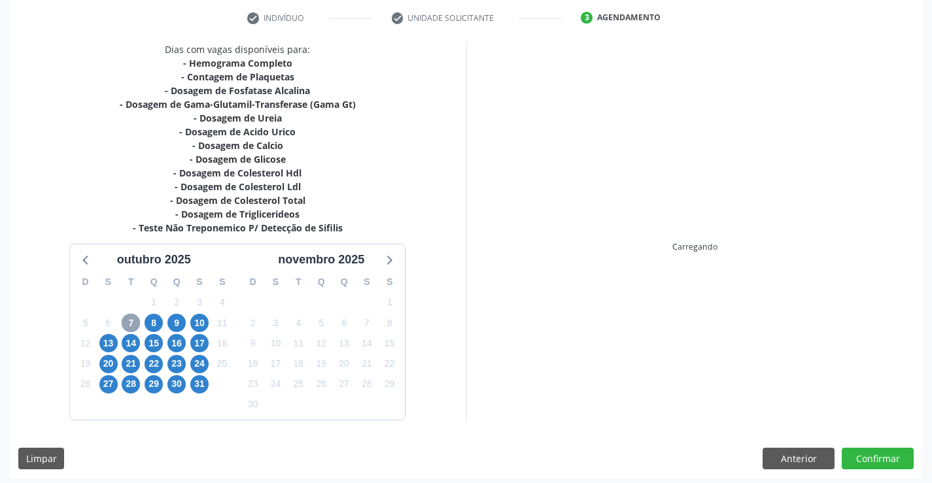
scroll to position [250, 0]
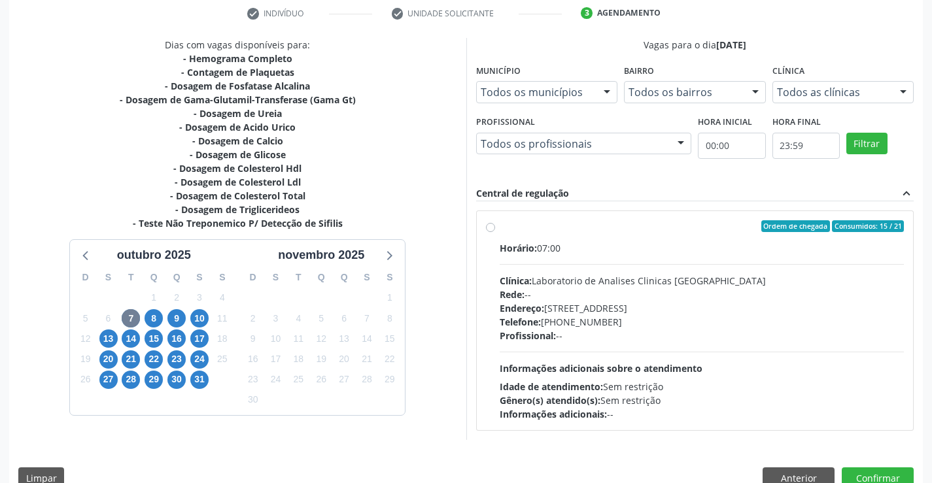
click at [647, 275] on div "Clínica: Laboratorio de Analises Clinicas Sao Francisco" at bounding box center [702, 281] width 405 height 14
click at [495, 232] on input "Ordem de chegada Consumidos: 15 / 21 Horário: 07:00 Clínica: Laboratorio de Ana…" at bounding box center [490, 226] width 9 height 12
radio input "true"
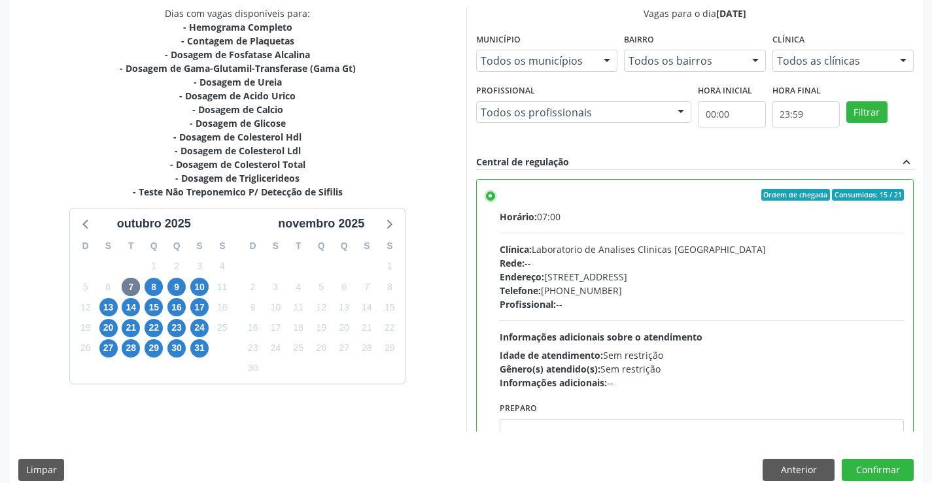
scroll to position [298, 0]
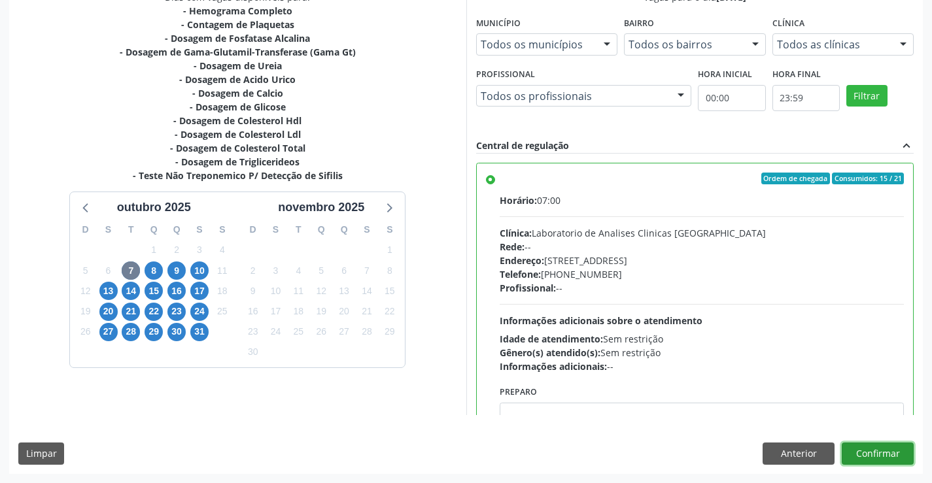
click at [859, 448] on button "Confirmar" at bounding box center [878, 454] width 72 height 22
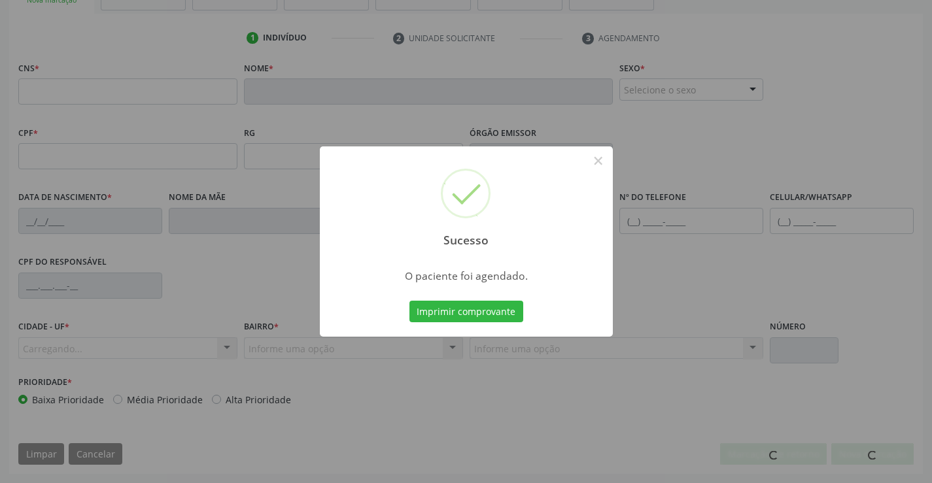
scroll to position [226, 0]
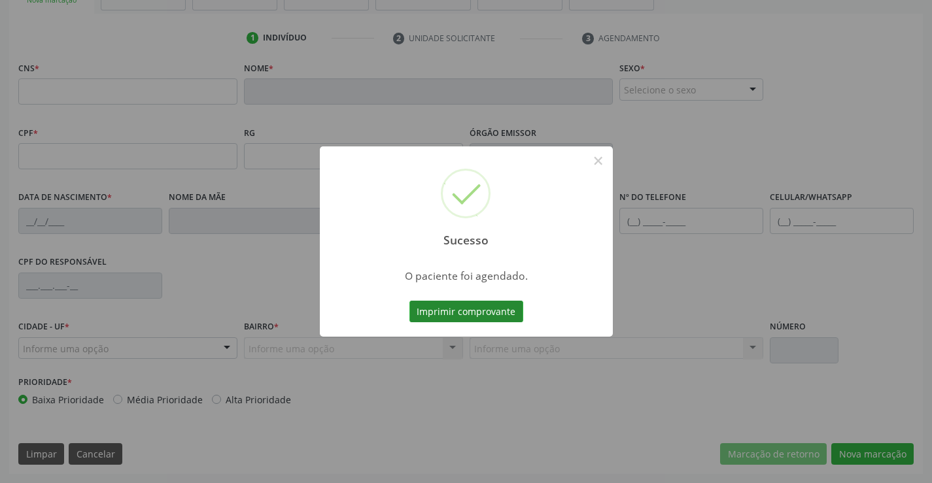
click at [492, 318] on button "Imprimir comprovante" at bounding box center [466, 312] width 114 height 22
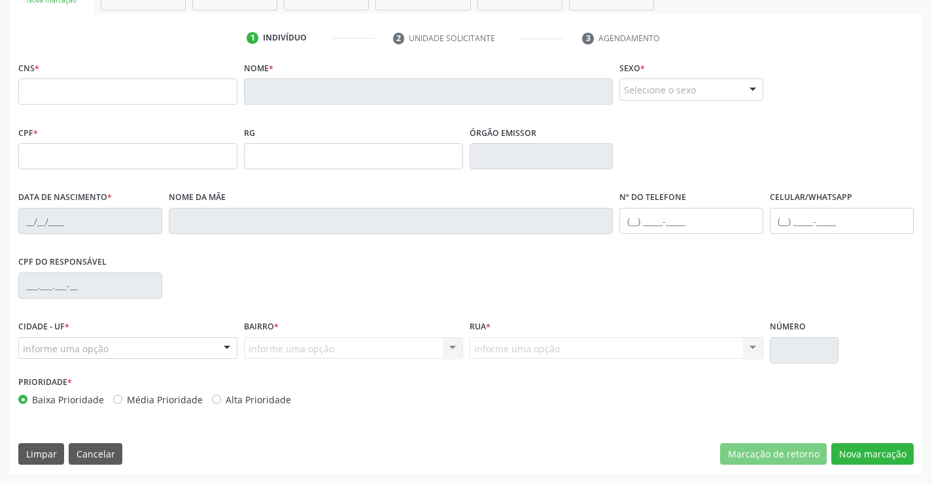
scroll to position [226, 0]
click at [108, 97] on input "text" at bounding box center [127, 91] width 219 height 26
type input "704 8080 7530 4640"
click at [94, 462] on button "Cancelar" at bounding box center [96, 454] width 54 height 22
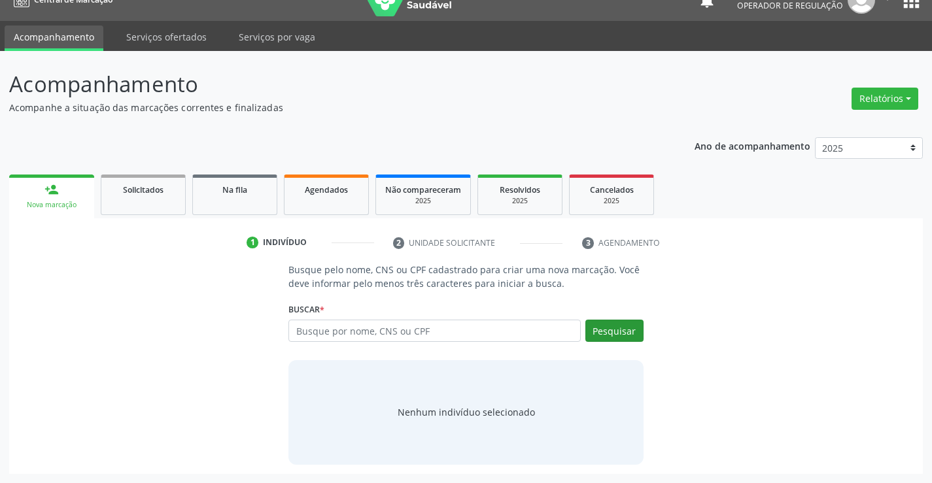
scroll to position [21, 0]
drag, startPoint x: 424, startPoint y: 312, endPoint x: 421, endPoint y: 327, distance: 15.4
click at [423, 317] on div "Buscar * Busque por nome, CNS ou CPF Nenhum resultado encontrado para: " " Digi…" at bounding box center [465, 324] width 354 height 51
click at [421, 328] on input "text" at bounding box center [434, 331] width 292 height 22
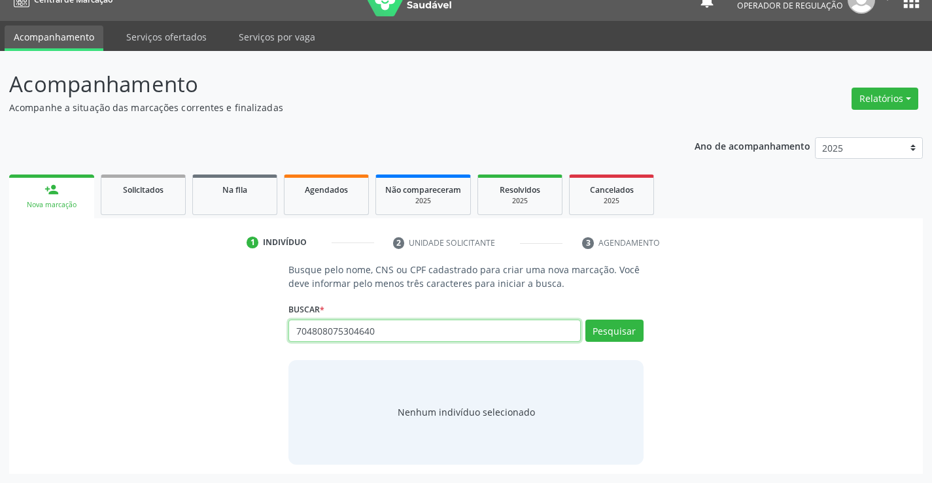
type input "704808075304640"
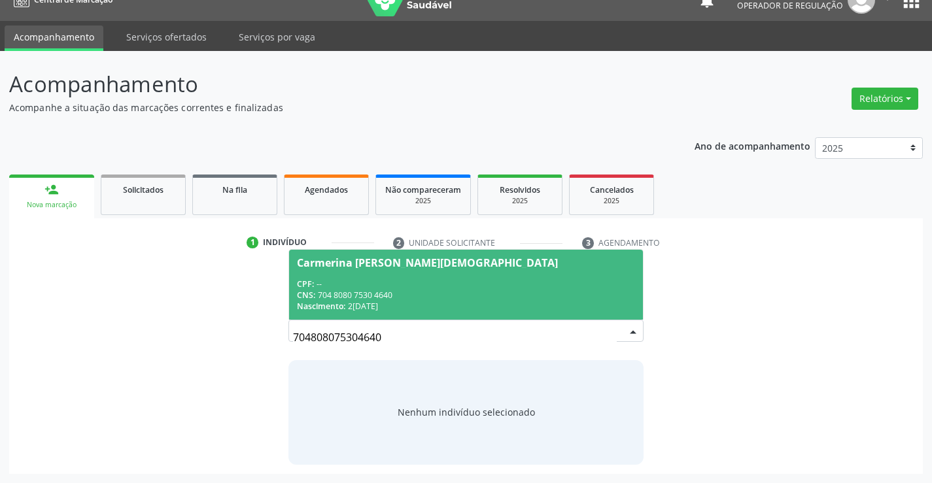
click at [452, 286] on div "CPF: --" at bounding box center [465, 284] width 337 height 11
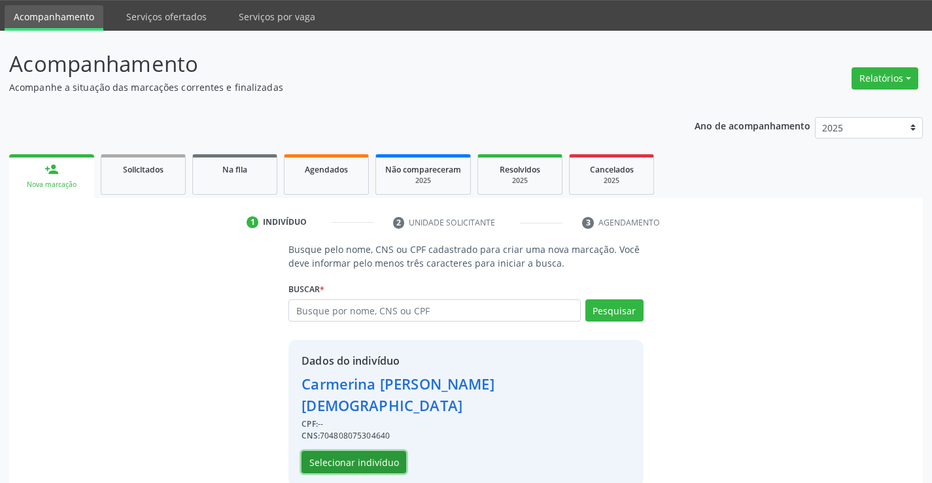
click at [378, 451] on button "Selecionar indivíduo" at bounding box center [353, 462] width 105 height 22
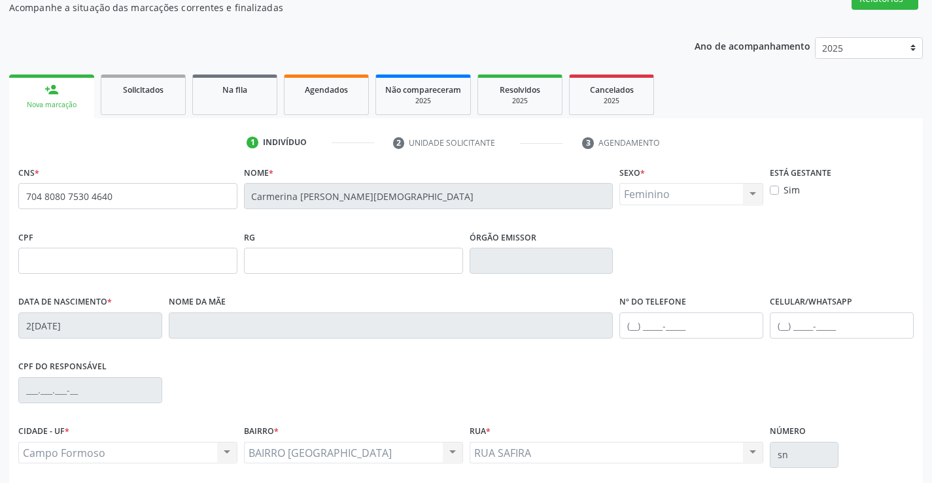
scroll to position [226, 0]
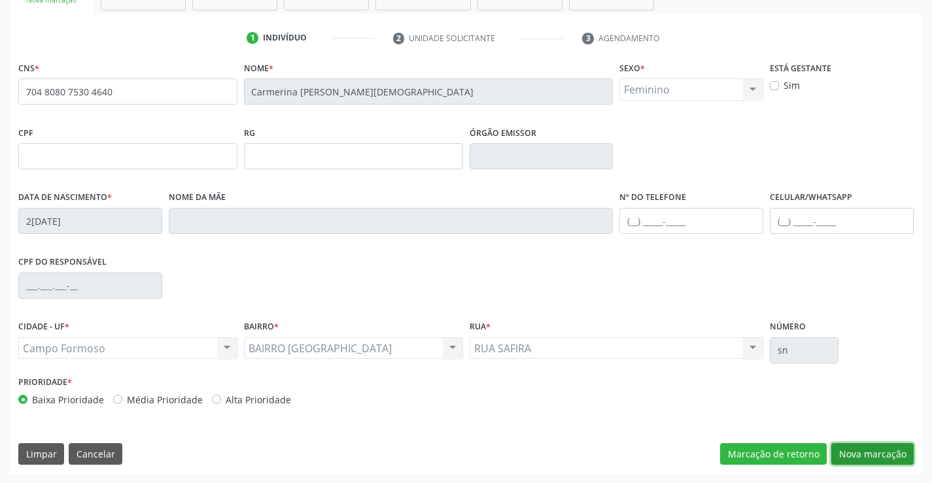
click at [870, 456] on button "Nova marcação" at bounding box center [872, 454] width 82 height 22
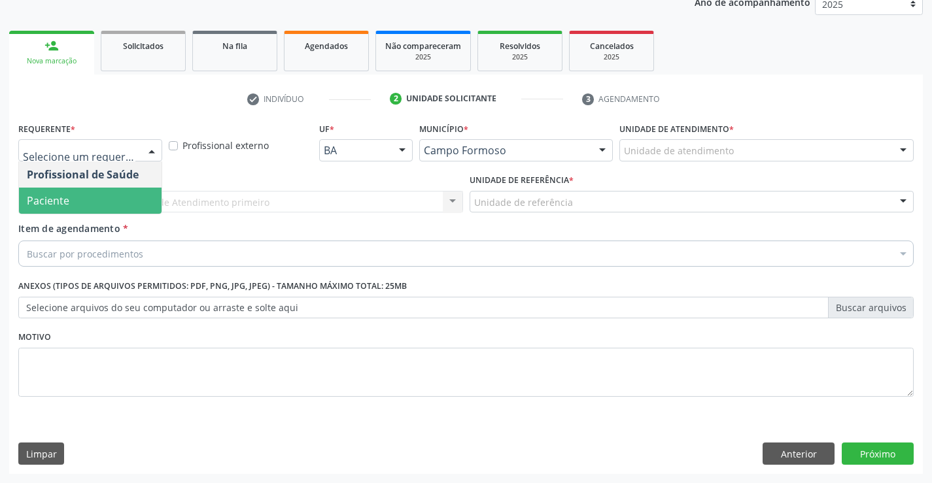
click at [56, 202] on span "Paciente" at bounding box center [48, 201] width 43 height 14
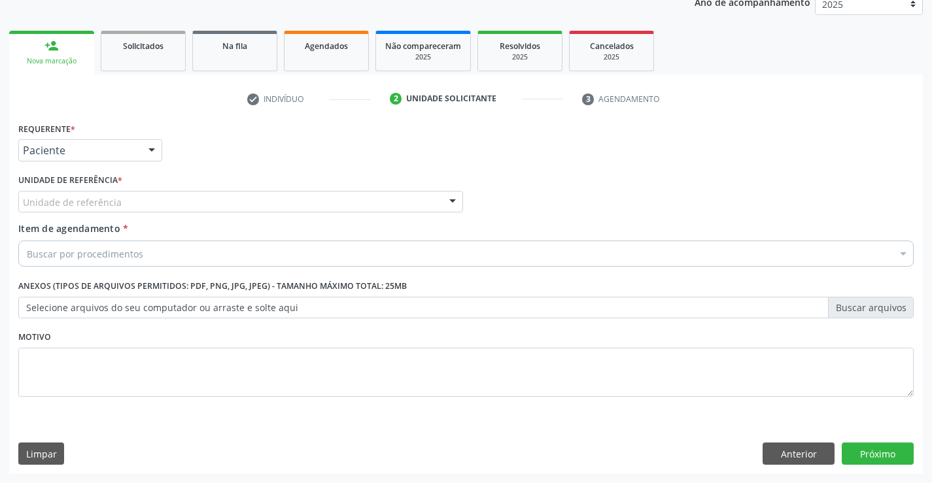
click at [196, 197] on div "Unidade de referência" at bounding box center [240, 202] width 445 height 22
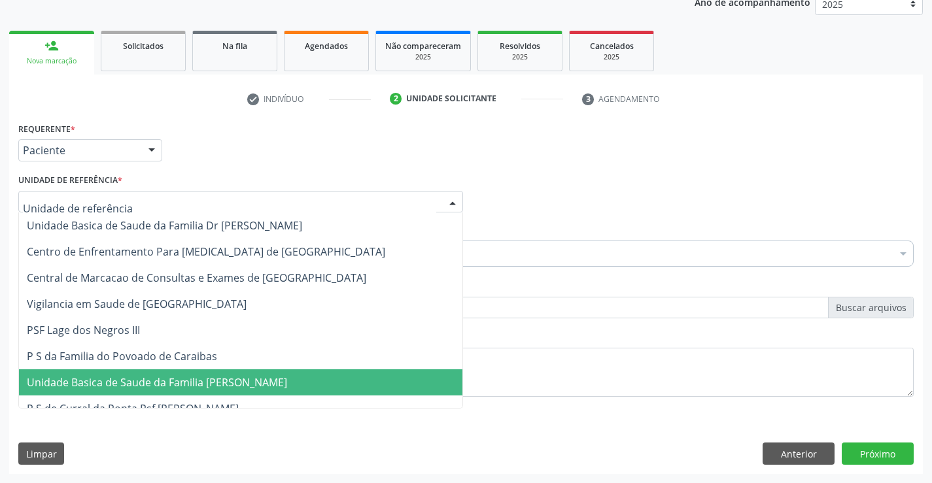
click at [186, 379] on span "Unidade Basica de Saude da Familia [PERSON_NAME]" at bounding box center [157, 382] width 260 height 14
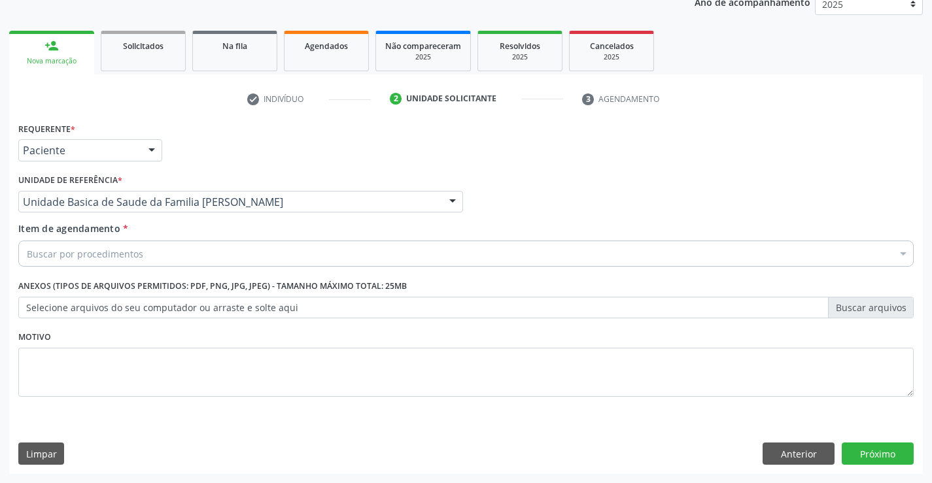
click at [143, 263] on div "Buscar por procedimentos" at bounding box center [465, 254] width 895 height 26
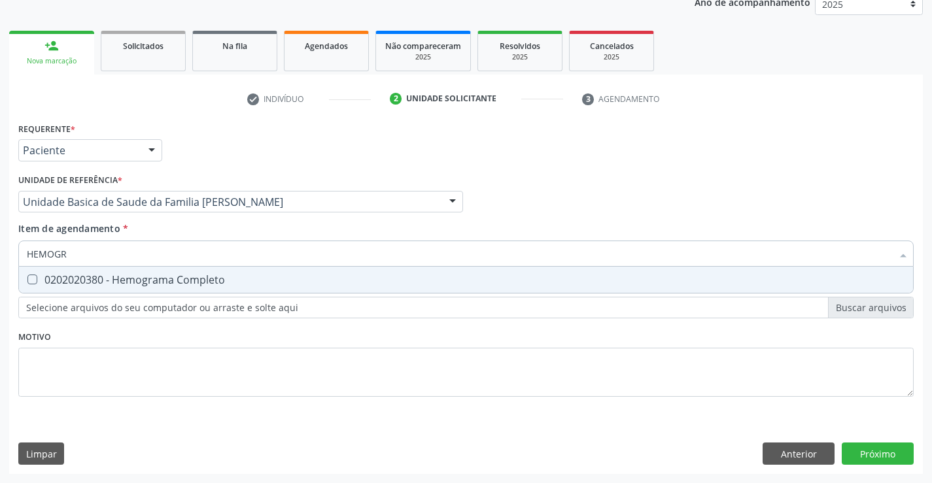
type input "HEMOGRA"
click at [140, 282] on div "0202020380 - Hemograma Completo" at bounding box center [466, 280] width 878 height 10
checkbox Completo "true"
type input "HEMOGRA"
click at [241, 153] on div "Requerente * Paciente Profissional de Saúde Paciente Nenhum resultado encontrad…" at bounding box center [466, 144] width 902 height 51
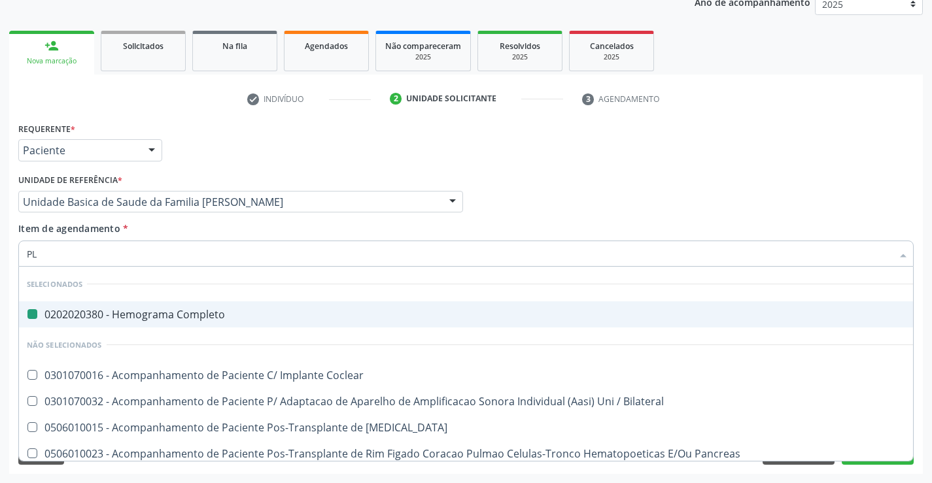
type input "PLA"
checkbox Completo "false"
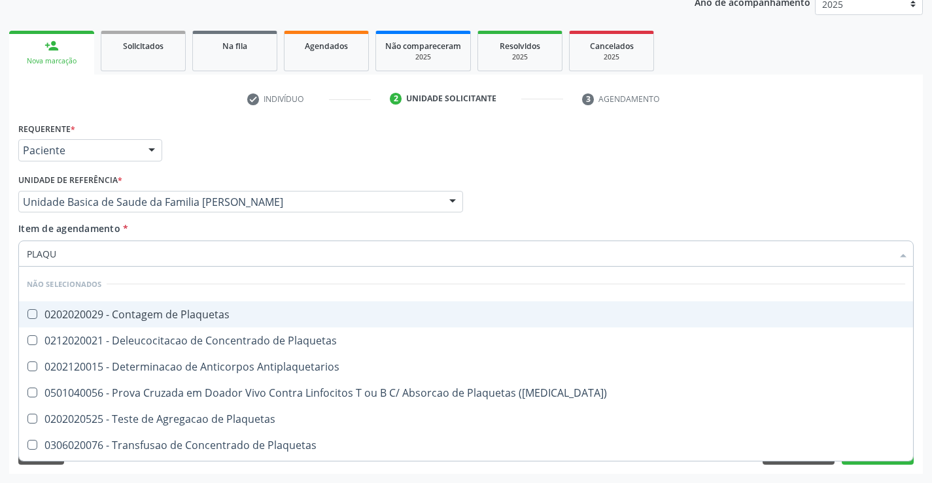
type input "PLAQUE"
click at [90, 316] on div "0202020029 - Contagem de Plaquetas" at bounding box center [466, 314] width 878 height 10
checkbox Plaquetas "true"
click at [222, 165] on div "Requerente * Paciente Profissional de Saúde Paciente Nenhum resultado encontrad…" at bounding box center [466, 144] width 902 height 51
checkbox Plaquetas "true"
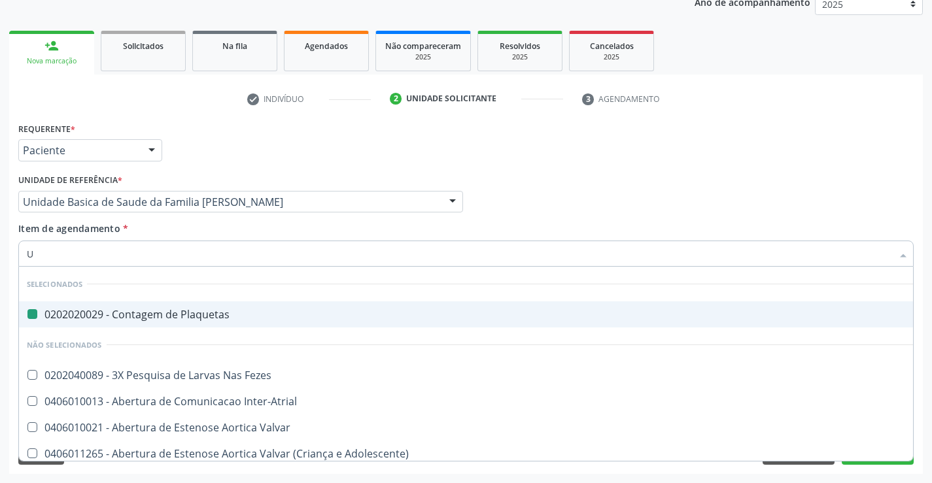
type input "UR"
checkbox Plaquetas "false"
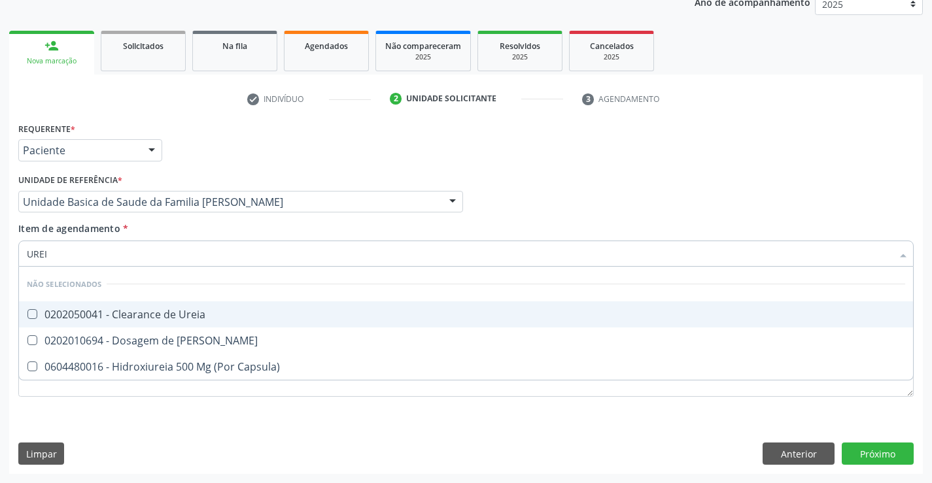
type input "UREIA"
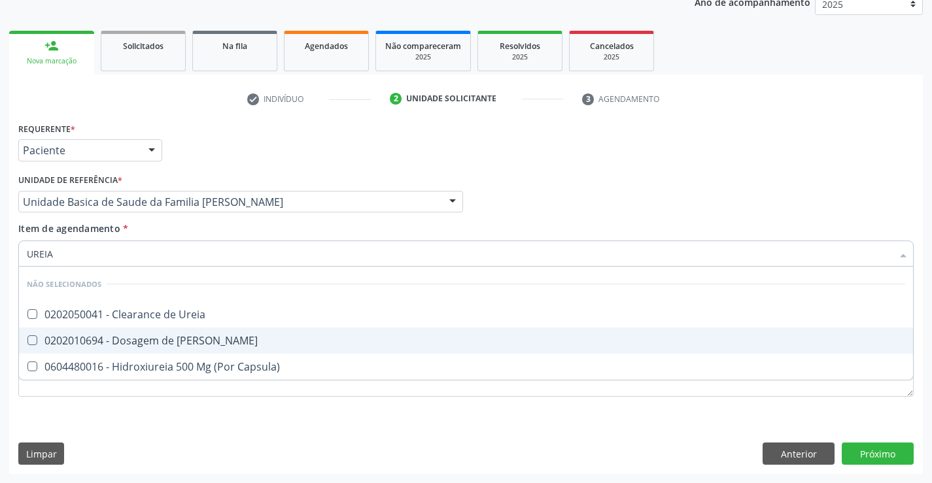
click at [117, 345] on div "0202010694 - Dosagem de [PERSON_NAME]" at bounding box center [466, 340] width 878 height 10
checkbox Ureia "true"
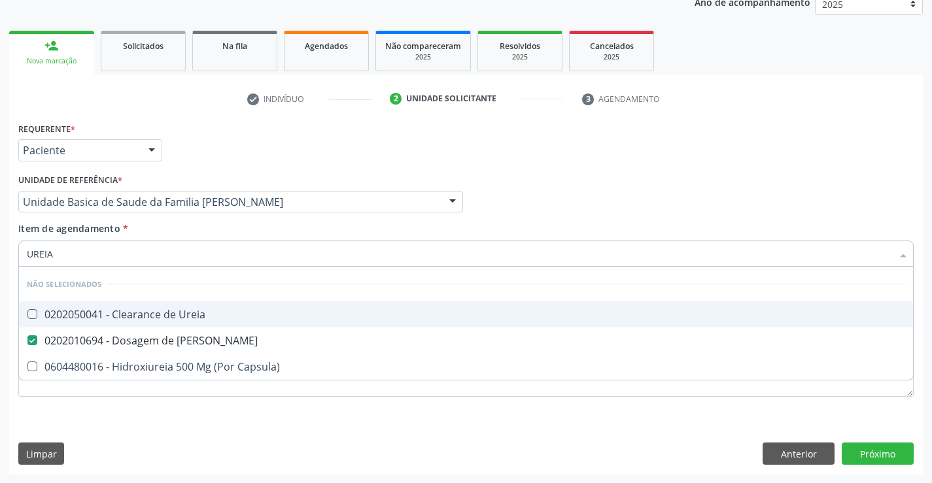
click at [231, 163] on div "Requerente * Paciente Profissional de Saúde Paciente Nenhum resultado encontrad…" at bounding box center [466, 144] width 902 height 51
checkbox Ureia "true"
checkbox Capsula\) "true"
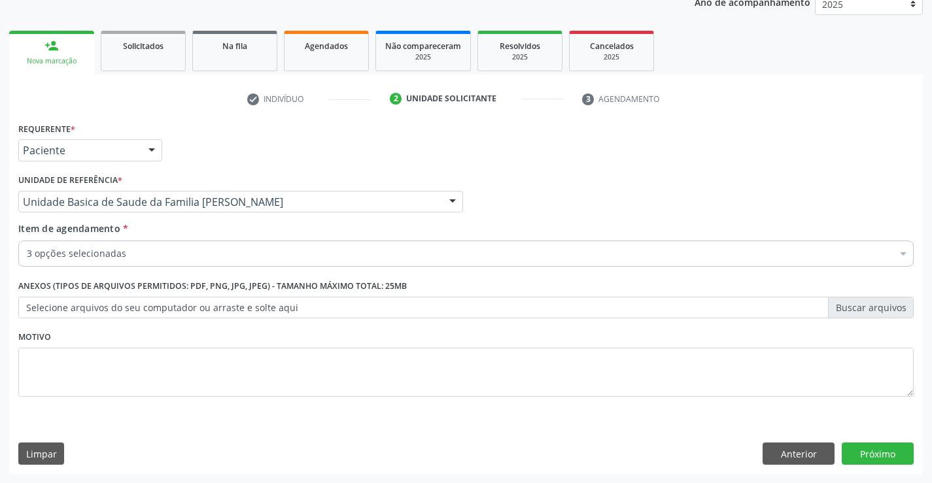
click at [86, 261] on div "3 opções selecionadas" at bounding box center [465, 254] width 895 height 26
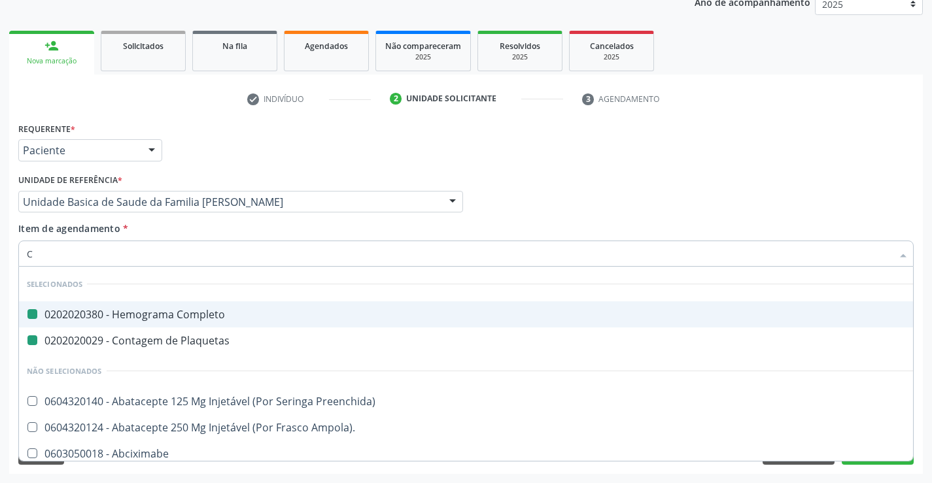
type input "CR"
checkbox Completo "false"
checkbox Plaquetas "false"
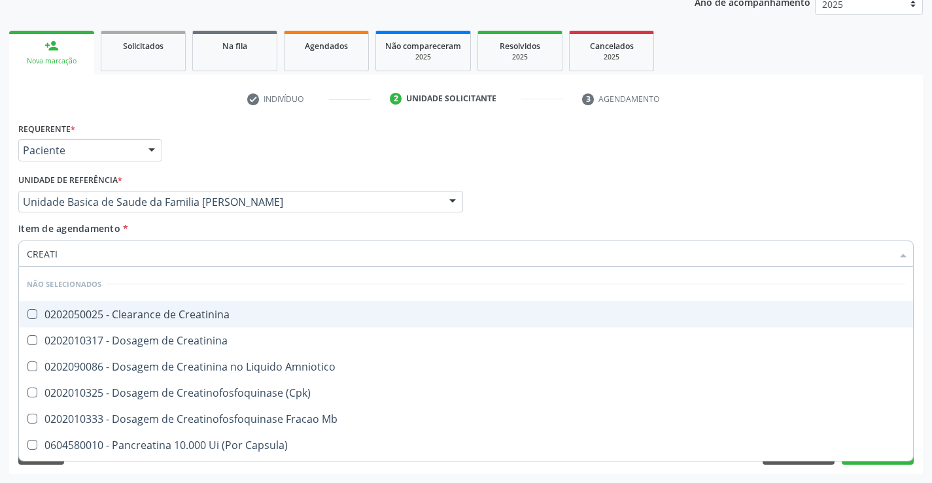
type input "CREATIN"
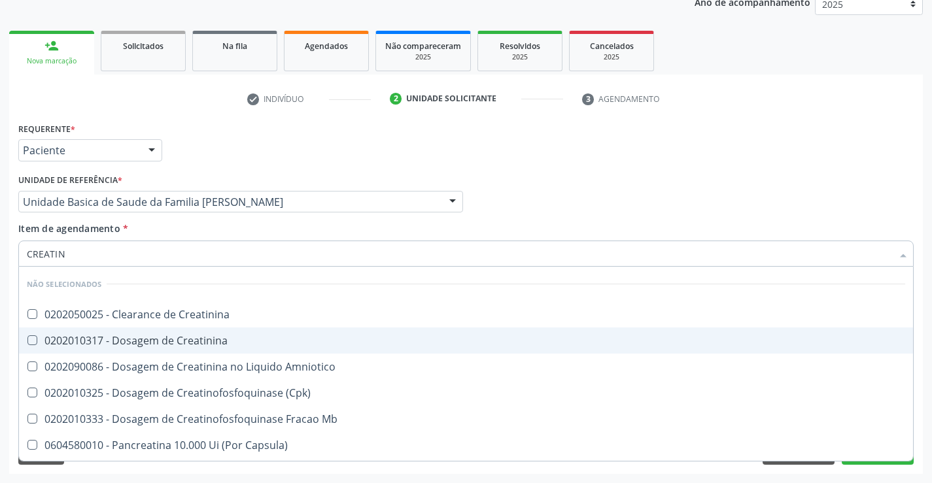
click at [115, 344] on div "0202010317 - Dosagem de Creatinina" at bounding box center [466, 340] width 878 height 10
checkbox Creatinina "true"
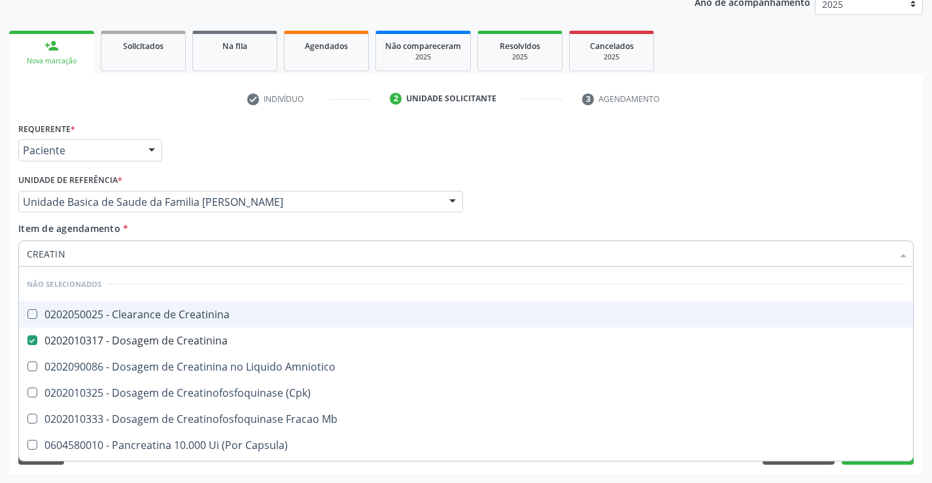
click at [258, 141] on div "Requerente * Paciente Profissional de Saúde Paciente Nenhum resultado encontrad…" at bounding box center [466, 144] width 902 height 51
checkbox Creatinina "true"
checkbox \(Cpk\) "true"
checkbox Amniotico "true"
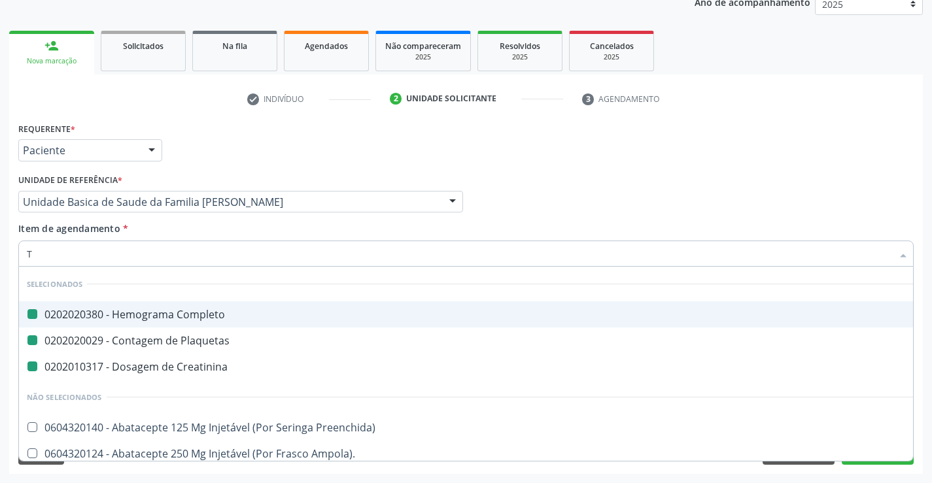
type input "TG"
checkbox Completo "false"
checkbox Plaquetas "false"
checkbox Creatinina "false"
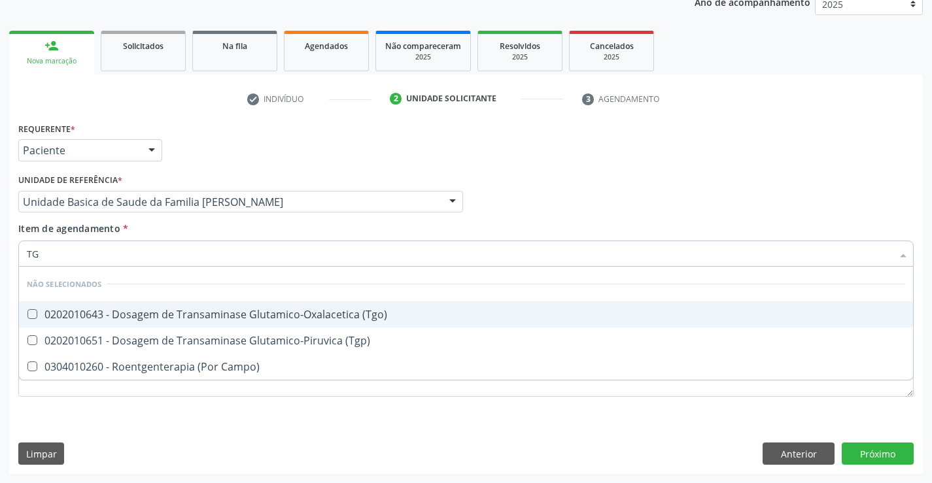
click at [98, 315] on div "0202010643 - Dosagem de Transaminase Glutamico-Oxalacetica (Tgo)" at bounding box center [466, 314] width 878 height 10
checkbox \(Tgo\) "true"
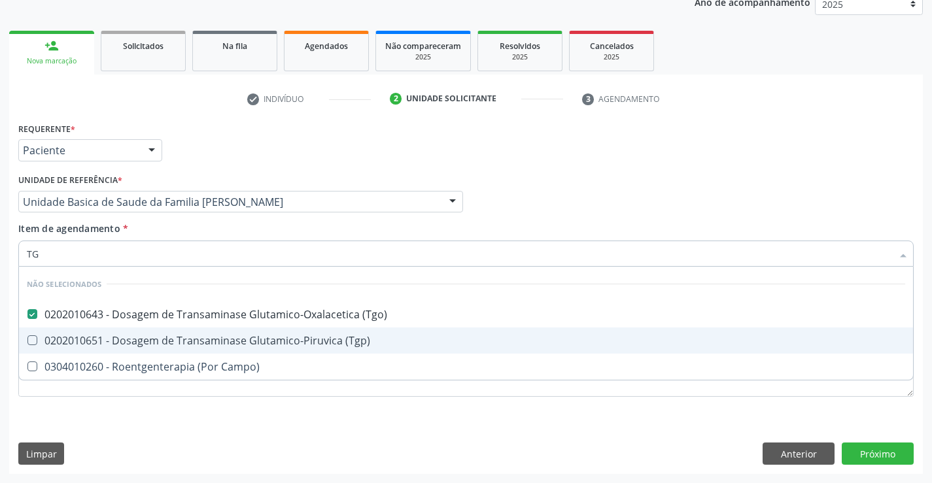
click at [89, 348] on span "0202010651 - Dosagem de Transaminase Glutamico-Piruvica (Tgp)" at bounding box center [466, 341] width 894 height 26
checkbox \(Tgp\) "true"
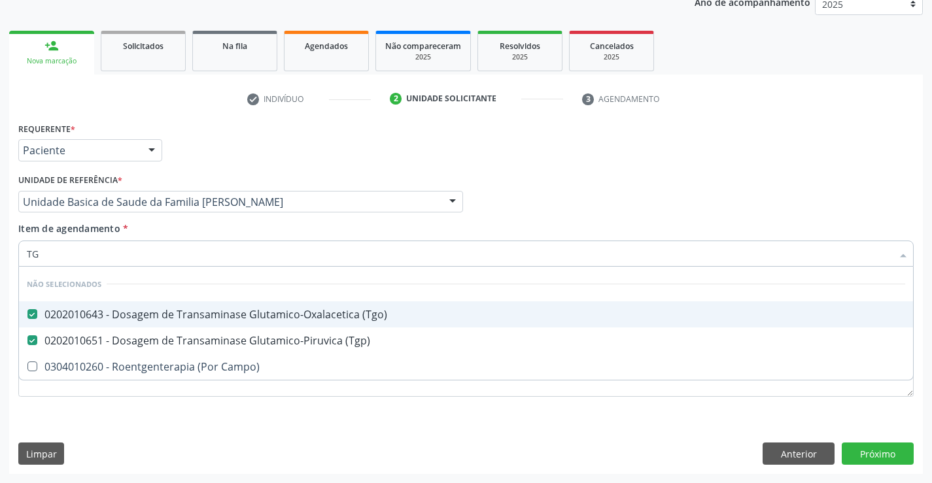
click at [208, 178] on div "Requerente * Paciente Profissional de Saúde Paciente Nenhum resultado encontrad…" at bounding box center [465, 267] width 895 height 296
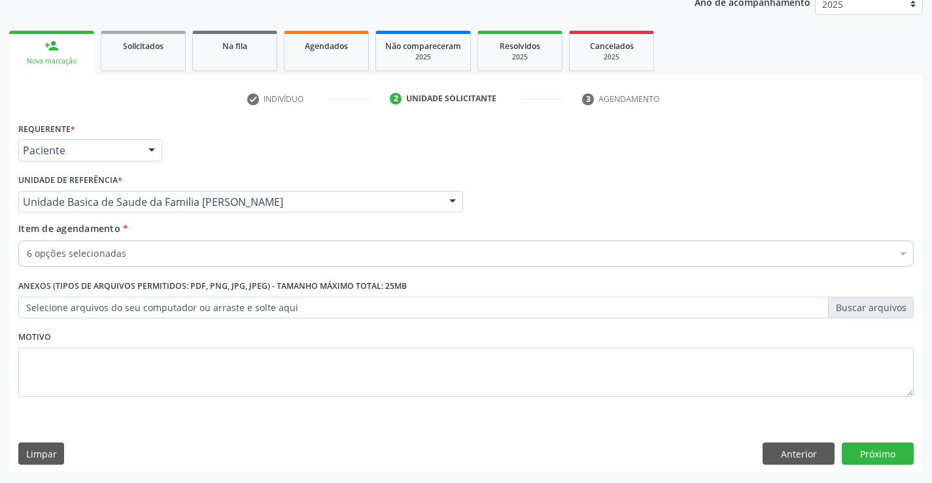
checkbox Ureia "true"
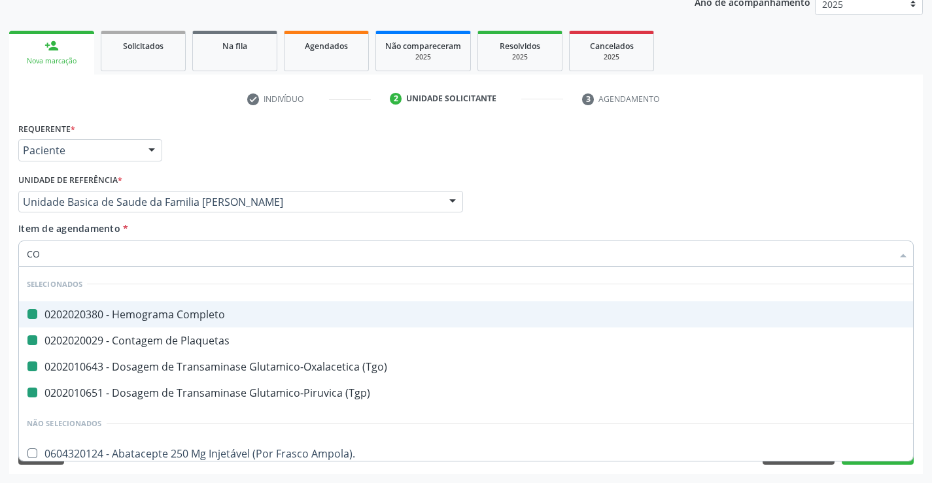
type input "COL"
checkbox Completo "false"
checkbox Plaquetas "false"
checkbox \(Tgo\) "false"
checkbox \(Tgp\) "false"
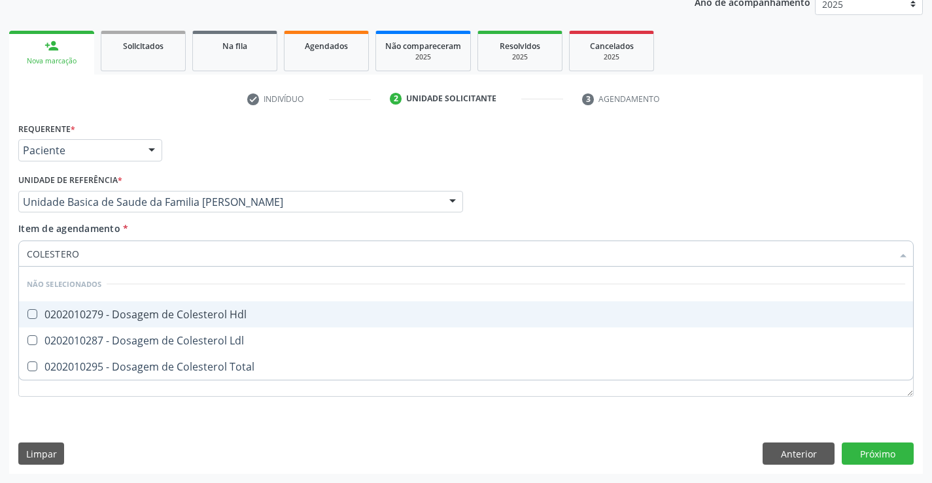
type input "COLESTEROL"
drag, startPoint x: 95, startPoint y: 309, endPoint x: 91, endPoint y: 319, distance: 11.2
click at [95, 310] on div "0202010279 - Dosagem de Colesterol Hdl" at bounding box center [466, 314] width 878 height 10
checkbox Hdl "true"
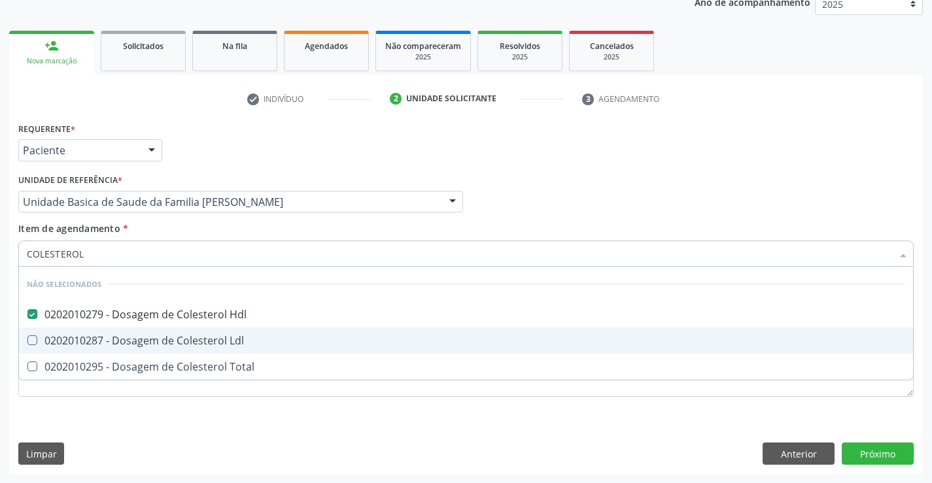
drag, startPoint x: 78, startPoint y: 337, endPoint x: 69, endPoint y: 365, distance: 28.9
click at [77, 341] on div "0202010287 - Dosagem de Colesterol Ldl" at bounding box center [466, 340] width 878 height 10
checkbox Ldl "true"
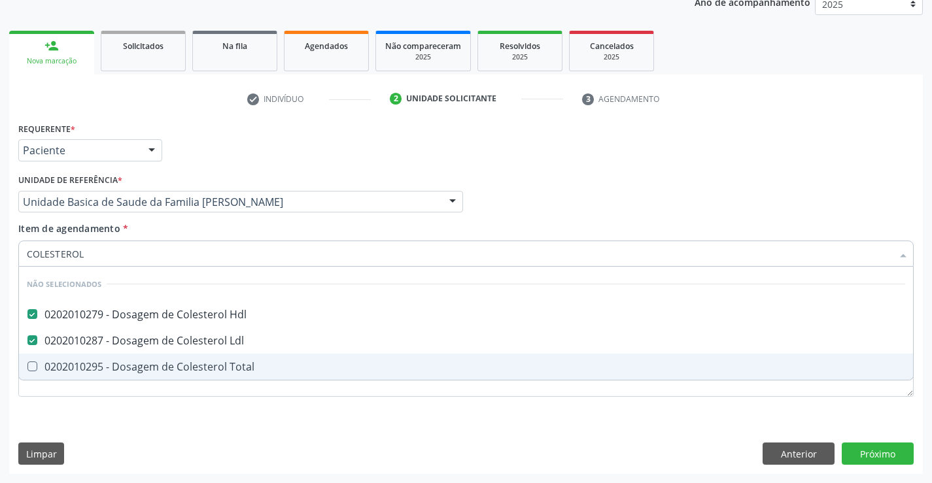
click at [69, 366] on div "0202010295 - Dosagem de Colesterol Total" at bounding box center [466, 367] width 878 height 10
checkbox Total "true"
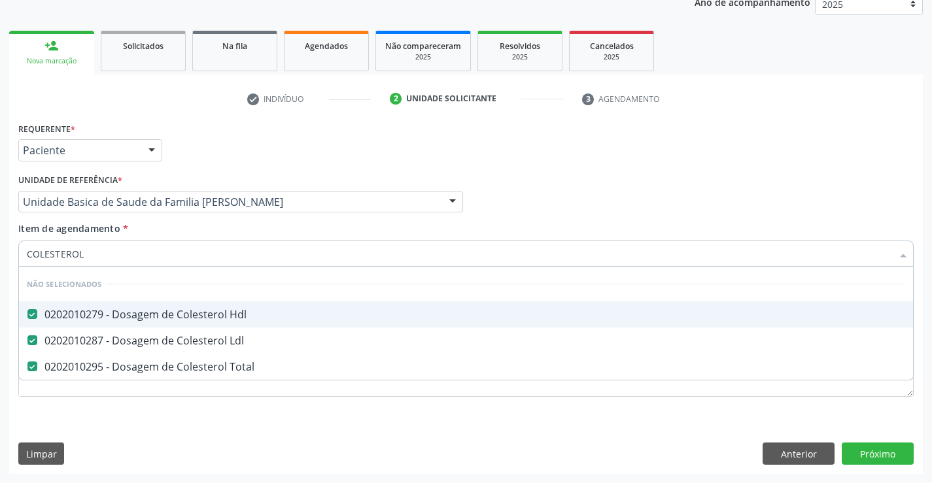
click at [188, 154] on div "Requerente * Paciente Profissional de Saúde Paciente Nenhum resultado encontrad…" at bounding box center [466, 144] width 902 height 51
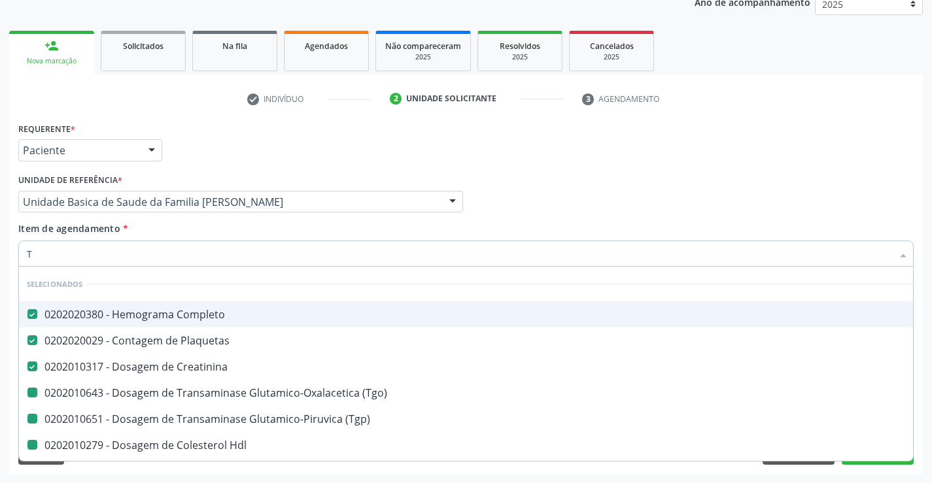
type input "TR"
checkbox \(Tgo\) "false"
checkbox \(Tgp\) "false"
checkbox Hdl "false"
checkbox Ldl "false"
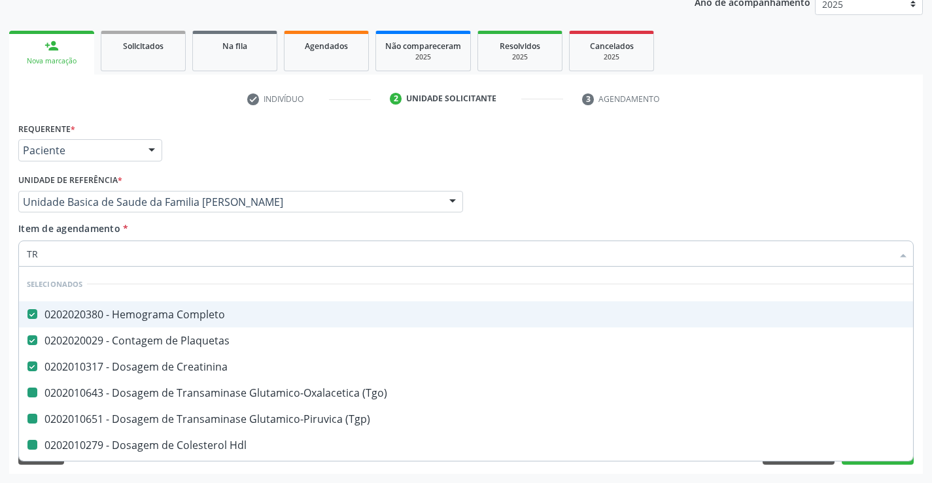
checkbox Total "false"
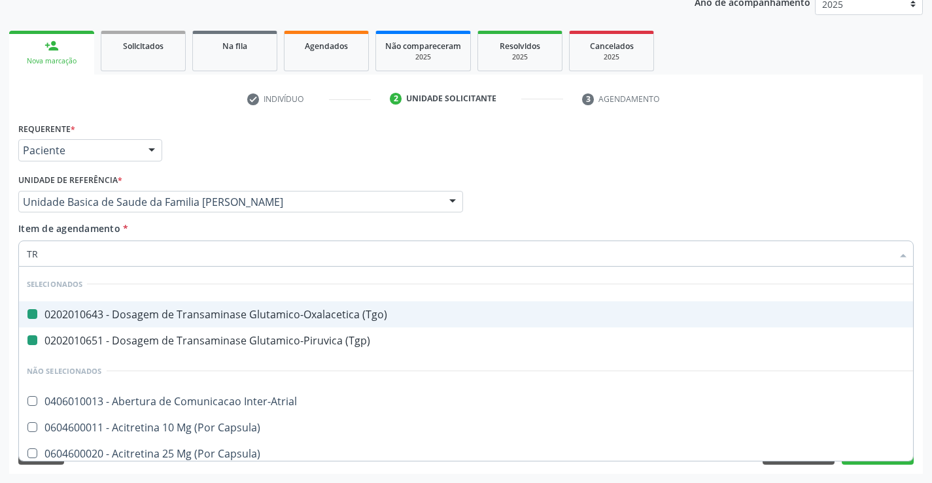
type input "TRI"
checkbox \(Tgo\) "false"
checkbox \(Tgp\) "false"
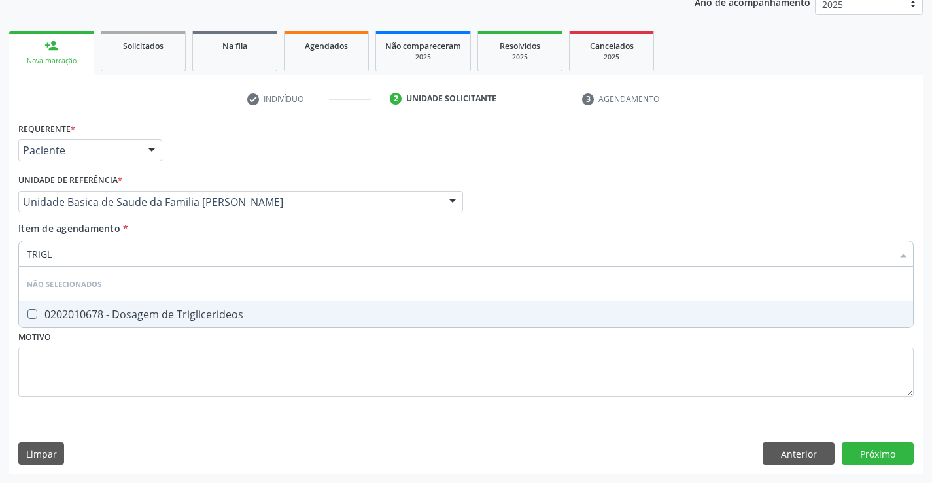
type input "TRIGLI"
click at [127, 315] on div "0202010678 - Dosagem de Triglicerideos" at bounding box center [466, 314] width 878 height 10
checkbox Triglicerideos "true"
drag, startPoint x: 252, startPoint y: 139, endPoint x: 122, endPoint y: 239, distance: 164.1
click at [252, 141] on div "Requerente * Paciente Profissional de Saúde Paciente Nenhum resultado encontrad…" at bounding box center [466, 144] width 902 height 51
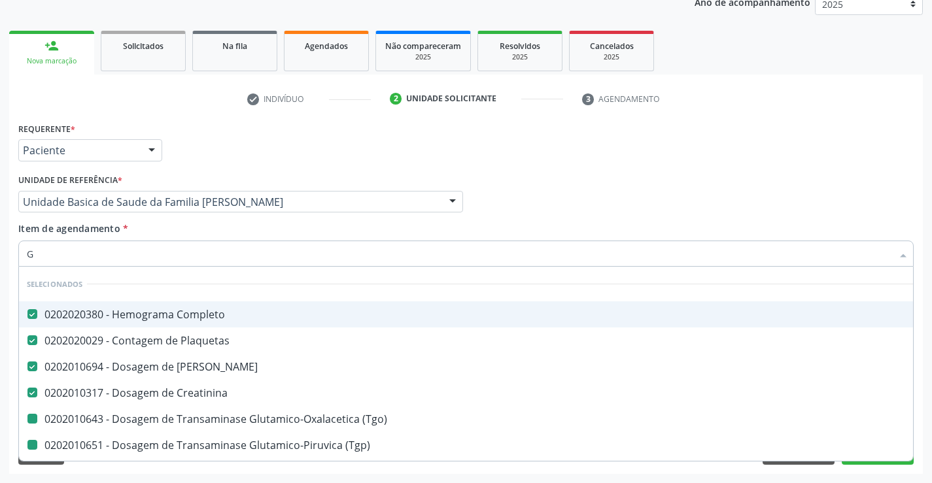
type input "GL"
checkbox \(Tgo\) "false"
checkbox \(Tgp\) "false"
checkbox Hdl "false"
checkbox Ldl "false"
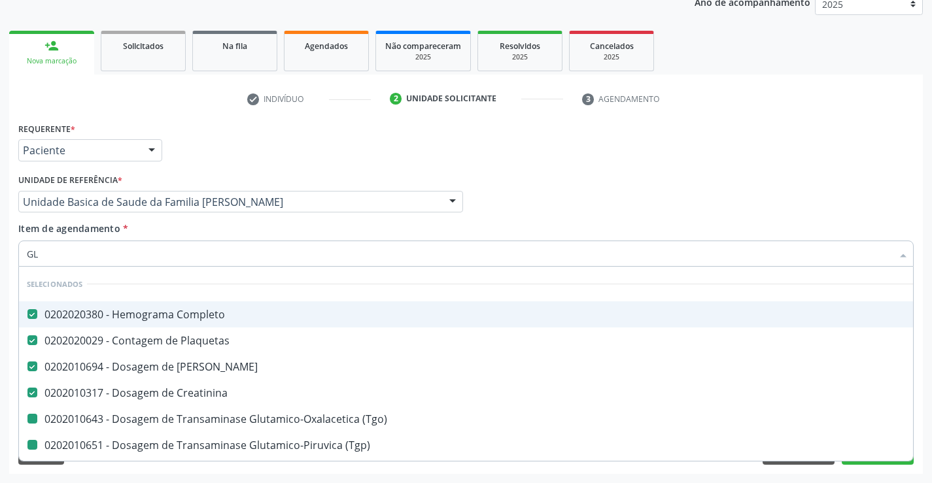
checkbox Total "false"
checkbox Triglicerideos "false"
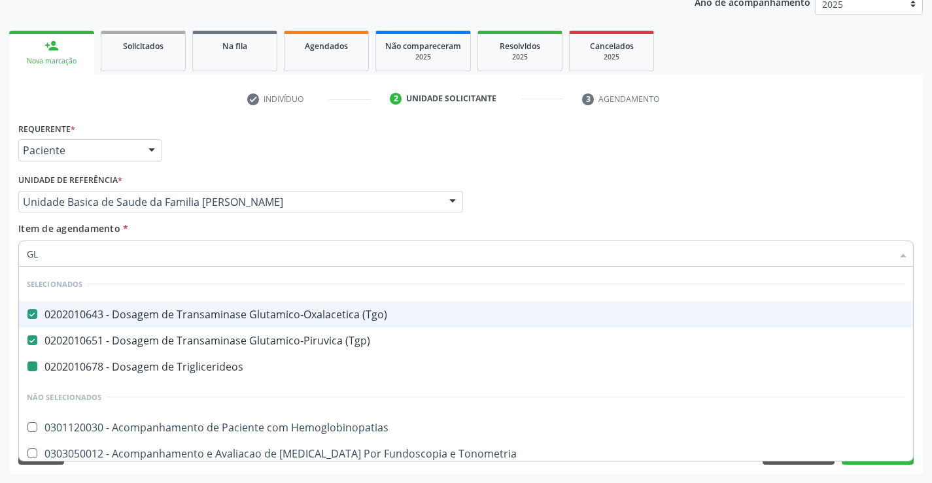
type input "GLI"
checkbox Triglicerideos "false"
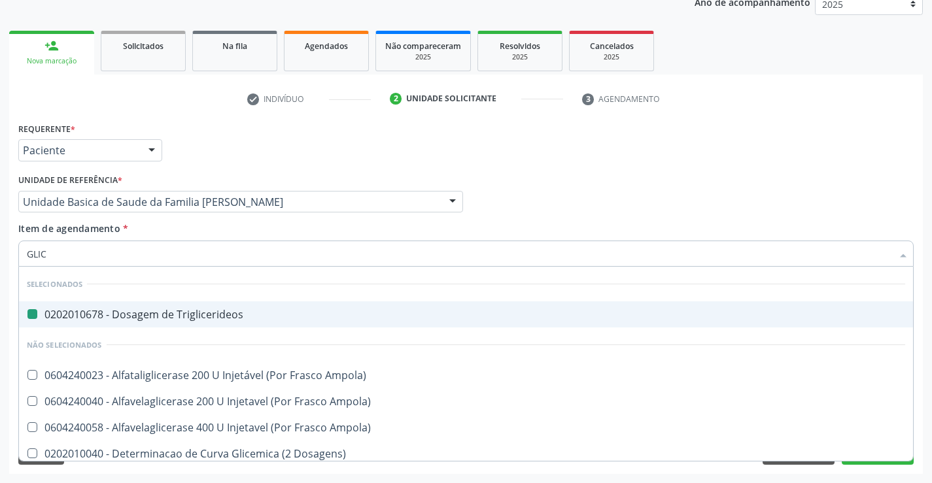
type input "GLICO"
checkbox Triglicerideos "false"
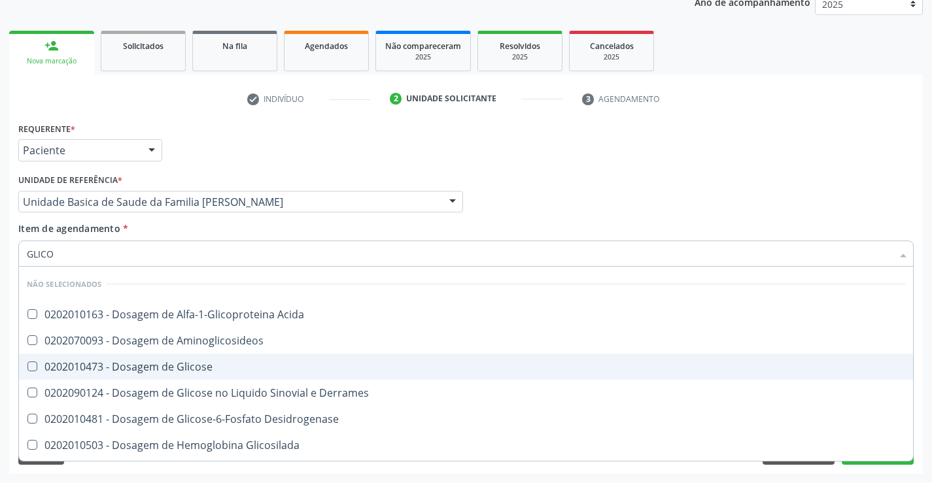
drag, startPoint x: 113, startPoint y: 368, endPoint x: 157, endPoint y: 283, distance: 95.6
click at [114, 367] on div "0202010473 - Dosagem de Glicose" at bounding box center [466, 367] width 878 height 10
checkbox Glicose "true"
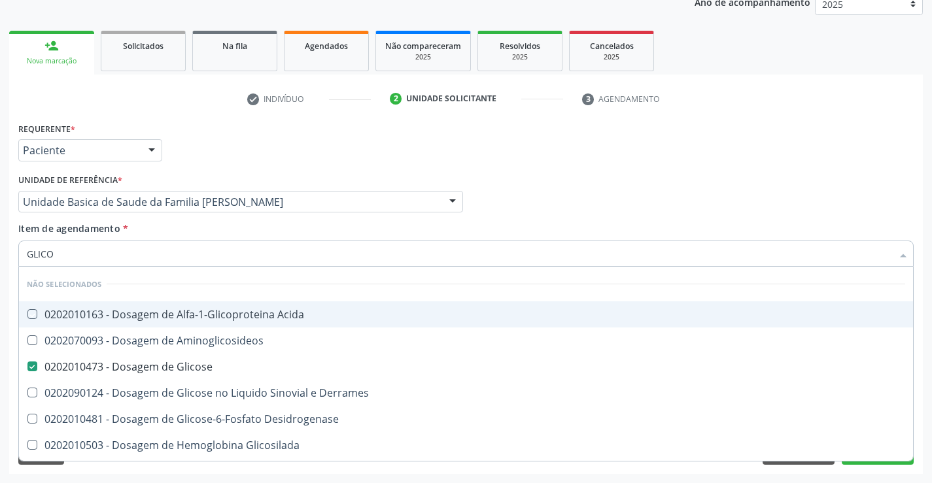
click at [257, 162] on div "Requerente * Paciente Profissional de Saúde Paciente Nenhum resultado encontrad…" at bounding box center [466, 144] width 902 height 51
checkbox Acida "true"
checkbox Desidrogenase "true"
checkbox Glicosilada "true"
checkbox Quantitativa "true"
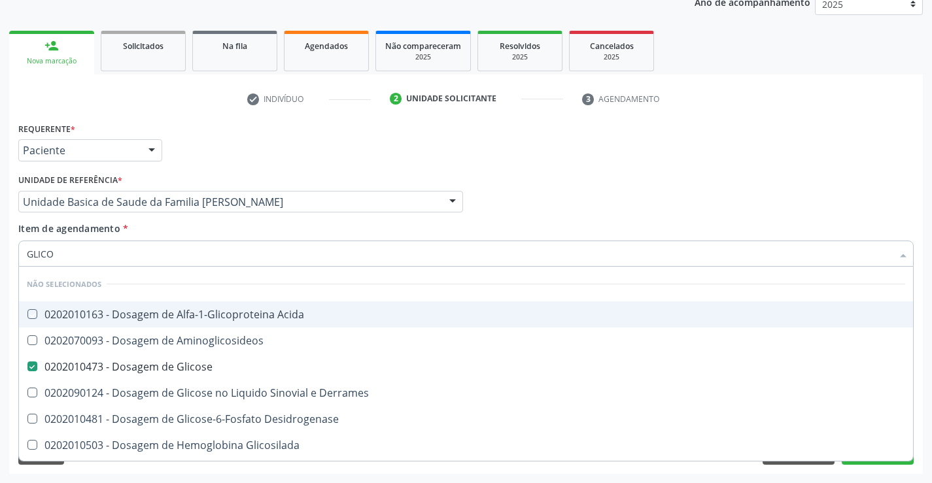
checkbox Urina "true"
checkbox Glicose "true"
checkbox Derrames "true"
checkbox Aminoglicosideos "true"
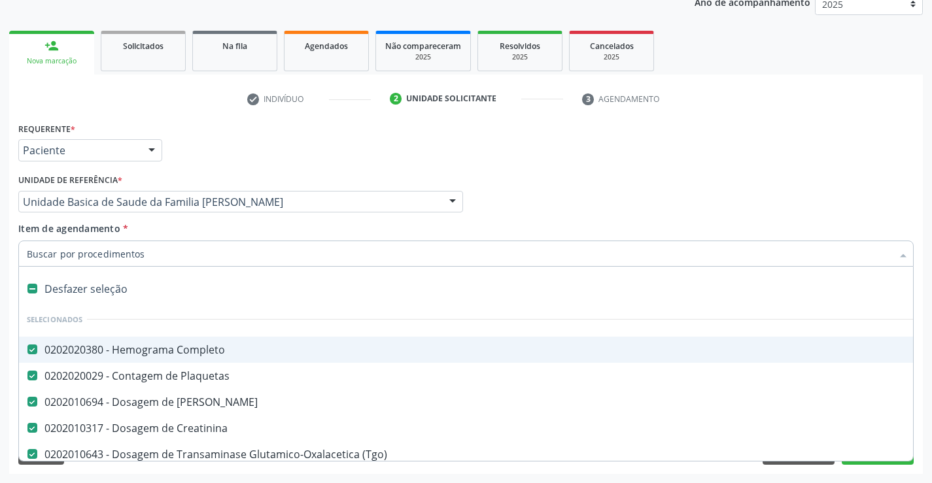
type input "U"
checkbox \(Tgp\) "false"
checkbox Hdl "false"
checkbox Ldl "false"
checkbox Total "false"
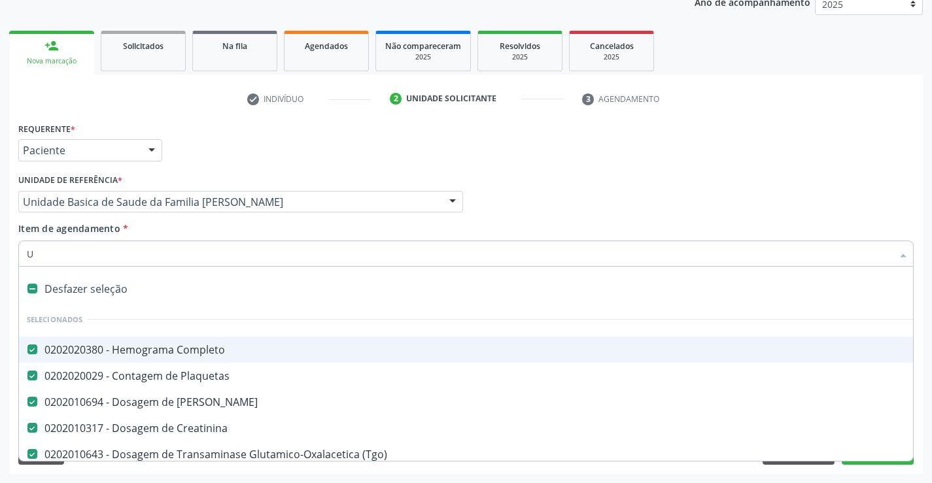
checkbox Triglicerideos "false"
checkbox Glicose "false"
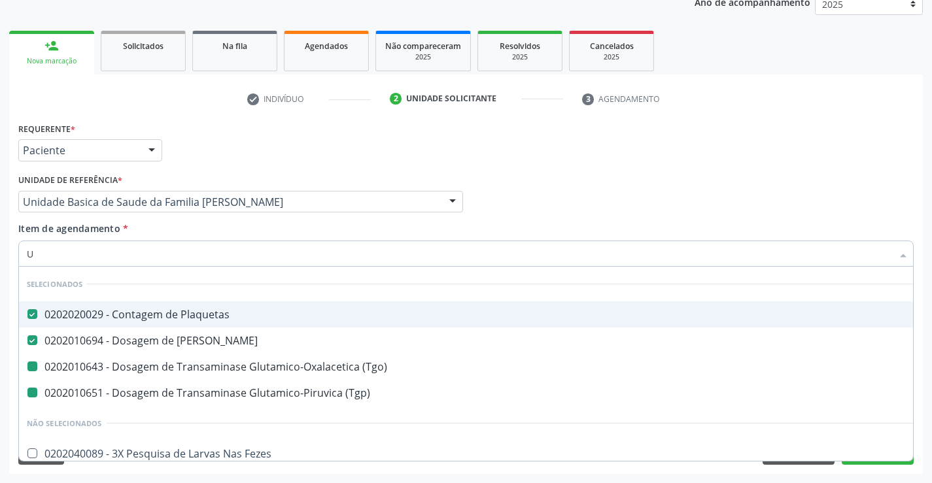
type input "UR"
checkbox \(Tgo\) "false"
checkbox \(Tgp\) "false"
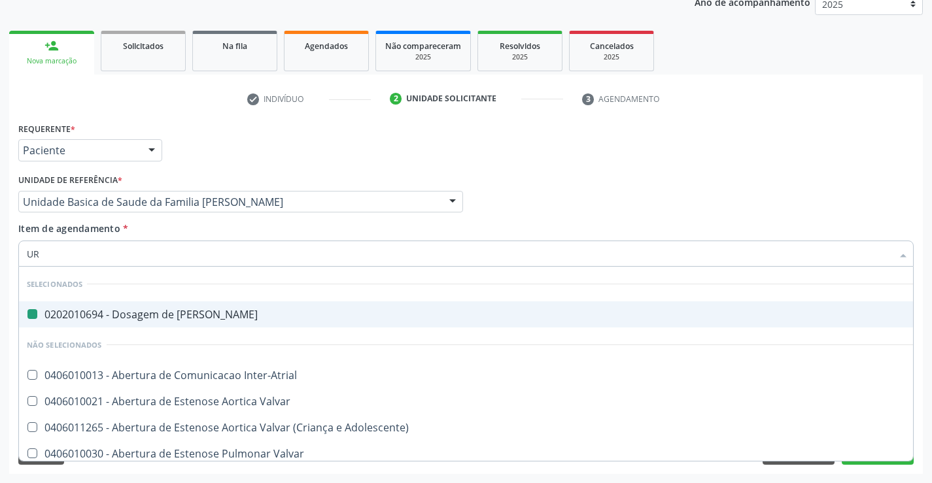
type input "URI"
checkbox Ureia "false"
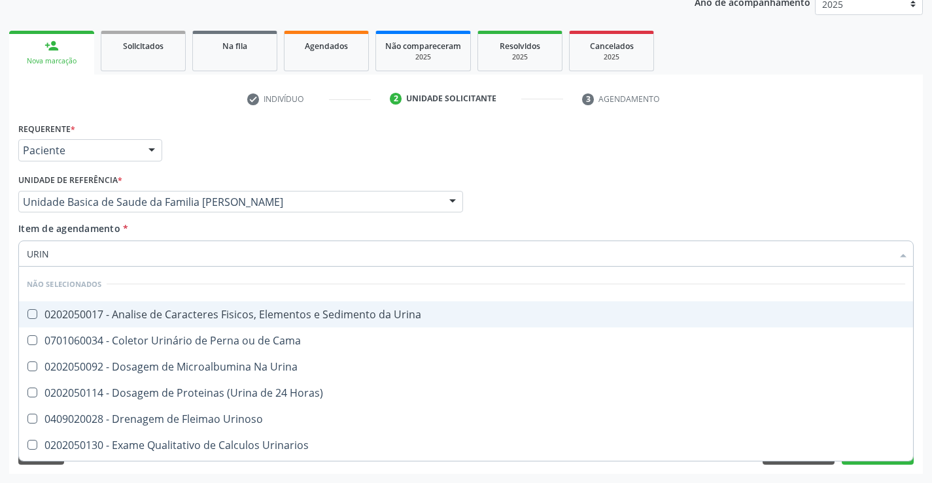
type input "URINA"
click at [81, 310] on div "0202050017 - Analise de Caracteres Fisicos, Elementos e Sedimento da Urina" at bounding box center [466, 314] width 878 height 10
checkbox Urina "true"
drag, startPoint x: 230, startPoint y: 154, endPoint x: 223, endPoint y: 165, distance: 13.5
click at [223, 165] on div "Requerente * Paciente Profissional de Saúde Paciente Nenhum resultado encontrad…" at bounding box center [466, 144] width 902 height 51
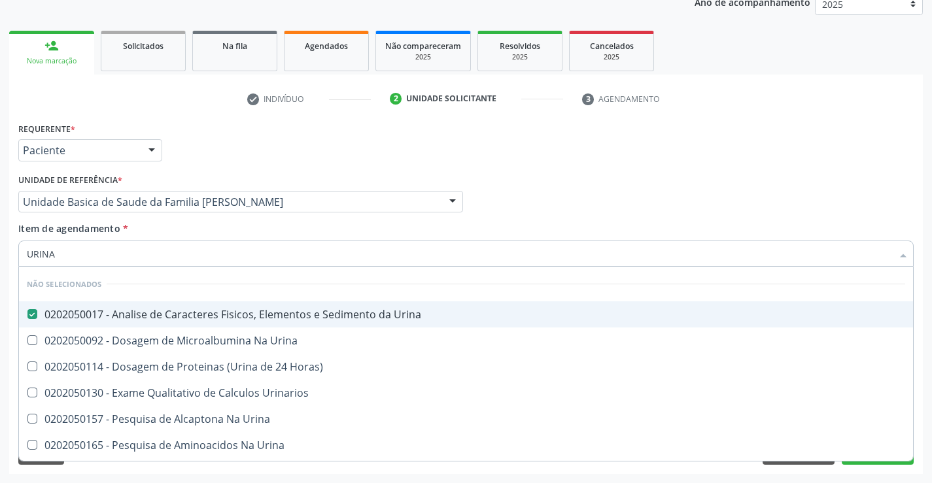
checkbox Horas\) "true"
checkbox Urina "true"
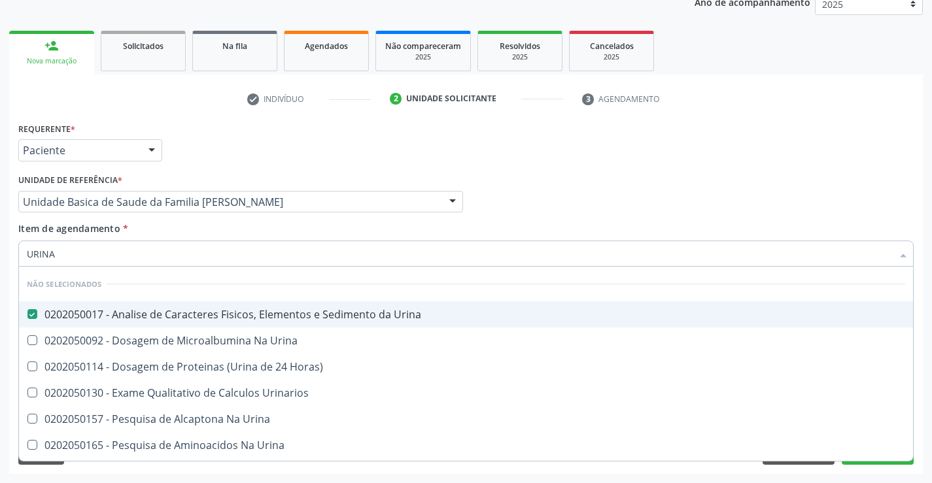
checkbox Urinarios "true"
checkbox Urina "true"
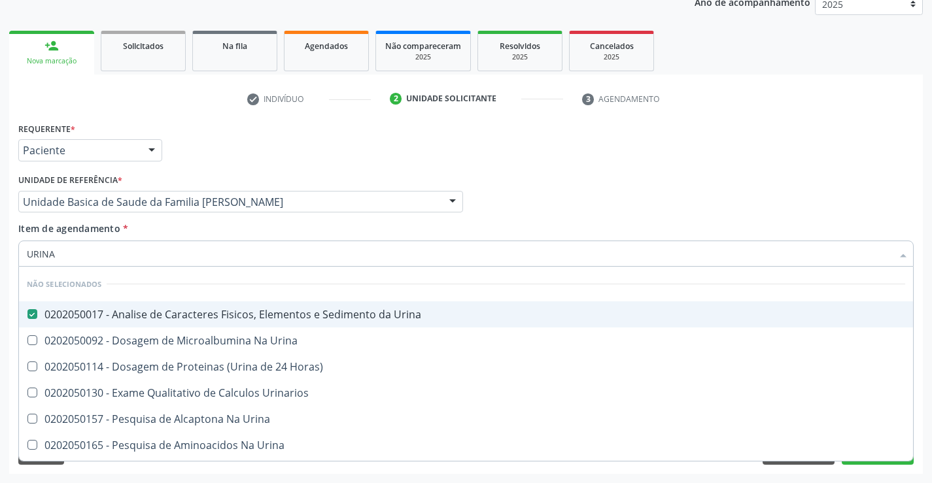
checkbox Urina "true"
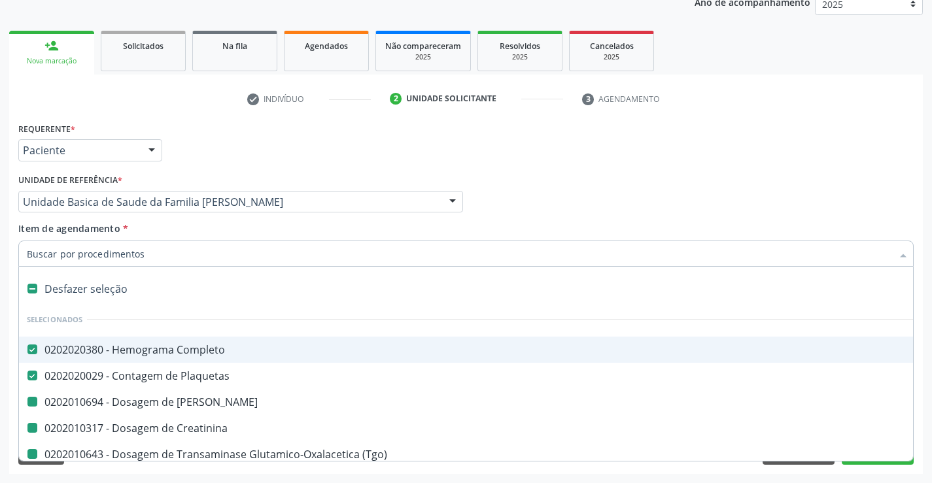
type input "F"
checkbox Ureia "false"
checkbox \(Tgp\) "false"
checkbox Hdl "false"
checkbox Ldl "false"
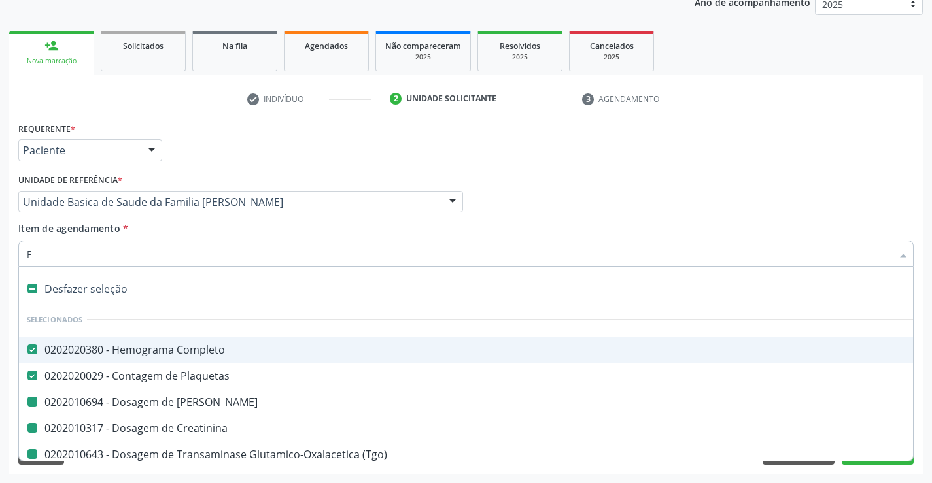
checkbox Total "false"
checkbox Creatinina "false"
checkbox Triglicerideos "false"
checkbox Glicose "false"
checkbox Urina "false"
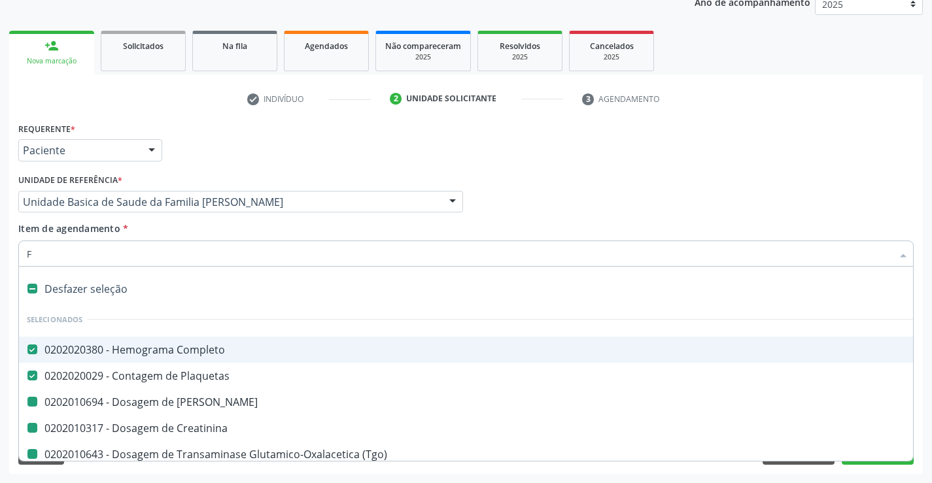
checkbox \(Tgo\) "false"
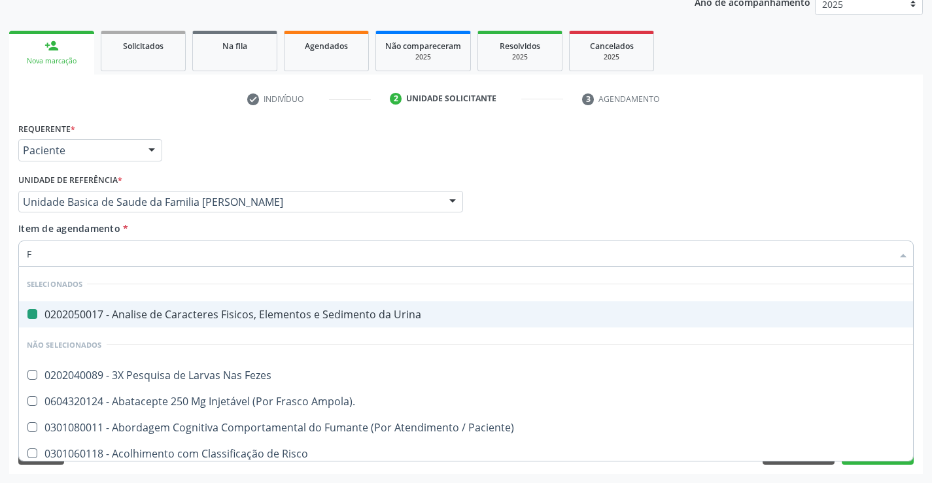
type input "FE"
checkbox Urina "false"
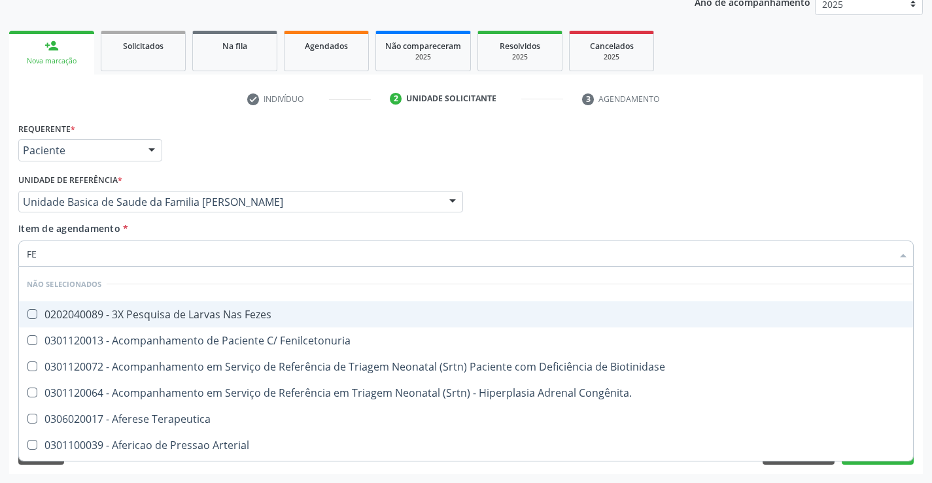
type input "FEZ"
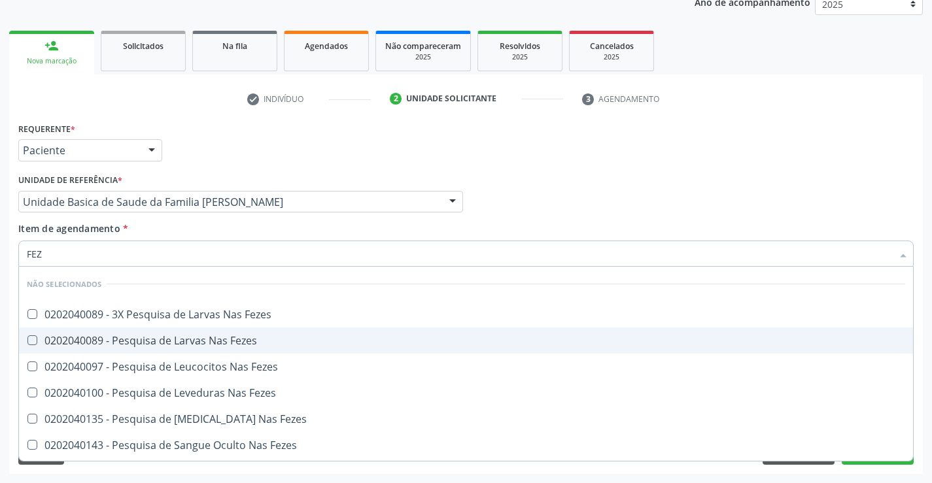
click at [169, 345] on div "0202040089 - Pesquisa de Larvas Nas Fezes" at bounding box center [466, 340] width 878 height 10
checkbox Fezes "true"
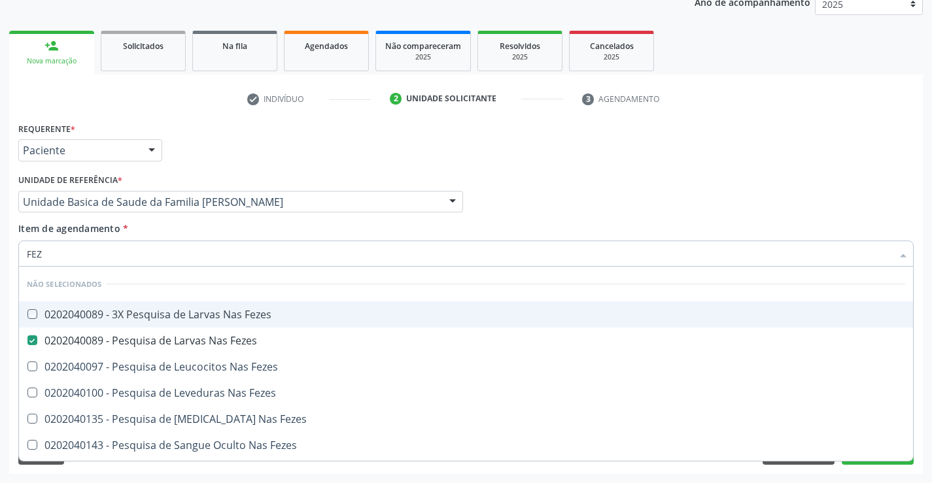
click at [337, 144] on div "Requerente * Paciente Profissional de Saúde Paciente Nenhum resultado encontrad…" at bounding box center [466, 144] width 902 height 51
checkbox Fezes "true"
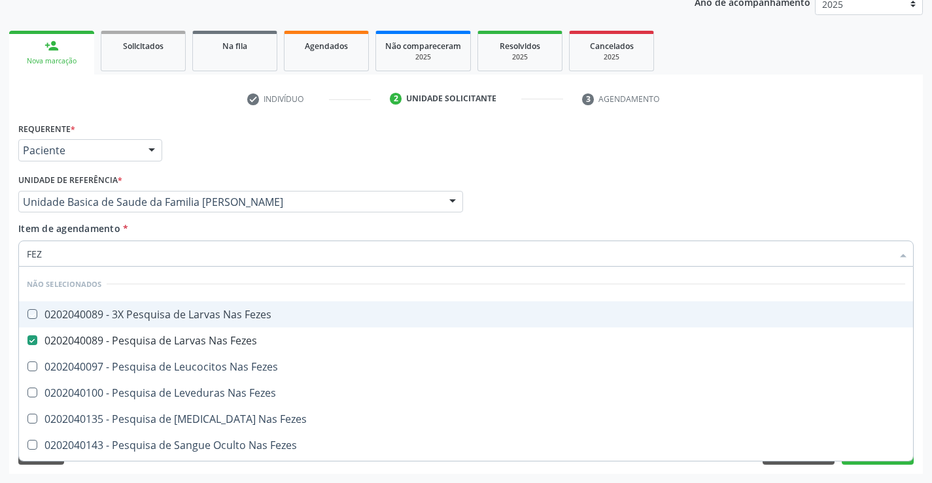
checkbox Fezes "true"
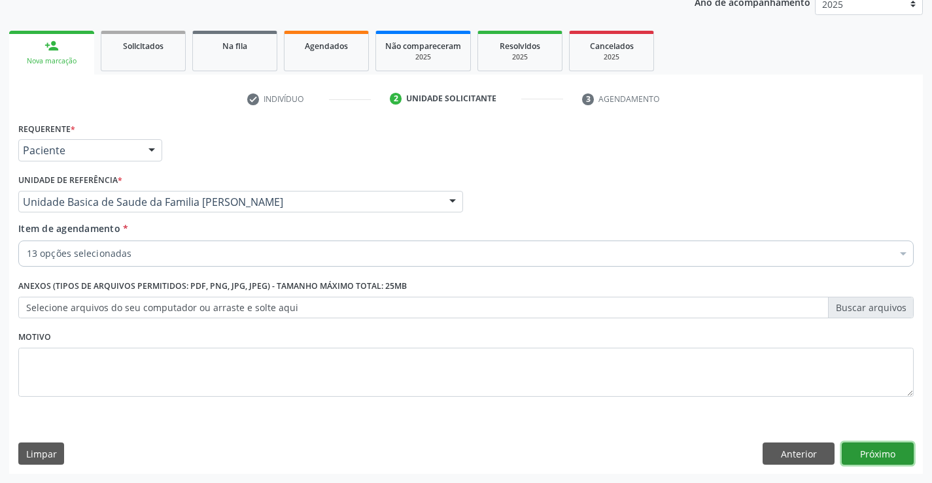
click at [887, 456] on button "Próximo" at bounding box center [878, 454] width 72 height 22
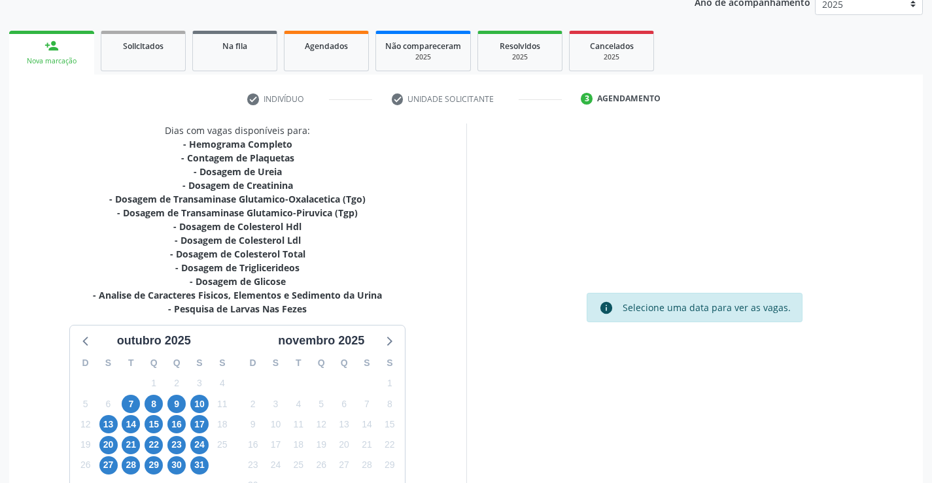
scroll to position [250, 0]
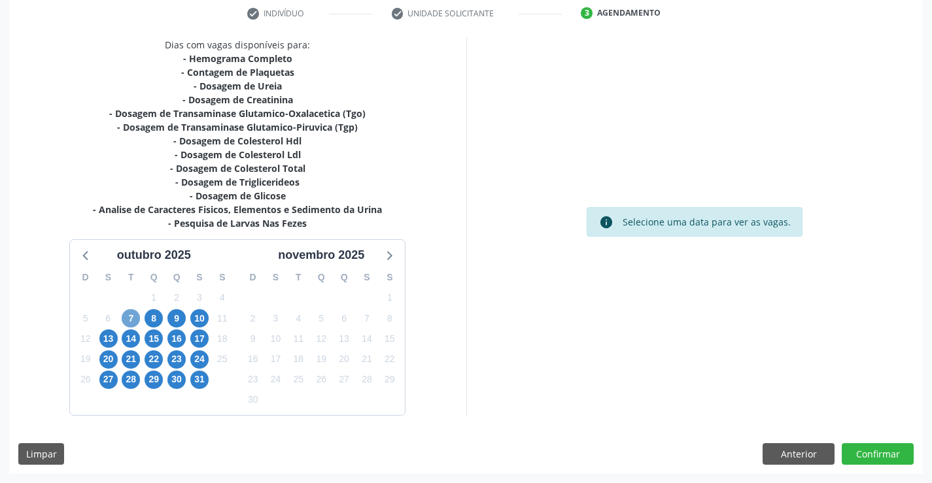
click at [126, 314] on span "7" at bounding box center [131, 318] width 18 height 18
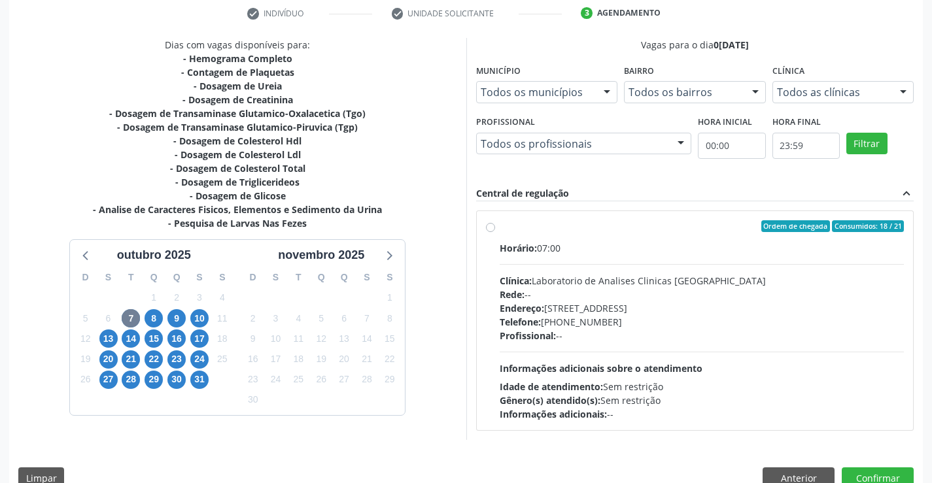
click at [634, 316] on div "Telefone: (74) 36453588" at bounding box center [702, 322] width 405 height 14
click at [495, 232] on input "Ordem de chegada Consumidos: 18 / 21 Horário: 07:00 Clínica: Laboratorio de Ana…" at bounding box center [490, 226] width 9 height 12
radio input "true"
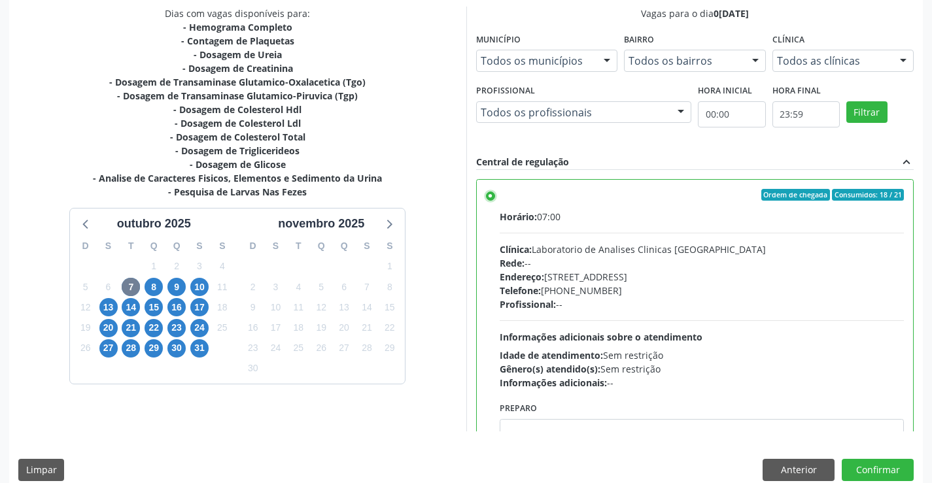
scroll to position [298, 0]
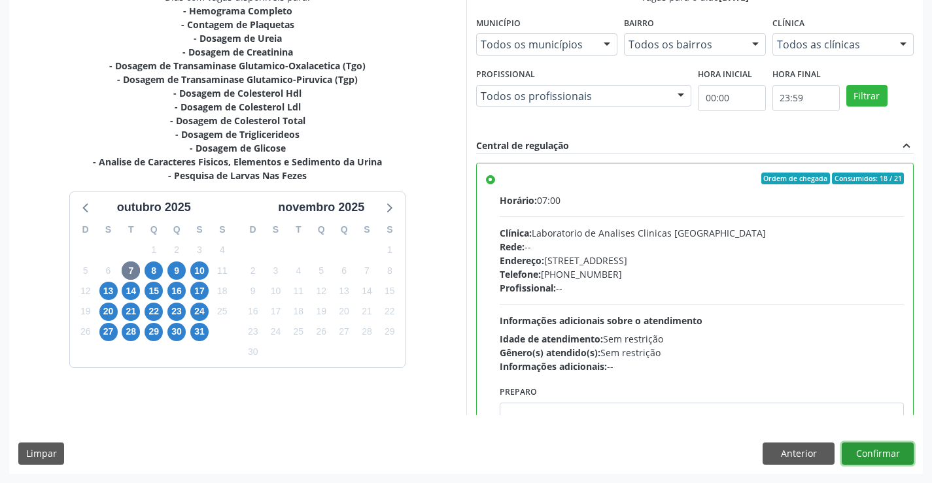
click at [878, 449] on button "Confirmar" at bounding box center [878, 454] width 72 height 22
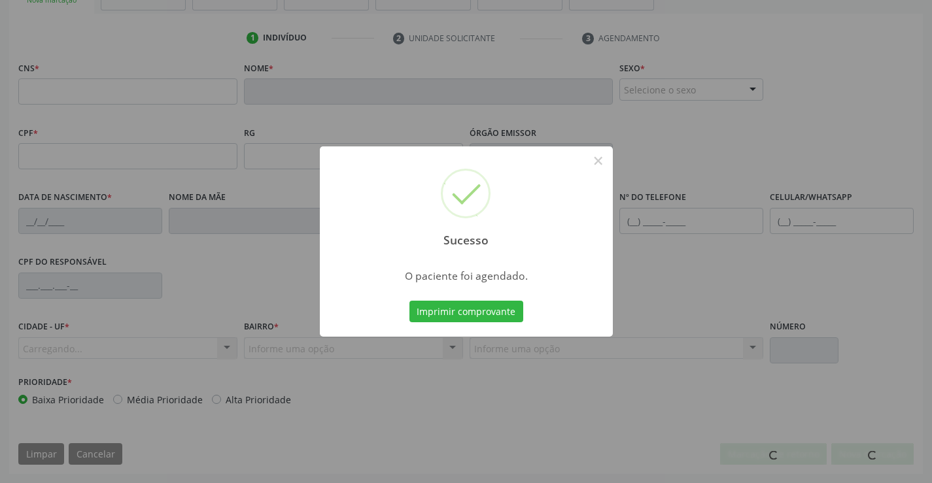
scroll to position [226, 0]
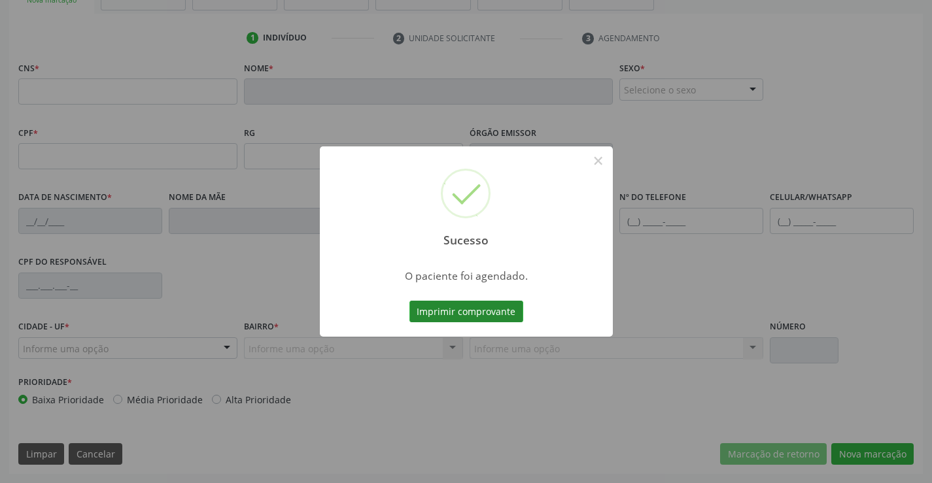
click at [499, 312] on button "Imprimir comprovante" at bounding box center [466, 312] width 114 height 22
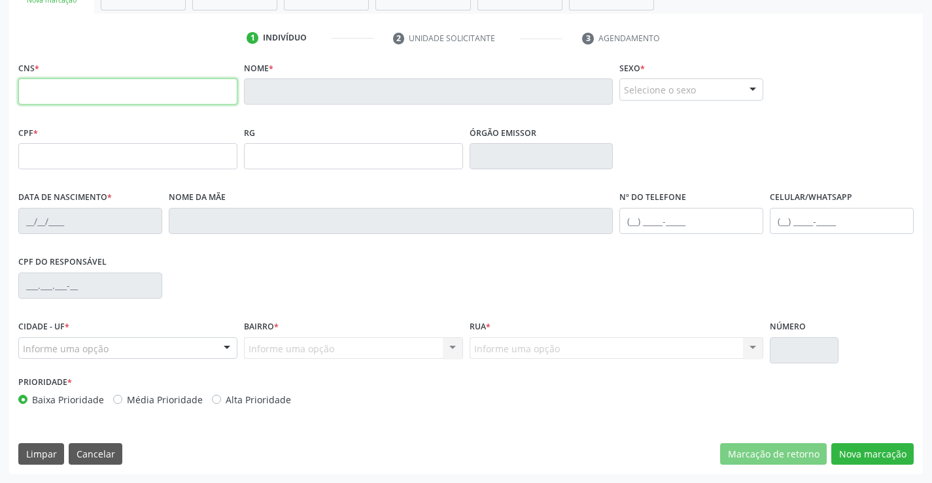
click at [77, 94] on input "text" at bounding box center [127, 91] width 219 height 26
type input "708 6030 6067 8582"
click at [91, 464] on button "Cancelar" at bounding box center [96, 454] width 54 height 22
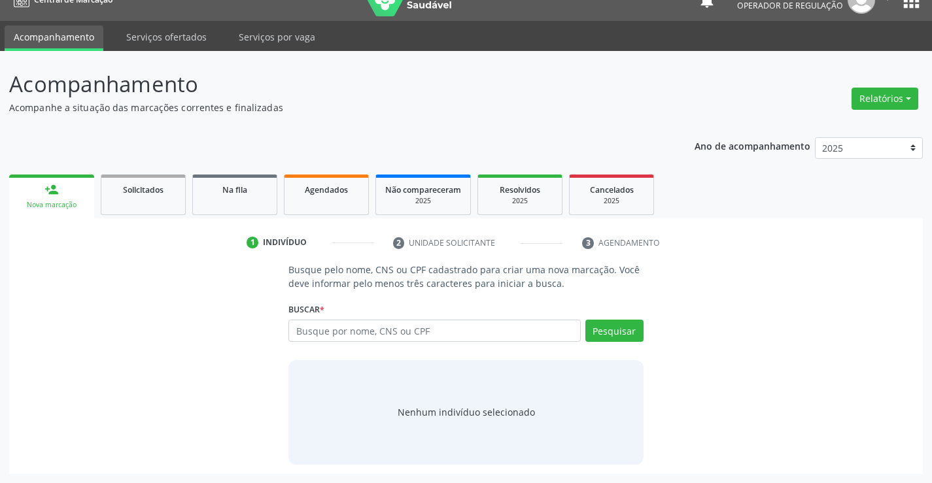
scroll to position [21, 0]
click at [477, 330] on input "text" at bounding box center [434, 331] width 292 height 22
type input "708603060678582"
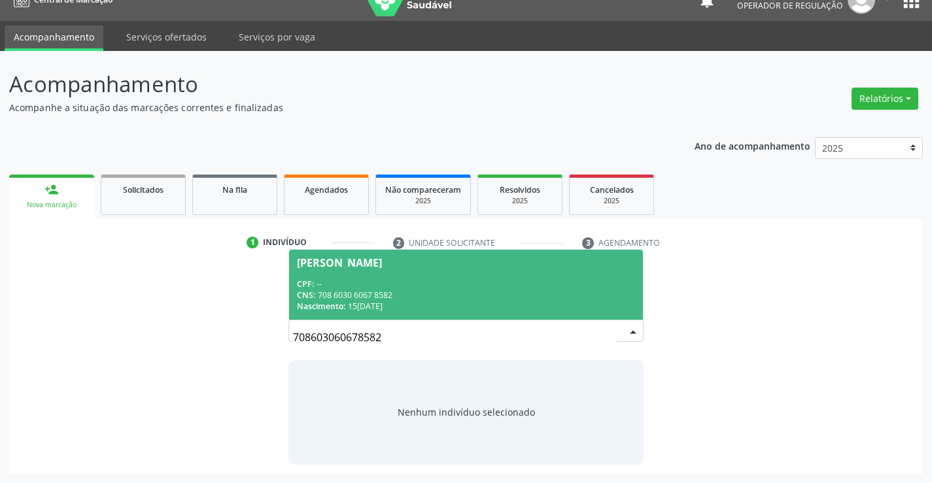
click at [486, 303] on div "Nascimento: 15/02/1968" at bounding box center [465, 306] width 337 height 11
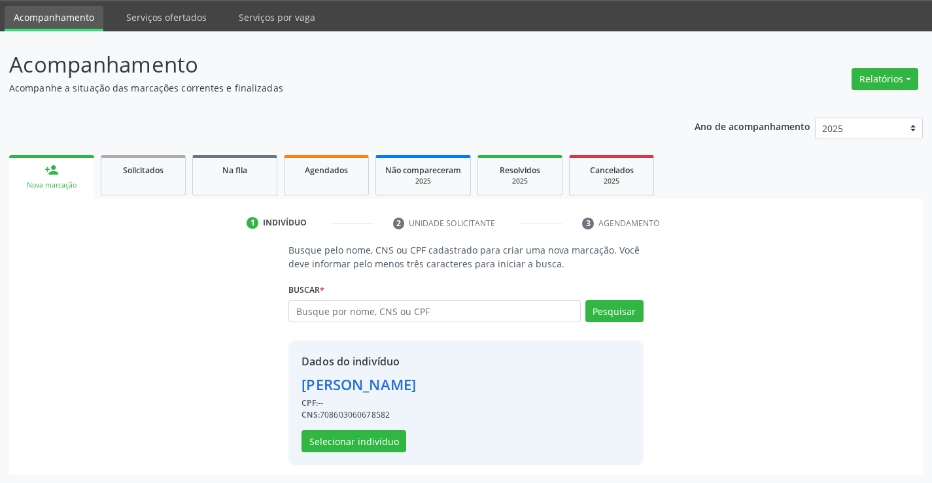
scroll to position [41, 0]
click at [359, 436] on button "Selecionar indivíduo" at bounding box center [353, 441] width 105 height 22
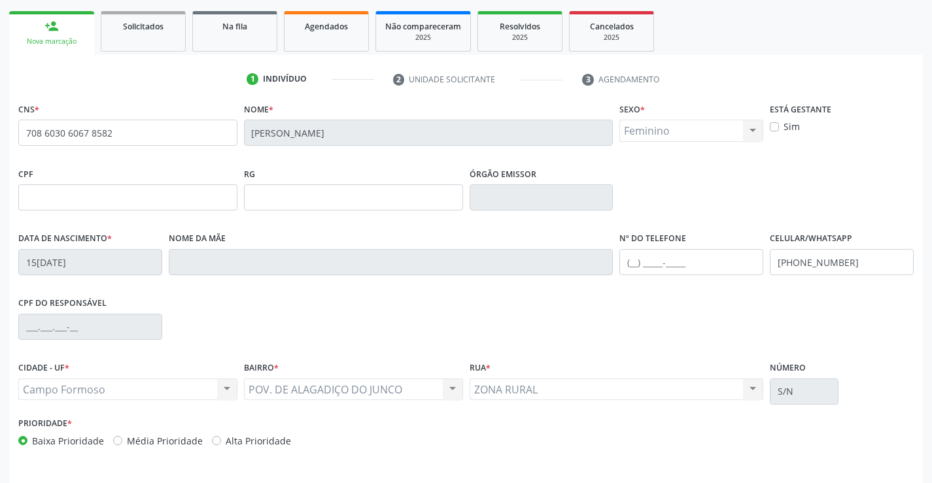
scroll to position [226, 0]
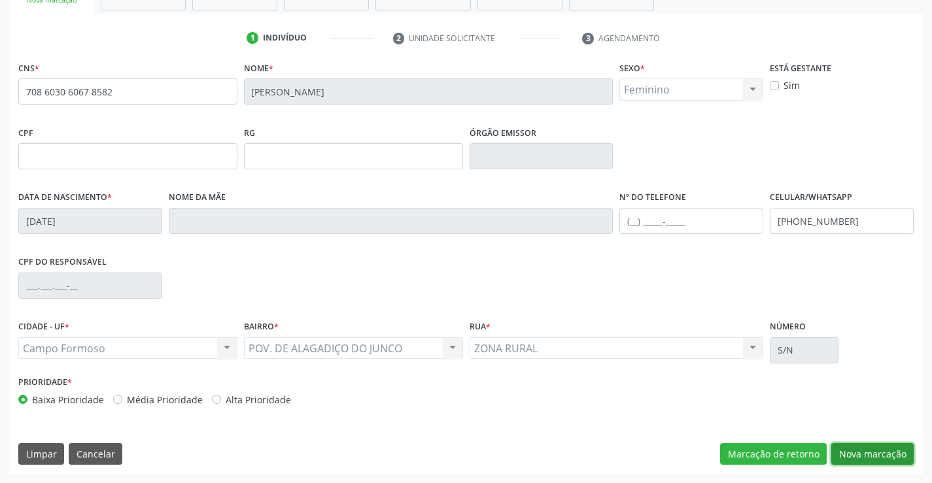
click at [866, 451] on button "Nova marcação" at bounding box center [872, 454] width 82 height 22
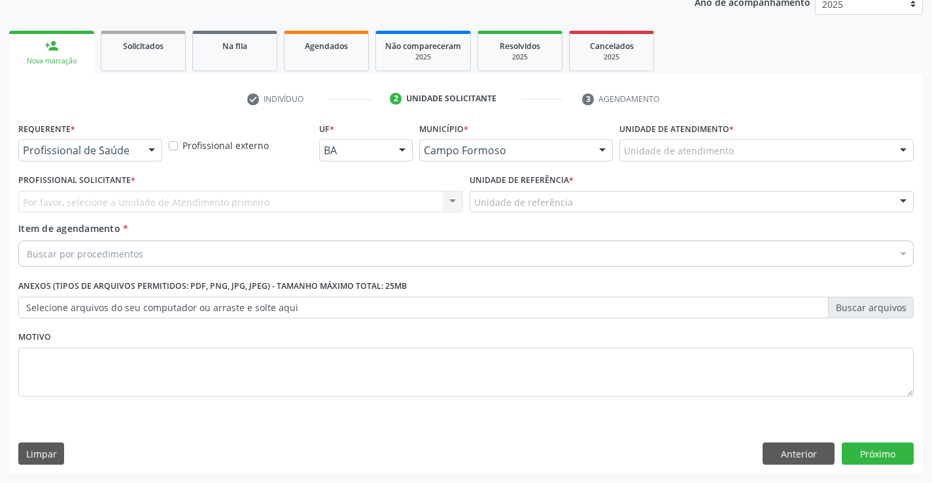
scroll to position [165, 0]
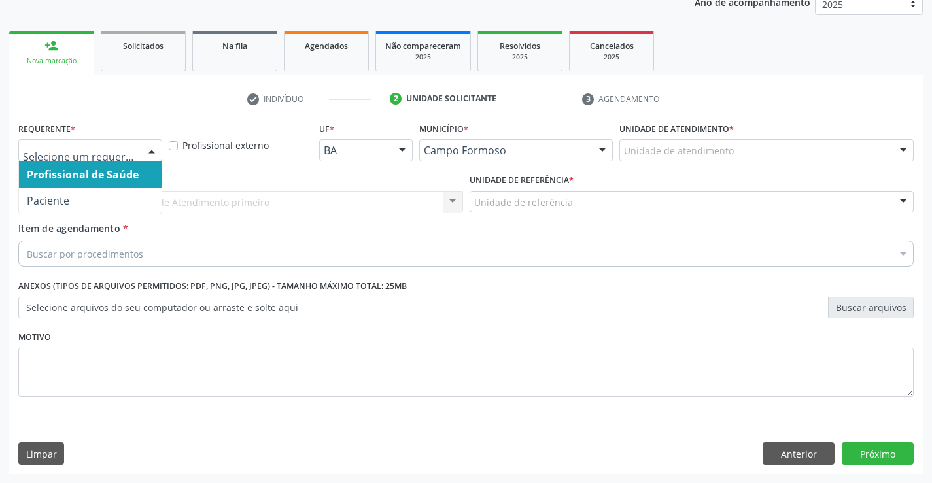
click at [146, 145] on div at bounding box center [152, 151] width 20 height 22
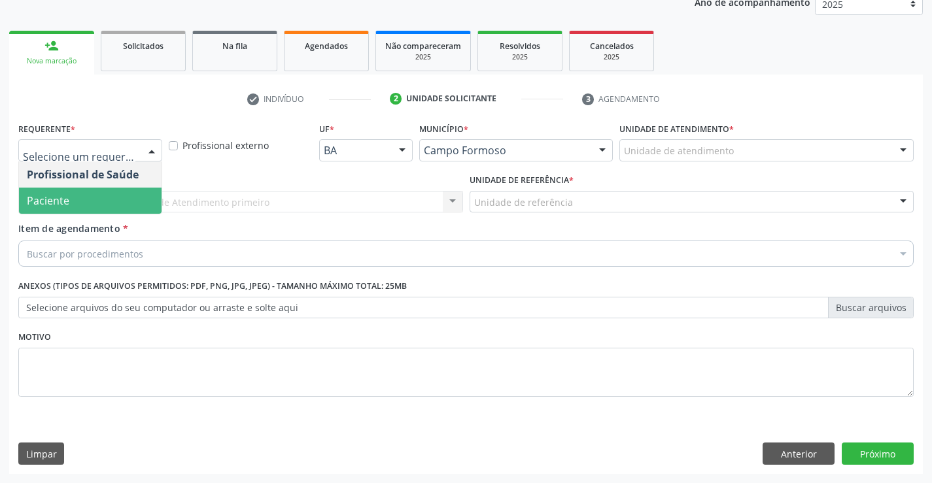
click at [64, 203] on span "Paciente" at bounding box center [48, 201] width 43 height 14
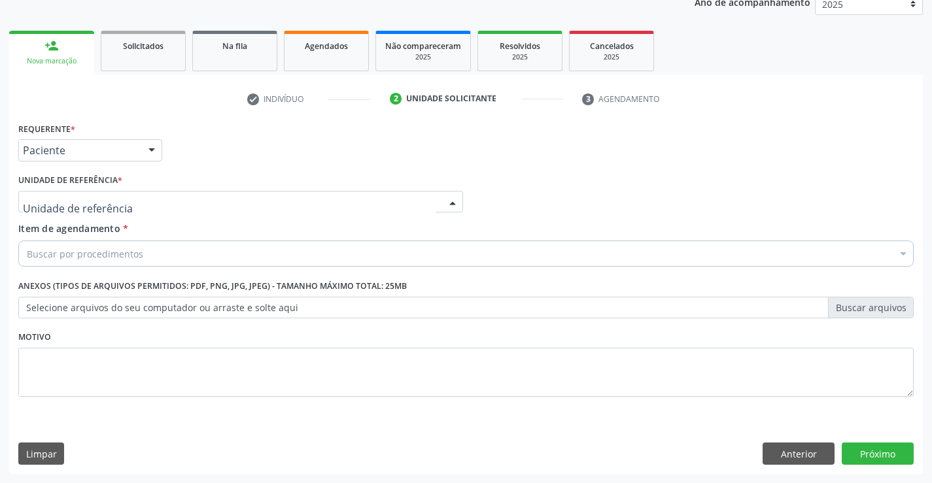
click at [186, 195] on div at bounding box center [240, 202] width 445 height 22
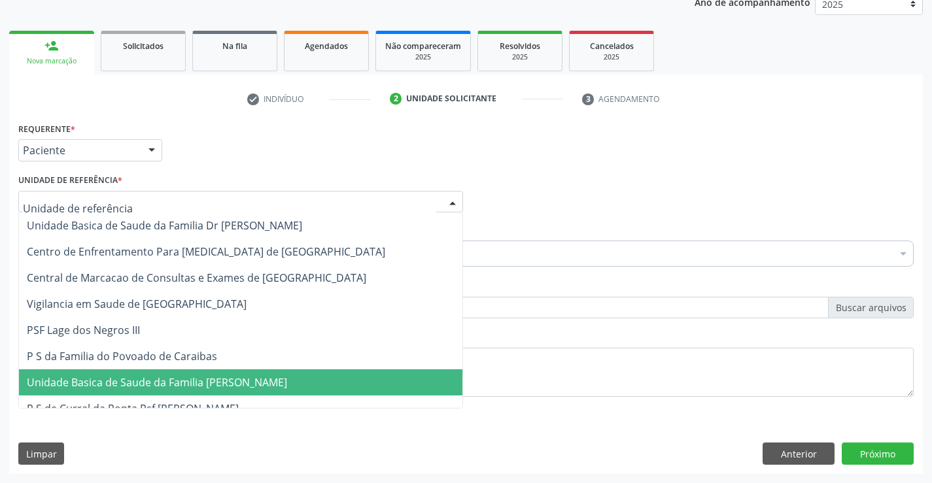
click at [201, 379] on span "Unidade Basica de Saude da Familia [PERSON_NAME]" at bounding box center [157, 382] width 260 height 14
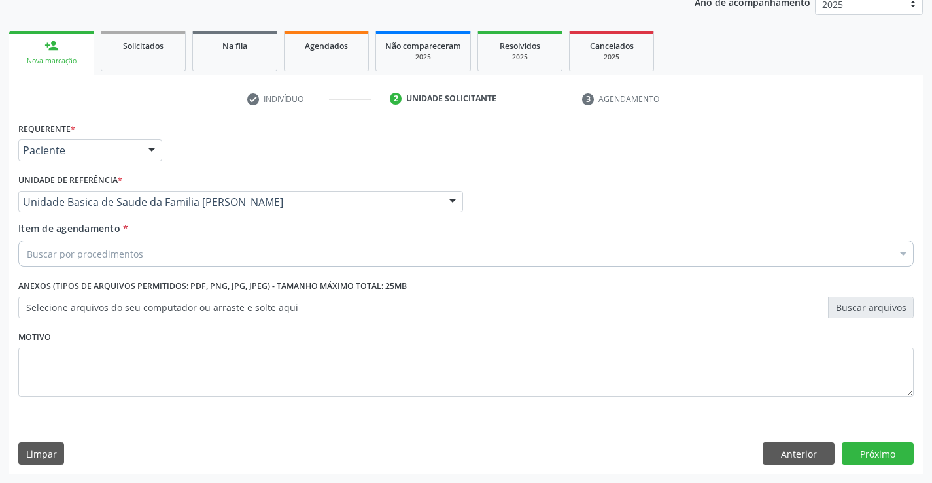
click at [182, 252] on div "Buscar por procedimentos" at bounding box center [465, 254] width 895 height 26
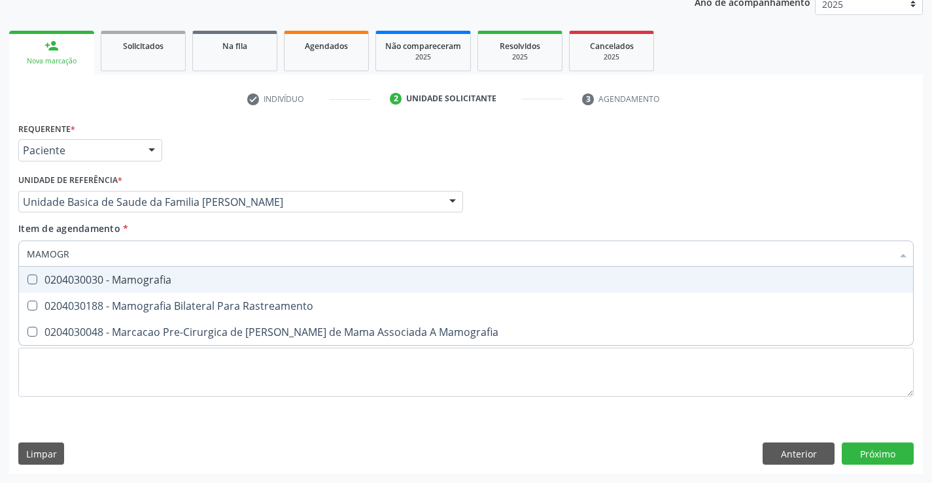
type input "MAMOGRA"
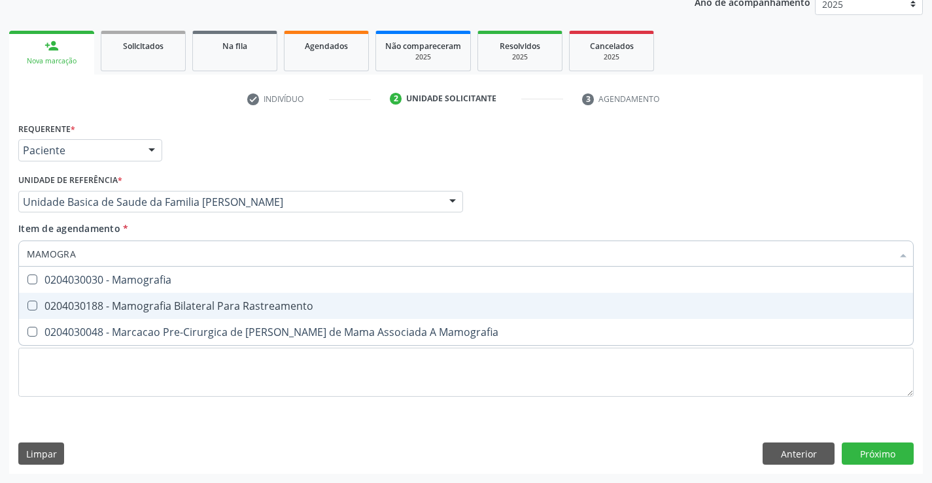
click at [180, 315] on span "0204030188 - Mamografia Bilateral Para Rastreamento" at bounding box center [466, 306] width 894 height 26
checkbox Rastreamento "true"
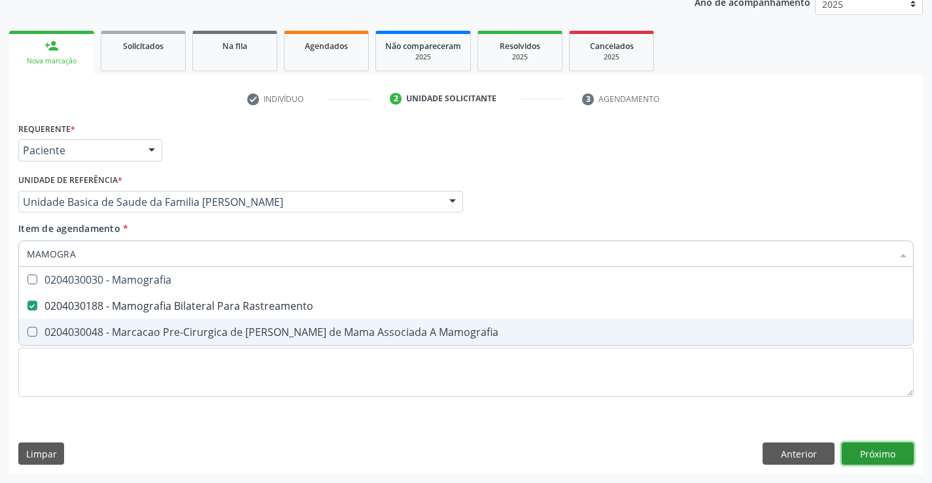
click at [881, 453] on div "Requerente * Paciente Profissional de Saúde Paciente Nenhum resultado encontrad…" at bounding box center [465, 296] width 913 height 355
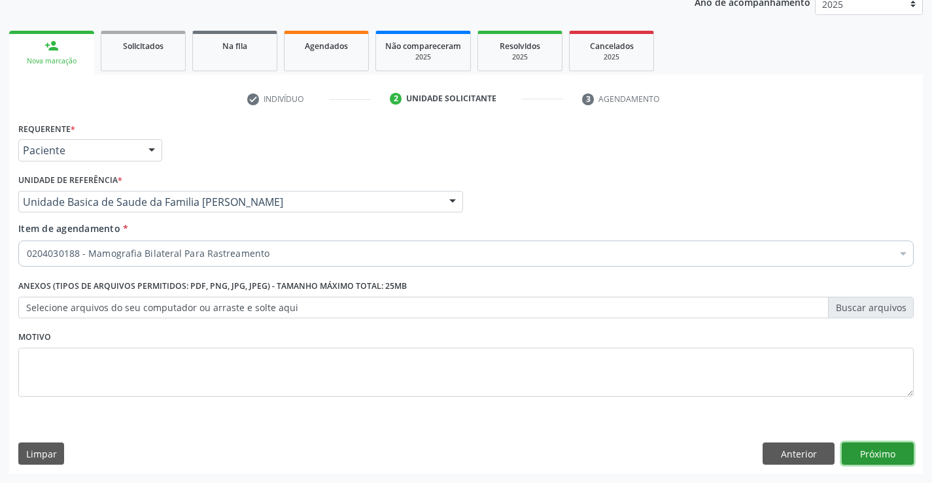
click at [885, 452] on button "Próximo" at bounding box center [878, 454] width 72 height 22
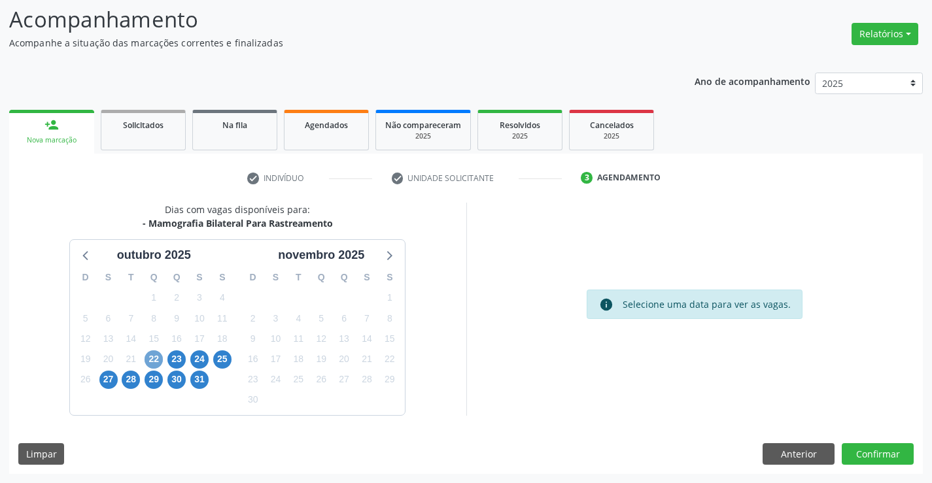
click at [152, 359] on span "22" at bounding box center [154, 359] width 18 height 18
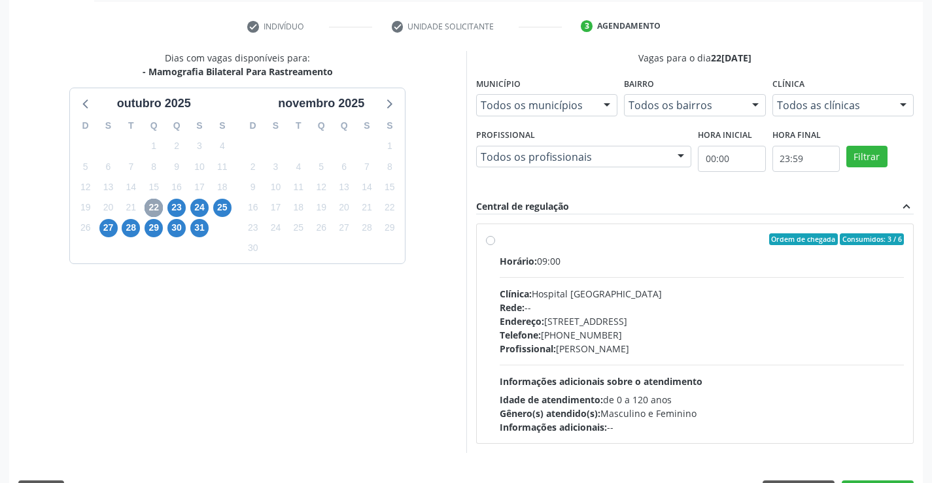
scroll to position [275, 0]
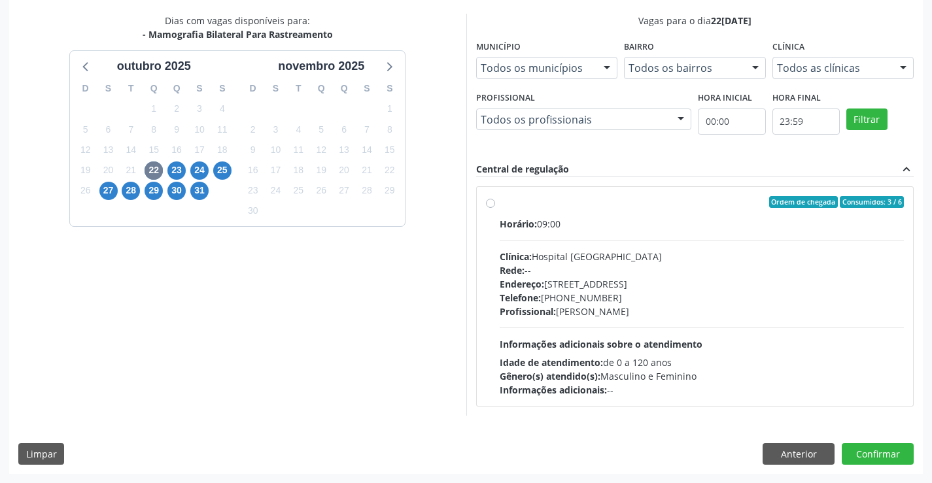
click at [613, 364] on div "Idade de atendimento: de 0 a 120 anos" at bounding box center [702, 363] width 405 height 14
click at [495, 208] on input "Ordem de chegada Consumidos: 3 / 6 Horário: 09:00 Clínica: Hospital [GEOGRAPHIC…" at bounding box center [490, 202] width 9 height 12
radio input "true"
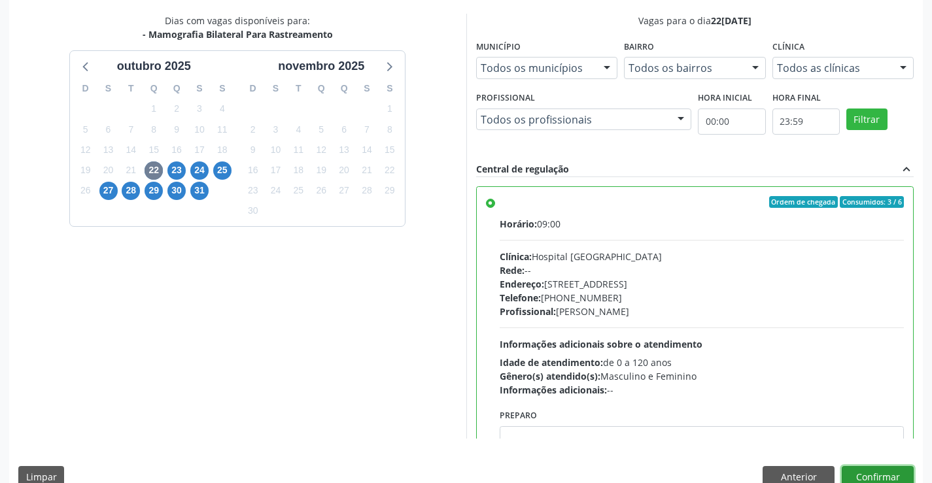
click at [859, 472] on button "Confirmar" at bounding box center [878, 477] width 72 height 22
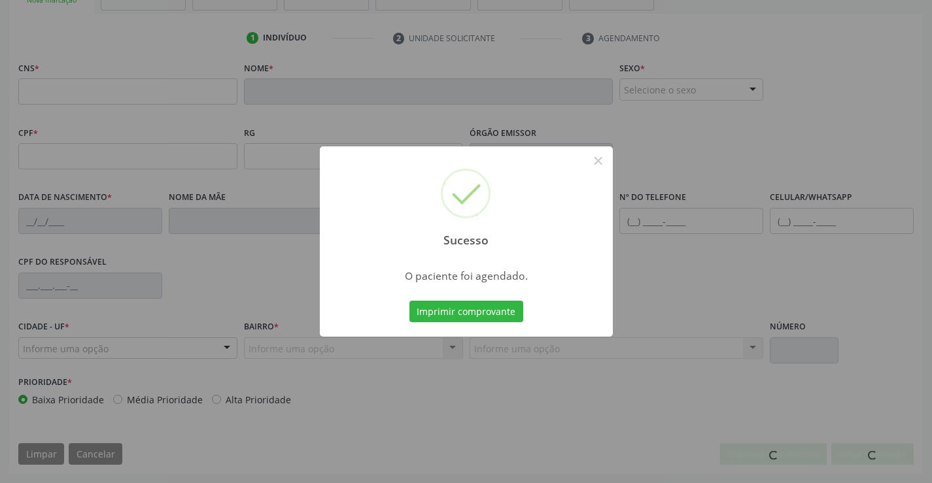
scroll to position [226, 0]
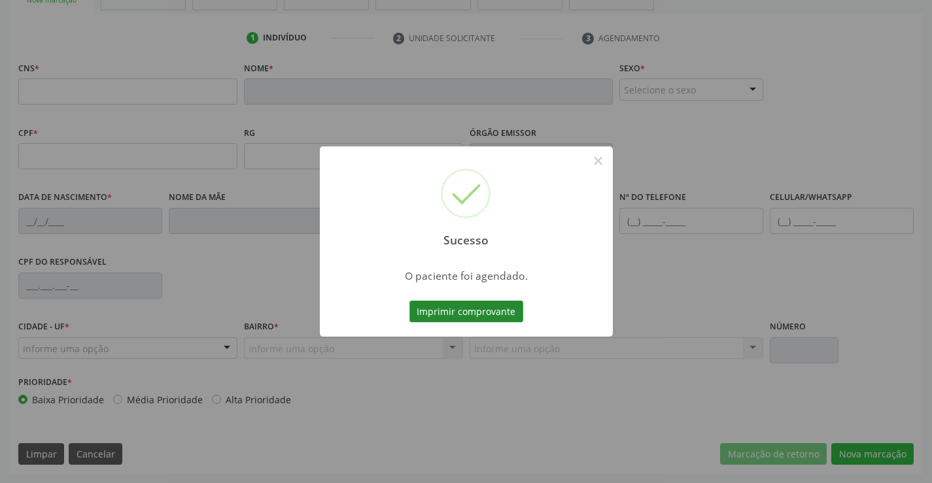
click at [455, 309] on button "Imprimir comprovante" at bounding box center [466, 312] width 114 height 22
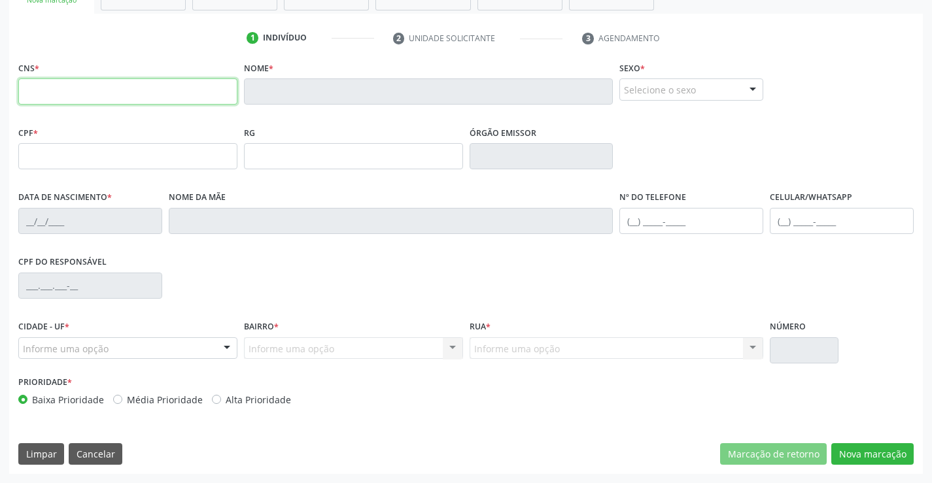
click at [94, 100] on input "text" at bounding box center [127, 91] width 219 height 26
type input "709 6026 3356 2771"
click at [85, 452] on button "Cancelar" at bounding box center [96, 454] width 54 height 22
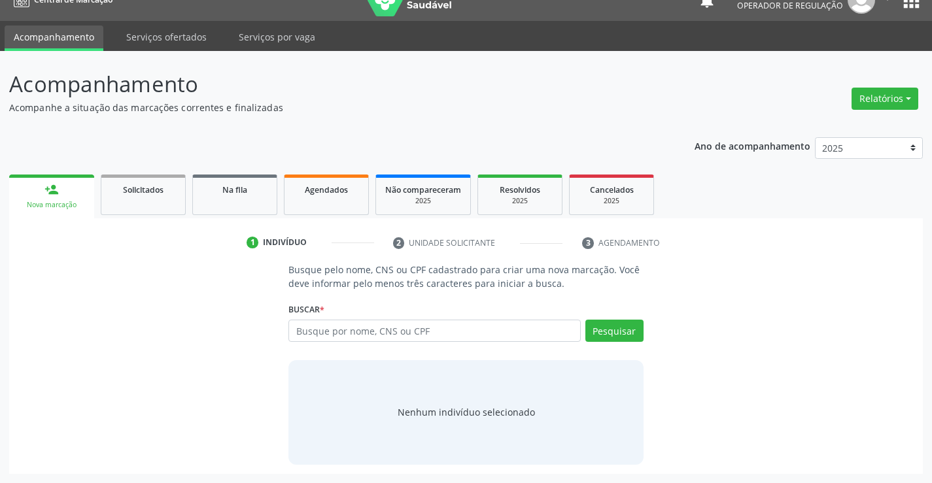
scroll to position [21, 0]
click at [411, 335] on input "text" at bounding box center [434, 331] width 292 height 22
type input "709602633562771"
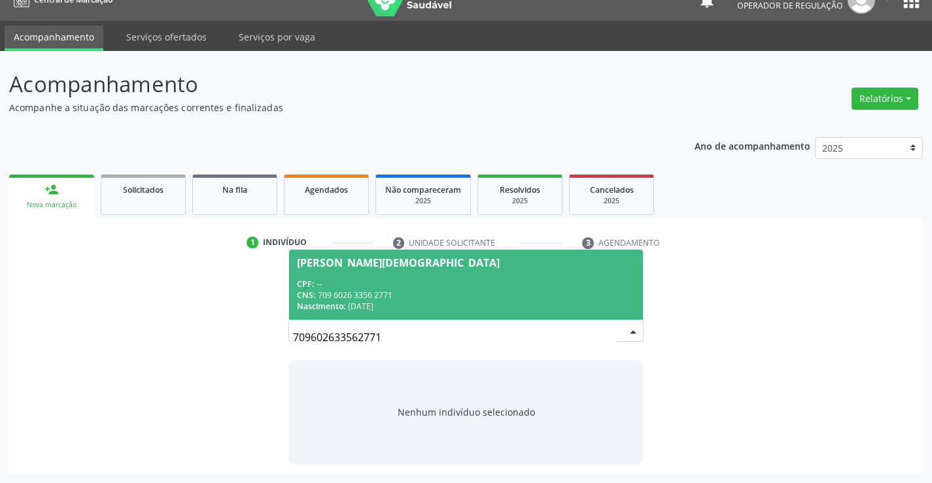
click at [398, 281] on div "CPF: --" at bounding box center [465, 284] width 337 height 11
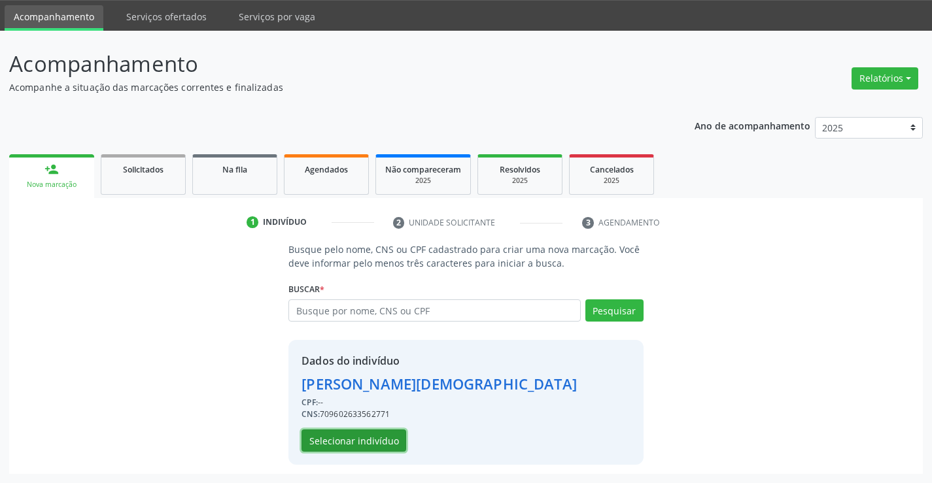
click at [378, 451] on button "Selecionar indivíduo" at bounding box center [353, 441] width 105 height 22
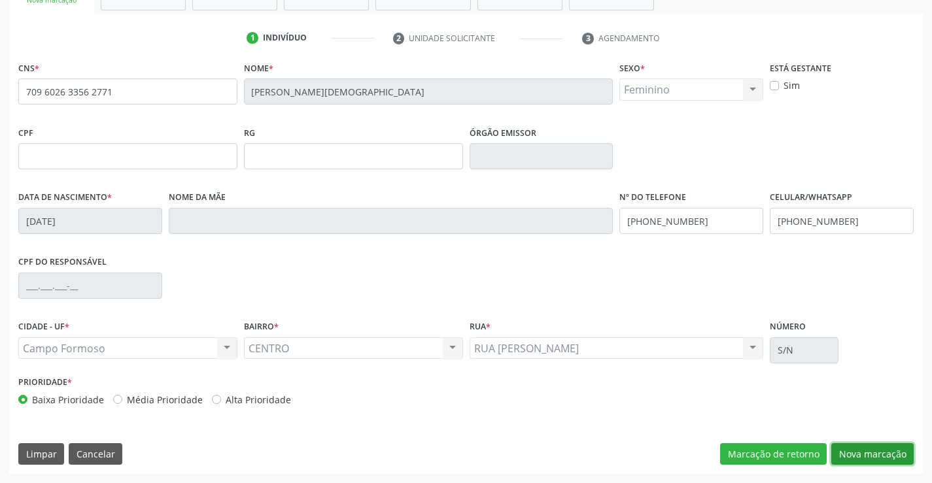
click at [851, 453] on button "Nova marcação" at bounding box center [872, 454] width 82 height 22
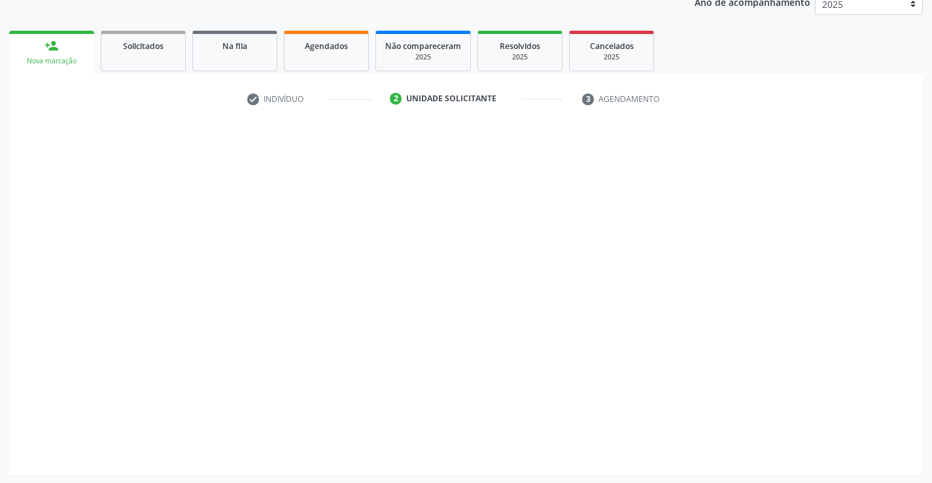
scroll to position [165, 0]
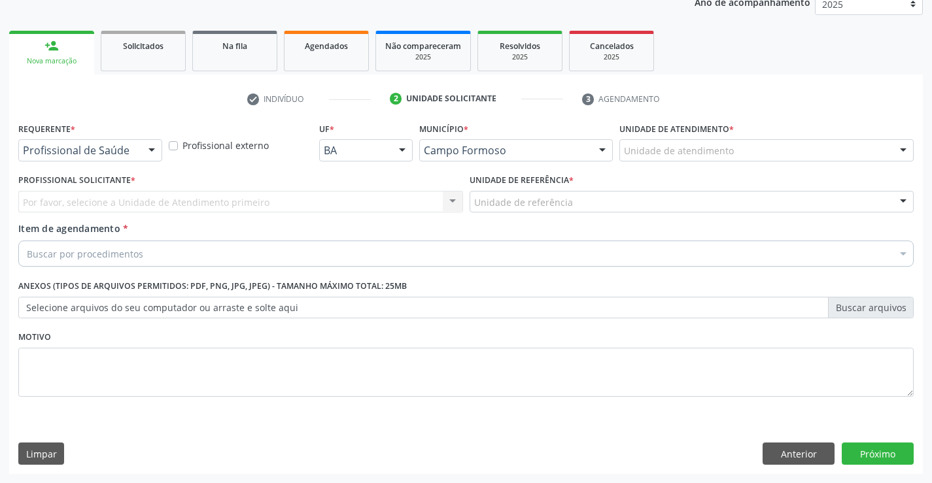
click at [145, 149] on div at bounding box center [152, 151] width 20 height 22
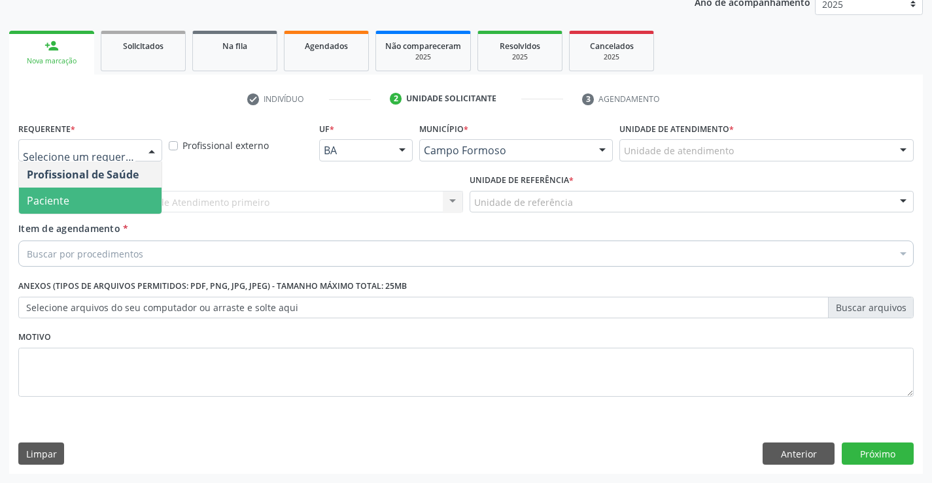
click at [103, 213] on span "Paciente" at bounding box center [90, 201] width 143 height 26
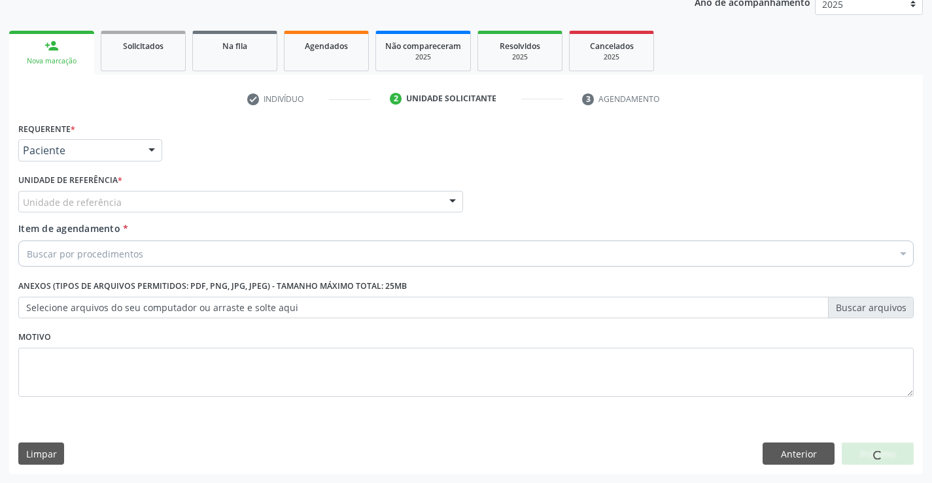
click at [143, 202] on div "Unidade de referência" at bounding box center [240, 202] width 445 height 22
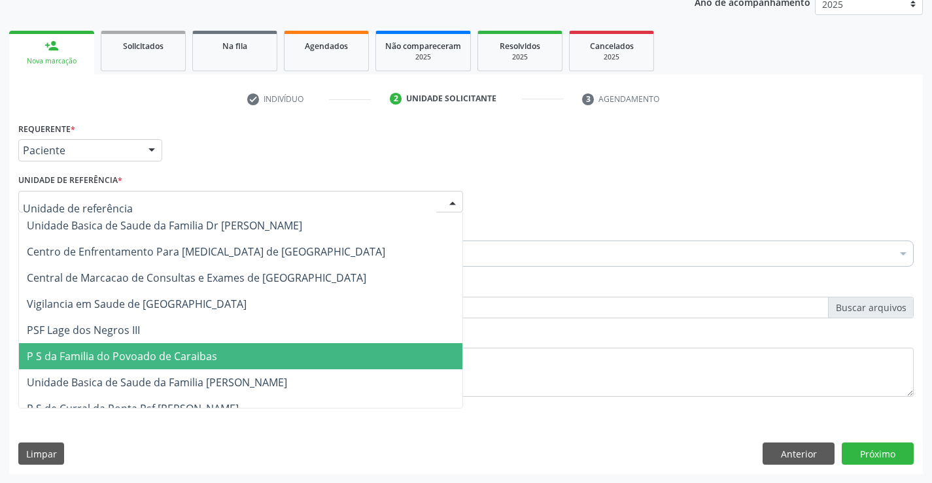
click at [148, 347] on span "P S da Familia do Povoado de Caraibas" at bounding box center [240, 356] width 443 height 26
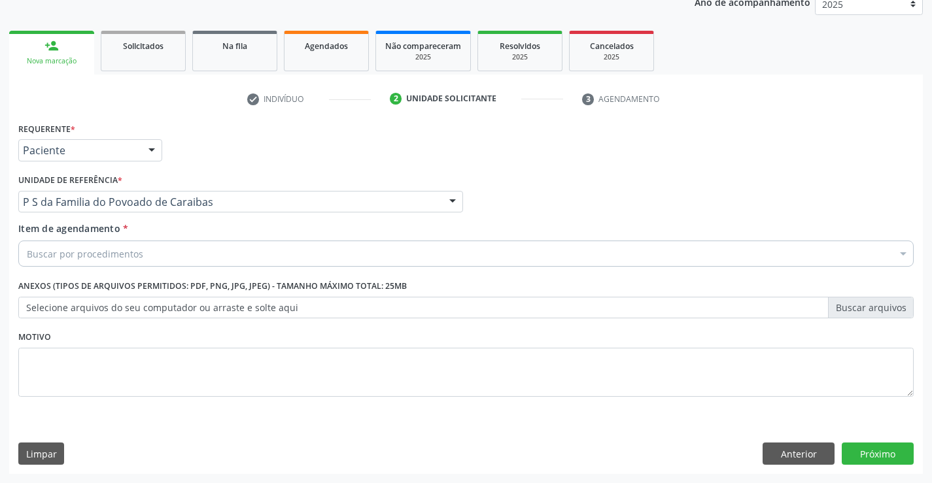
click at [158, 258] on div "Buscar por procedimentos" at bounding box center [465, 254] width 895 height 26
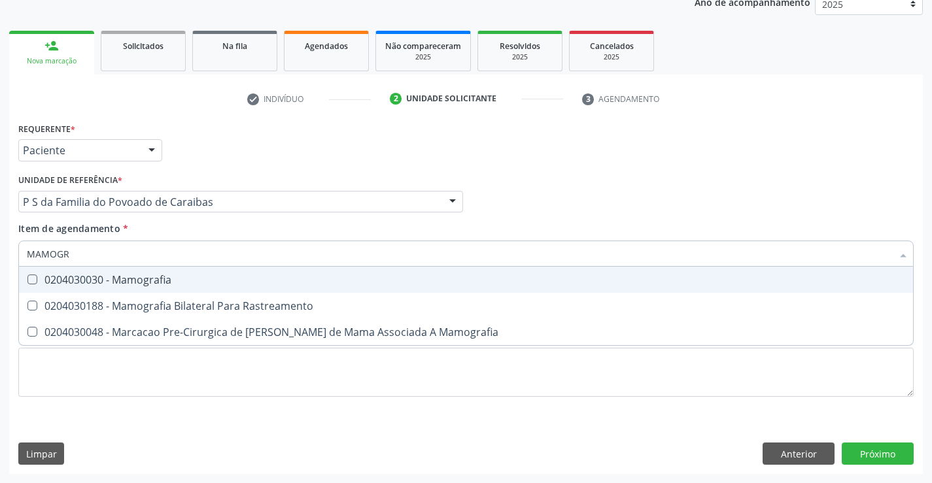
type input "MAMOGRA"
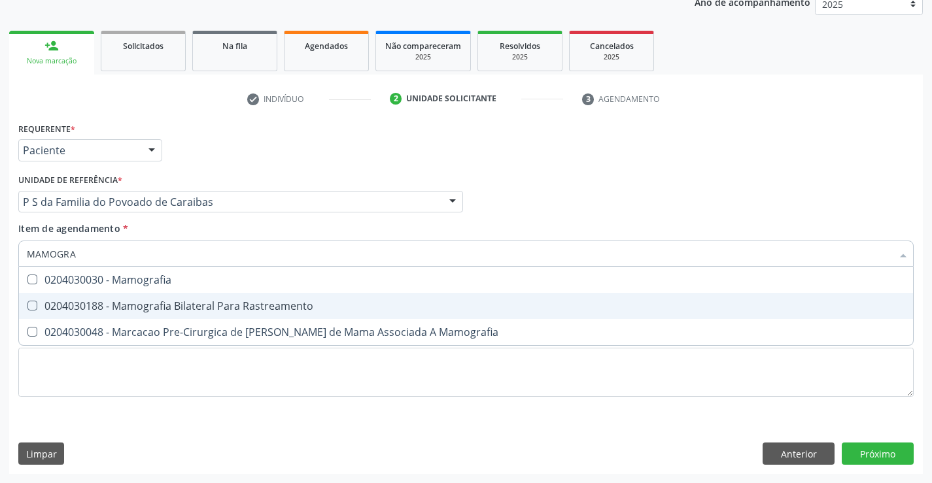
click at [165, 301] on div "0204030188 - Mamografia Bilateral Para Rastreamento" at bounding box center [466, 306] width 878 height 10
checkbox Rastreamento "true"
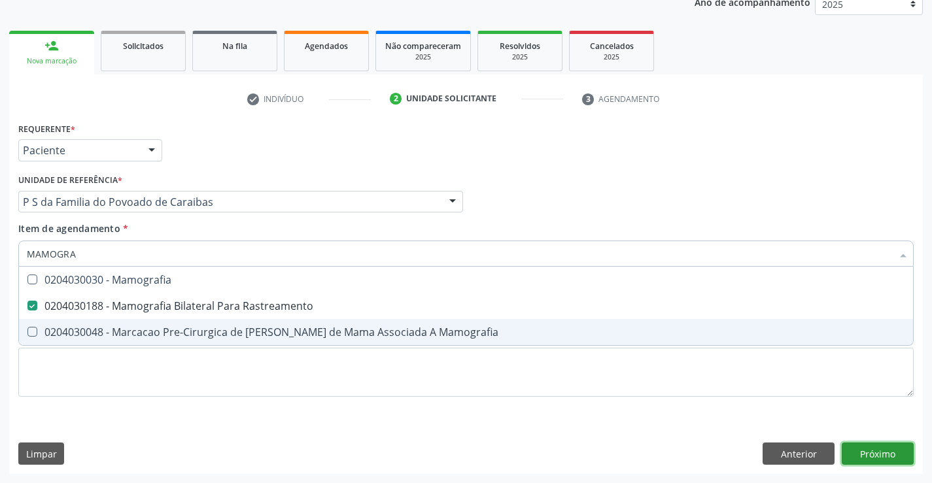
click at [874, 448] on div "Requerente * Paciente Profissional de Saúde Paciente Nenhum resultado encontrad…" at bounding box center [465, 296] width 913 height 355
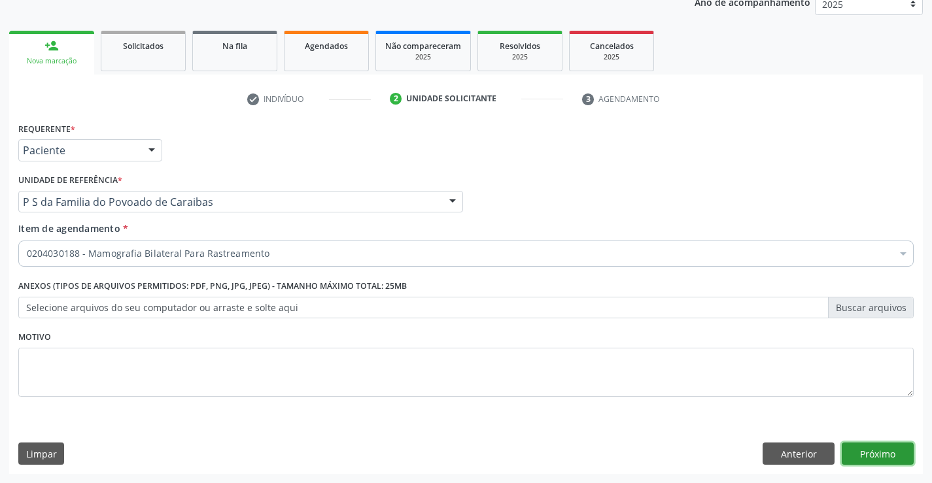
click at [874, 448] on button "Próximo" at bounding box center [878, 454] width 72 height 22
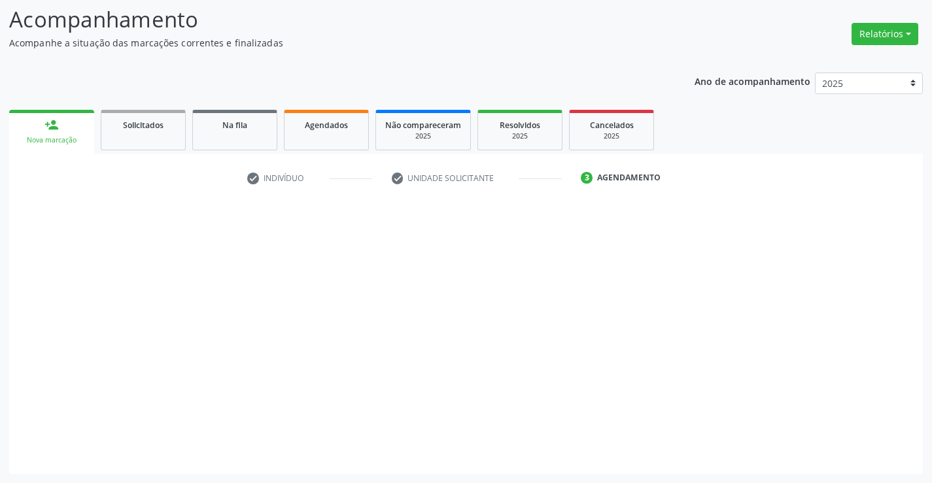
scroll to position [86, 0]
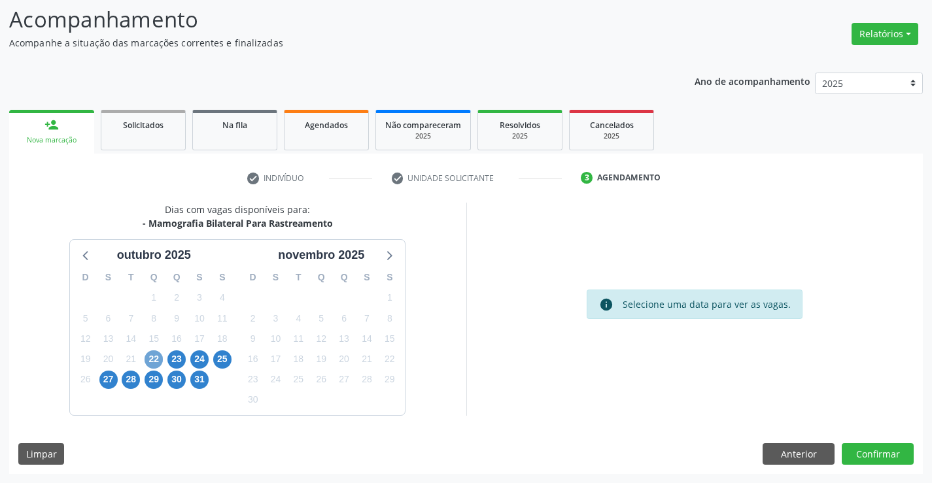
click at [160, 355] on span "22" at bounding box center [154, 359] width 18 height 18
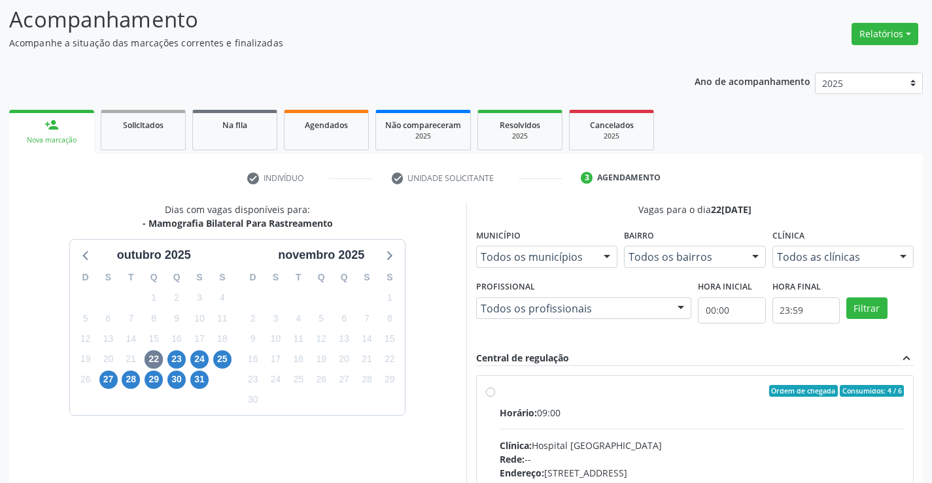
click at [590, 441] on div "Clínica: Hospital [GEOGRAPHIC_DATA]" at bounding box center [702, 446] width 405 height 14
click at [495, 397] on input "Ordem de chegada Consumidos: 4 / 6 Horário: 09:00 Clínica: Hospital [GEOGRAPHIC…" at bounding box center [490, 391] width 9 height 12
radio input "true"
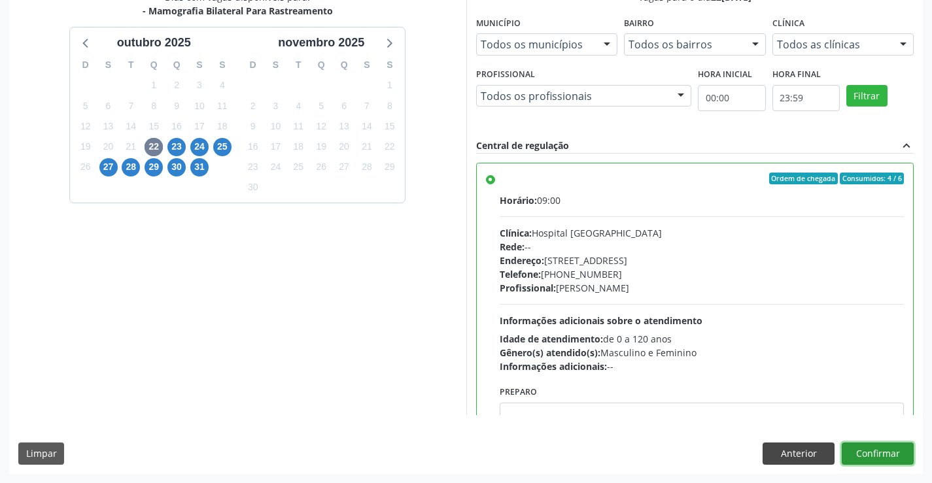
drag, startPoint x: 867, startPoint y: 453, endPoint x: 814, endPoint y: 459, distance: 53.3
click at [866, 458] on button "Confirmar" at bounding box center [878, 454] width 72 height 22
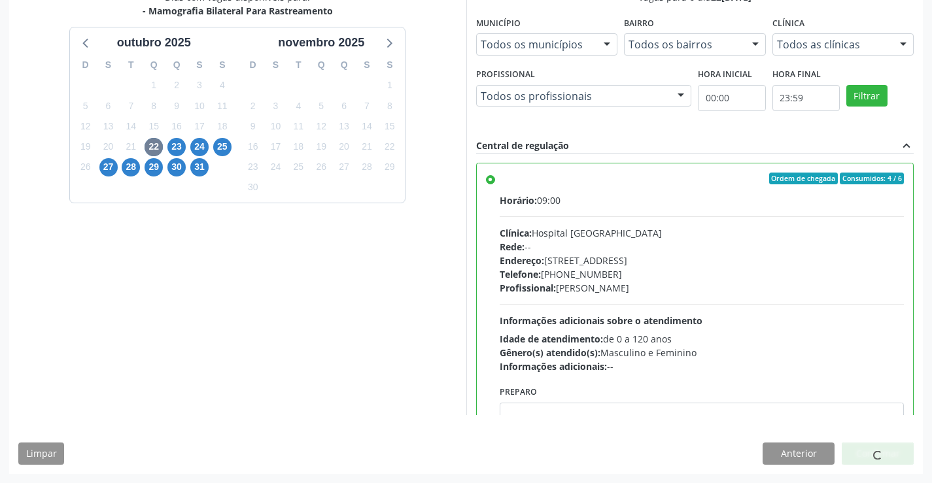
scroll to position [65, 0]
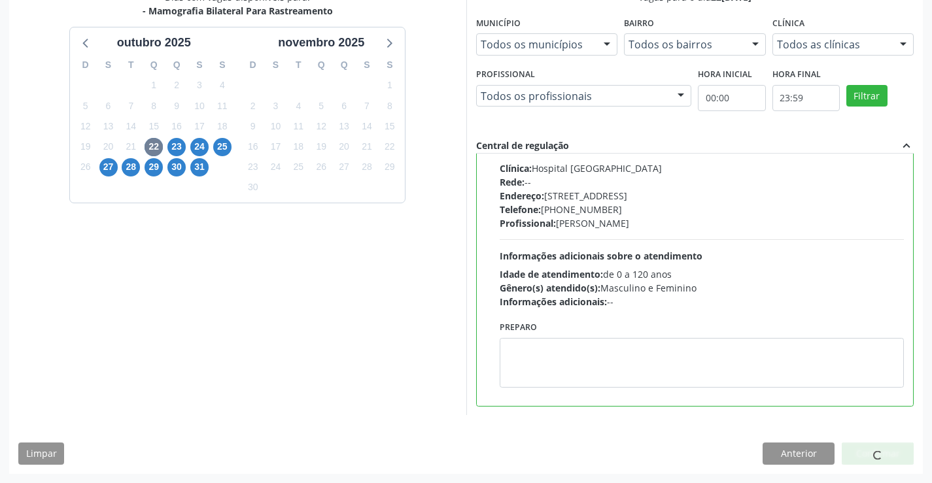
click at [500, 203] on span "Telefone:" at bounding box center [520, 209] width 41 height 12
click at [495, 120] on input "Ordem de chegada Consumidos: 4 / 6 Horário: 09:00 Clínica: Hospital [GEOGRAPHIC…" at bounding box center [490, 114] width 9 height 12
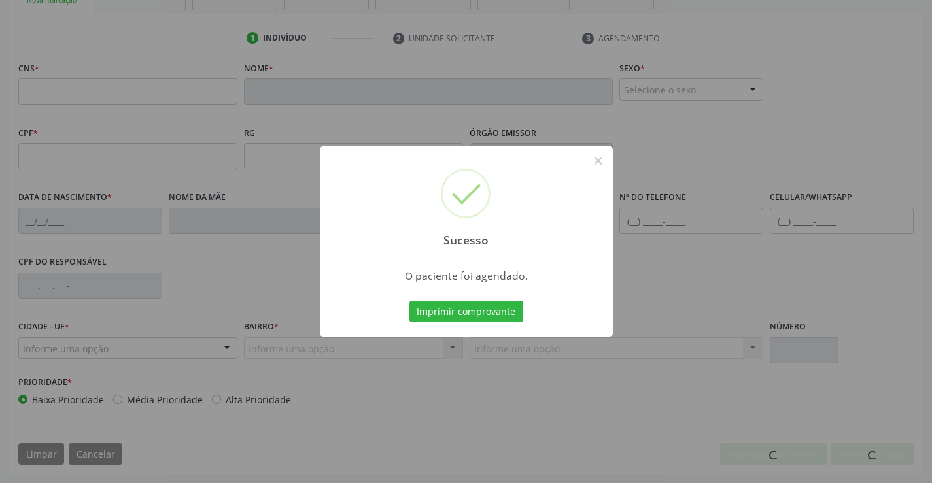
scroll to position [226, 0]
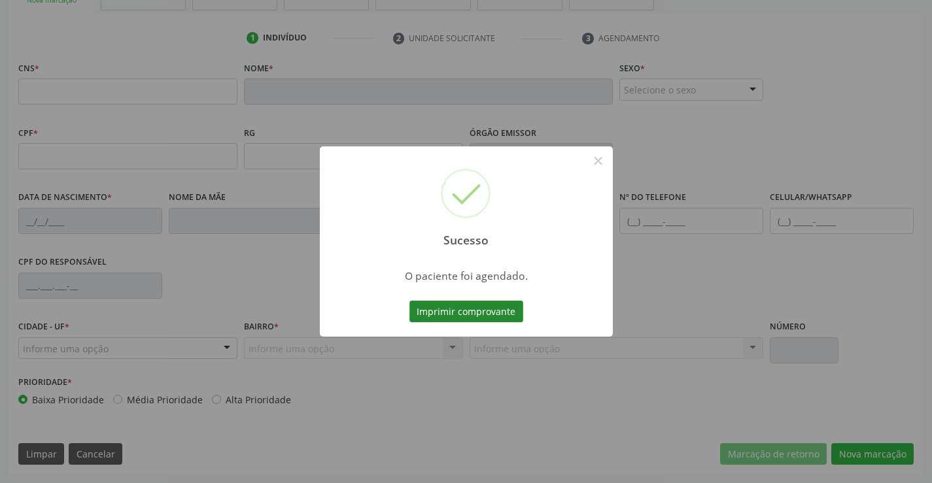
click at [490, 307] on button "Imprimir comprovante" at bounding box center [466, 312] width 114 height 22
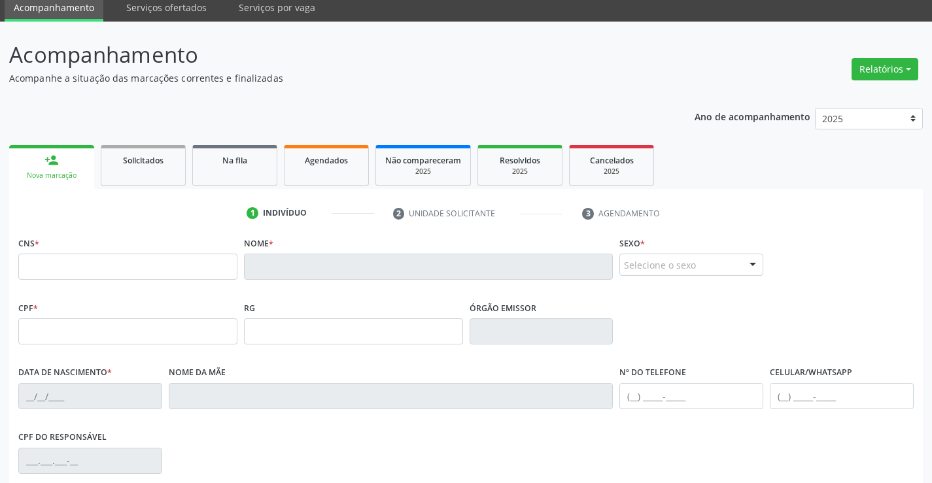
scroll to position [0, 0]
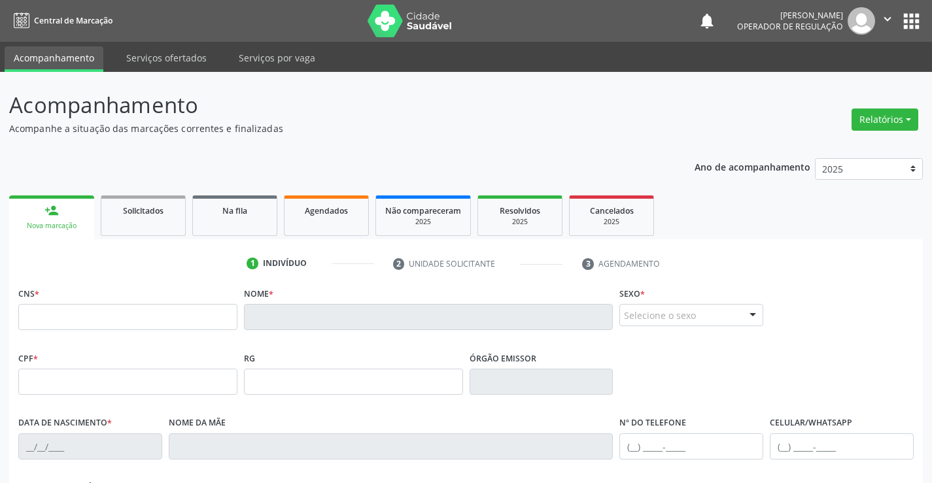
drag, startPoint x: 885, startPoint y: 12, endPoint x: 868, endPoint y: 47, distance: 39.5
click at [885, 12] on icon "" at bounding box center [887, 19] width 14 height 14
click at [832, 78] on link "Sair" at bounding box center [854, 80] width 90 height 18
